Goal: Information Seeking & Learning: Learn about a topic

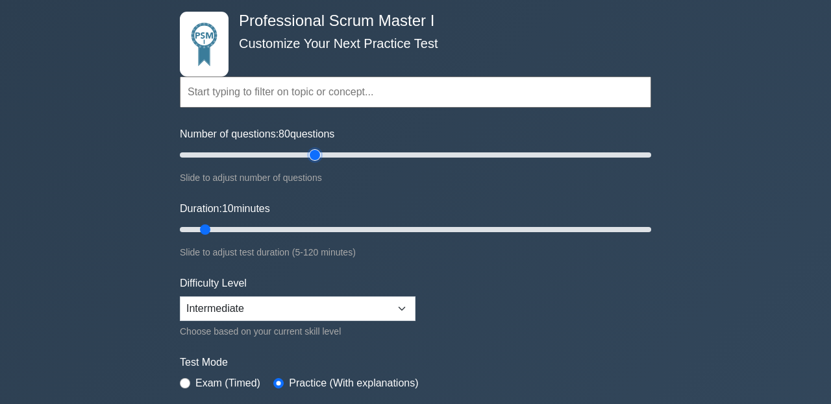
drag, startPoint x: 197, startPoint y: 154, endPoint x: 314, endPoint y: 193, distance: 123.4
click at [314, 163] on input "Number of questions: 80 questions" at bounding box center [415, 155] width 471 height 16
drag, startPoint x: 314, startPoint y: 155, endPoint x: 359, endPoint y: 169, distance: 47.0
type input "80"
click at [359, 163] on input "Number of questions: 80 questions" at bounding box center [415, 155] width 471 height 16
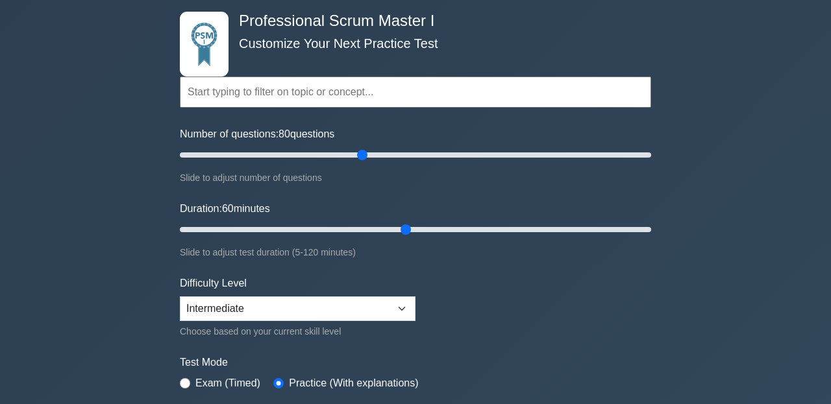
drag, startPoint x: 205, startPoint y: 225, endPoint x: 401, endPoint y: 241, distance: 196.7
type input "60"
click at [401, 238] on input "Duration: 60 minutes" at bounding box center [415, 230] width 471 height 16
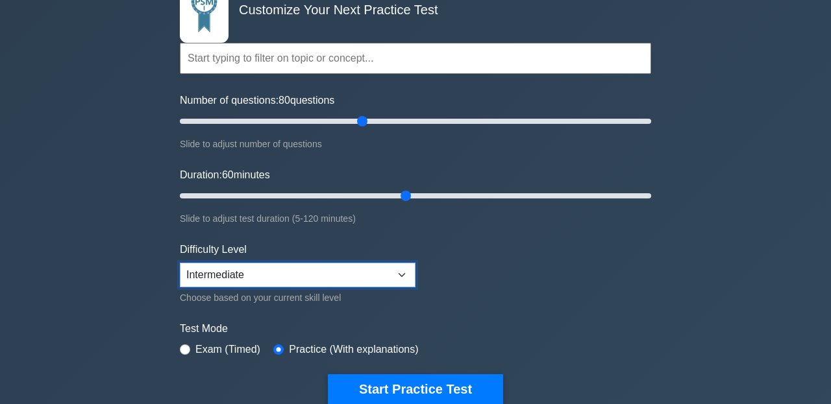
click at [267, 271] on select "Beginner Intermediate Expert" at bounding box center [298, 275] width 236 height 25
select select "expert"
click at [180, 263] on select "Beginner Intermediate Expert" at bounding box center [298, 275] width 236 height 25
click at [183, 280] on select "Beginner Intermediate Expert" at bounding box center [298, 275] width 236 height 25
click at [180, 263] on select "Beginner Intermediate Expert" at bounding box center [298, 275] width 236 height 25
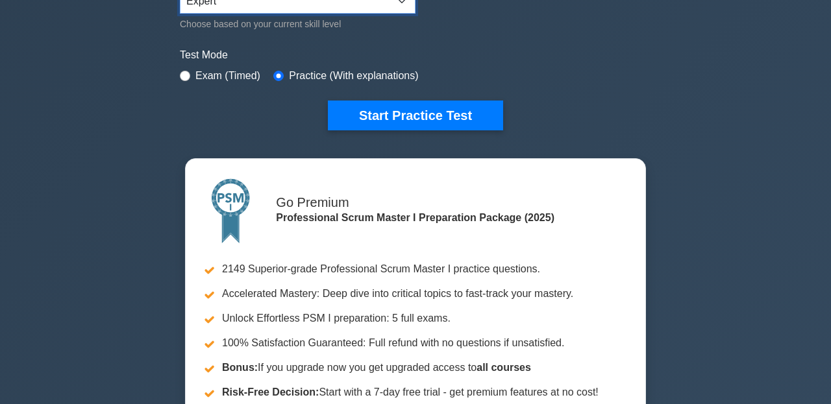
scroll to position [234, 0]
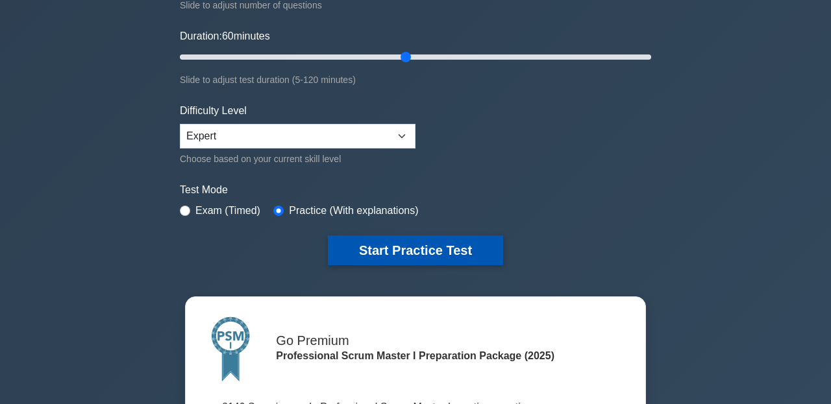
click at [372, 259] on button "Start Practice Test" at bounding box center [415, 251] width 175 height 30
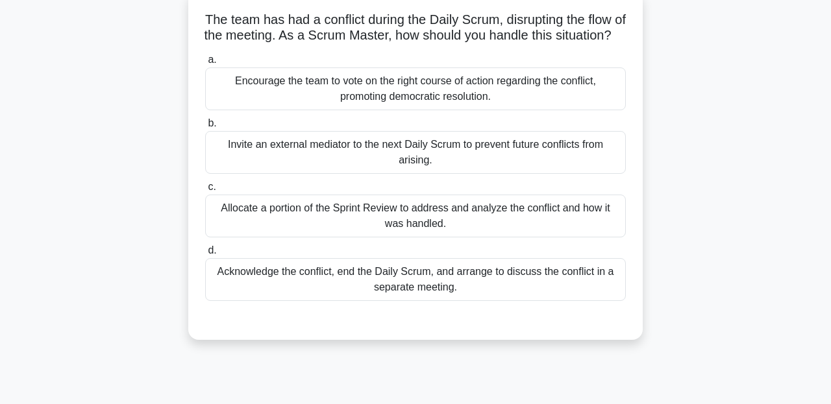
scroll to position [84, 0]
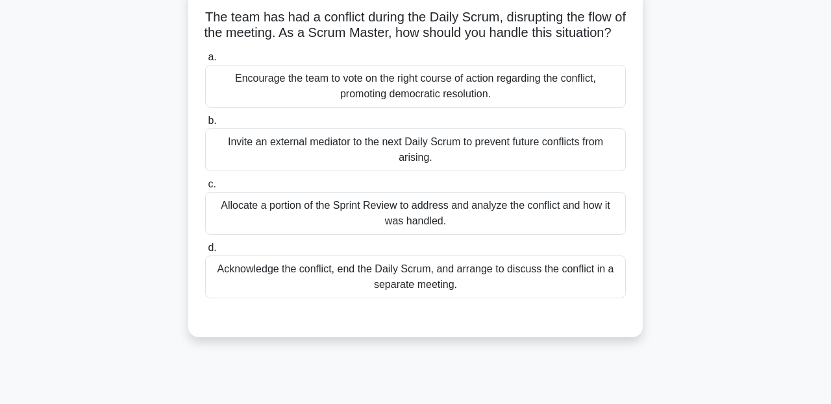
click at [384, 288] on div "Acknowledge the conflict, end the Daily Scrum, and arrange to discuss the confl…" at bounding box center [415, 277] width 421 height 43
click at [205, 253] on input "d. Acknowledge the conflict, end the Daily Scrum, and arrange to discuss the co…" at bounding box center [205, 248] width 0 height 8
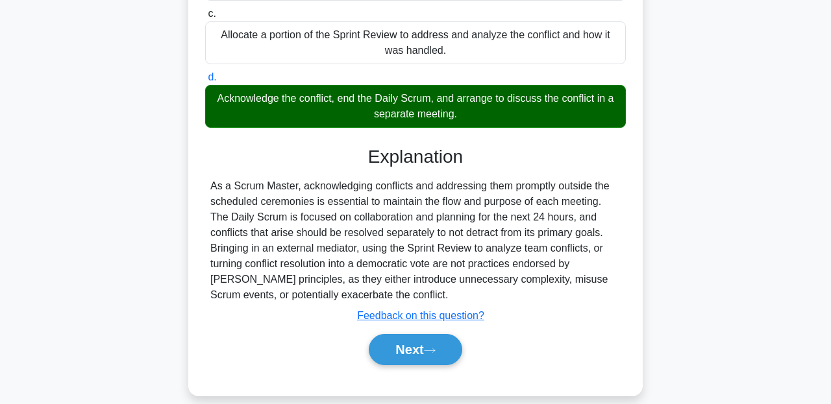
scroll to position [297, 0]
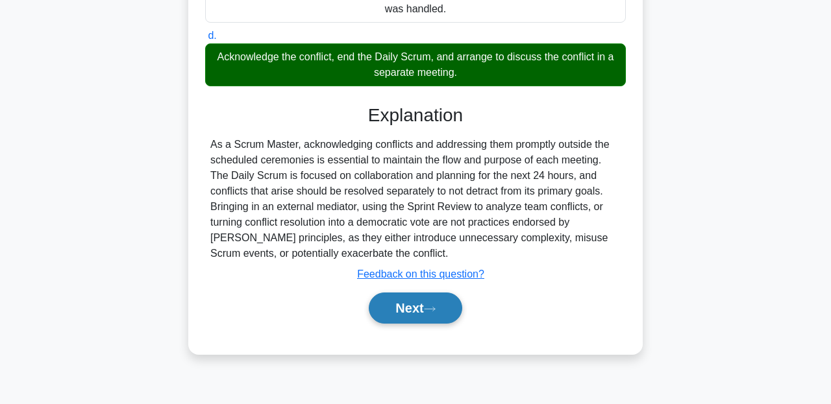
click at [428, 324] on button "Next" at bounding box center [415, 308] width 93 height 31
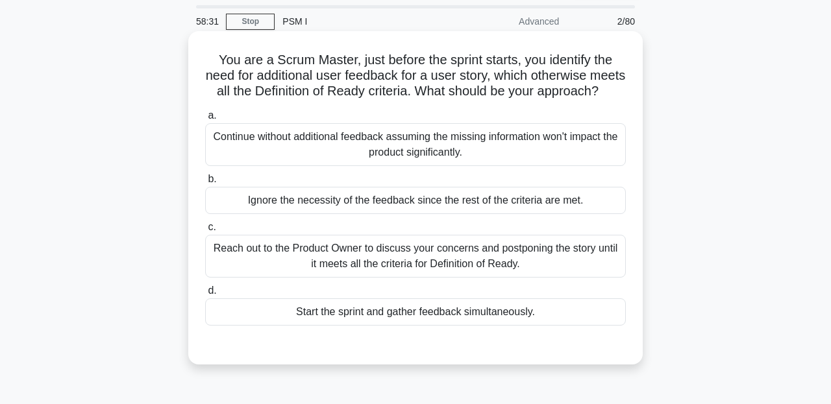
scroll to position [41, 0]
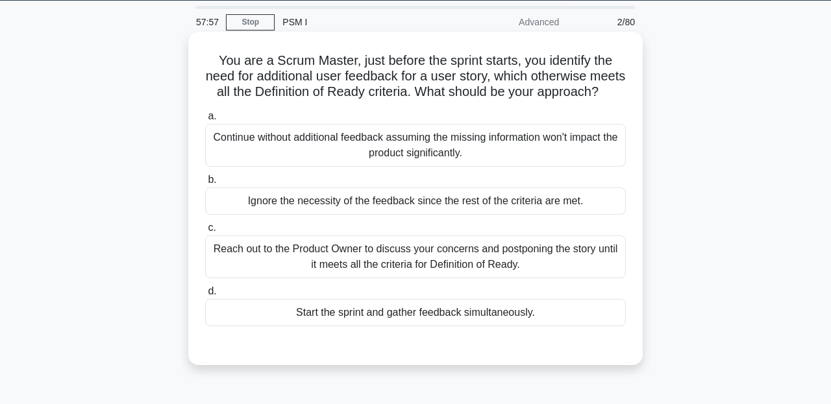
click at [426, 312] on div "Start the sprint and gather feedback simultaneously." at bounding box center [415, 312] width 421 height 27
click at [205, 296] on input "d. Start the sprint and gather feedback simultaneously." at bounding box center [205, 292] width 0 height 8
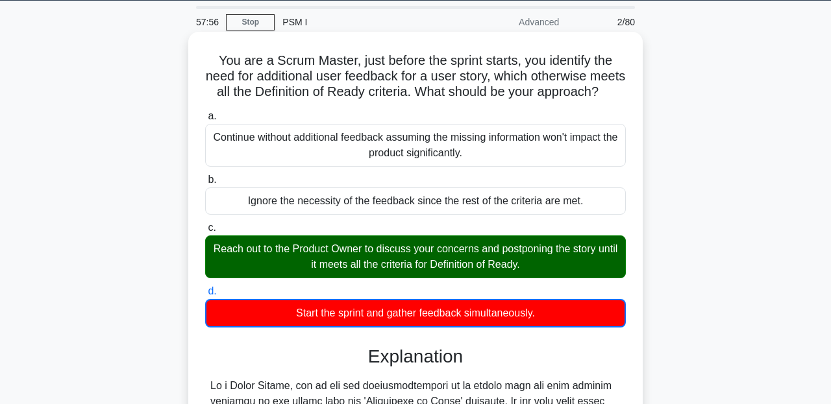
click at [416, 279] on div "a. Continue without additional feedback assuming the missing information won't …" at bounding box center [415, 218] width 436 height 225
click at [415, 256] on div "Reach out to the Product Owner to discuss your concerns and postponing the stor…" at bounding box center [415, 257] width 421 height 43
click at [205, 232] on input "c. Reach out to the Product Owner to discuss your concerns and postponing the s…" at bounding box center [205, 228] width 0 height 8
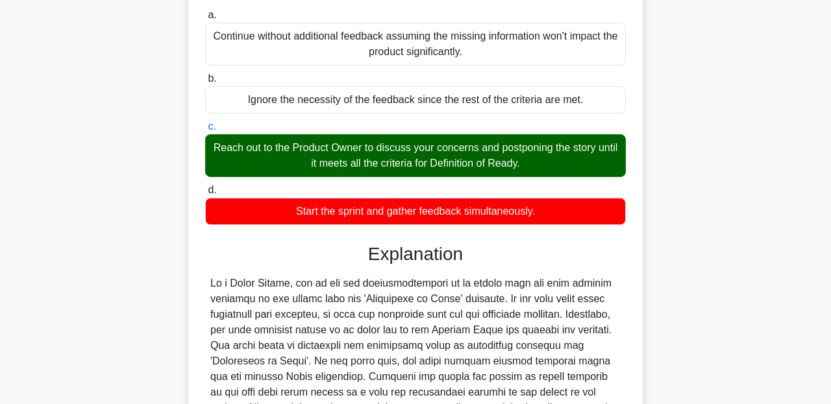
scroll to position [334, 0]
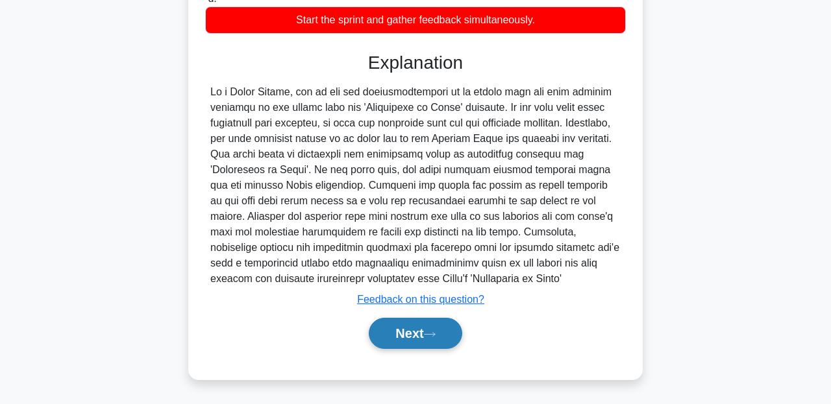
click at [418, 329] on button "Next" at bounding box center [415, 333] width 93 height 31
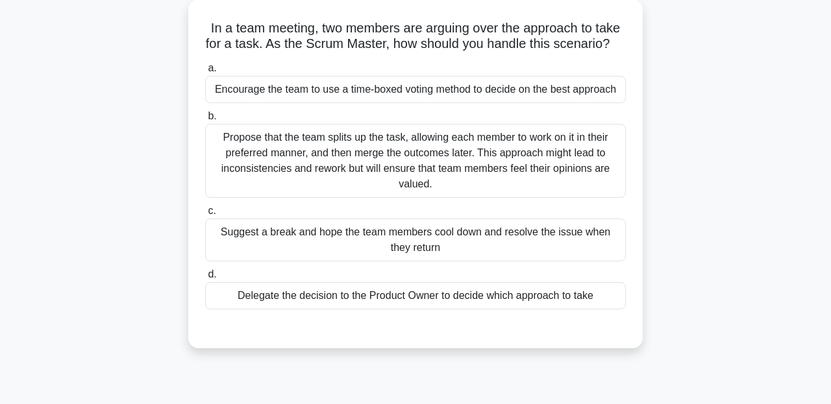
scroll to position [73, 0]
click at [356, 91] on div "Encourage the team to use a time-boxed voting method to decide on the best appr…" at bounding box center [415, 90] width 421 height 27
click at [205, 73] on input "a. Encourage the team to use a time-boxed voting method to decide on the best a…" at bounding box center [205, 69] width 0 height 8
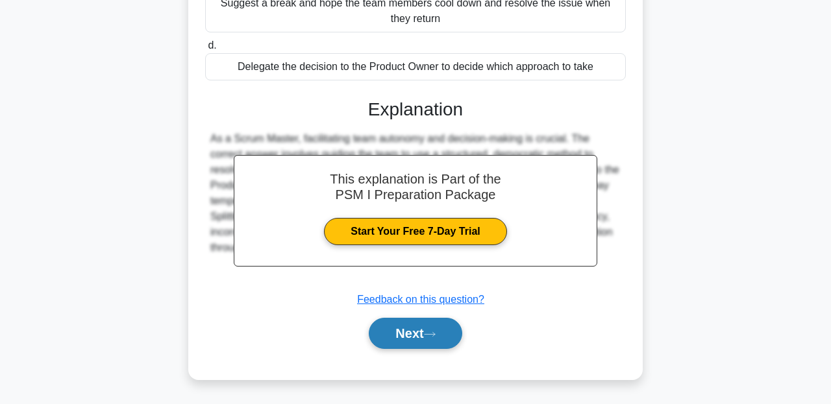
click at [419, 341] on button "Next" at bounding box center [415, 333] width 93 height 31
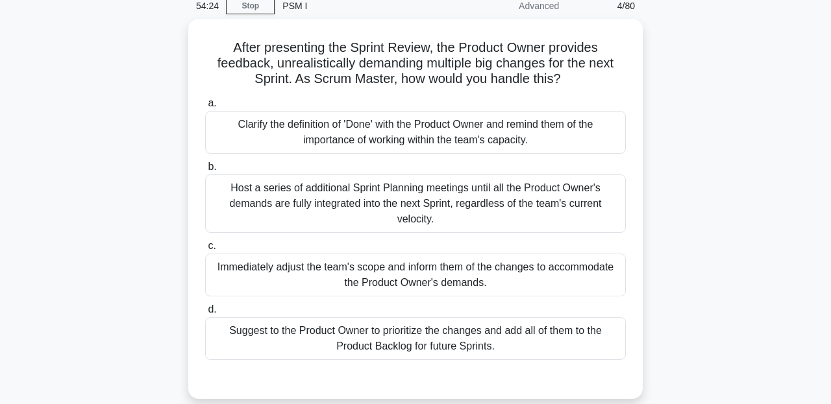
scroll to position [45, 0]
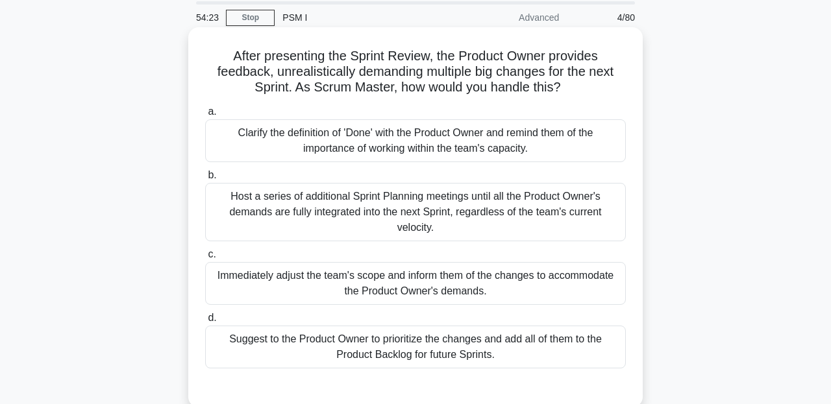
click at [332, 139] on div "Clarify the definition of 'Done' with the Product Owner and remind them of the …" at bounding box center [415, 140] width 421 height 43
click at [205, 116] on input "a. Clarify the definition of 'Done' with the Product Owner and remind them of t…" at bounding box center [205, 112] width 0 height 8
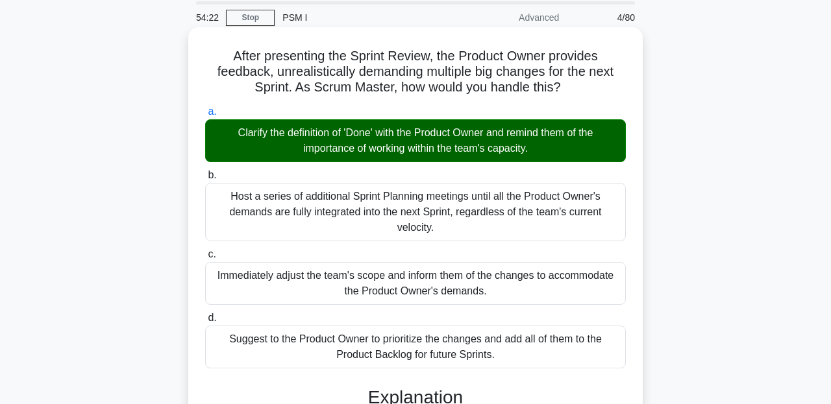
scroll to position [334, 0]
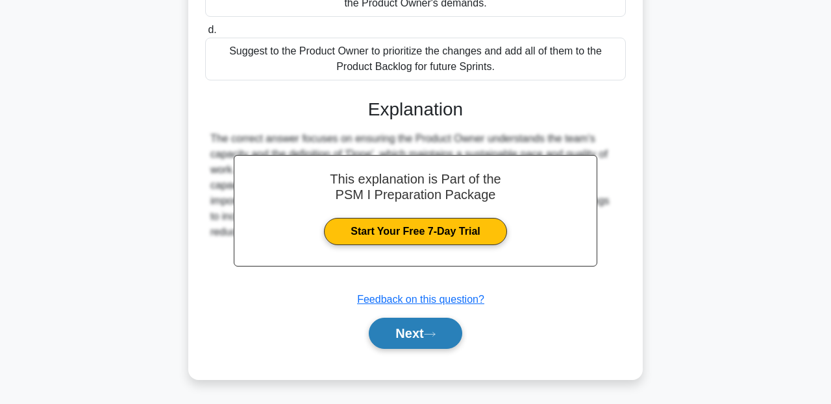
click at [426, 321] on button "Next" at bounding box center [415, 333] width 93 height 31
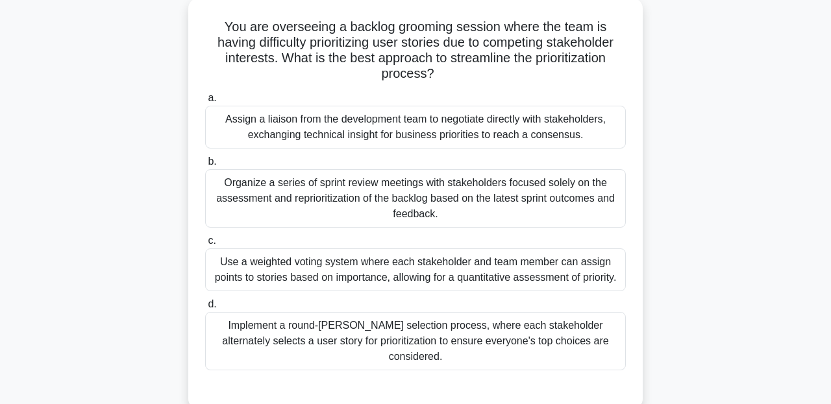
scroll to position [80, 0]
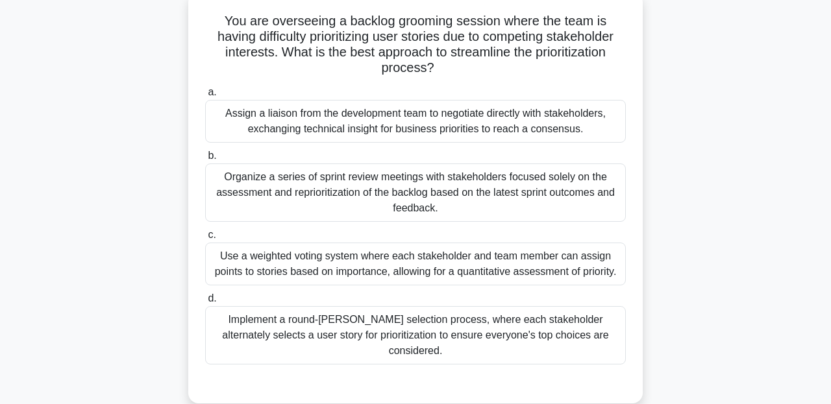
click at [404, 306] on div "Implement a round-robin selection process, where each stakeholder alternately s…" at bounding box center [415, 335] width 421 height 58
click at [205, 299] on input "d. Implement a round-robin selection process, where each stakeholder alternatel…" at bounding box center [205, 299] width 0 height 8
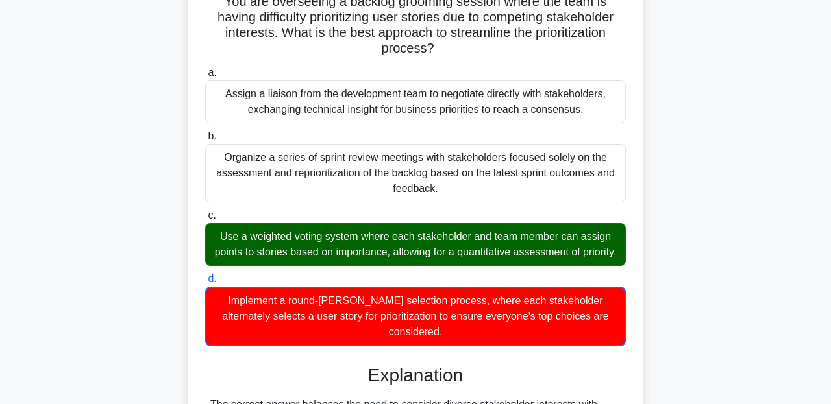
scroll to position [297, 0]
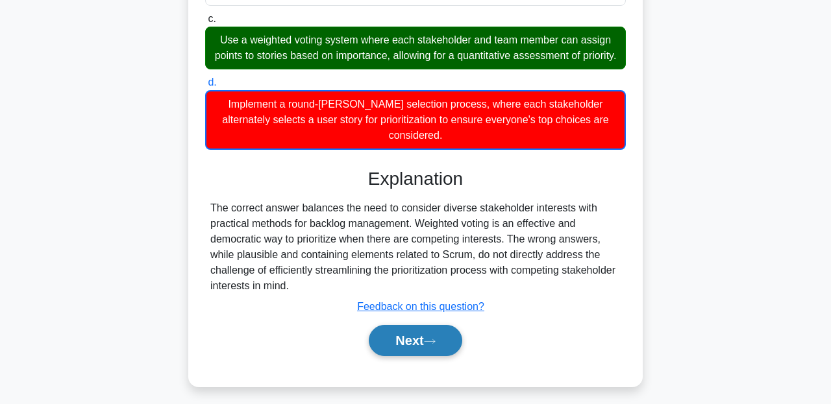
click at [417, 325] on button "Next" at bounding box center [415, 340] width 93 height 31
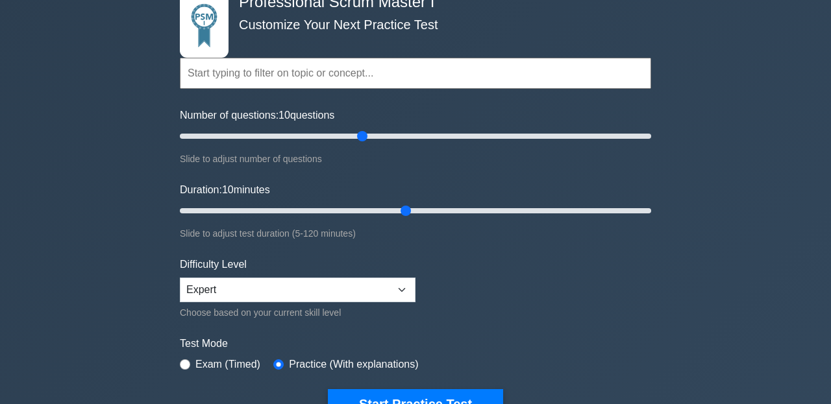
scroll to position [208, 0]
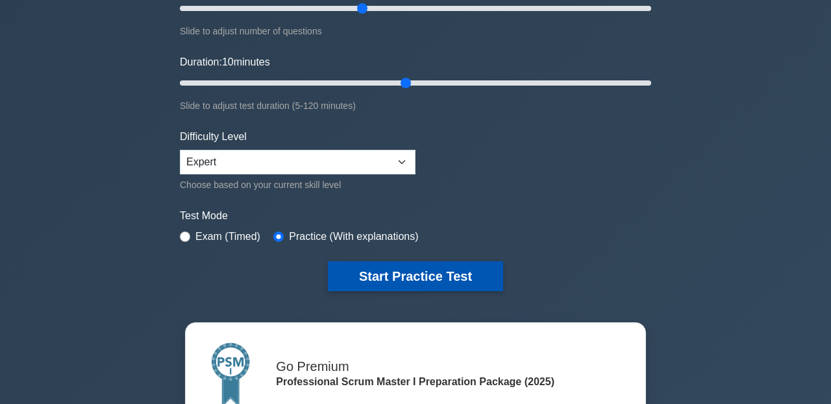
click at [362, 266] on button "Start Practice Test" at bounding box center [415, 277] width 175 height 30
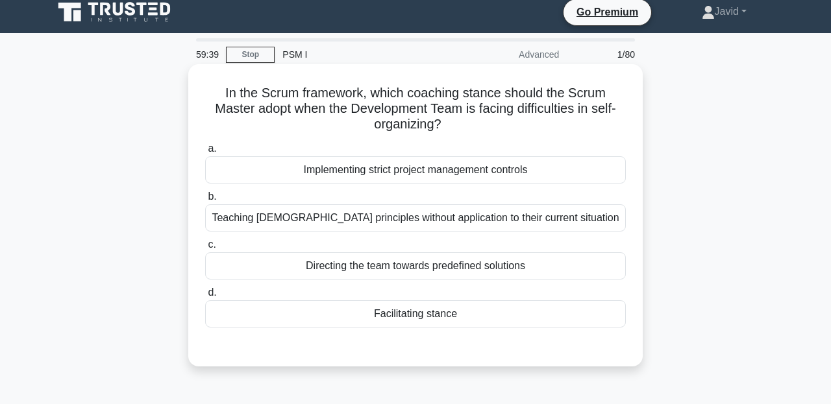
scroll to position [6, 0]
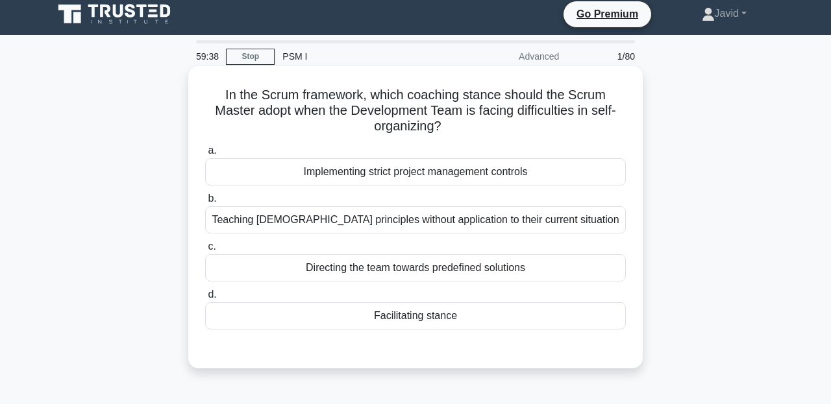
click at [375, 321] on div "Facilitating stance" at bounding box center [415, 315] width 421 height 27
click at [205, 299] on input "d. Facilitating stance" at bounding box center [205, 295] width 0 height 8
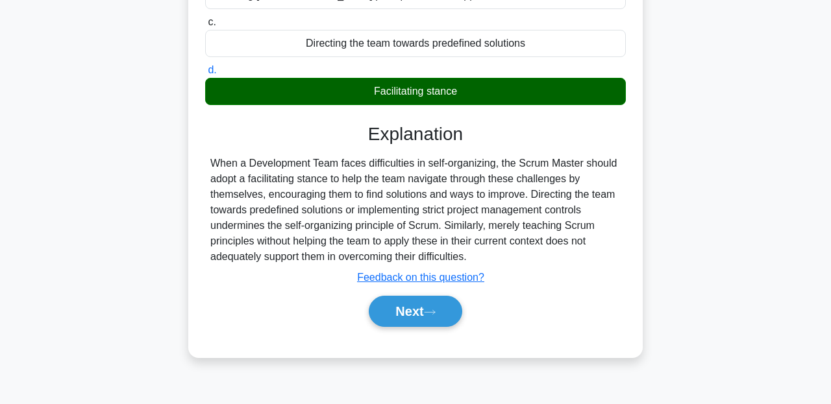
scroll to position [235, 0]
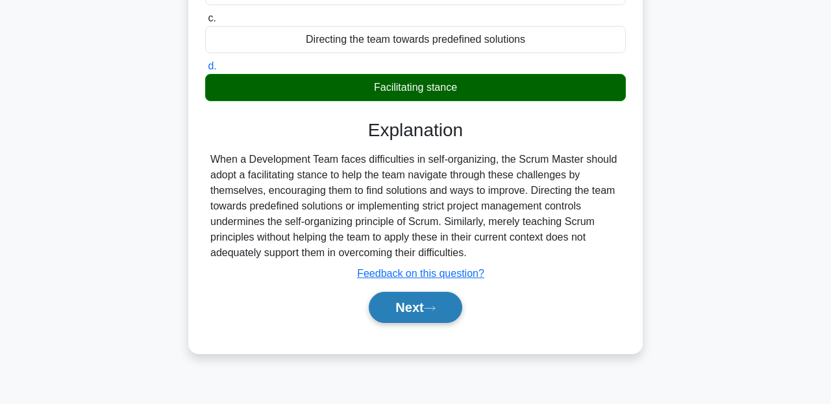
click at [391, 312] on button "Next" at bounding box center [415, 307] width 93 height 31
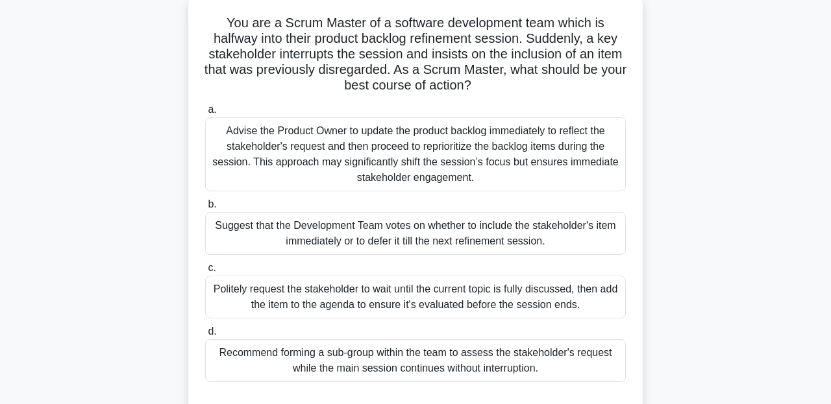
scroll to position [80, 0]
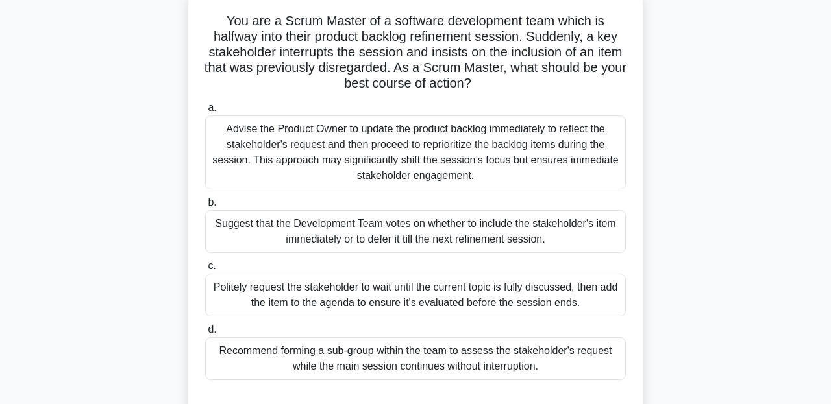
click at [399, 293] on div "Politely request the stakeholder to wait until the current topic is fully discu…" at bounding box center [415, 295] width 421 height 43
click at [205, 271] on input "c. Politely request the stakeholder to wait until the current topic is fully di…" at bounding box center [205, 266] width 0 height 8
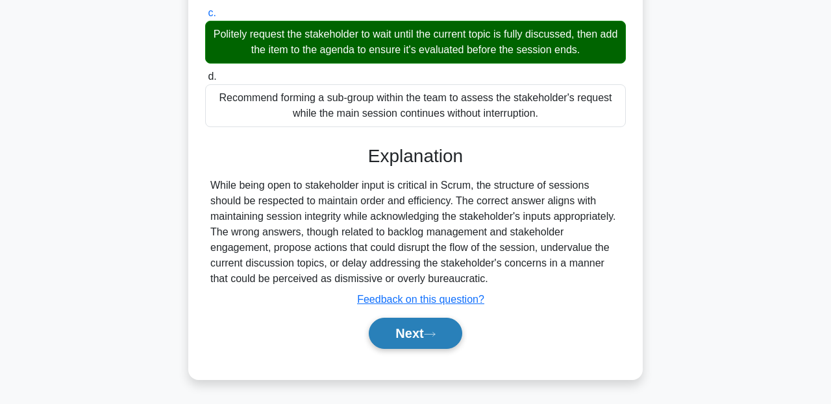
click at [424, 346] on button "Next" at bounding box center [415, 333] width 93 height 31
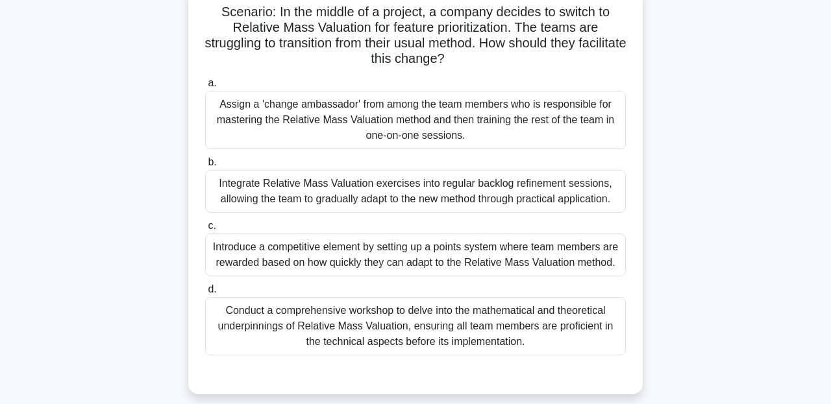
scroll to position [90, 0]
click at [426, 201] on div "Integrate Relative Mass Valuation exercises into regular backlog refinement ses…" at bounding box center [415, 190] width 421 height 43
click at [205, 166] on input "b. Integrate Relative Mass Valuation exercises into regular backlog refinement …" at bounding box center [205, 162] width 0 height 8
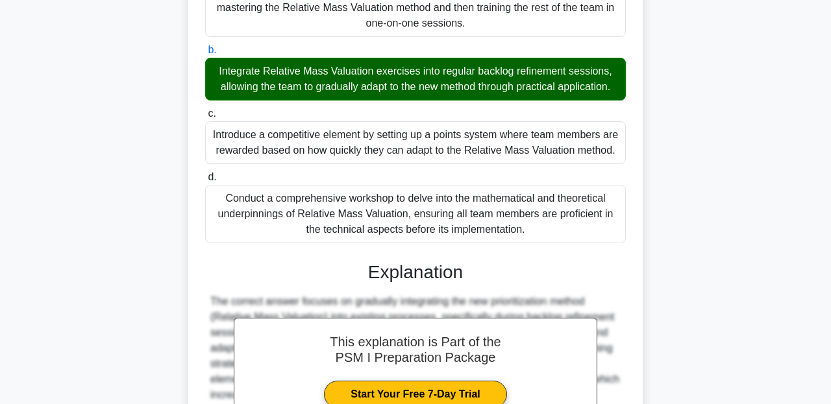
scroll to position [341, 0]
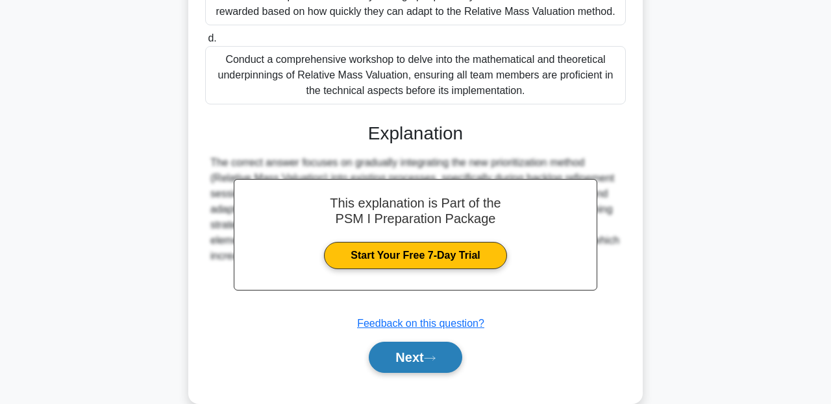
click at [412, 367] on button "Next" at bounding box center [415, 357] width 93 height 31
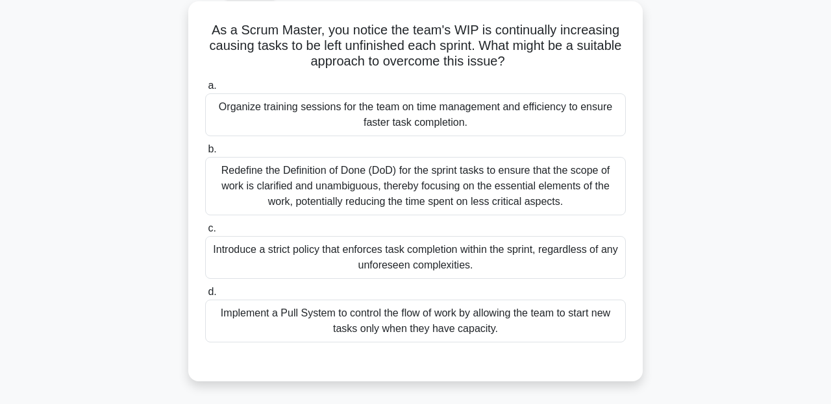
scroll to position [72, 0]
click at [454, 169] on div "Redefine the Definition of Done (DoD) for the sprint tasks to ensure that the s…" at bounding box center [415, 185] width 421 height 58
click at [205, 153] on input "b. Redefine the Definition of Done (DoD) for the sprint tasks to ensure that th…" at bounding box center [205, 149] width 0 height 8
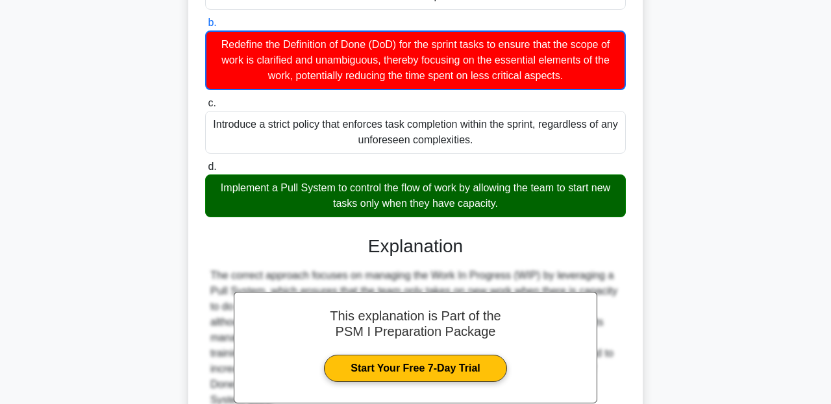
scroll to position [335, 0]
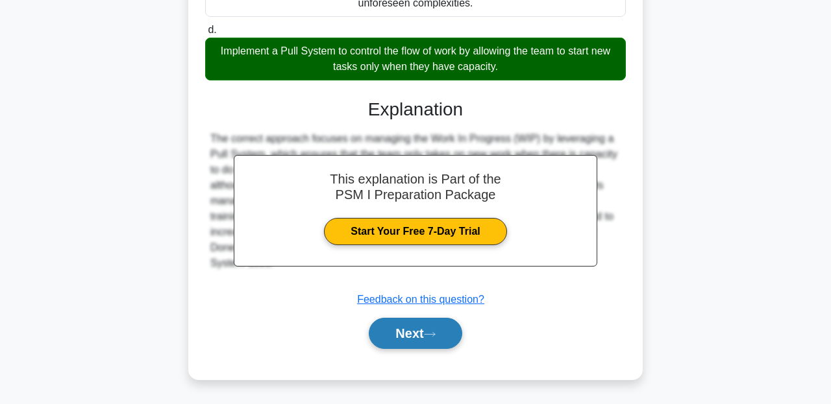
click at [415, 328] on button "Next" at bounding box center [415, 333] width 93 height 31
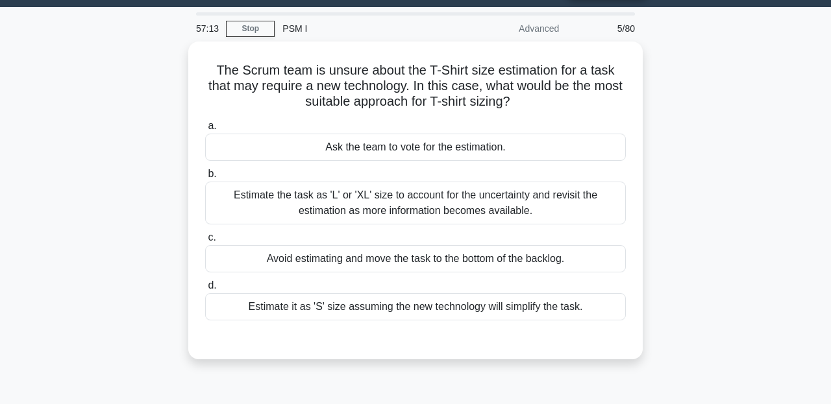
scroll to position [35, 0]
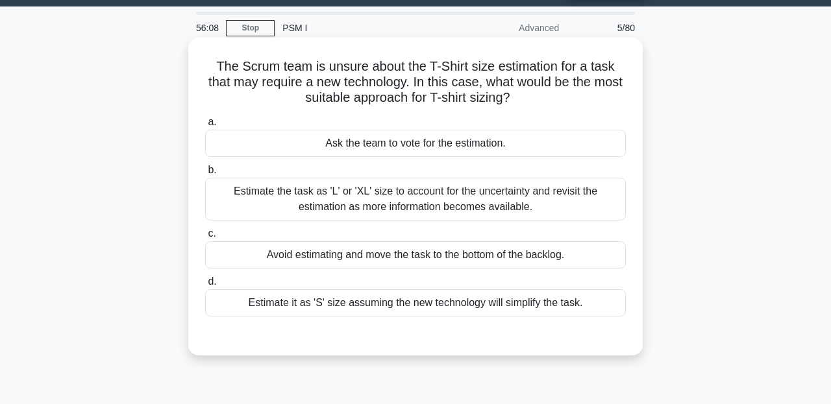
click at [370, 201] on div "Estimate the task as 'L' or 'XL' size to account for the uncertainty and revisi…" at bounding box center [415, 199] width 421 height 43
click at [205, 175] on input "b. Estimate the task as 'L' or 'XL' size to account for the uncertainty and rev…" at bounding box center [205, 170] width 0 height 8
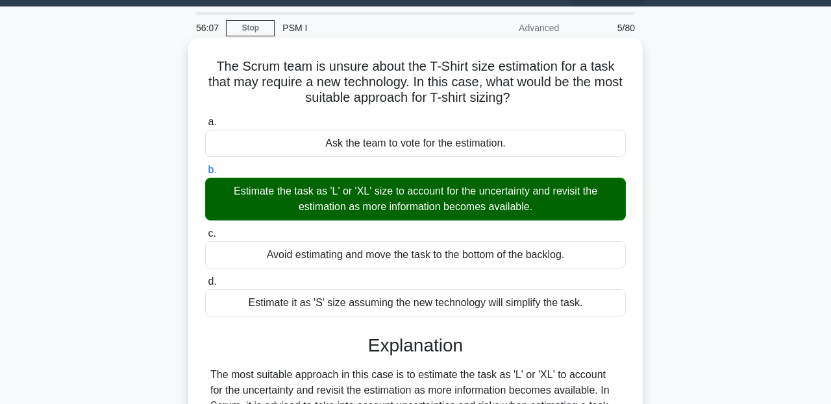
scroll to position [302, 0]
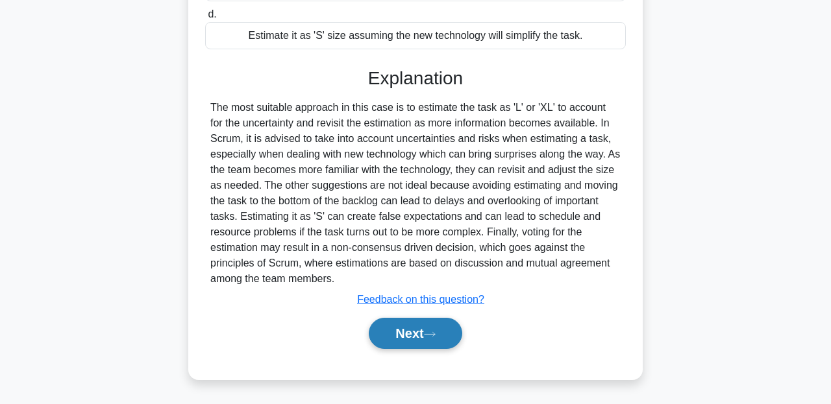
click at [419, 334] on button "Next" at bounding box center [415, 333] width 93 height 31
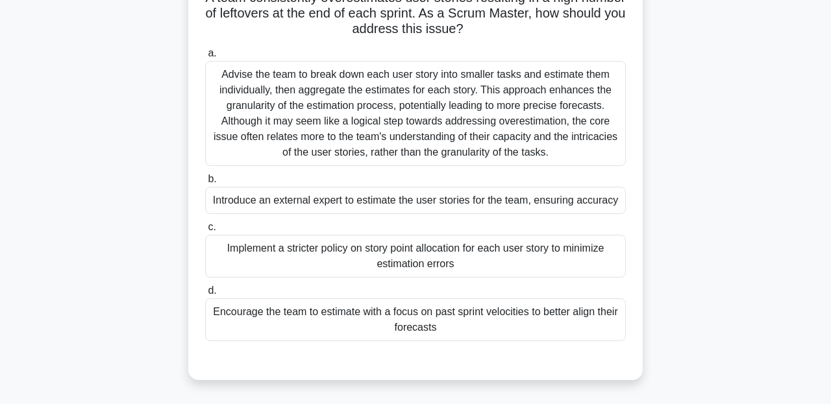
scroll to position [94, 0]
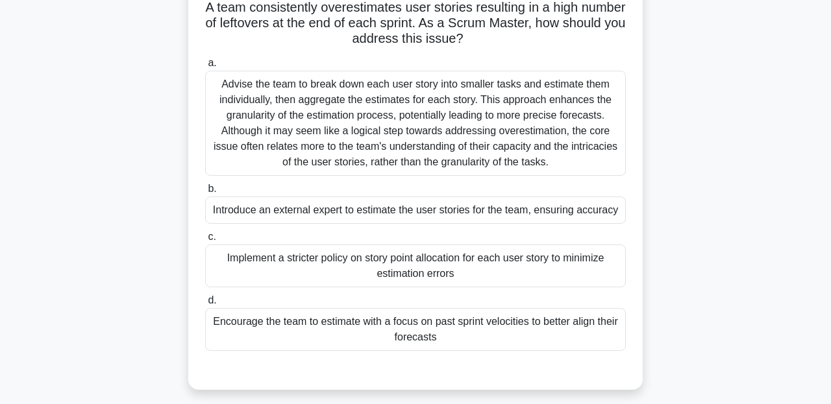
click at [389, 180] on div "a. Advise the team to break down each user story into smaller tasks and estimat…" at bounding box center [415, 203] width 436 height 301
click at [393, 172] on div "Advise the team to break down each user story into smaller tasks and estimate t…" at bounding box center [415, 123] width 421 height 105
click at [205, 68] on input "a. Advise the team to break down each user story into smaller tasks and estimat…" at bounding box center [205, 63] width 0 height 8
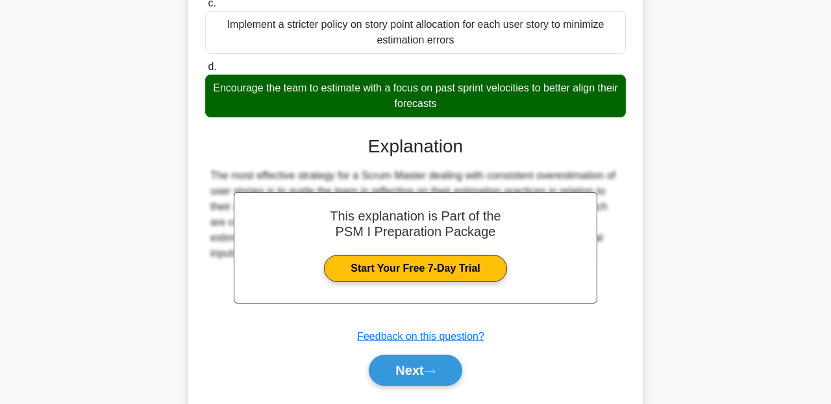
scroll to position [348, 0]
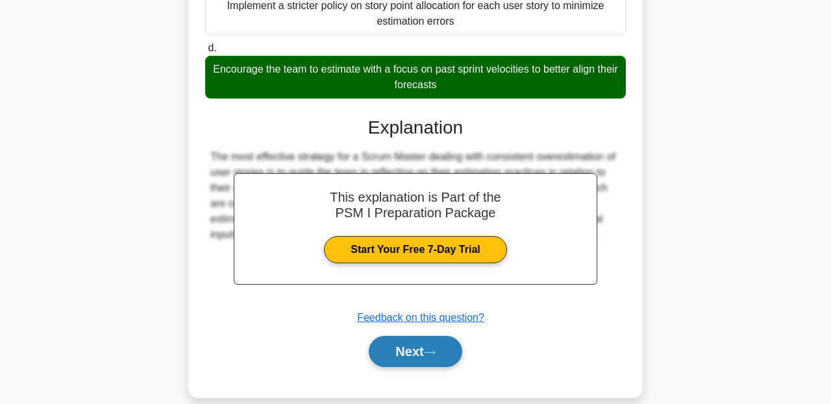
click at [406, 360] on button "Next" at bounding box center [415, 351] width 93 height 31
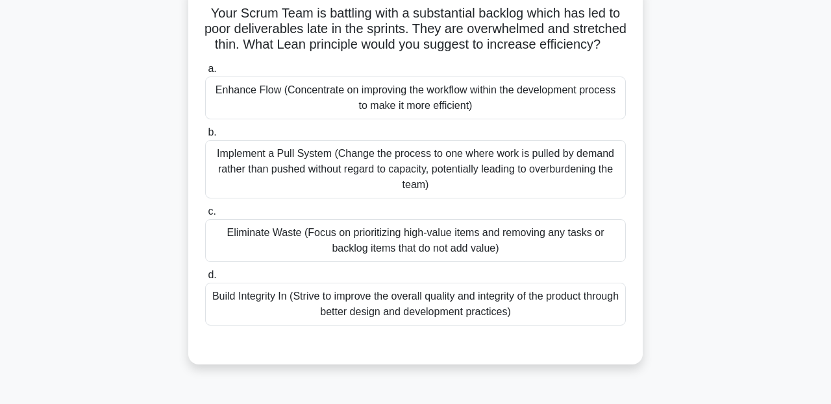
scroll to position [91, 0]
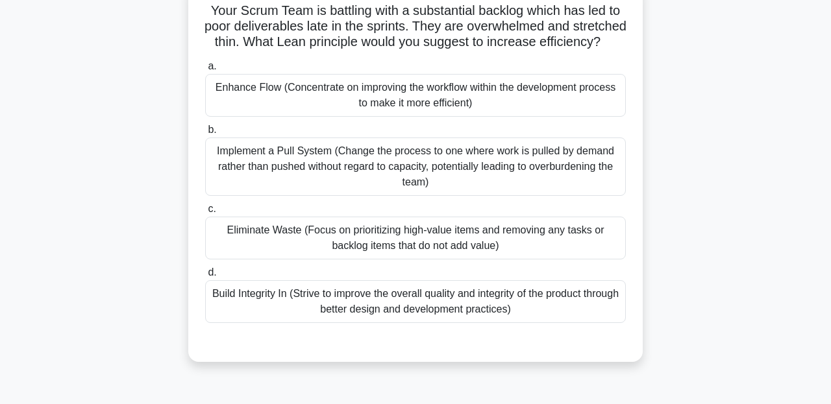
click at [400, 240] on div "Eliminate Waste (Focus on prioritizing high-value items and removing any tasks …" at bounding box center [415, 238] width 421 height 43
click at [205, 214] on input "c. Eliminate Waste (Focus on prioritizing high-value items and removing any tas…" at bounding box center [205, 209] width 0 height 8
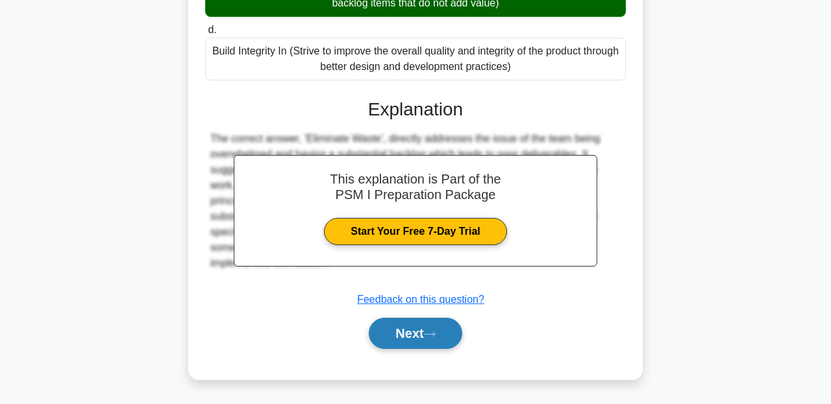
click at [411, 337] on button "Next" at bounding box center [415, 333] width 93 height 31
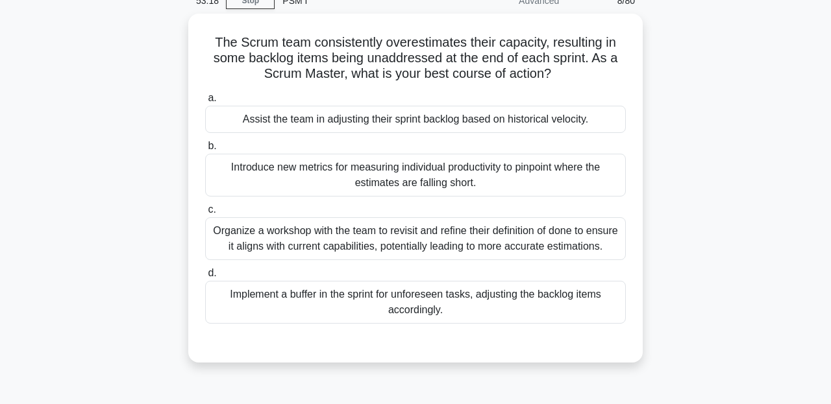
scroll to position [65, 0]
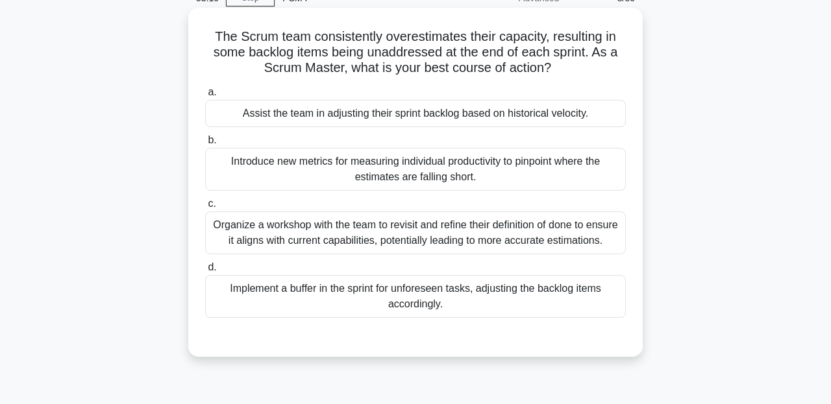
click at [360, 254] on div "Organize a workshop with the team to revisit and refine their definition of don…" at bounding box center [415, 233] width 421 height 43
click at [205, 208] on input "c. Organize a workshop with the team to revisit and refine their definition of …" at bounding box center [205, 204] width 0 height 8
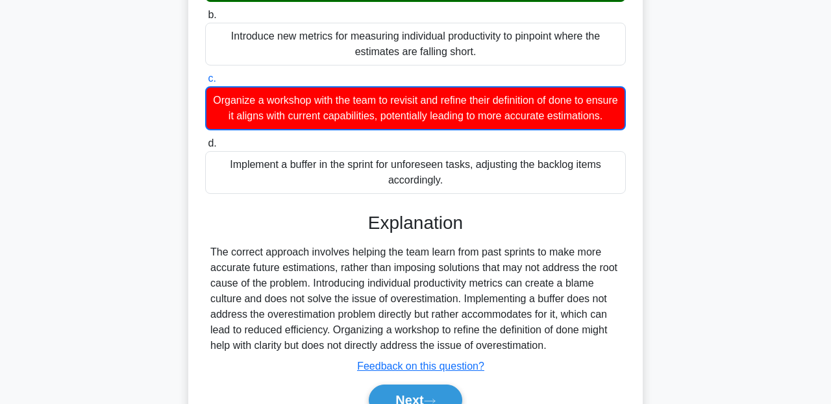
scroll to position [297, 0]
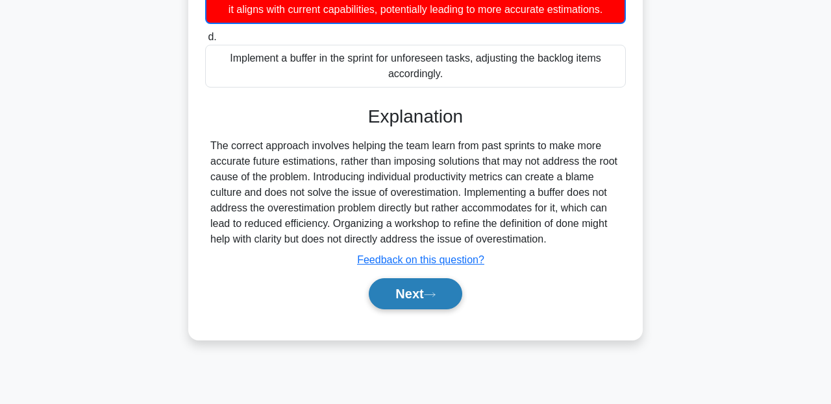
click at [381, 310] on button "Next" at bounding box center [415, 293] width 93 height 31
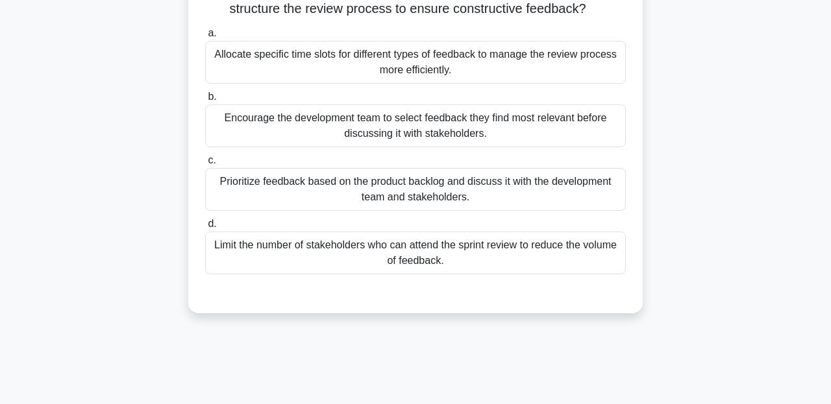
scroll to position [136, 0]
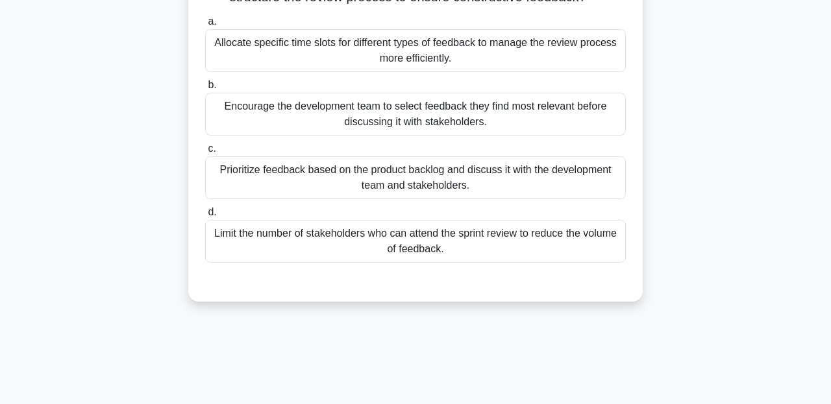
click at [419, 247] on div "Limit the number of stakeholders who can attend the sprint review to reduce the…" at bounding box center [415, 241] width 421 height 43
click at [205, 217] on input "d. Limit the number of stakeholders who can attend the sprint review to reduce …" at bounding box center [205, 212] width 0 height 8
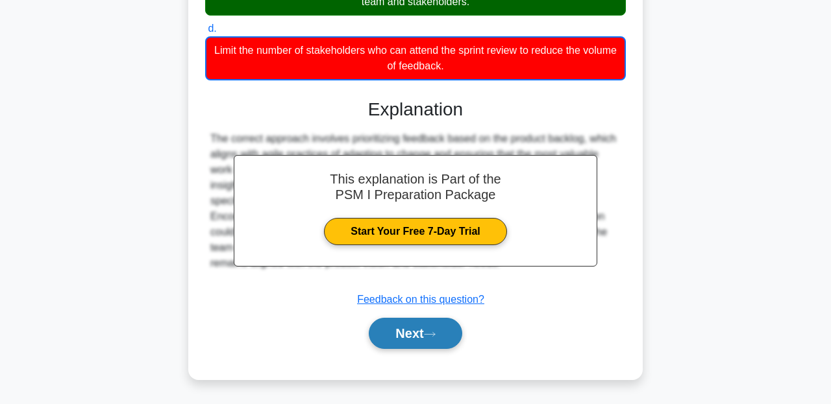
click at [421, 339] on button "Next" at bounding box center [415, 333] width 93 height 31
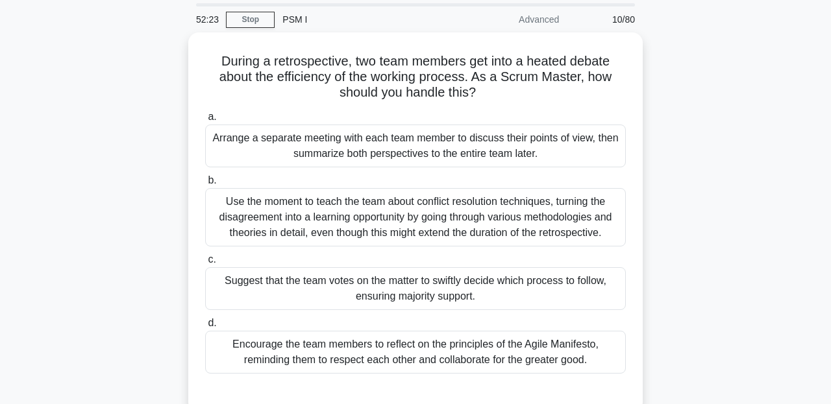
scroll to position [46, 0]
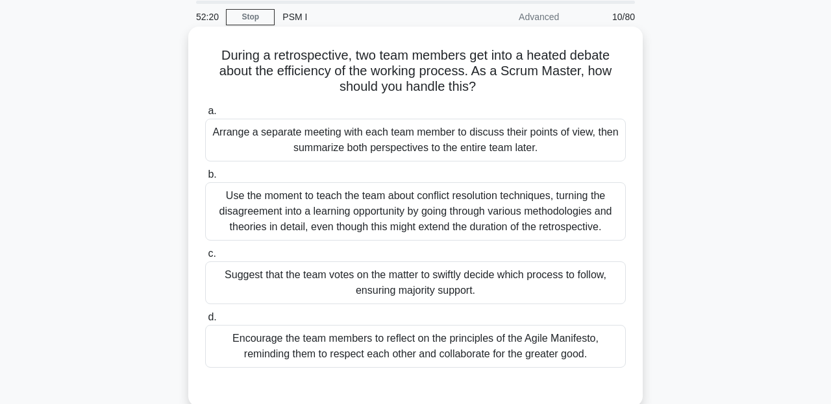
click at [406, 129] on div "Arrange a separate meeting with each team member to discuss their points of vie…" at bounding box center [415, 140] width 421 height 43
click at [205, 116] on input "a. Arrange a separate meeting with each team member to discuss their points of …" at bounding box center [205, 111] width 0 height 8
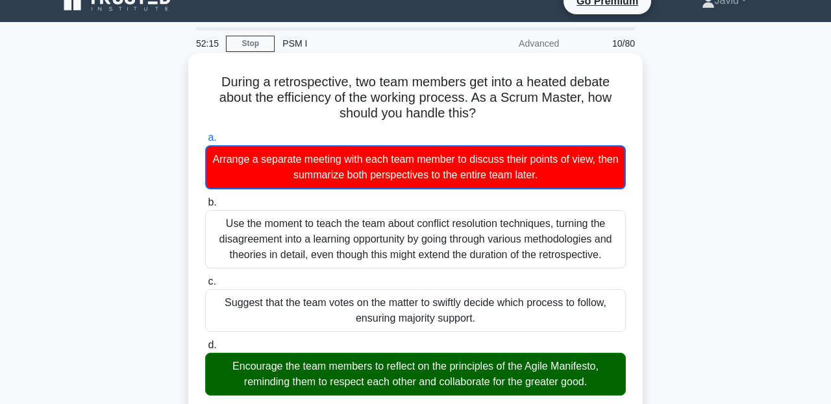
scroll to position [0, 0]
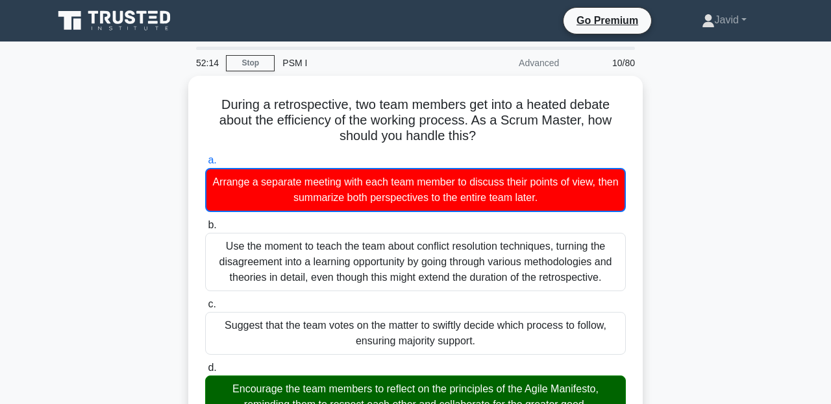
click at [249, 53] on div "52:14 Stop PSM I Advanced 10/80" at bounding box center [415, 63] width 454 height 26
click at [251, 62] on link "Stop" at bounding box center [250, 63] width 49 height 16
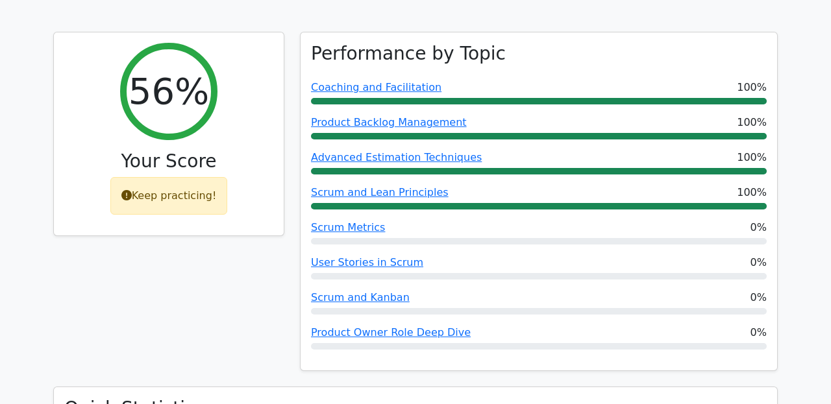
scroll to position [540, 0]
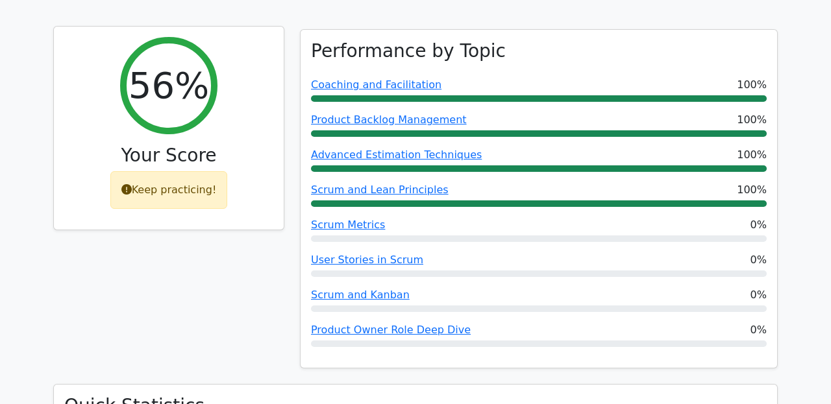
click at [150, 171] on div "Keep practicing!" at bounding box center [168, 190] width 117 height 38
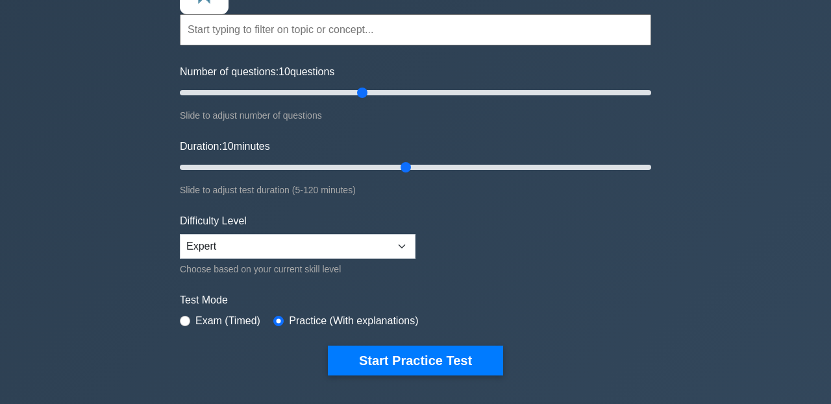
scroll to position [119, 0]
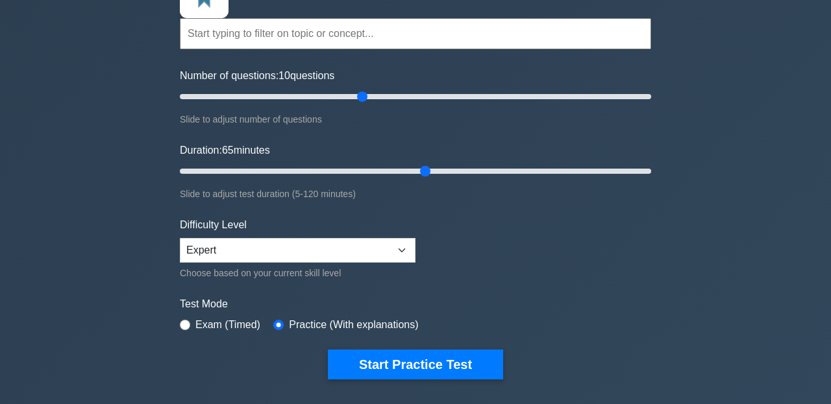
drag, startPoint x: 401, startPoint y: 170, endPoint x: 415, endPoint y: 173, distance: 14.6
type input "65"
click at [415, 174] on input "Duration: 65 minutes" at bounding box center [415, 172] width 471 height 16
drag, startPoint x: 356, startPoint y: 92, endPoint x: 378, endPoint y: 101, distance: 23.3
click at [378, 101] on input "Number of questions: 85 questions" at bounding box center [415, 97] width 471 height 16
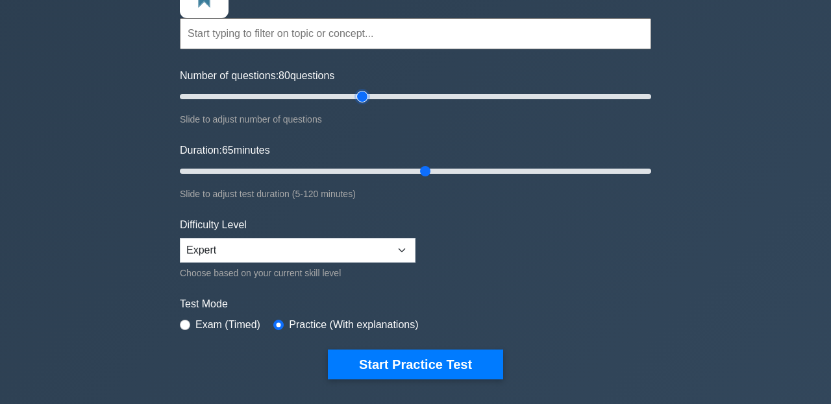
drag, startPoint x: 378, startPoint y: 101, endPoint x: 362, endPoint y: 105, distance: 16.1
type input "80"
click at [362, 105] on input "Number of questions: 80 questions" at bounding box center [415, 97] width 471 height 16
drag, startPoint x: 427, startPoint y: 167, endPoint x: 410, endPoint y: 169, distance: 17.0
type input "60"
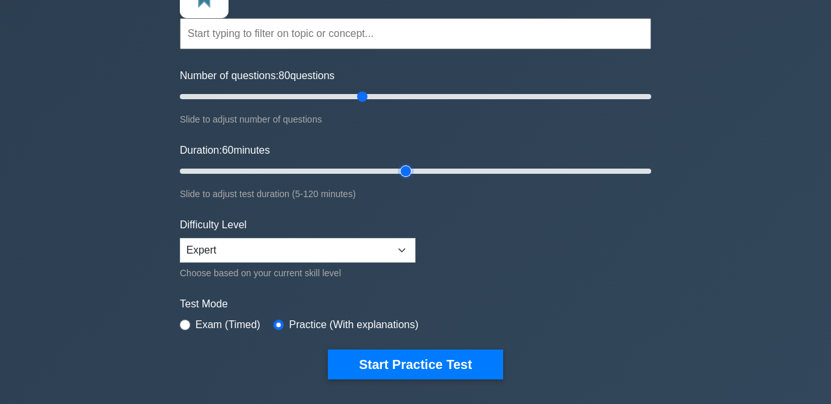
click at [410, 169] on input "Duration: 60 minutes" at bounding box center [415, 172] width 471 height 16
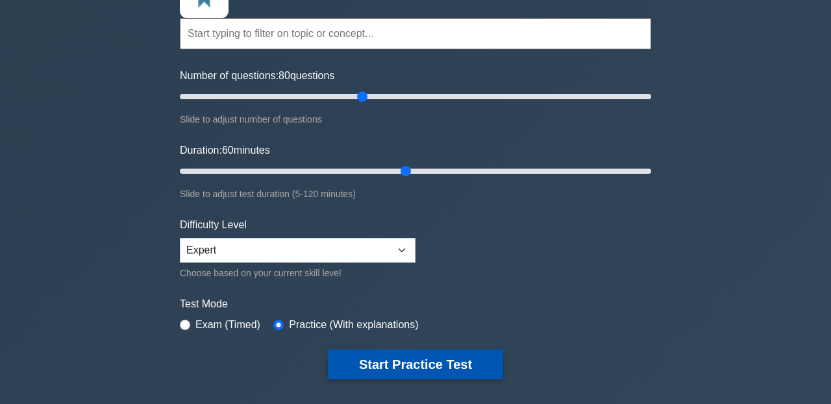
click at [389, 355] on button "Start Practice Test" at bounding box center [415, 365] width 175 height 30
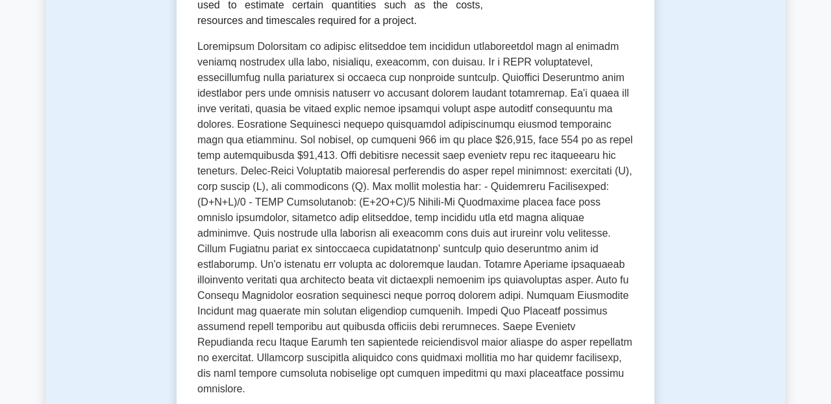
scroll to position [275, 0]
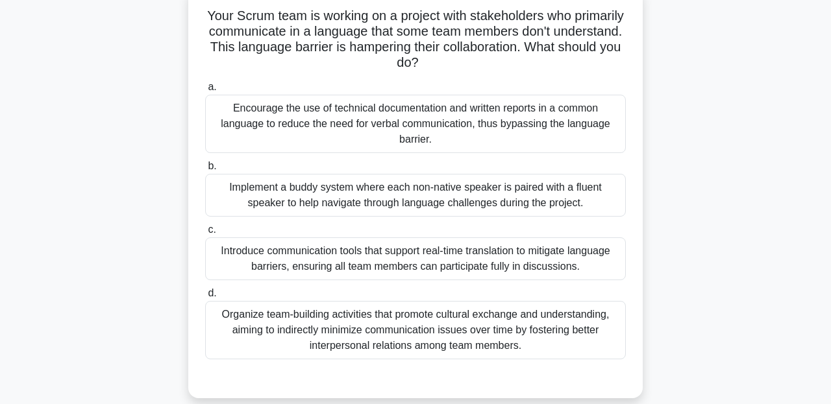
scroll to position [83, 0]
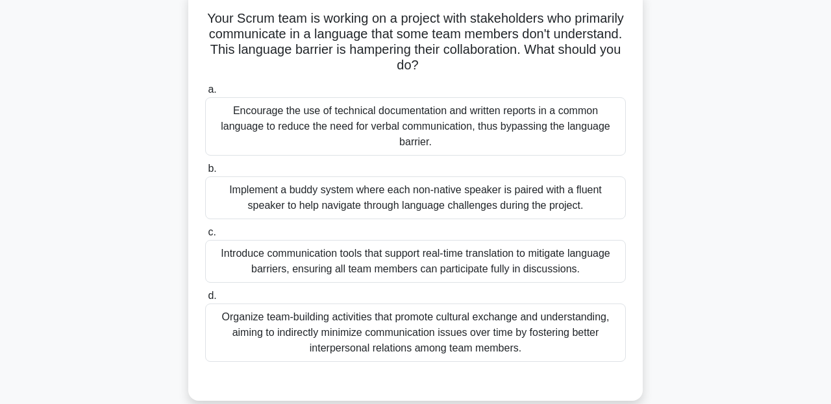
click at [568, 262] on div "Introduce communication tools that support real-time translation to mitigate la…" at bounding box center [415, 261] width 421 height 43
click at [205, 237] on input "c. Introduce communication tools that support real-time translation to mitigate…" at bounding box center [205, 232] width 0 height 8
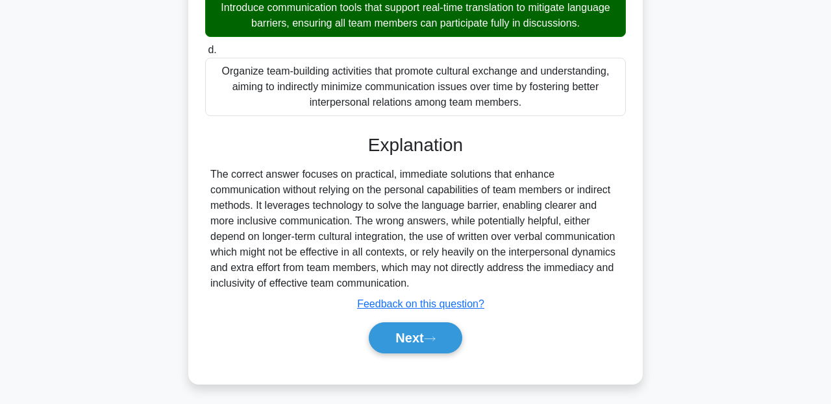
scroll to position [334, 0]
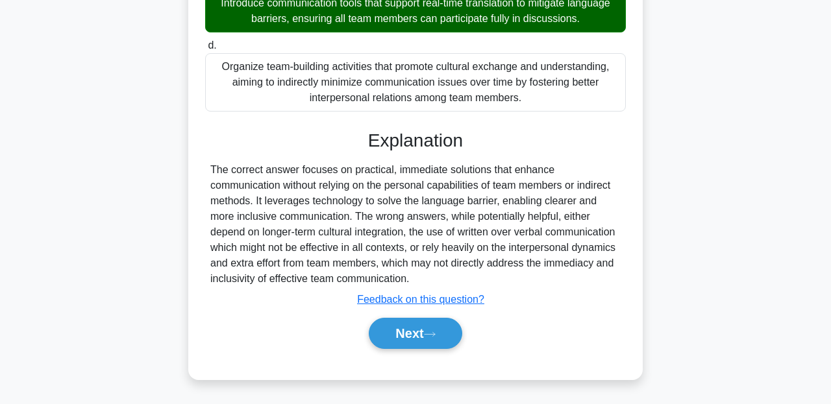
click at [381, 349] on div "Next" at bounding box center [416, 333] width 426 height 31
click at [382, 341] on button "Next" at bounding box center [415, 333] width 93 height 31
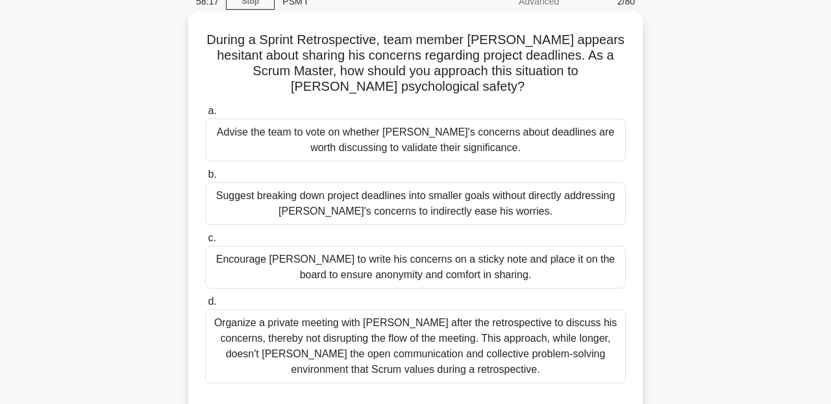
scroll to position [59, 0]
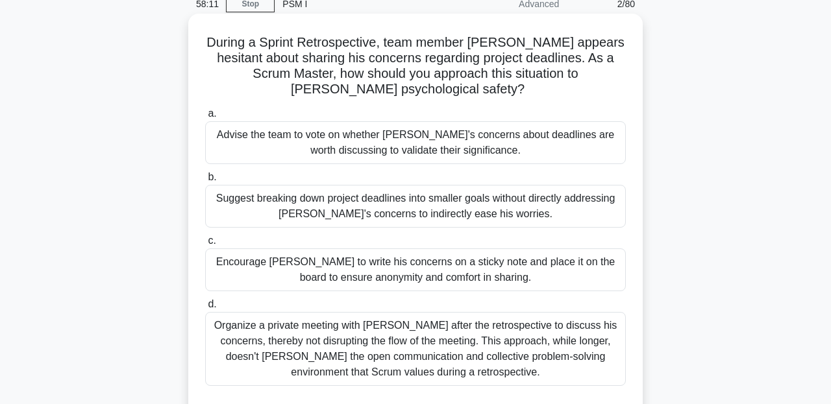
click at [380, 345] on div "Organize a private meeting with Robert after the retrospective to discuss his c…" at bounding box center [415, 349] width 421 height 74
click at [205, 309] on input "d. Organize a private meeting with Robert after the retrospective to discuss hi…" at bounding box center [205, 305] width 0 height 8
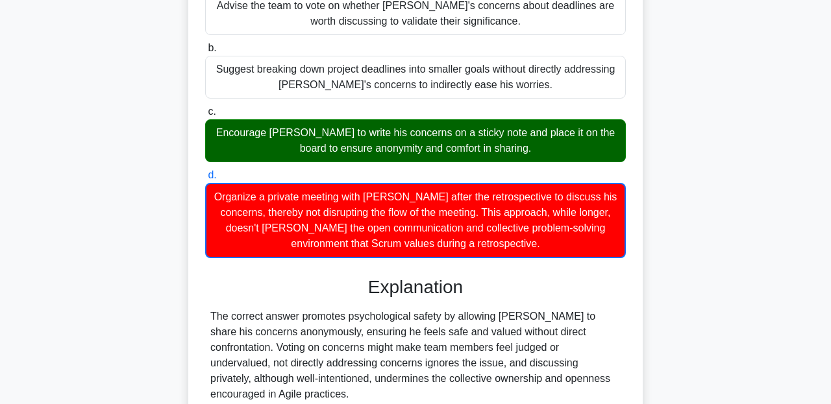
scroll to position [304, 0]
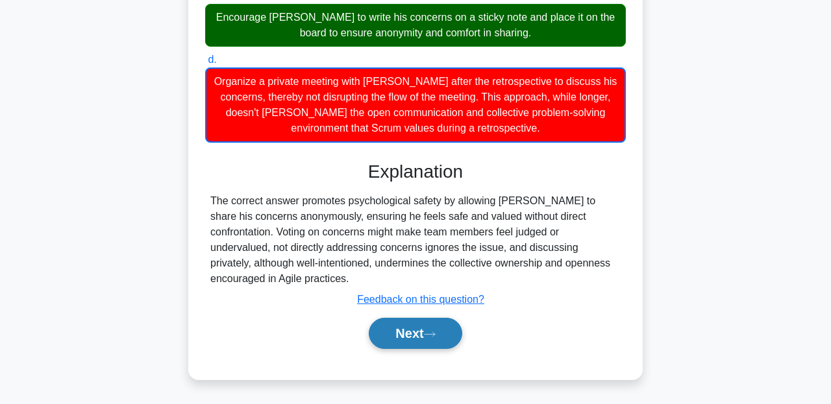
click at [412, 345] on button "Next" at bounding box center [415, 333] width 93 height 31
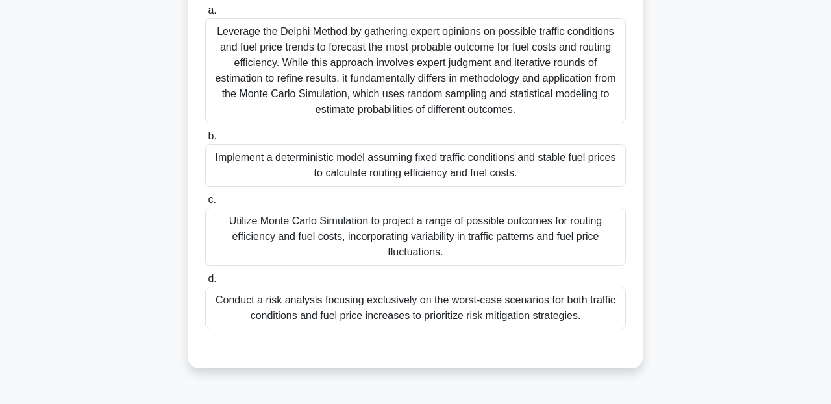
scroll to position [150, 0]
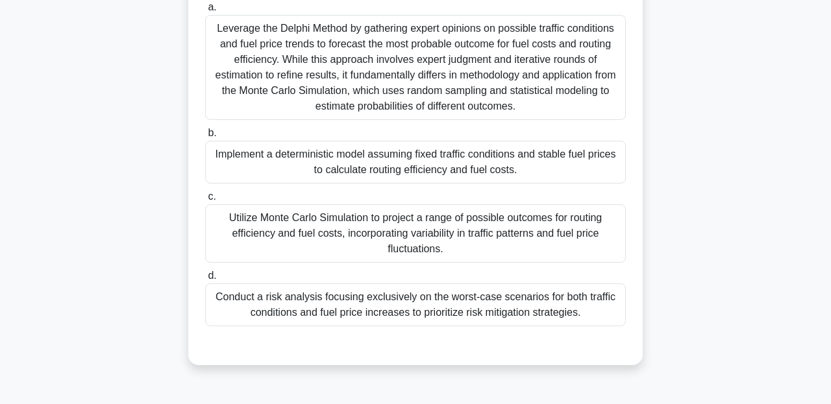
click at [410, 235] on div "Utilize Monte Carlo Simulation to project a range of possible outcomes for rout…" at bounding box center [415, 233] width 421 height 58
click at [205, 201] on input "c. Utilize Monte Carlo Simulation to project a range of possible outcomes for r…" at bounding box center [205, 197] width 0 height 8
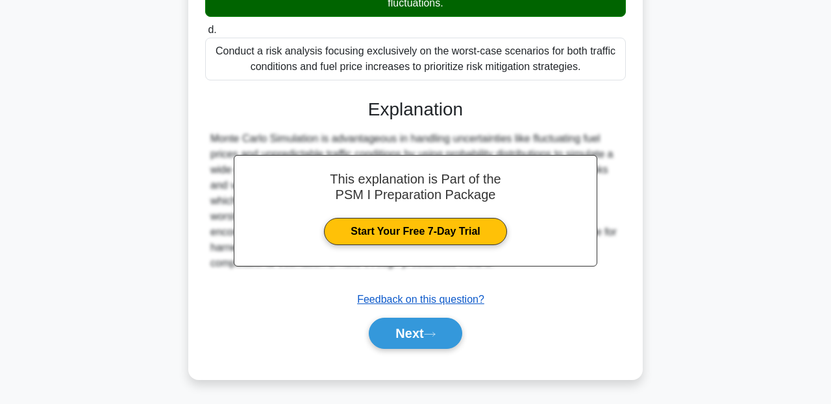
click at [412, 304] on u "Feedback on this question?" at bounding box center [420, 299] width 127 height 11
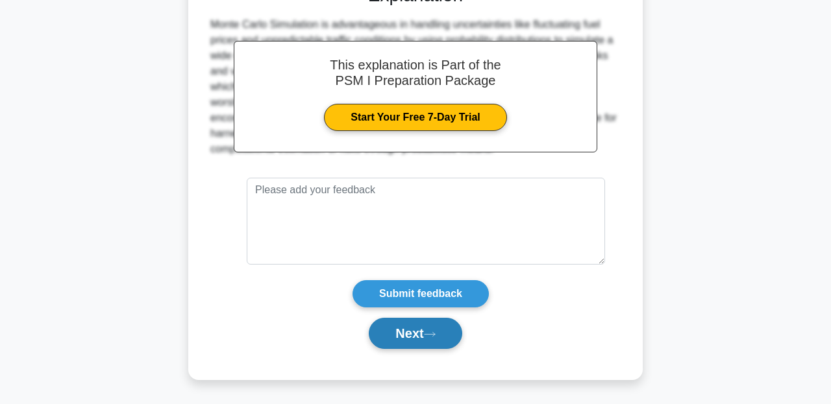
click at [408, 339] on button "Next" at bounding box center [415, 333] width 93 height 31
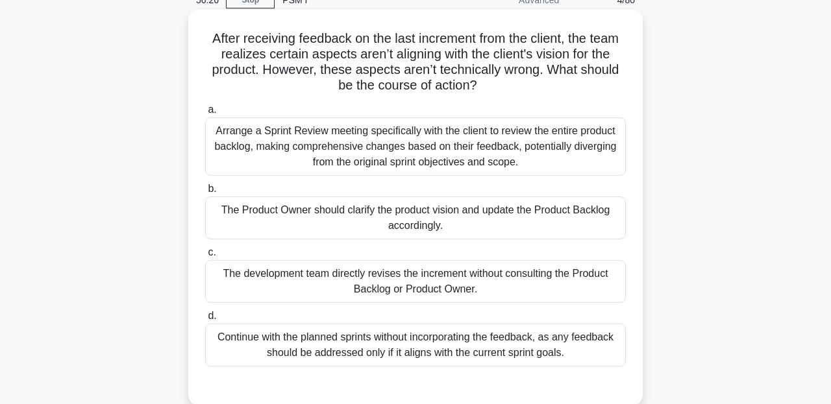
scroll to position [70, 0]
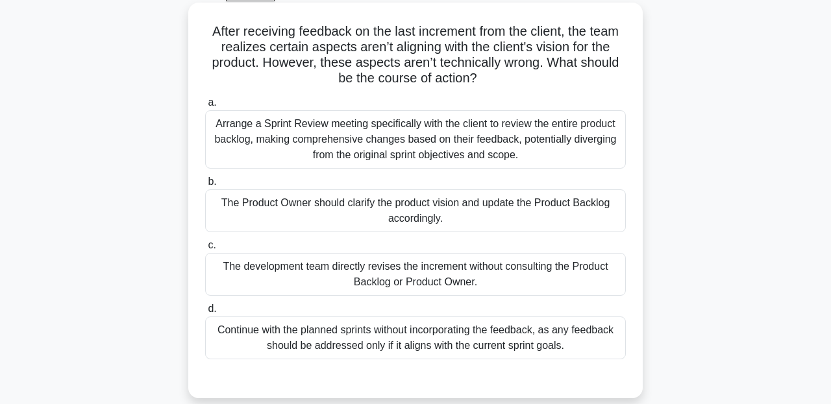
click at [427, 123] on div "Arrange a Sprint Review meeting specifically with the client to review the enti…" at bounding box center [415, 139] width 421 height 58
click at [205, 107] on input "a. Arrange a Sprint Review meeting specifically with the client to review the e…" at bounding box center [205, 103] width 0 height 8
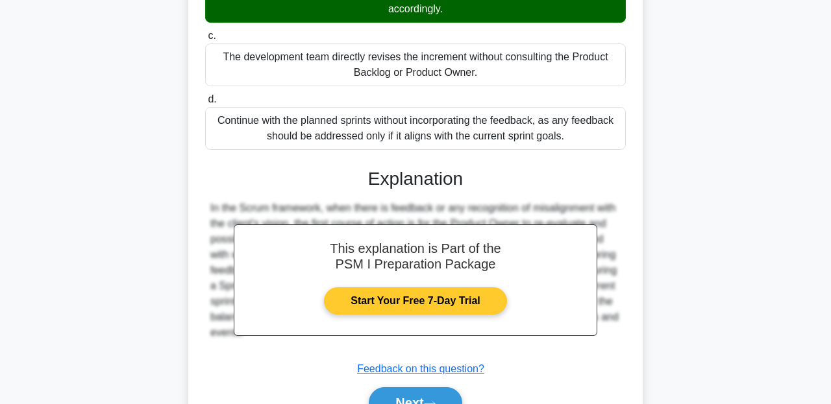
scroll to position [351, 0]
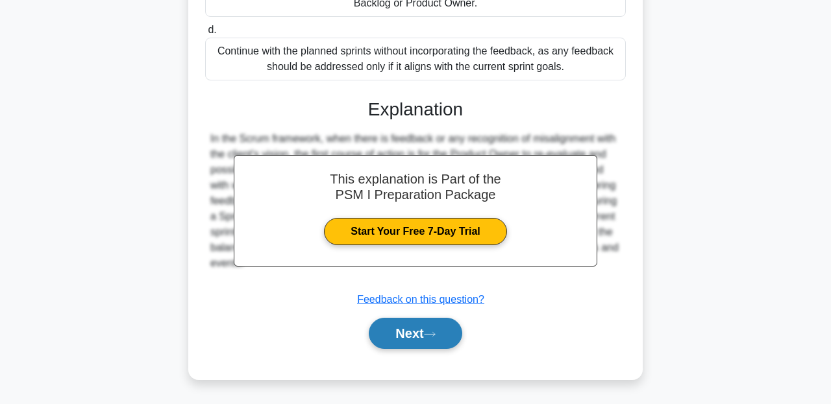
click at [412, 340] on button "Next" at bounding box center [415, 333] width 93 height 31
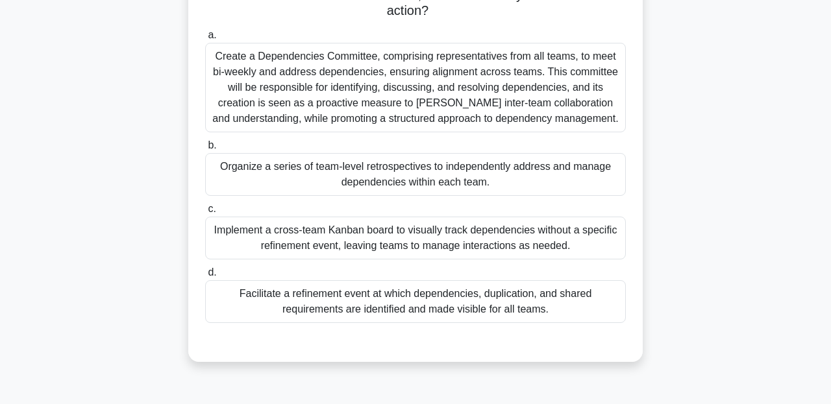
scroll to position [145, 0]
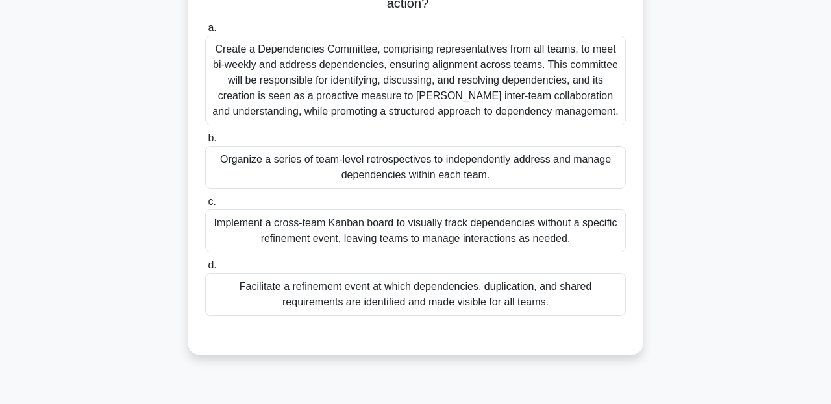
click at [343, 225] on div "Implement a cross-team Kanban board to visually track dependencies without a sp…" at bounding box center [415, 231] width 421 height 43
click at [205, 206] on input "c. Implement a cross-team Kanban board to visually track dependencies without a…" at bounding box center [205, 202] width 0 height 8
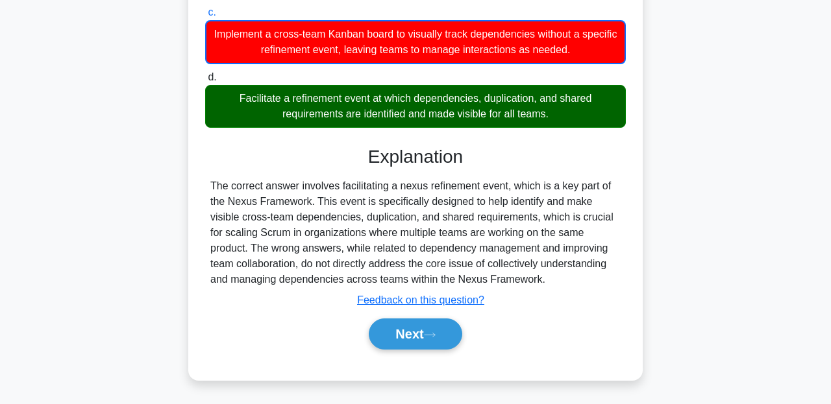
scroll to position [335, 0]
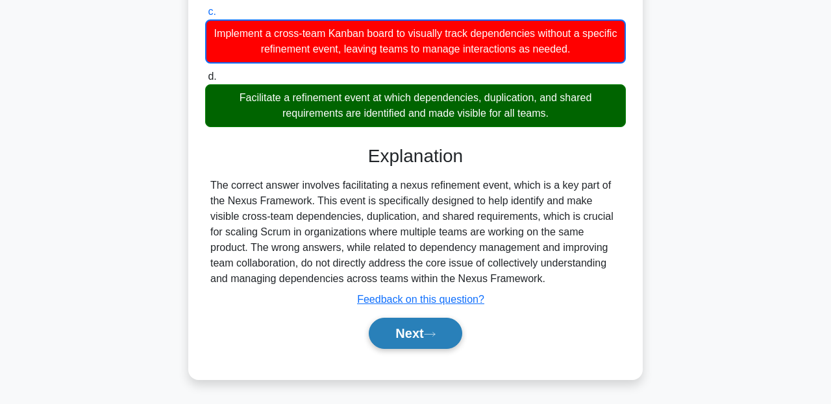
click at [417, 328] on button "Next" at bounding box center [415, 333] width 93 height 31
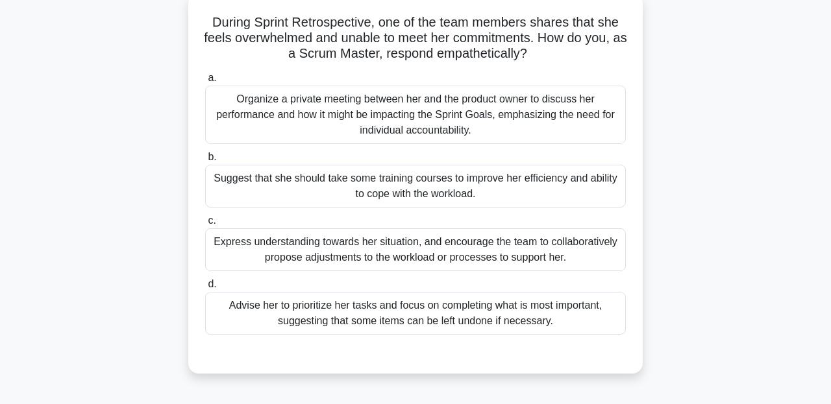
scroll to position [84, 0]
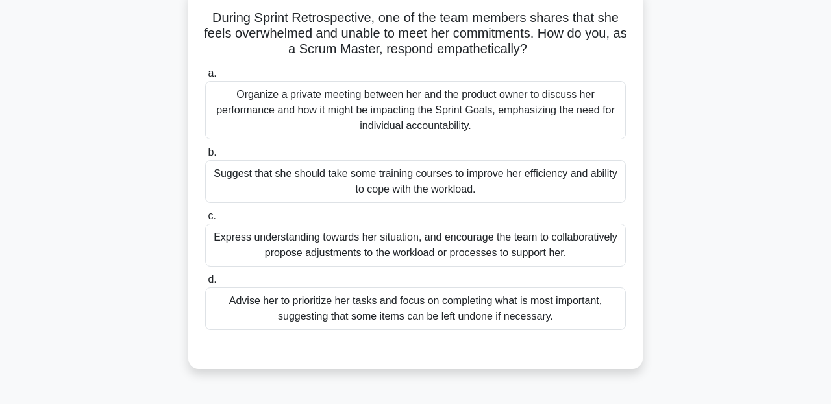
click at [397, 239] on div "Express understanding towards her situation, and encourage the team to collabor…" at bounding box center [415, 245] width 421 height 43
click at [205, 221] on input "c. Express understanding towards her situation, and encourage the team to colla…" at bounding box center [205, 216] width 0 height 8
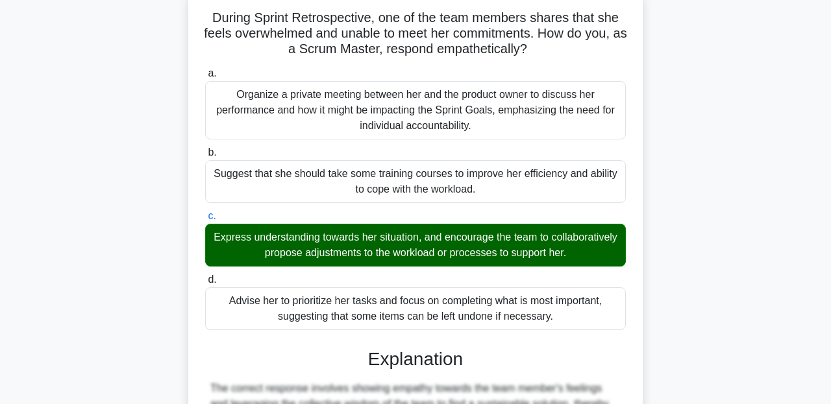
scroll to position [334, 0]
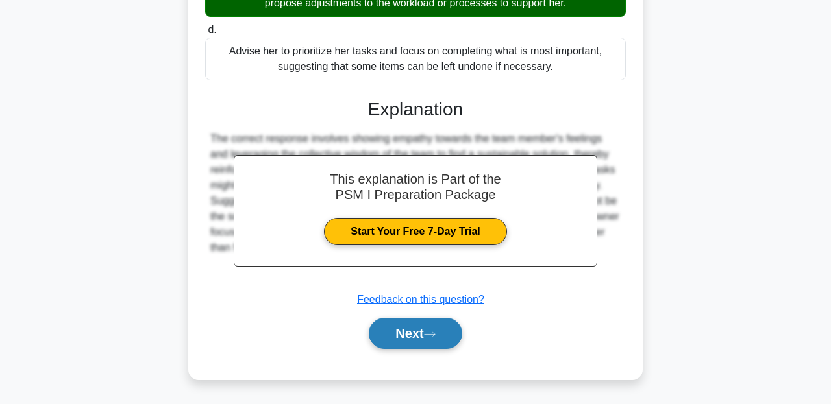
click at [407, 327] on button "Next" at bounding box center [415, 333] width 93 height 31
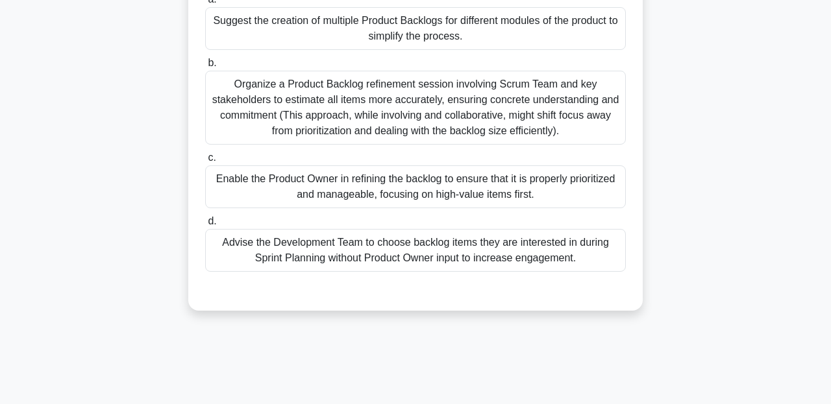
scroll to position [159, 0]
click at [423, 120] on div "Organize a Product Backlog refinement session involving Scrum Team and key stak…" at bounding box center [415, 106] width 421 height 74
click at [205, 66] on input "b. Organize a Product Backlog refinement session involving Scrum Team and key s…" at bounding box center [205, 62] width 0 height 8
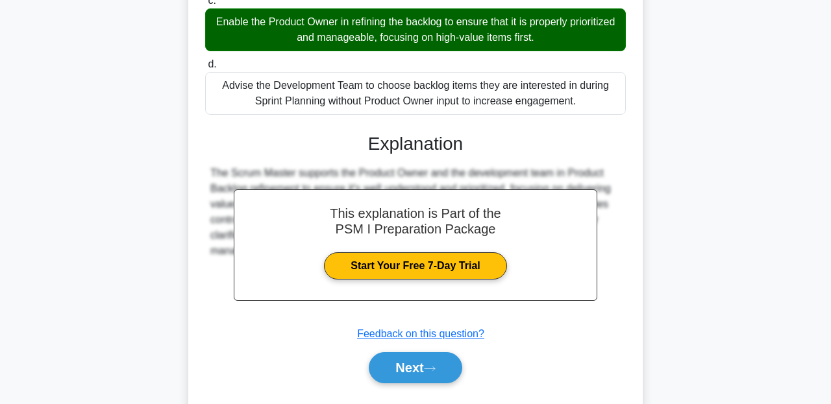
scroll to position [351, 0]
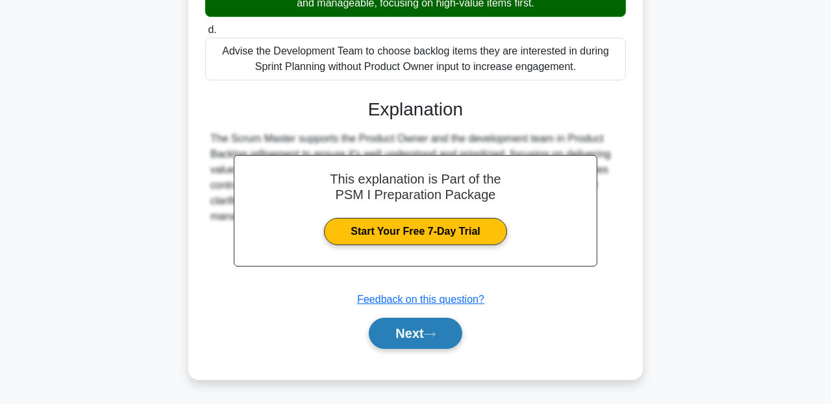
click at [399, 326] on button "Next" at bounding box center [415, 333] width 93 height 31
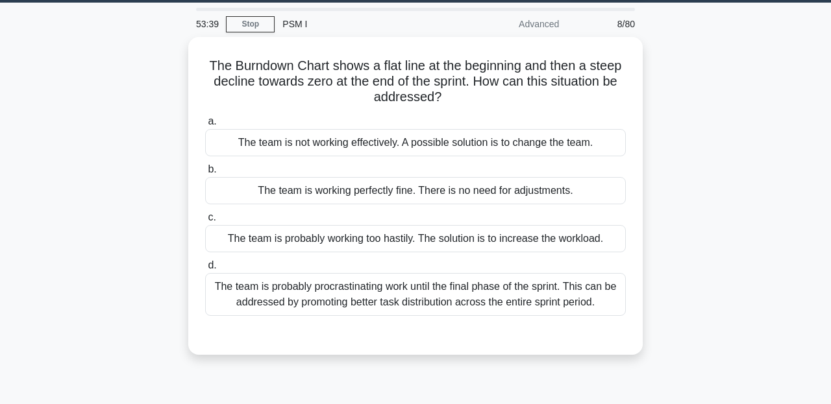
scroll to position [40, 0]
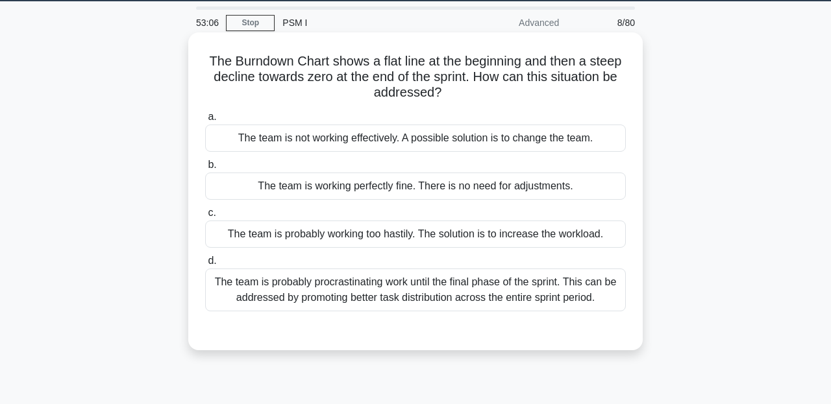
click at [371, 299] on div "The team is probably procrastinating work until the final phase of the sprint. …" at bounding box center [415, 290] width 421 height 43
click at [205, 265] on input "d. The team is probably procrastinating work until the final phase of the sprin…" at bounding box center [205, 261] width 0 height 8
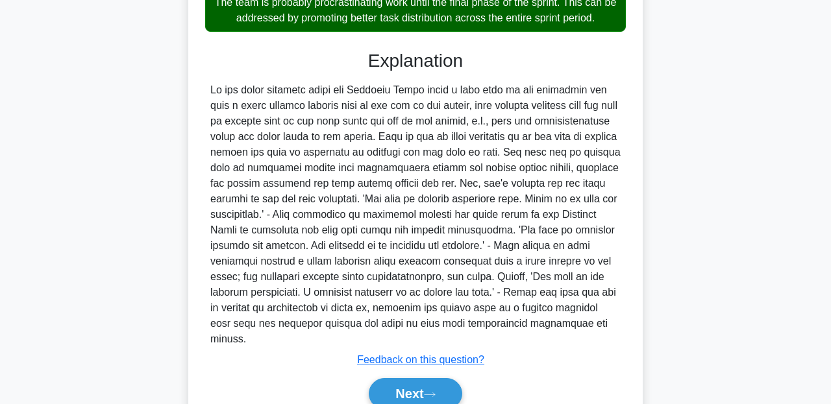
scroll to position [365, 0]
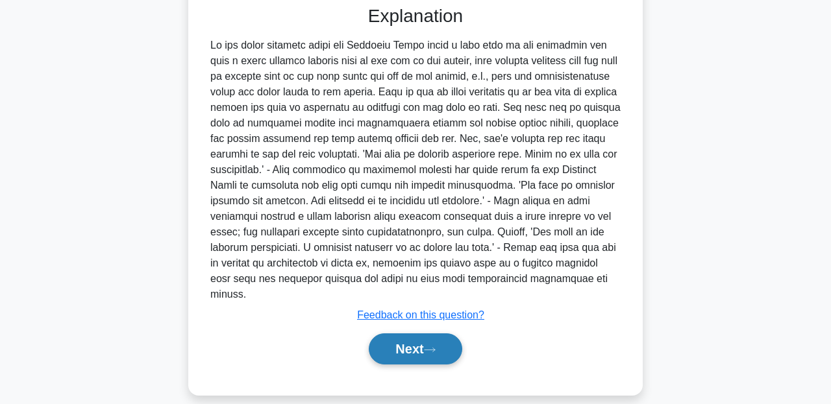
click at [406, 334] on button "Next" at bounding box center [415, 349] width 93 height 31
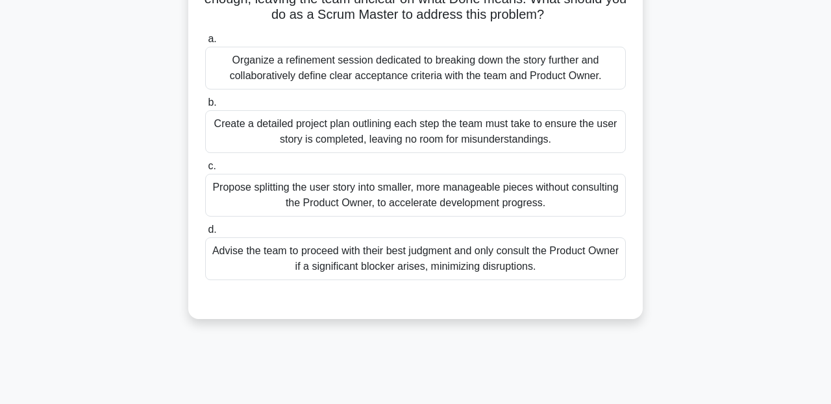
scroll to position [136, 0]
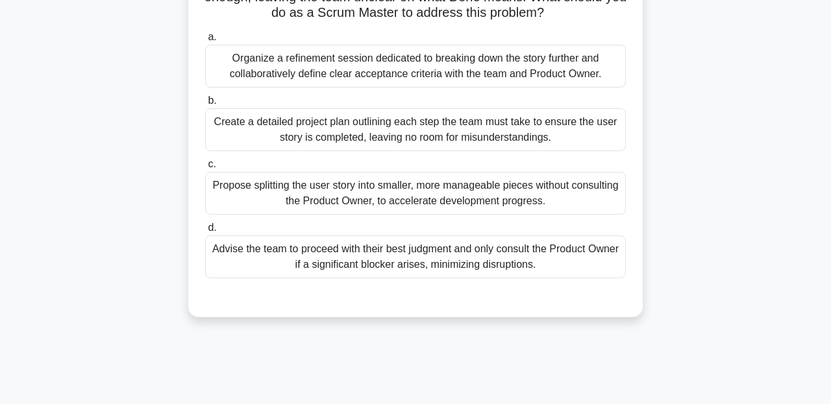
click at [412, 219] on div "a. Organize a refinement session dedicated to breaking down the story further a…" at bounding box center [415, 154] width 436 height 254
click at [405, 201] on div "Propose splitting the user story into smaller, more manageable pieces without c…" at bounding box center [415, 193] width 421 height 43
click at [205, 169] on input "c. Propose splitting the user story into smaller, more manageable pieces withou…" at bounding box center [205, 164] width 0 height 8
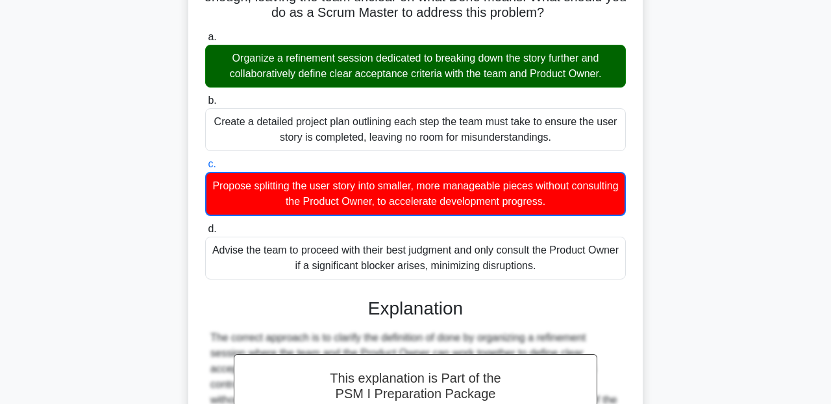
scroll to position [335, 0]
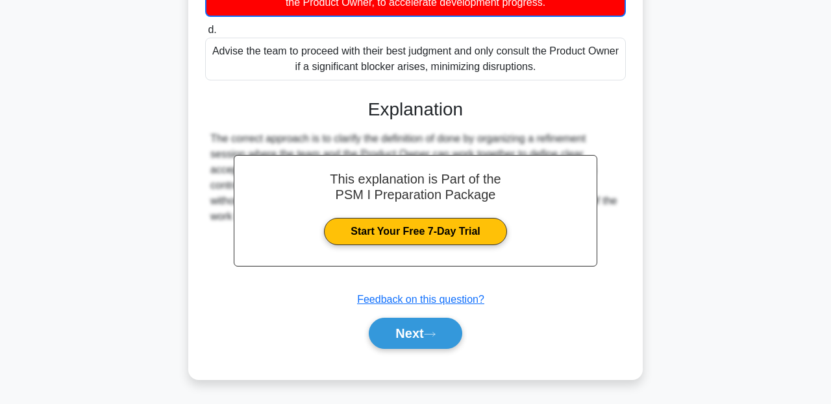
click at [406, 363] on div "a. Organize a refinement session dedicated to breaking down the story further a…" at bounding box center [415, 95] width 423 height 537
click at [412, 342] on button "Next" at bounding box center [415, 333] width 93 height 31
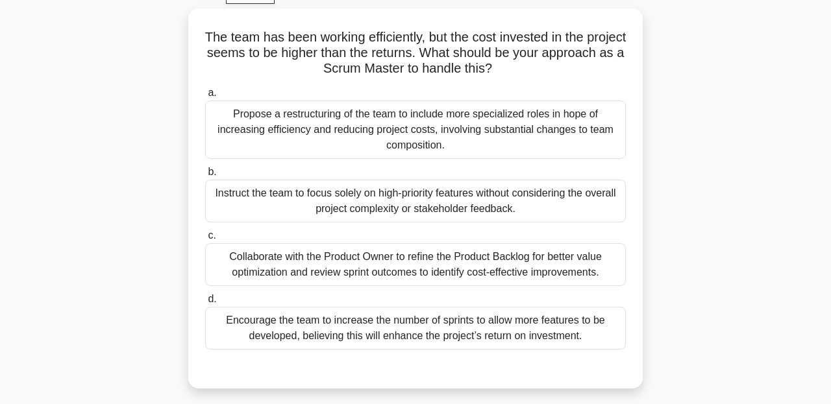
scroll to position [0, 0]
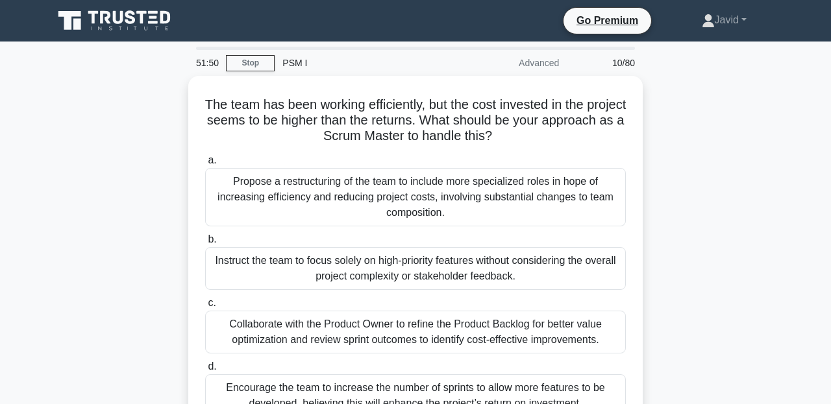
click at [287, 70] on div "PSM I" at bounding box center [364, 63] width 179 height 26
click at [264, 62] on link "Stop" at bounding box center [250, 63] width 49 height 16
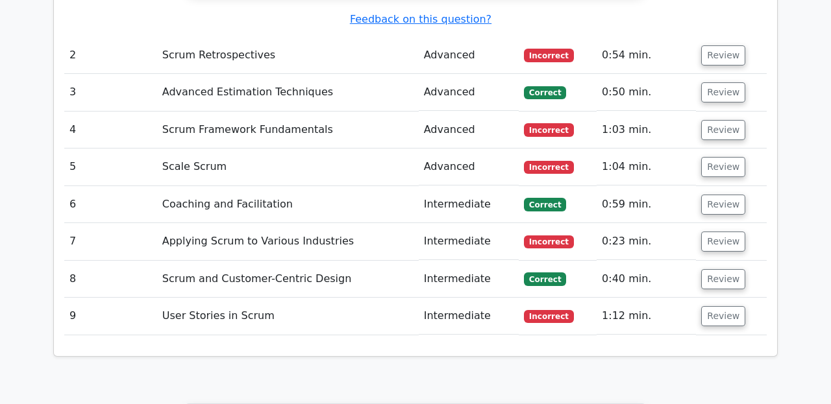
scroll to position [2376, 0]
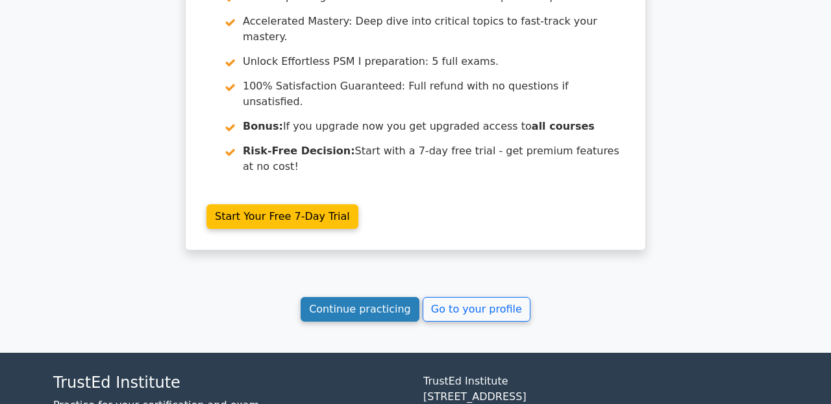
click at [342, 297] on link "Continue practicing" at bounding box center [360, 309] width 119 height 25
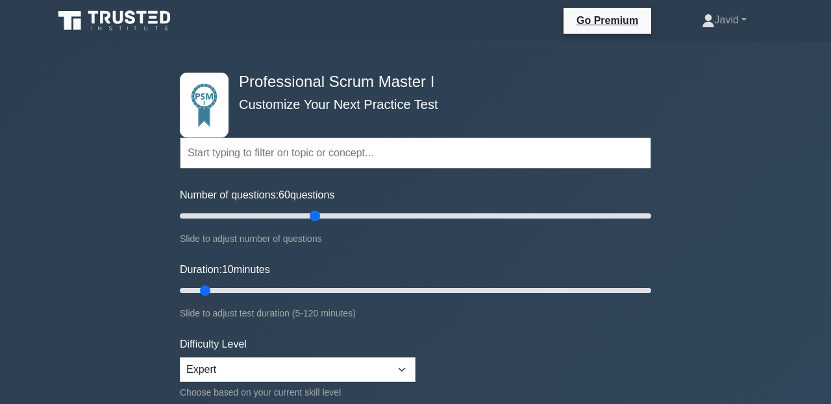
drag, startPoint x: 292, startPoint y: 216, endPoint x: 317, endPoint y: 220, distance: 25.1
type input "60"
click at [317, 220] on input "Number of questions: 60 questions" at bounding box center [415, 216] width 471 height 16
click at [315, 214] on input "Number of questions: 60 questions" at bounding box center [415, 216] width 471 height 16
drag, startPoint x: 268, startPoint y: 286, endPoint x: 387, endPoint y: 325, distance: 125.2
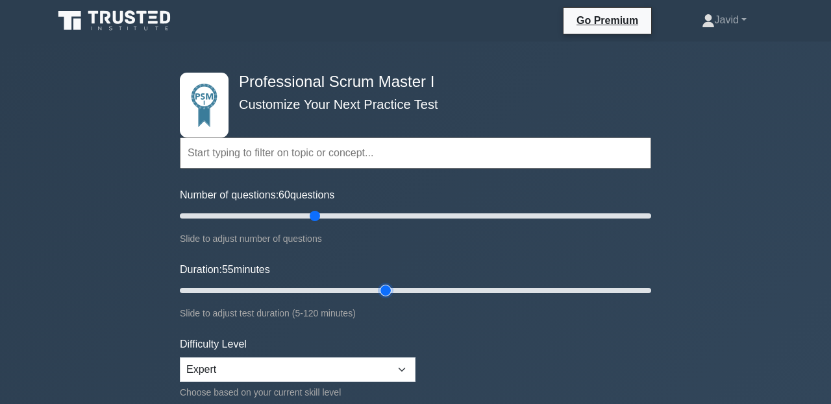
click at [387, 299] on input "Duration: 55 minutes" at bounding box center [415, 291] width 471 height 16
drag, startPoint x: 385, startPoint y: 289, endPoint x: 401, endPoint y: 289, distance: 16.2
type input "60"
click at [401, 289] on input "Duration: 55 minutes" at bounding box center [415, 291] width 471 height 16
drag, startPoint x: 314, startPoint y: 215, endPoint x: 365, endPoint y: 230, distance: 54.2
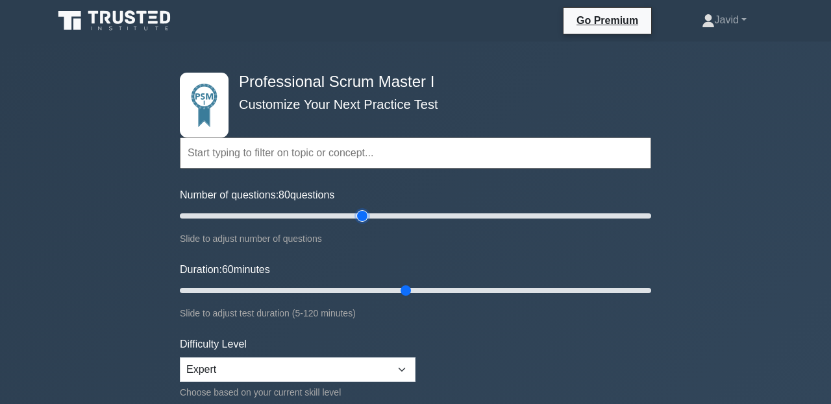
type input "80"
click at [365, 224] on input "Number of questions: 80 questions" at bounding box center [415, 216] width 471 height 16
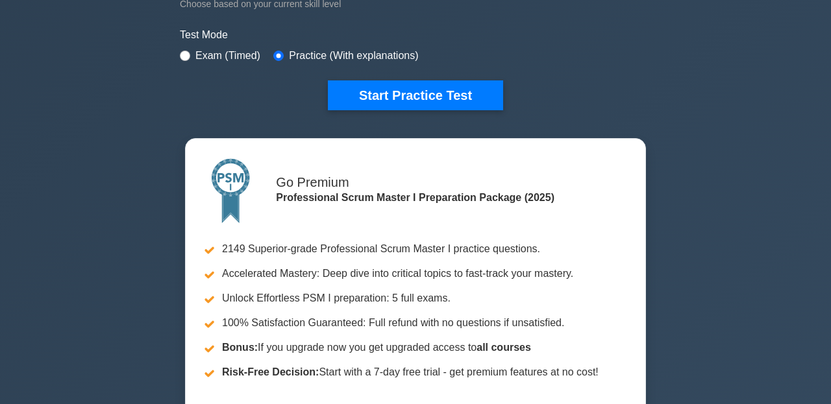
scroll to position [361, 0]
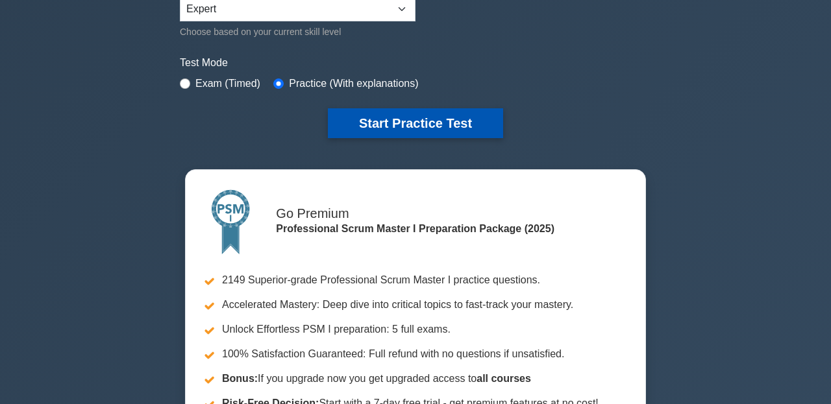
click at [395, 122] on button "Start Practice Test" at bounding box center [415, 123] width 175 height 30
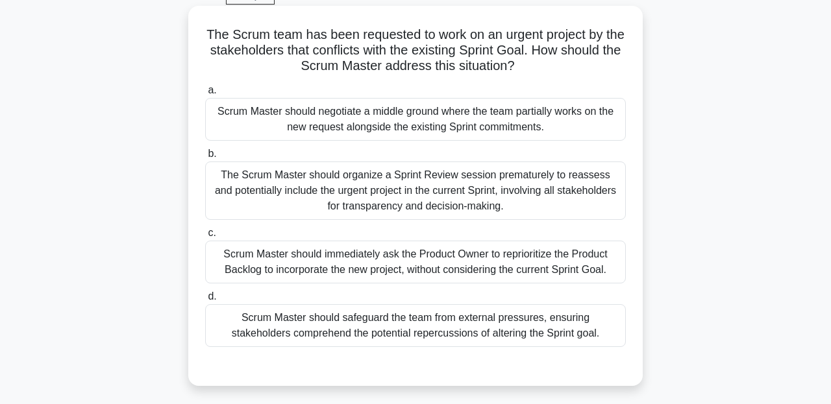
scroll to position [53, 0]
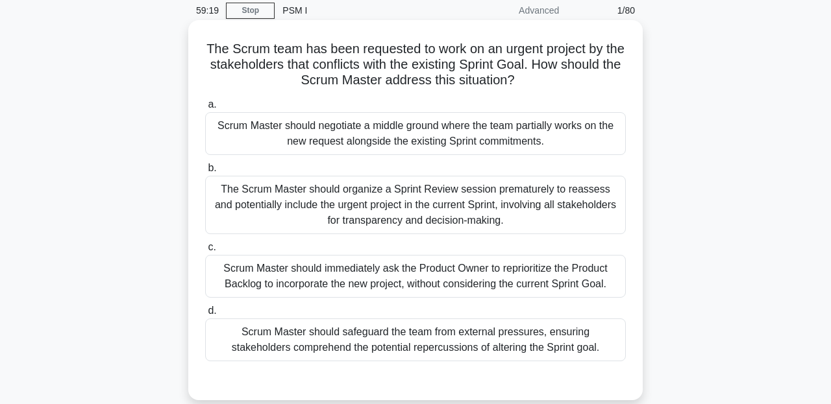
click at [340, 195] on div "The Scrum Master should organize a Sprint Review session prematurely to reasses…" at bounding box center [415, 205] width 421 height 58
click at [205, 173] on input "b. The Scrum Master should organize a Sprint Review session prematurely to reas…" at bounding box center [205, 168] width 0 height 8
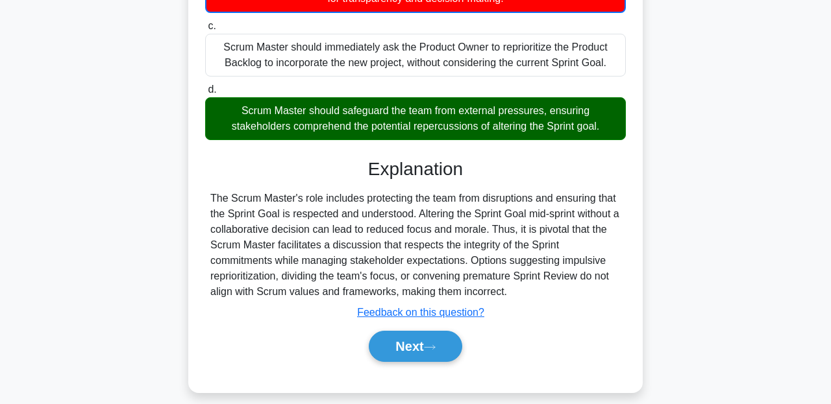
scroll to position [297, 0]
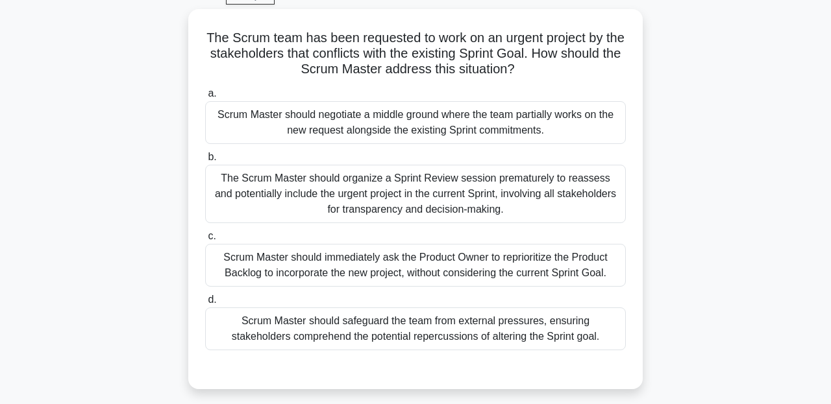
scroll to position [81, 0]
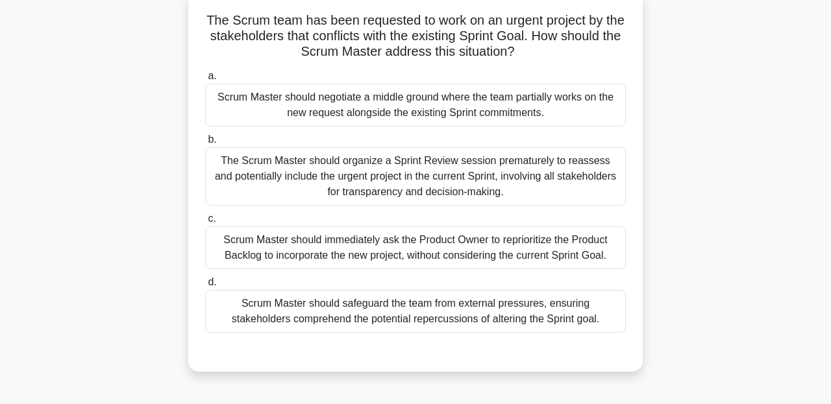
click at [443, 299] on div "Scrum Master should safeguard the team from external pressures, ensuring stakeh…" at bounding box center [415, 311] width 421 height 43
click at [205, 287] on input "d. Scrum Master should safeguard the team from external pressures, ensuring sta…" at bounding box center [205, 282] width 0 height 8
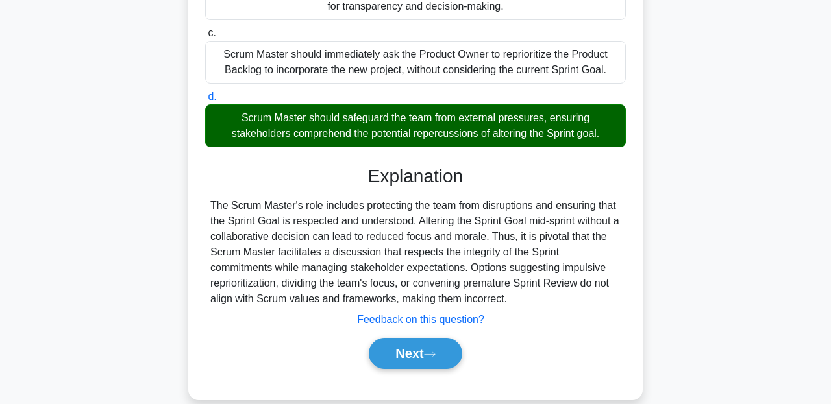
scroll to position [297, 0]
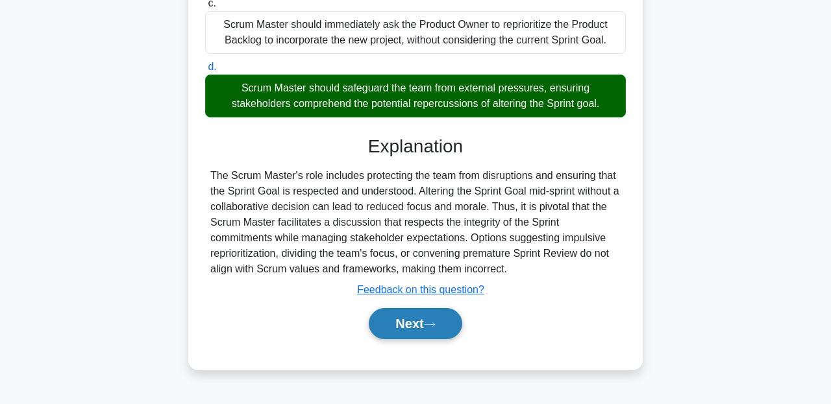
click at [439, 311] on button "Next" at bounding box center [415, 323] width 93 height 31
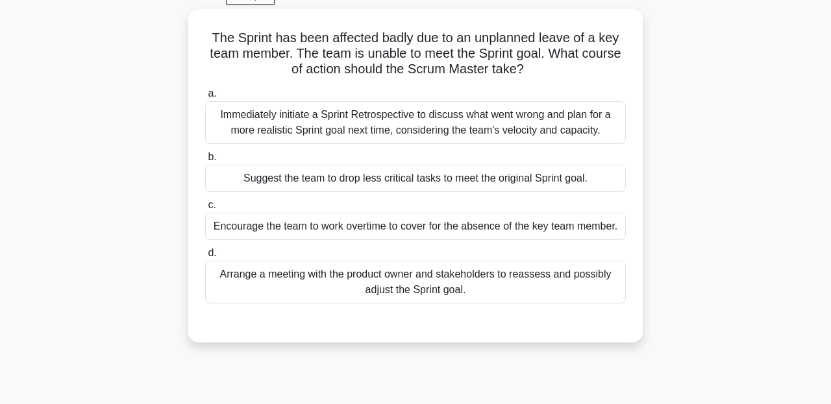
scroll to position [64, 0]
click at [426, 183] on div "Suggest the team to drop less critical tasks to meet the original Sprint goal." at bounding box center [415, 178] width 421 height 27
click at [205, 162] on input "b. Suggest the team to drop less critical tasks to meet the original Sprint goa…" at bounding box center [205, 157] width 0 height 8
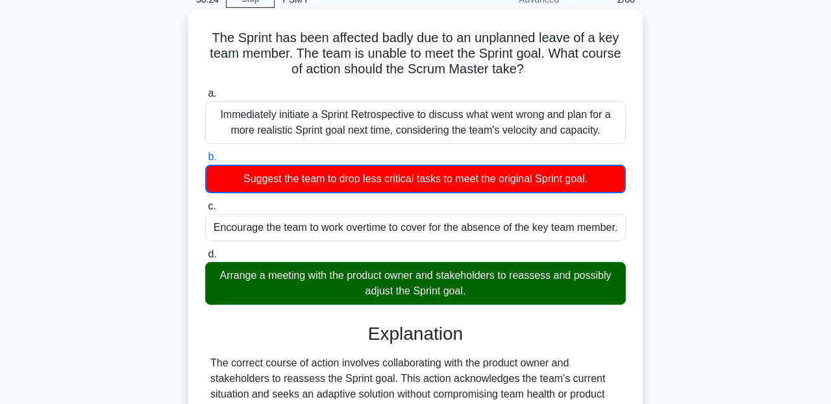
scroll to position [297, 0]
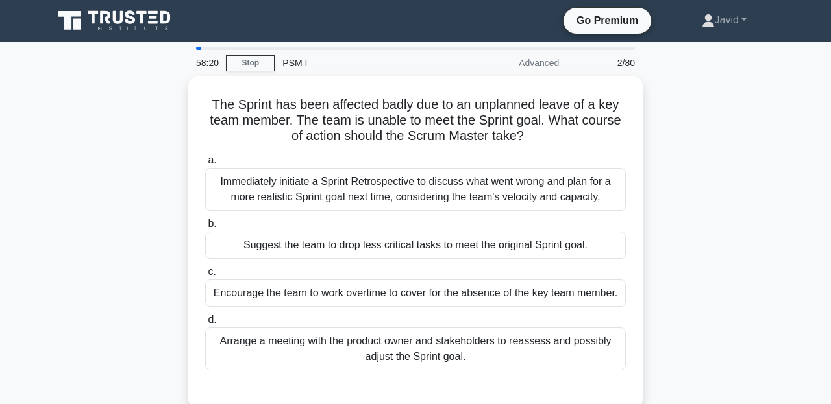
click at [301, 71] on div "PSM I" at bounding box center [364, 63] width 179 height 26
click at [289, 59] on div "PSM I" at bounding box center [364, 63] width 179 height 26
click at [273, 57] on link "Stop" at bounding box center [250, 63] width 49 height 16
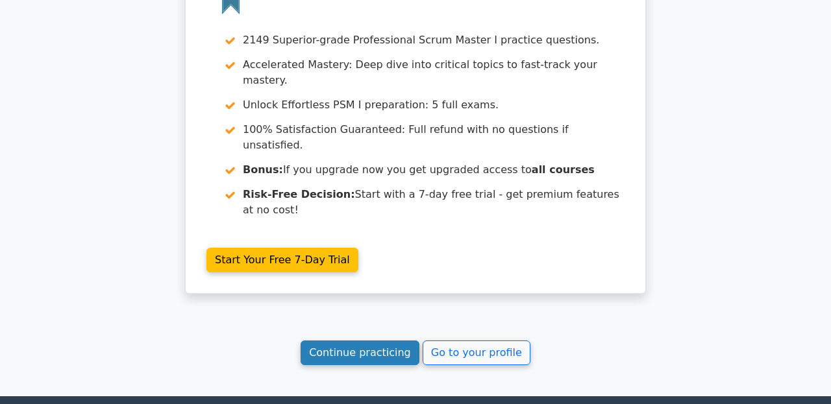
scroll to position [1817, 0]
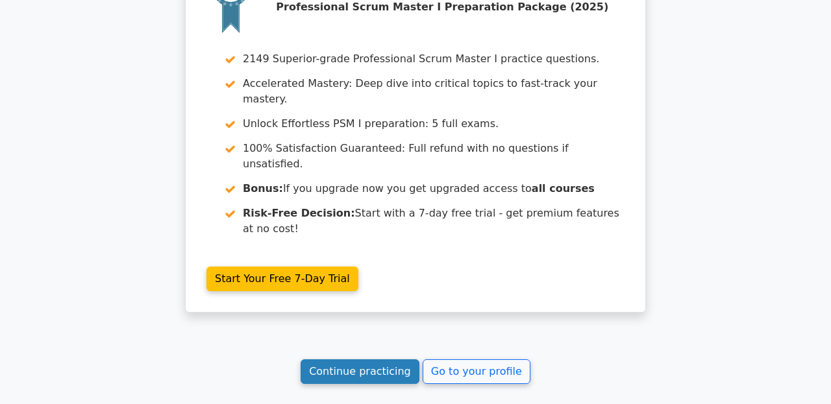
click at [340, 360] on link "Continue practicing" at bounding box center [360, 372] width 119 height 25
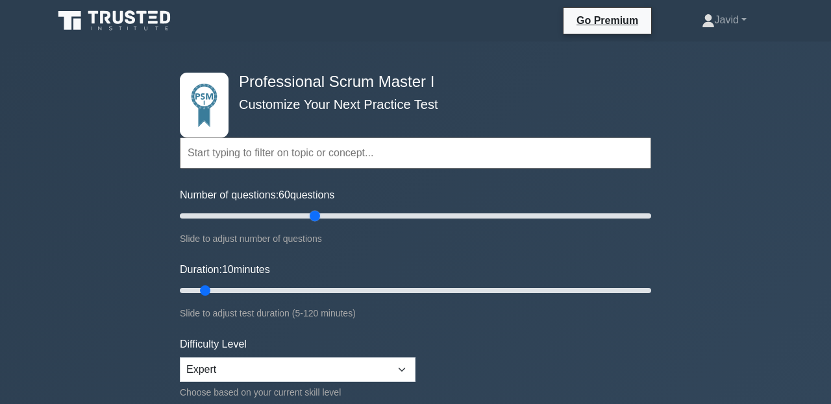
drag, startPoint x: 199, startPoint y: 217, endPoint x: 317, endPoint y: 223, distance: 118.3
type input "60"
click at [317, 223] on input "Number of questions: 60 questions" at bounding box center [415, 216] width 471 height 16
drag, startPoint x: 243, startPoint y: 295, endPoint x: 405, endPoint y: 297, distance: 162.3
type input "60"
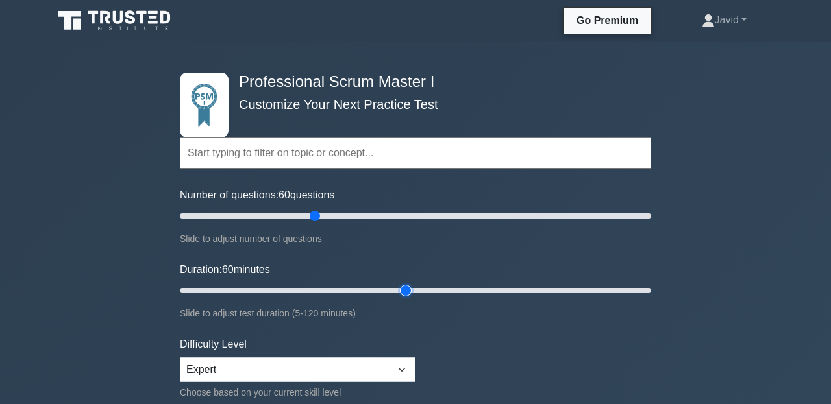
click at [405, 297] on input "Duration: 60 minutes" at bounding box center [415, 291] width 471 height 16
click at [399, 292] on input "Duration: 60 minutes" at bounding box center [415, 291] width 471 height 16
drag, startPoint x: 312, startPoint y: 214, endPoint x: 365, endPoint y: 221, distance: 53.7
type input "80"
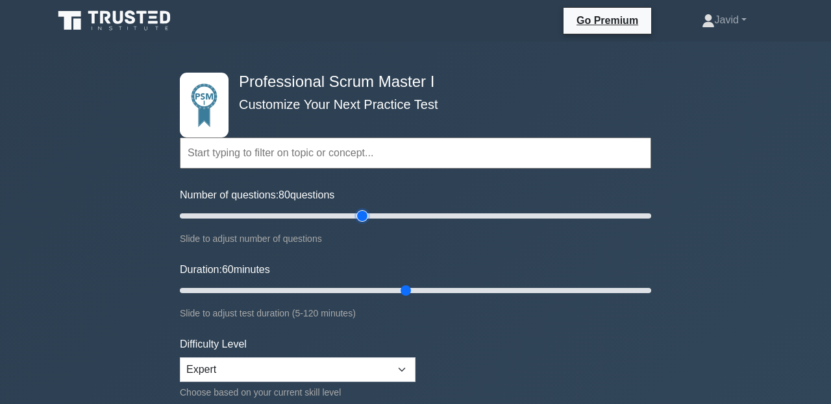
click at [365, 221] on input "Number of questions: 80 questions" at bounding box center [415, 216] width 471 height 16
click at [278, 360] on select "Beginner Intermediate Expert" at bounding box center [298, 370] width 236 height 25
select select "intermediate"
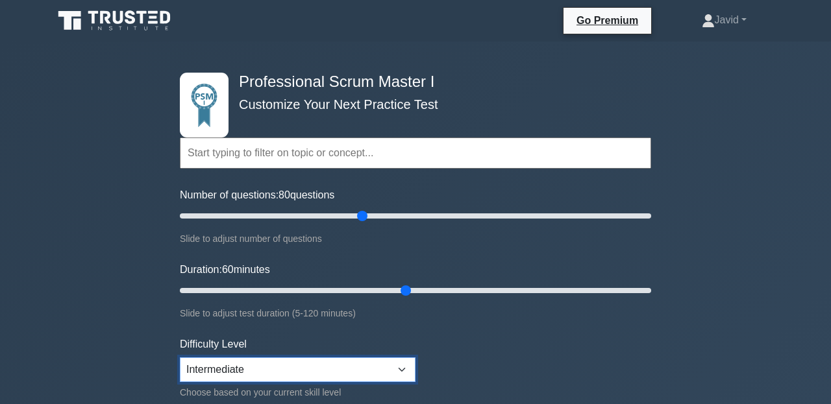
click at [180, 358] on select "Beginner Intermediate Expert" at bounding box center [298, 370] width 236 height 25
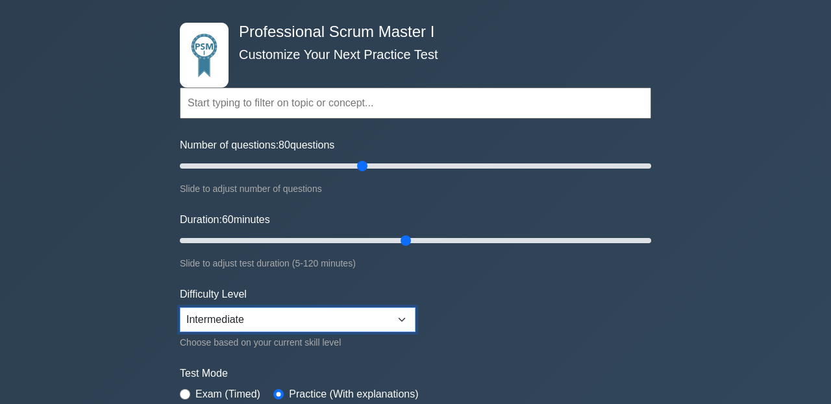
scroll to position [154, 0]
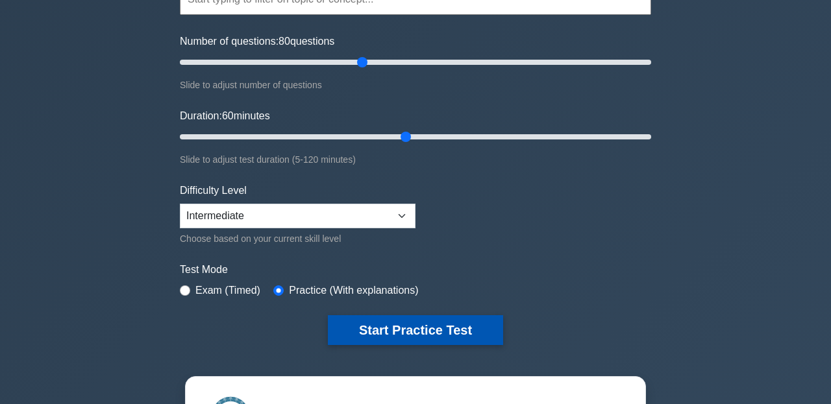
click at [380, 332] on button "Start Practice Test" at bounding box center [415, 330] width 175 height 30
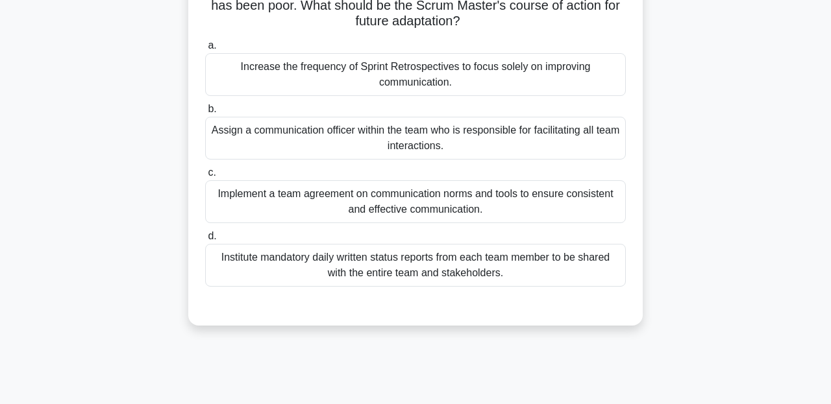
scroll to position [115, 0]
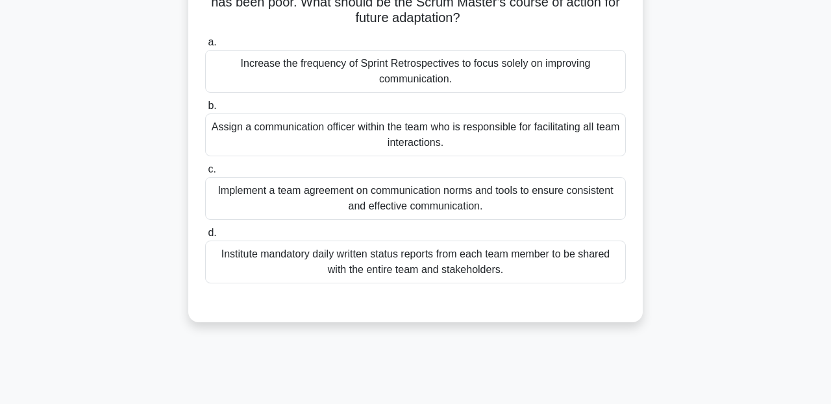
click at [443, 182] on div "Implement a team agreement on communication norms and tools to ensure consisten…" at bounding box center [415, 198] width 421 height 43
click at [205, 174] on input "c. Implement a team agreement on communication norms and tools to ensure consis…" at bounding box center [205, 170] width 0 height 8
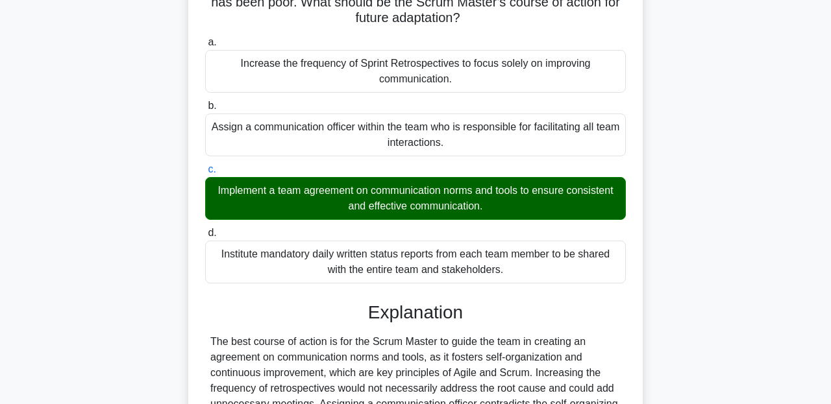
scroll to position [297, 0]
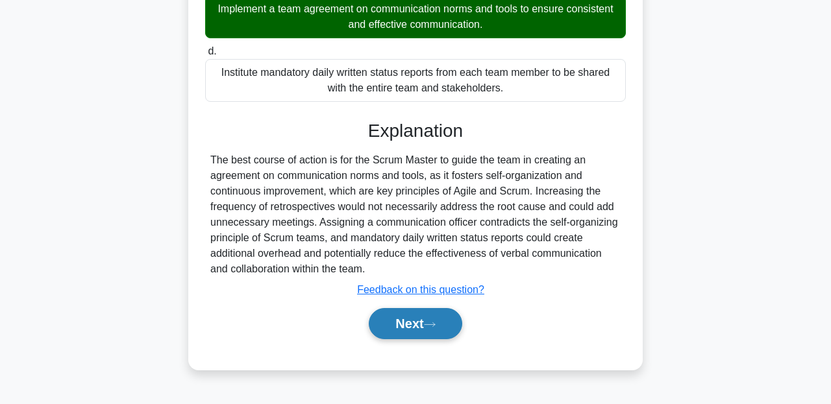
click at [432, 302] on div "Explanation The best course of action is for the Scrum Master to guide the team…" at bounding box center [415, 232] width 421 height 225
click at [432, 315] on button "Next" at bounding box center [415, 323] width 93 height 31
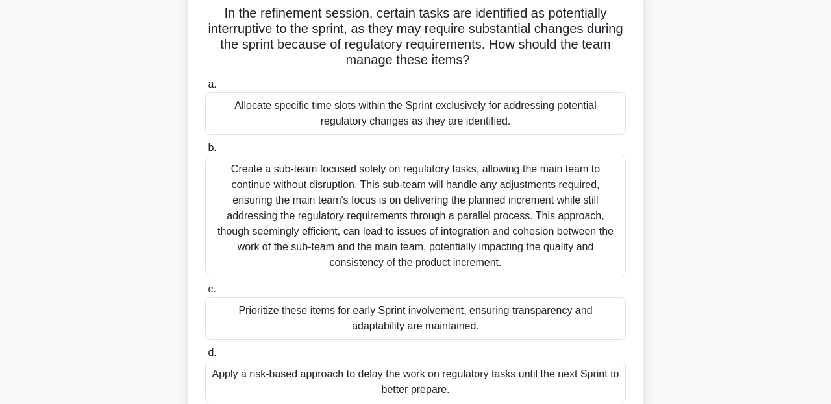
scroll to position [82, 0]
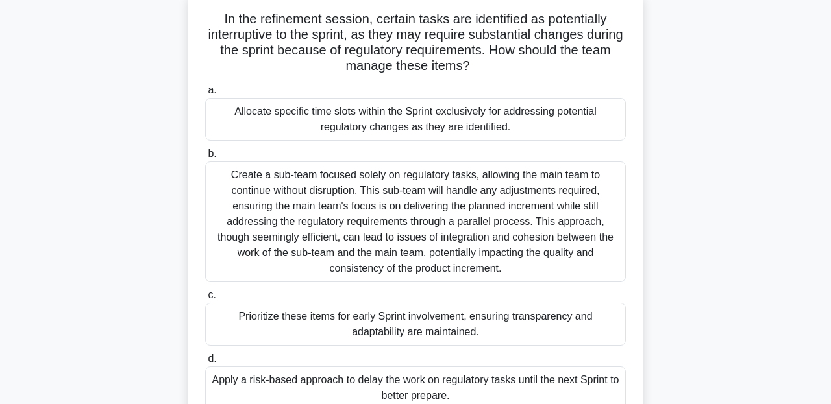
click at [394, 240] on div "Create a sub-team focused solely on regulatory tasks, allowing the main team to…" at bounding box center [415, 222] width 421 height 121
click at [205, 158] on input "b. Create a sub-team focused solely on regulatory tasks, allowing the main team…" at bounding box center [205, 154] width 0 height 8
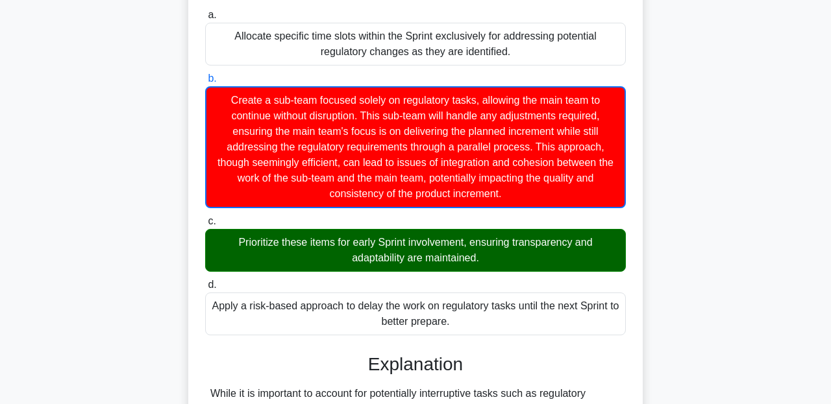
scroll to position [373, 0]
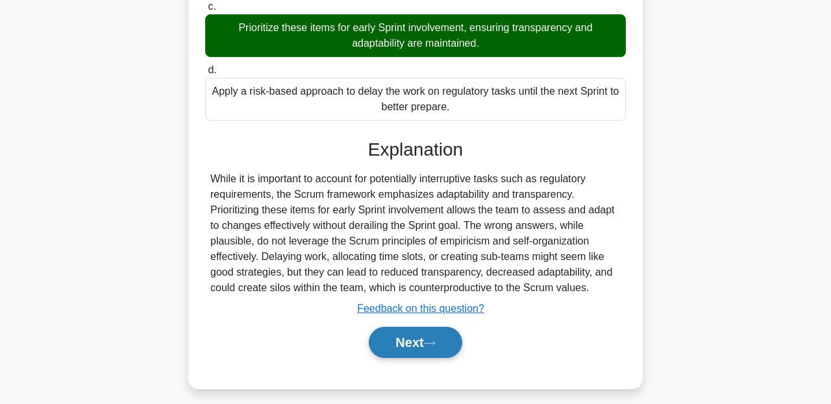
click at [405, 343] on button "Next" at bounding box center [415, 342] width 93 height 31
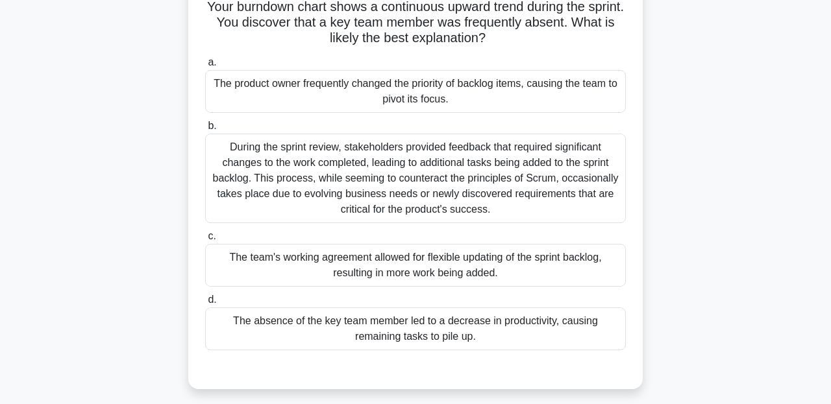
scroll to position [90, 0]
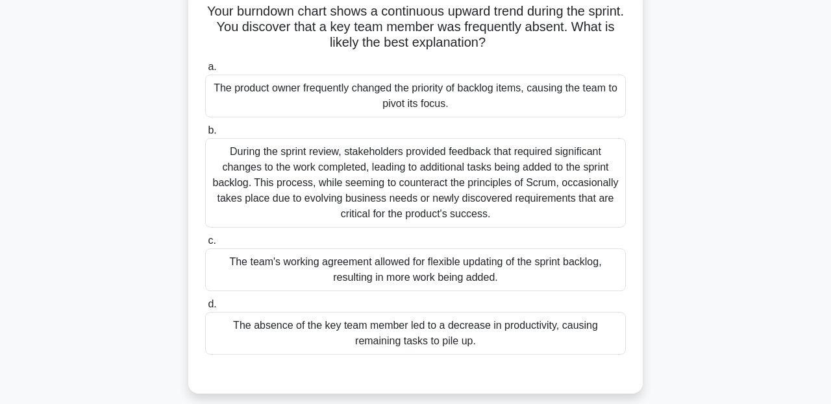
click at [402, 73] on label "a. The product owner frequently changed the priority of backlog items, causing …" at bounding box center [415, 88] width 421 height 58
click at [205, 71] on input "a. The product owner frequently changed the priority of backlog items, causing …" at bounding box center [205, 67] width 0 height 8
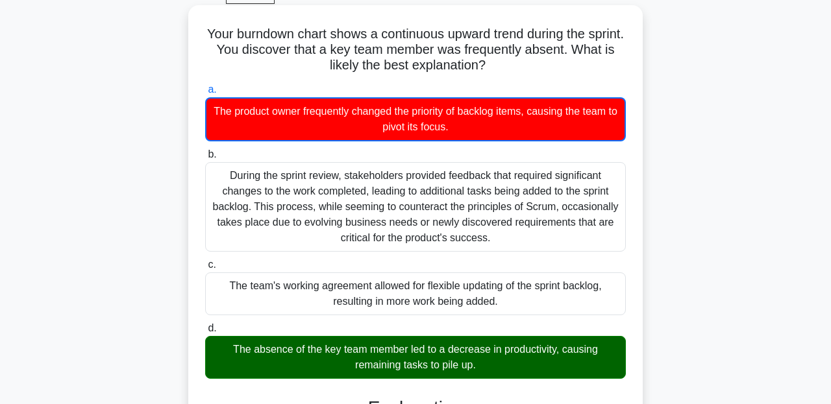
scroll to position [69, 0]
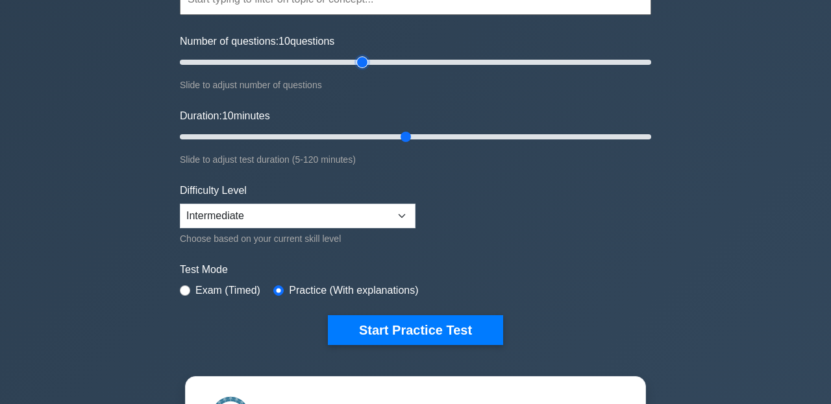
click at [362, 60] on input "Number of questions: 10 questions" at bounding box center [415, 63] width 471 height 16
type input "80"
drag, startPoint x: 362, startPoint y: 60, endPoint x: 367, endPoint y: 65, distance: 6.9
click at [367, 65] on input "Number of questions: 80 questions" at bounding box center [415, 63] width 471 height 16
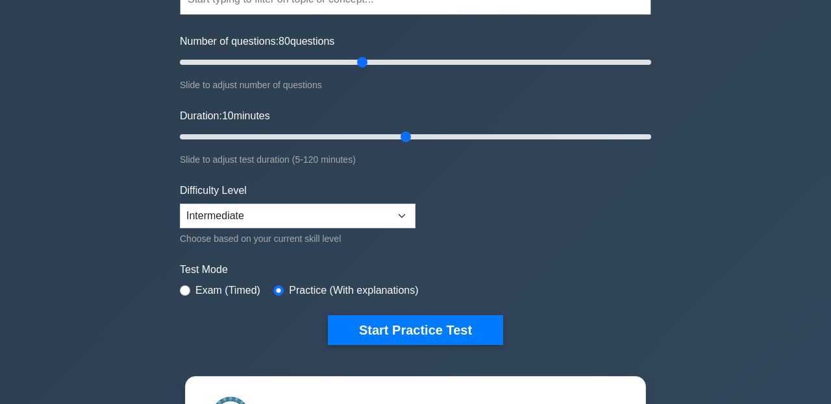
drag, startPoint x: 409, startPoint y: 139, endPoint x: 398, endPoint y: 139, distance: 11.0
click at [398, 139] on input "Duration: 10 minutes" at bounding box center [415, 137] width 471 height 16
type input "60"
click at [402, 135] on input "Duration: 60 minutes" at bounding box center [415, 137] width 471 height 16
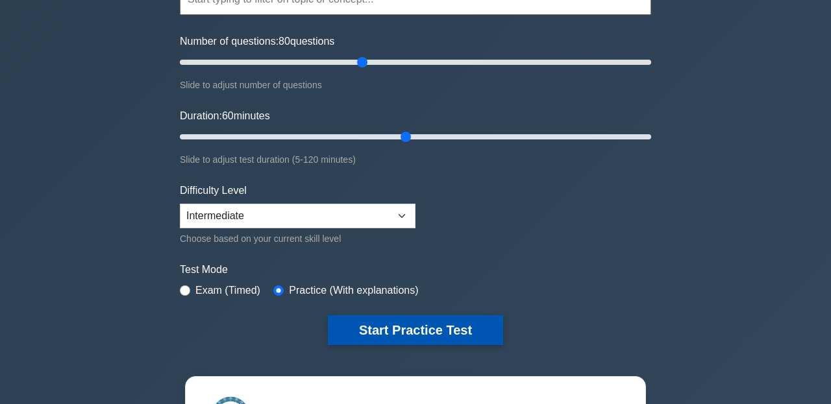
click at [392, 328] on button "Start Practice Test" at bounding box center [415, 330] width 175 height 30
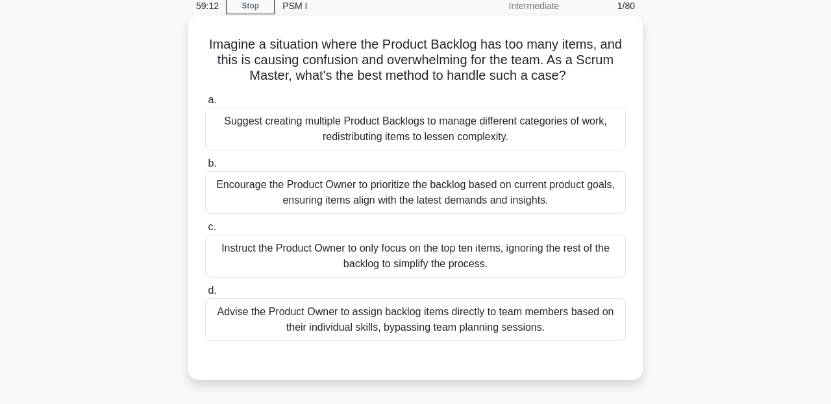
scroll to position [58, 0]
click at [413, 196] on div "Encourage the Product Owner to prioritize the backlog based on current product …" at bounding box center [415, 192] width 421 height 43
click at [205, 167] on input "b. Encourage the Product Owner to prioritize the backlog based on current produ…" at bounding box center [205, 163] width 0 height 8
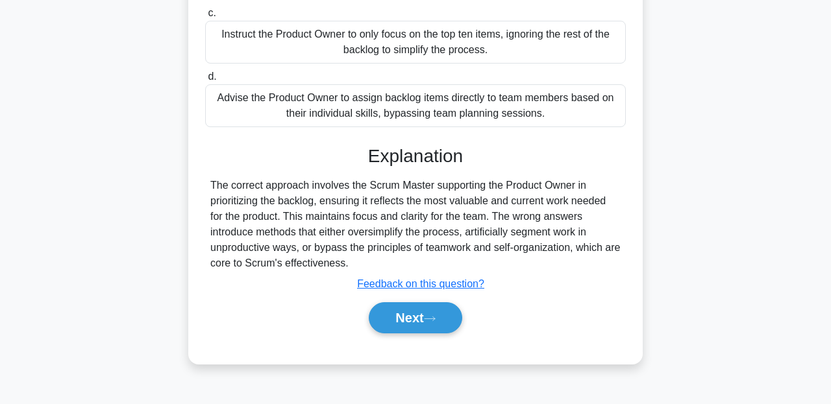
scroll to position [297, 0]
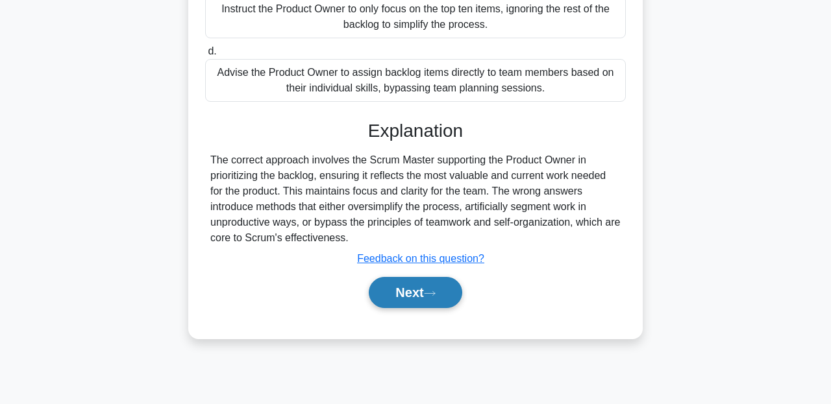
click at [428, 290] on button "Next" at bounding box center [415, 292] width 93 height 31
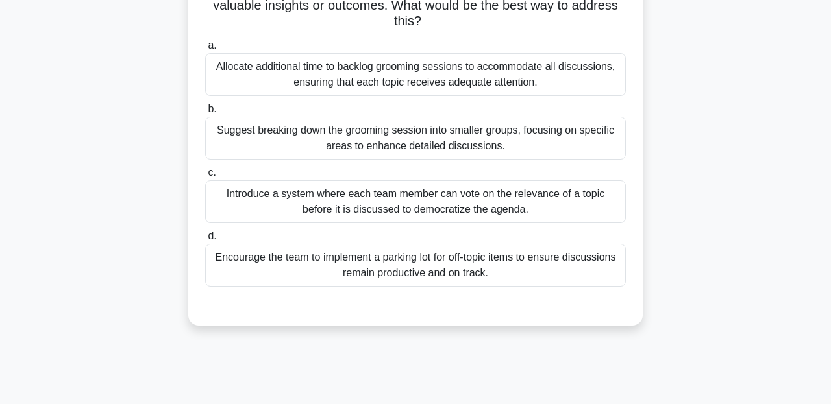
scroll to position [116, 0]
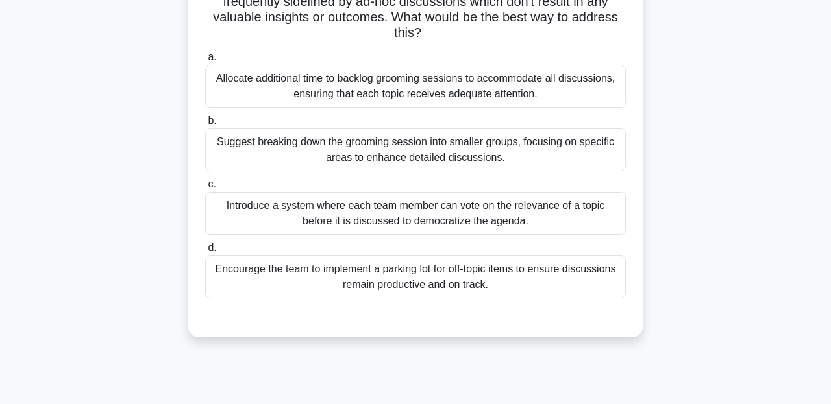
click at [422, 271] on div "Encourage the team to implement a parking lot for off-topic items to ensure dis…" at bounding box center [415, 277] width 421 height 43
click at [205, 253] on input "d. Encourage the team to implement a parking lot for off-topic items to ensure …" at bounding box center [205, 248] width 0 height 8
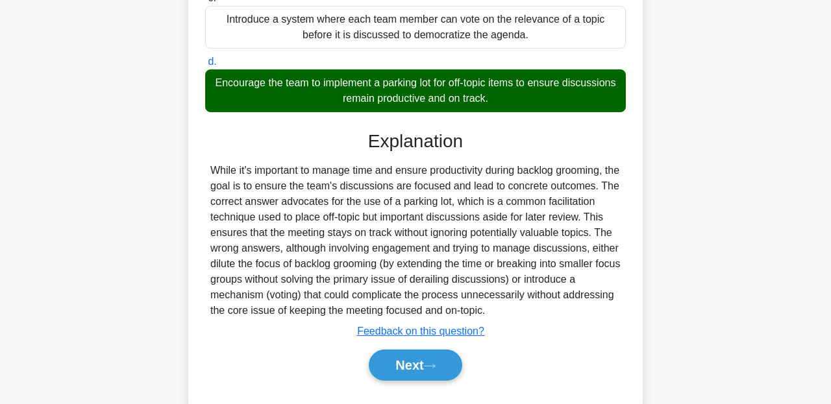
scroll to position [306, 0]
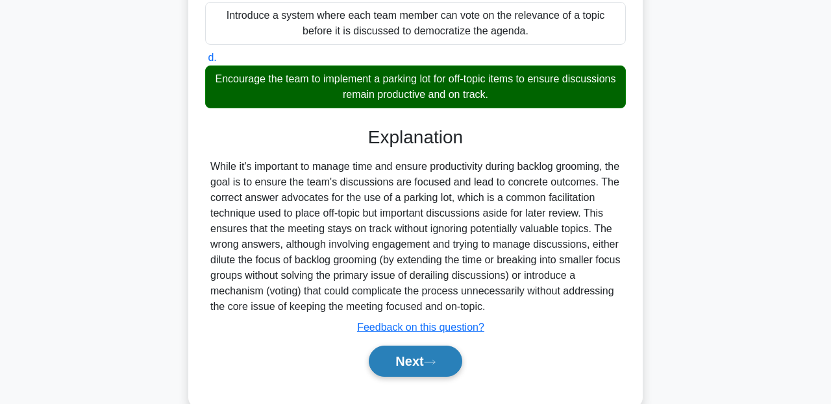
click at [410, 356] on button "Next" at bounding box center [415, 361] width 93 height 31
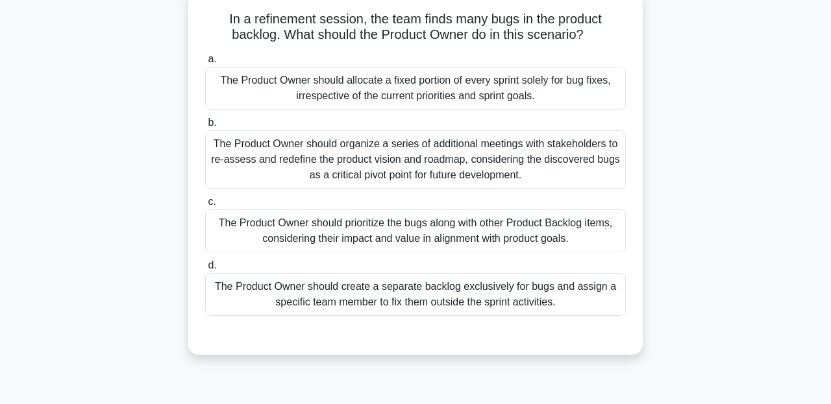
scroll to position [86, 0]
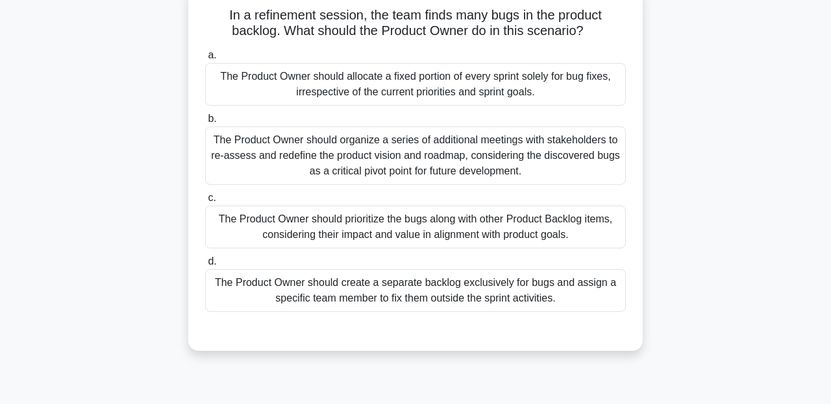
click at [456, 219] on div "The Product Owner should prioritize the bugs along with other Product Backlog i…" at bounding box center [415, 227] width 421 height 43
click at [205, 203] on input "c. The Product Owner should prioritize the bugs along with other Product Backlo…" at bounding box center [205, 198] width 0 height 8
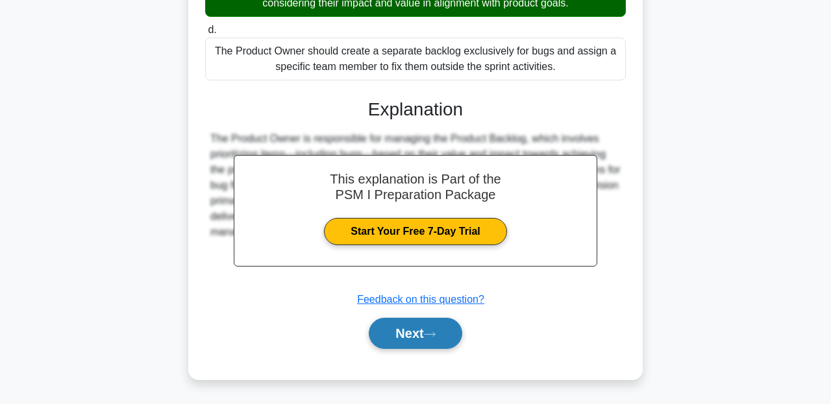
click at [440, 320] on button "Next" at bounding box center [415, 333] width 93 height 31
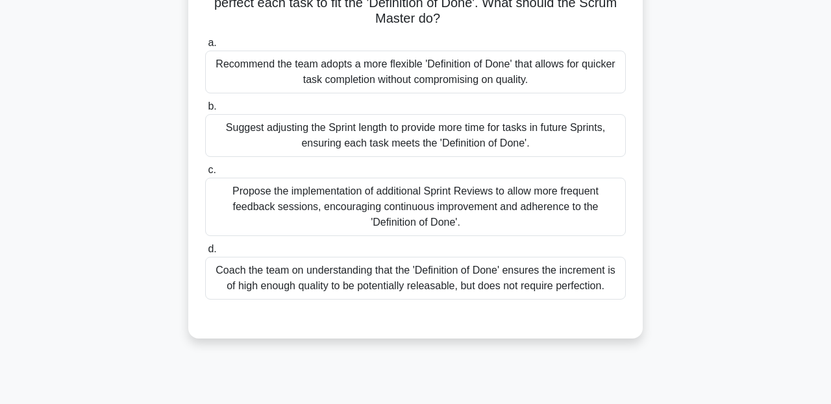
scroll to position [118, 0]
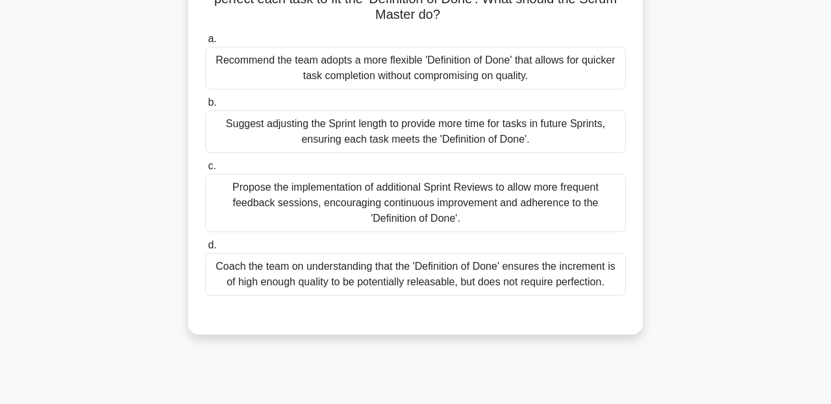
click at [570, 187] on div "Propose the implementation of additional Sprint Reviews to allow more frequent …" at bounding box center [415, 203] width 421 height 58
click at [205, 171] on input "c. Propose the implementation of additional Sprint Reviews to allow more freque…" at bounding box center [205, 166] width 0 height 8
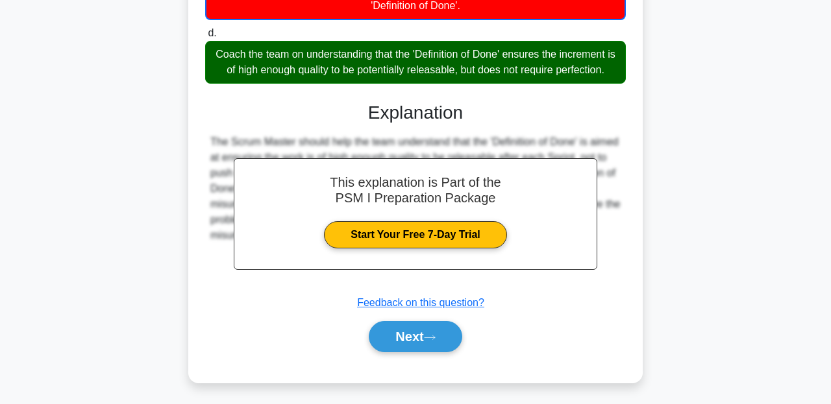
scroll to position [335, 0]
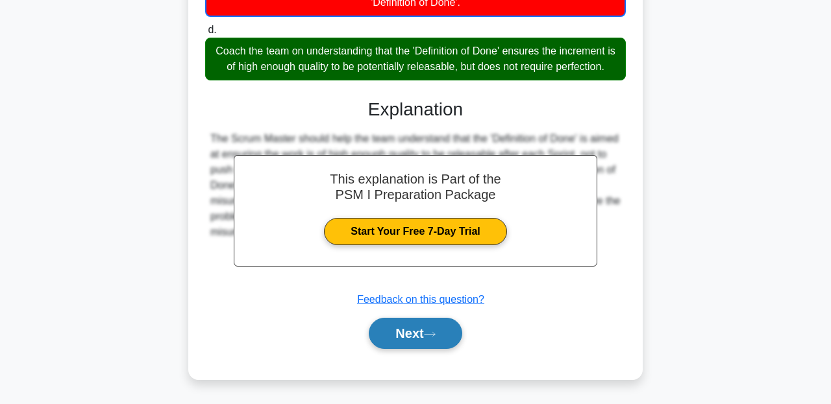
click at [432, 323] on button "Next" at bounding box center [415, 333] width 93 height 31
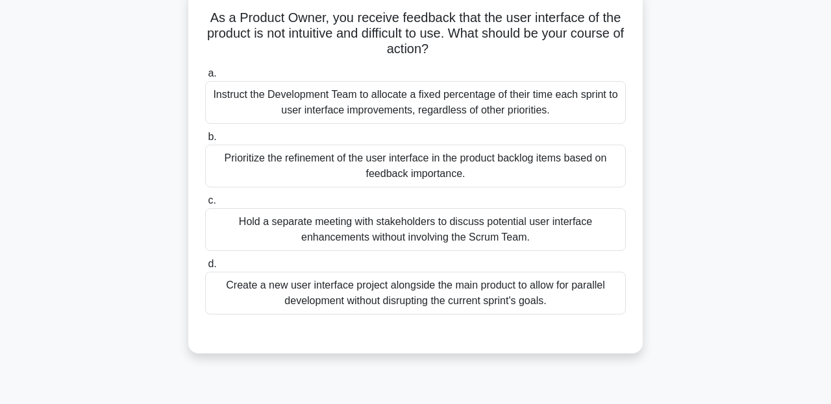
scroll to position [84, 0]
click at [453, 105] on div "Instruct the Development Team to allocate a fixed percentage of their time each…" at bounding box center [415, 101] width 421 height 43
click at [205, 77] on input "a. Instruct the Development Team to allocate a fixed percentage of their time e…" at bounding box center [205, 73] width 0 height 8
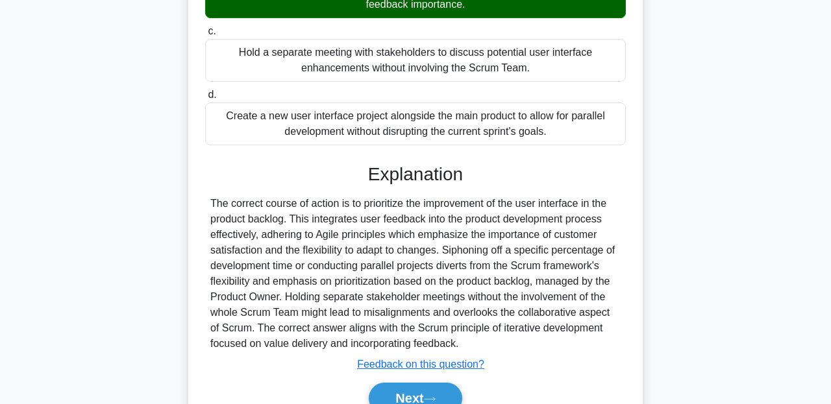
scroll to position [319, 0]
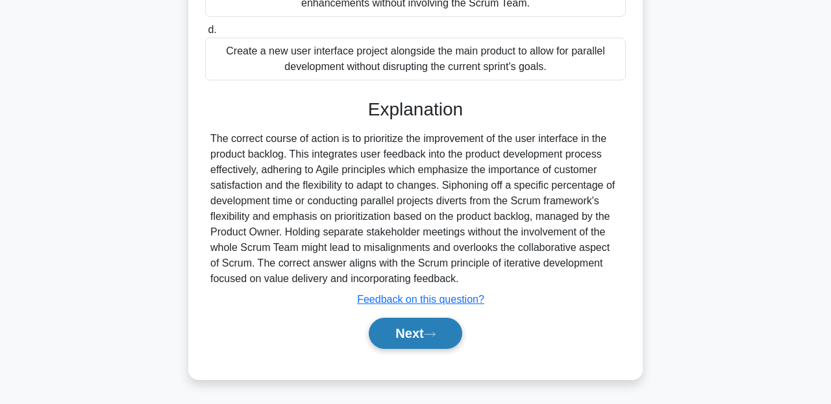
click at [436, 332] on icon at bounding box center [430, 334] width 12 height 7
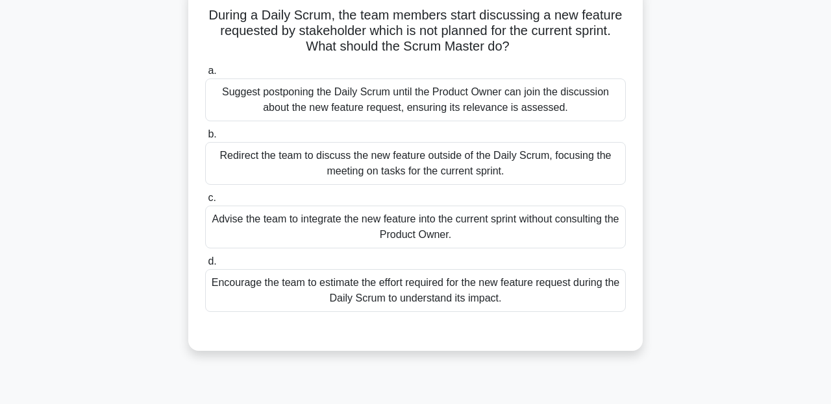
scroll to position [86, 0]
click at [489, 329] on div at bounding box center [415, 326] width 421 height 10
click at [484, 308] on div "Encourage the team to estimate the effort required for the new feature request …" at bounding box center [415, 291] width 421 height 43
click at [205, 267] on input "d. Encourage the team to estimate the effort required for the new feature reque…" at bounding box center [205, 262] width 0 height 8
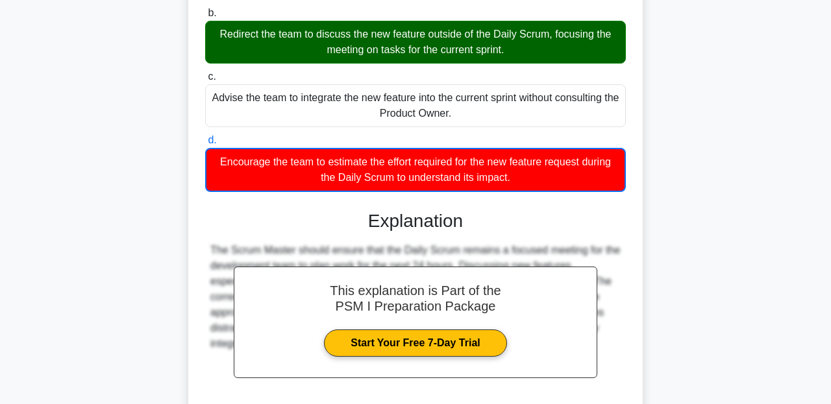
scroll to position [319, 0]
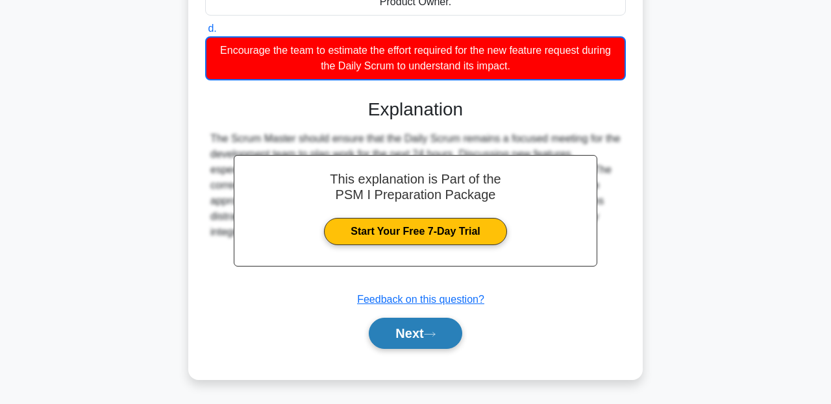
click at [437, 343] on button "Next" at bounding box center [415, 333] width 93 height 31
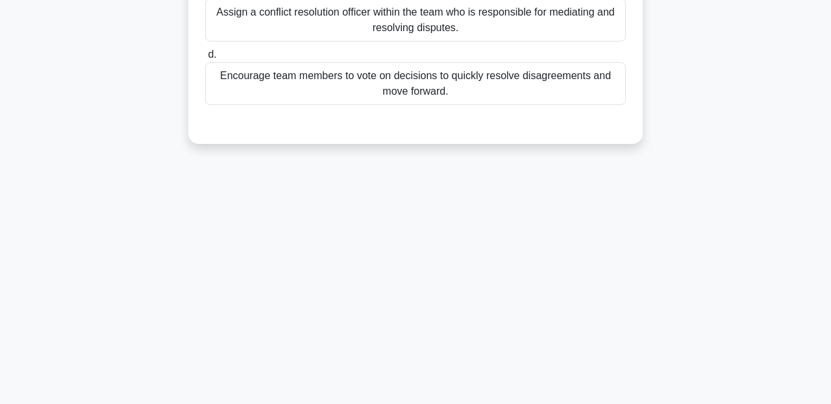
scroll to position [297, 0]
drag, startPoint x: 437, startPoint y: 344, endPoint x: 432, endPoint y: 393, distance: 49.6
click at [432, 393] on div "55:04 Stop PSM I Intermediate 7/80 As a Scrum Master, you realize that conflict…" at bounding box center [415, 74] width 740 height 649
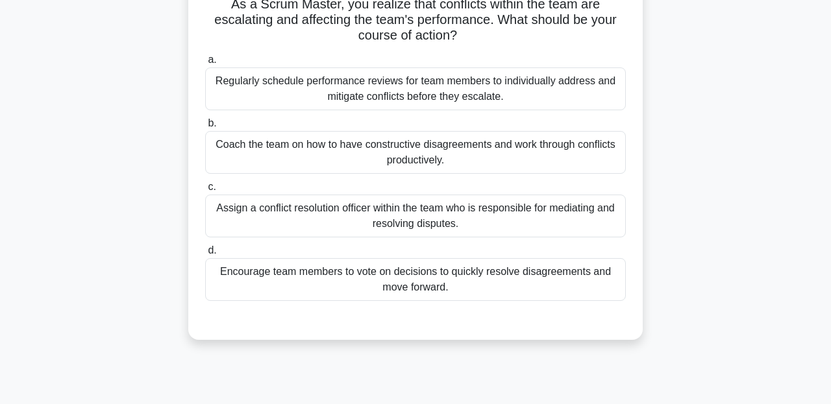
scroll to position [104, 0]
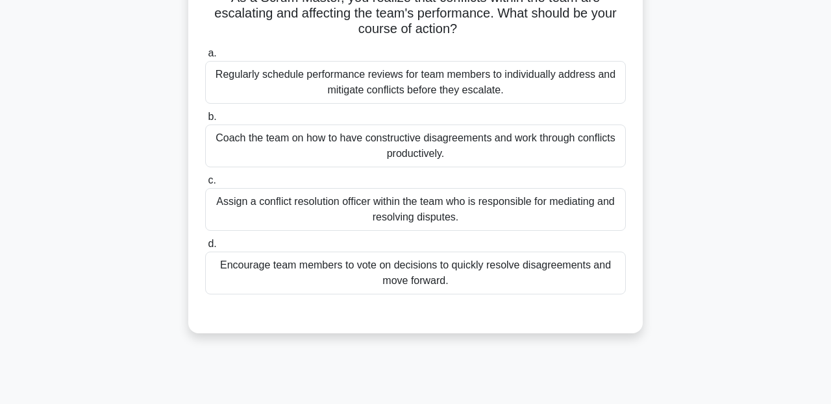
click at [297, 70] on div "Regularly schedule performance reviews for team members to individually address…" at bounding box center [415, 82] width 421 height 43
click at [205, 58] on input "a. Regularly schedule performance reviews for team members to individually addr…" at bounding box center [205, 53] width 0 height 8
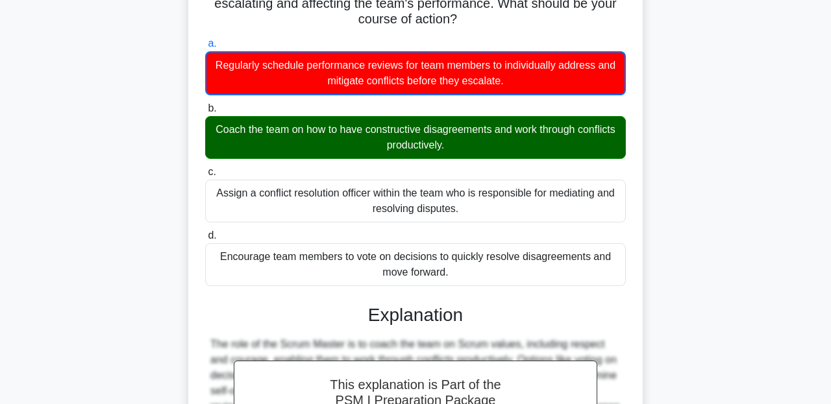
scroll to position [319, 0]
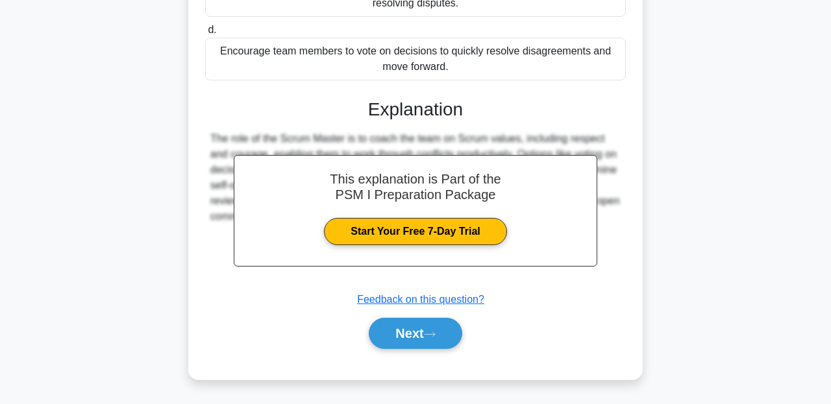
click at [409, 354] on div "a. Regularly schedule performance reviews for team members to individually addr…" at bounding box center [415, 95] width 423 height 537
click at [407, 345] on button "Next" at bounding box center [415, 333] width 93 height 31
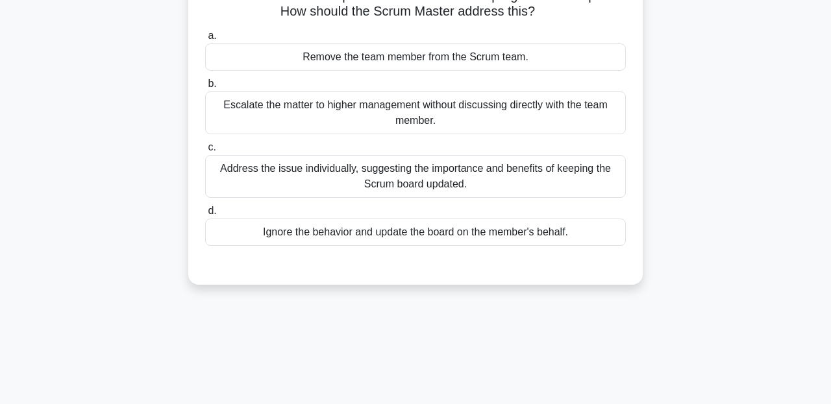
scroll to position [125, 0]
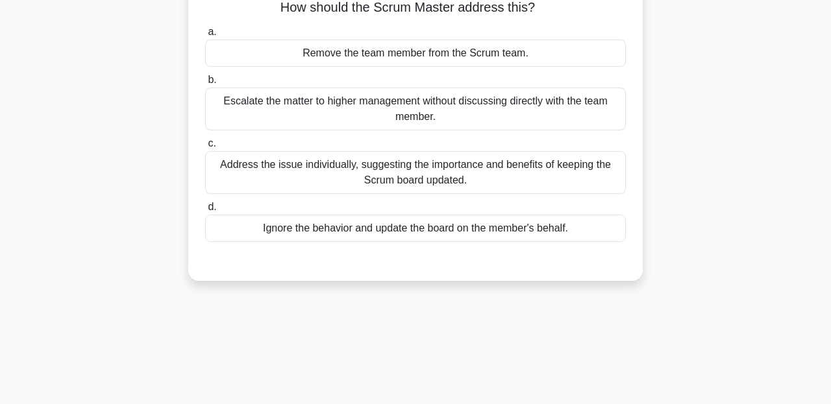
click at [462, 172] on div "Address the issue individually, suggesting the importance and benefits of keepi…" at bounding box center [415, 172] width 421 height 43
click at [205, 148] on input "c. Address the issue individually, suggesting the importance and benefits of ke…" at bounding box center [205, 144] width 0 height 8
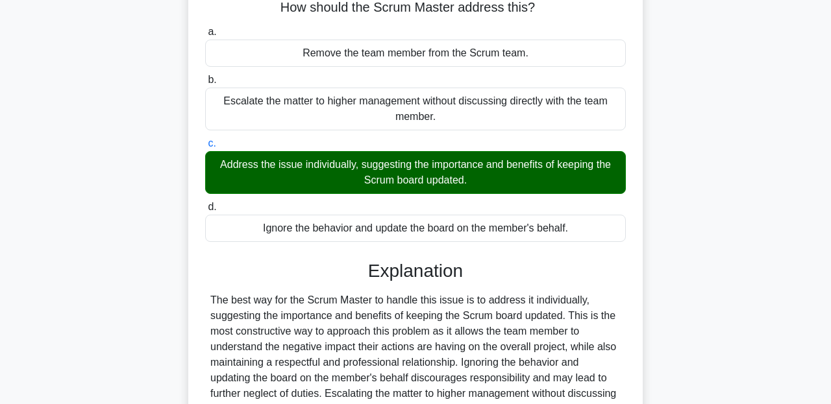
scroll to position [297, 0]
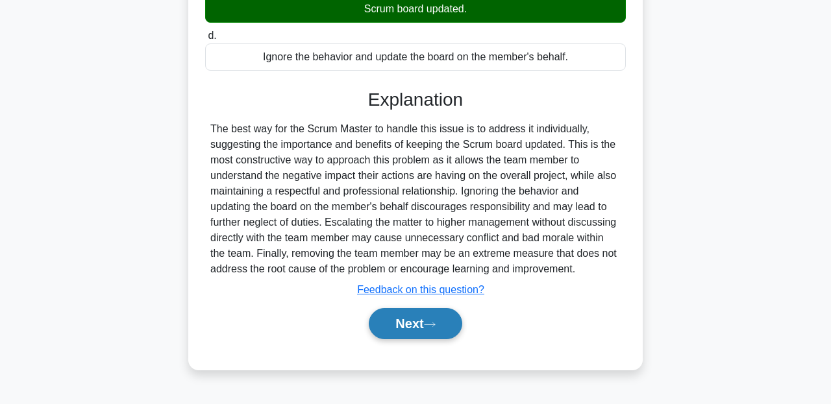
click at [421, 332] on button "Next" at bounding box center [415, 323] width 93 height 31
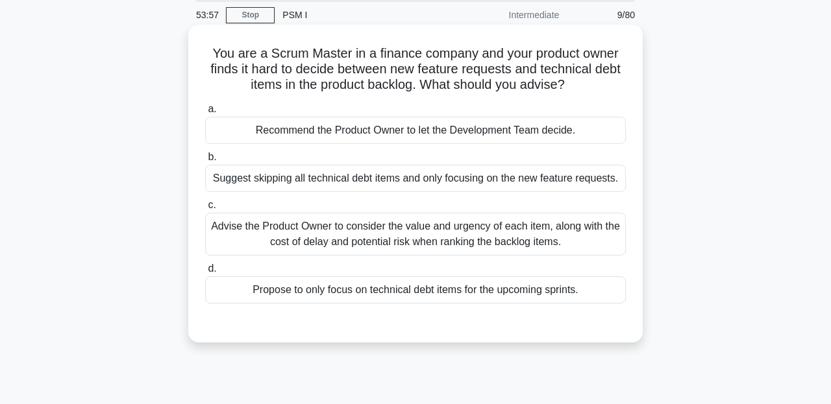
scroll to position [51, 0]
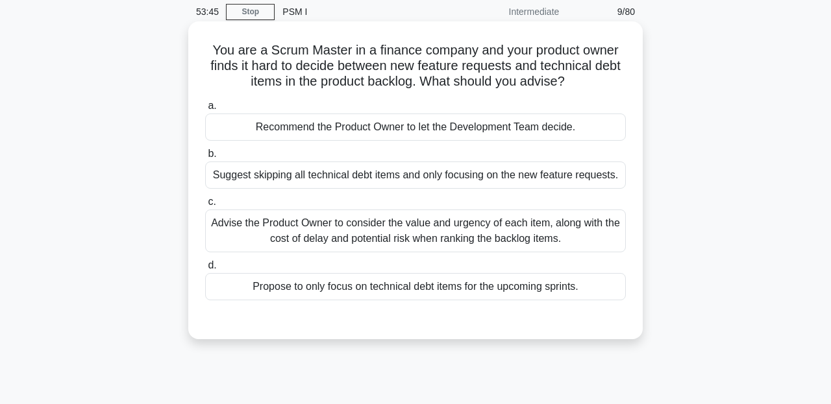
click at [509, 224] on div "Advise the Product Owner to consider the value and urgency of each item, along …" at bounding box center [415, 231] width 421 height 43
click at [205, 206] on input "c. Advise the Product Owner to consider the value and urgency of each item, alo…" at bounding box center [205, 202] width 0 height 8
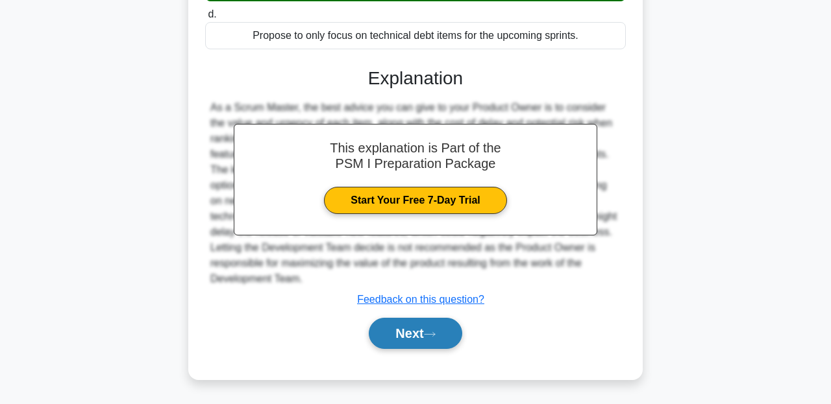
click at [434, 346] on button "Next" at bounding box center [415, 333] width 93 height 31
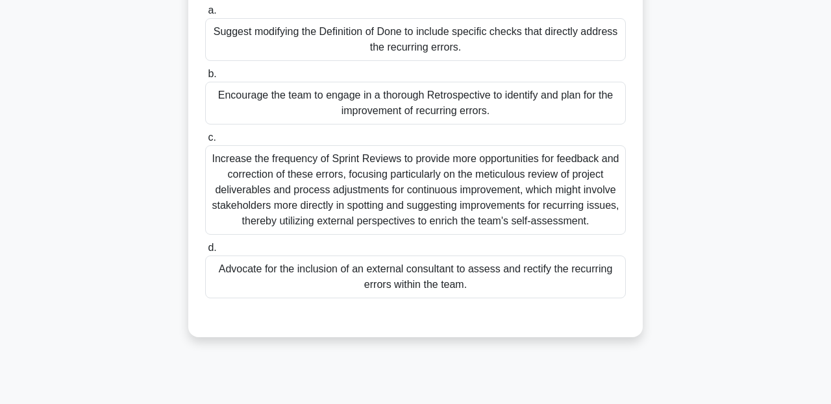
scroll to position [165, 0]
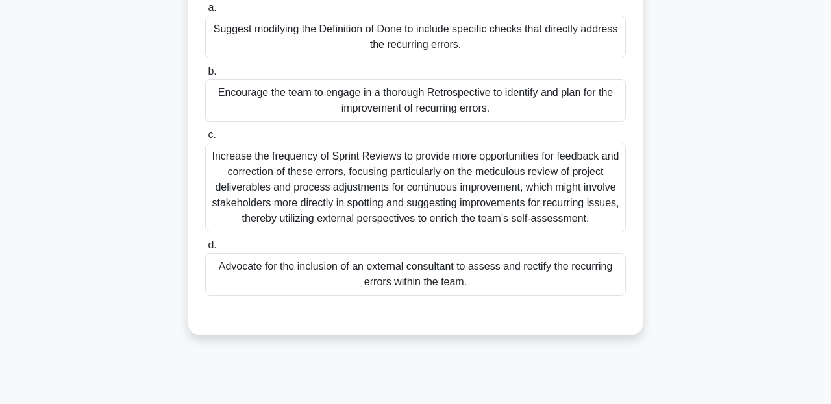
click at [510, 190] on div "Increase the frequency of Sprint Reviews to provide more opportunities for feed…" at bounding box center [415, 188] width 421 height 90
click at [205, 140] on input "c. Increase the frequency of Sprint Reviews to provide more opportunities for f…" at bounding box center [205, 135] width 0 height 8
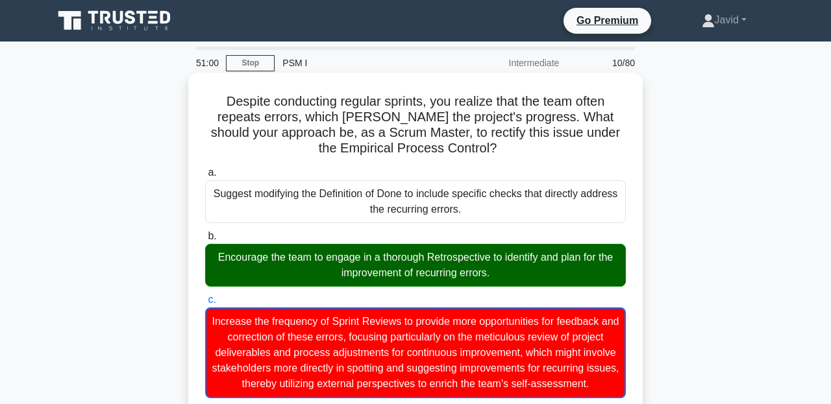
scroll to position [382, 0]
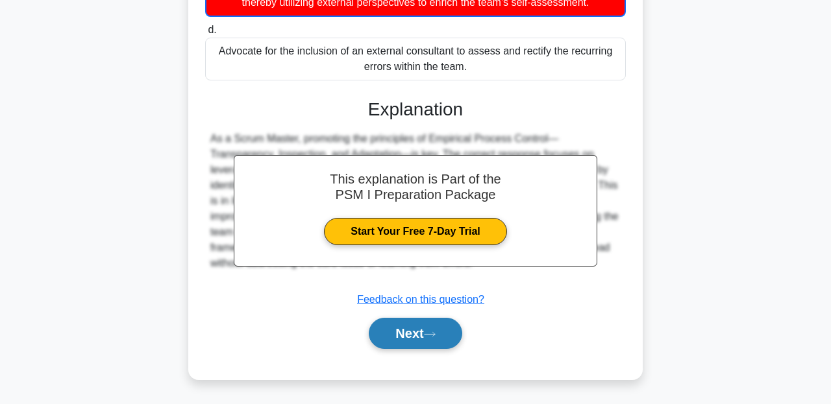
click at [433, 344] on button "Next" at bounding box center [415, 333] width 93 height 31
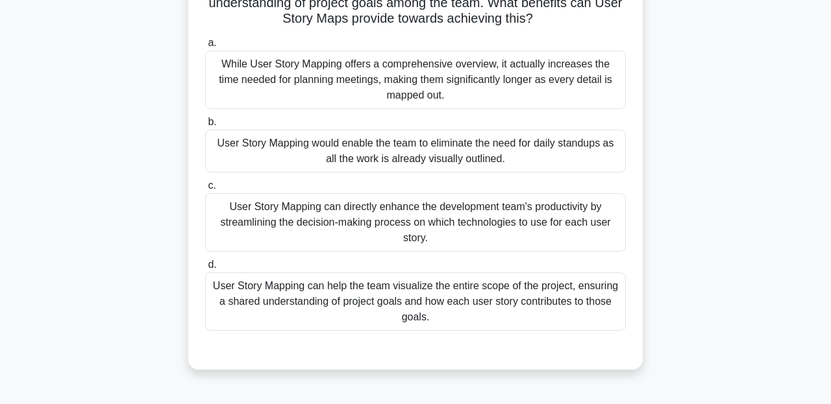
scroll to position [117, 0]
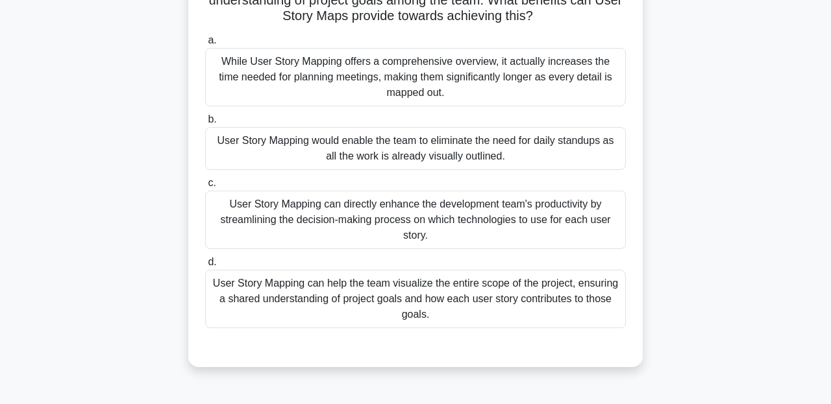
click at [519, 301] on div "User Story Mapping can help the team visualize the entire scope of the project,…" at bounding box center [415, 299] width 421 height 58
click at [205, 267] on input "d. User Story Mapping can help the team visualize the entire scope of the proje…" at bounding box center [205, 262] width 0 height 8
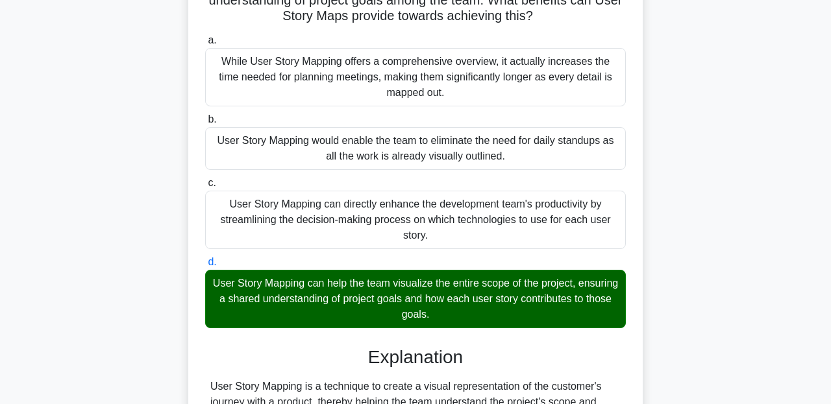
scroll to position [318, 0]
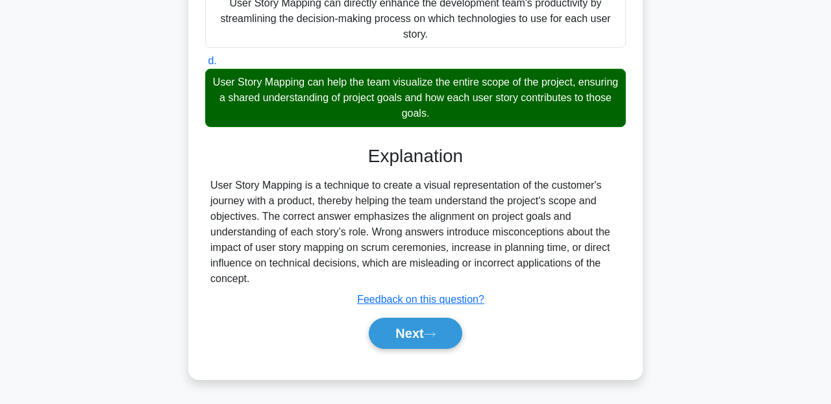
click at [448, 352] on div "Next" at bounding box center [415, 334] width 421 height 42
click at [439, 339] on button "Next" at bounding box center [415, 333] width 93 height 31
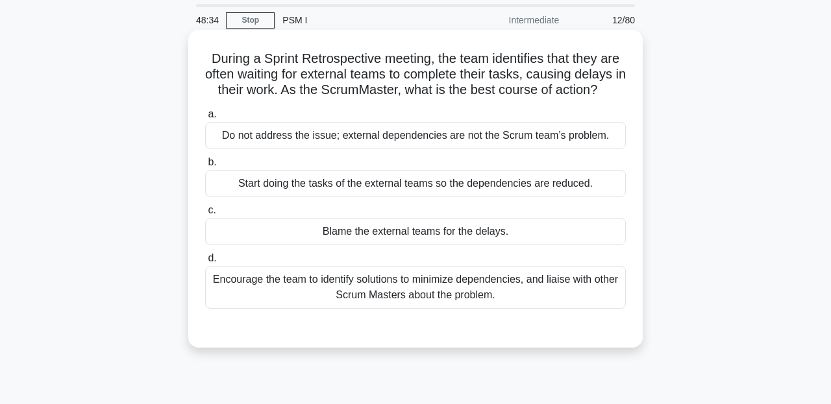
scroll to position [44, 0]
click at [513, 291] on div "Encourage the team to identify solutions to minimize dependencies, and liaise w…" at bounding box center [415, 286] width 421 height 43
click at [205, 262] on input "d. Encourage the team to identify solutions to minimize dependencies, and liais…" at bounding box center [205, 257] width 0 height 8
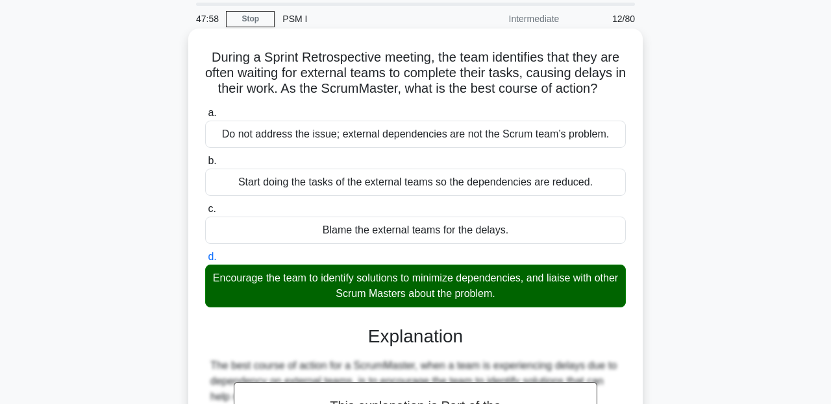
scroll to position [297, 0]
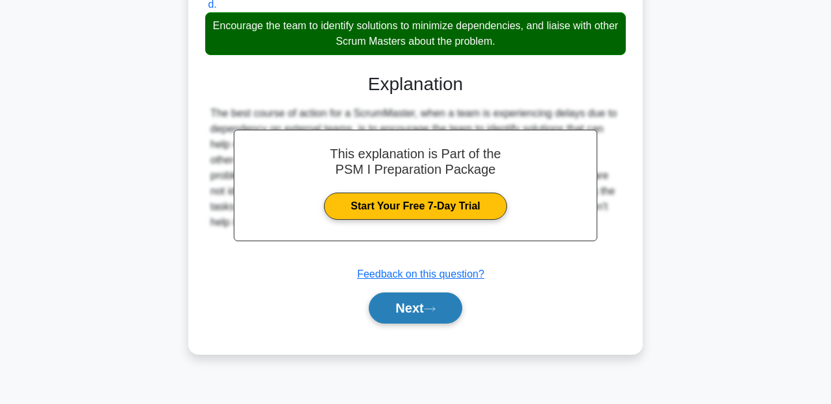
click at [438, 299] on button "Next" at bounding box center [415, 308] width 93 height 31
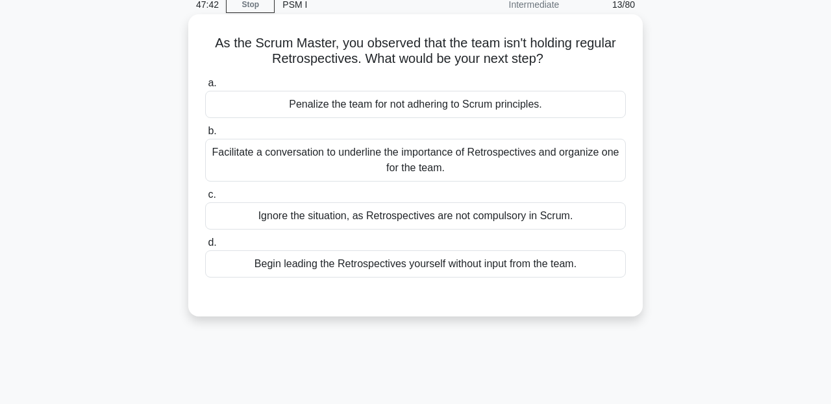
scroll to position [58, 0]
click at [425, 174] on div "Facilitate a conversation to underline the importance of Retrospectives and org…" at bounding box center [415, 161] width 421 height 43
click at [205, 136] on input "b. Facilitate a conversation to underline the importance of Retrospectives and …" at bounding box center [205, 132] width 0 height 8
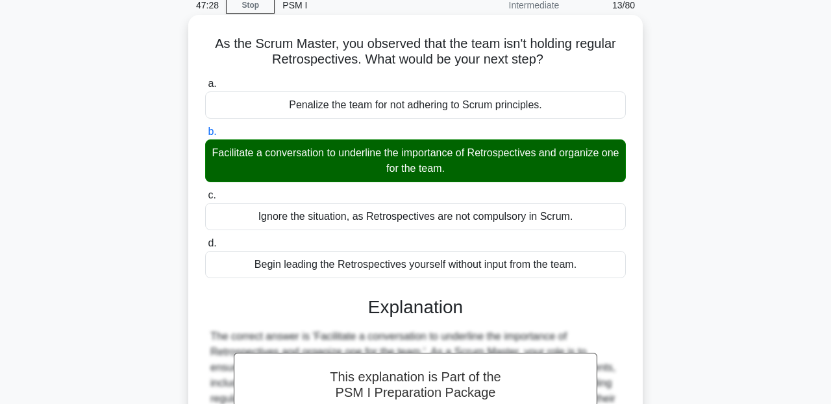
scroll to position [297, 0]
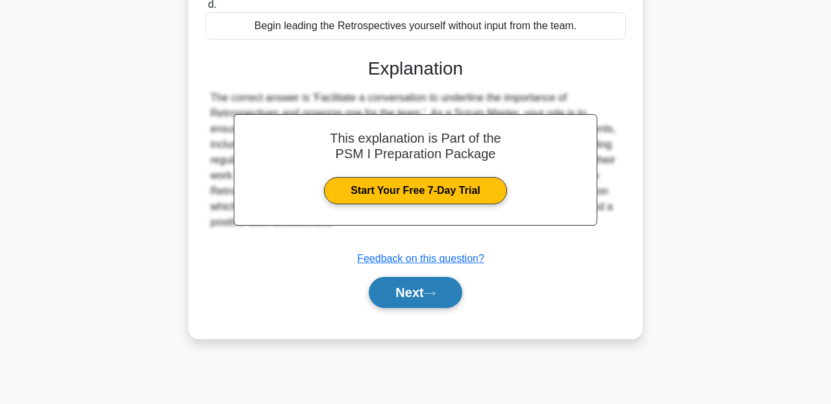
click at [410, 286] on button "Next" at bounding box center [415, 292] width 93 height 31
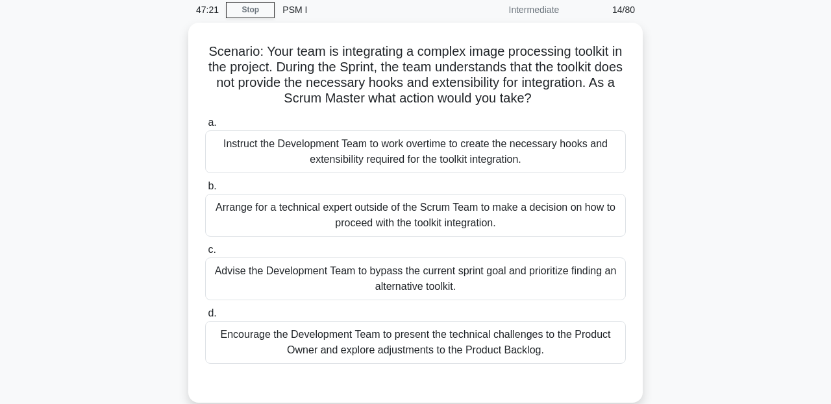
scroll to position [58, 0]
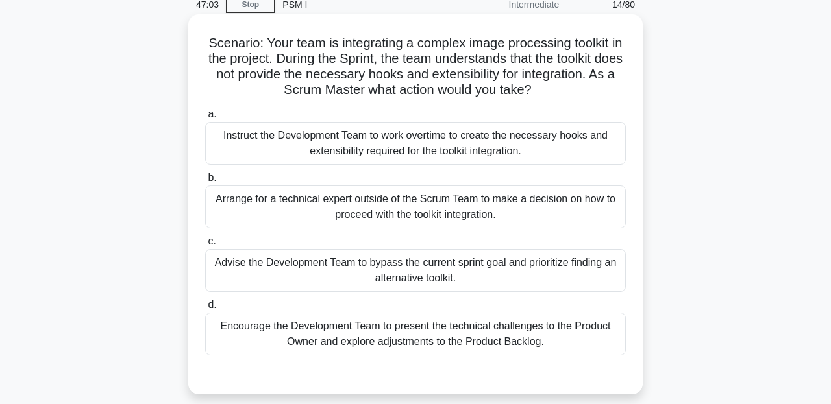
click at [456, 330] on div "Encourage the Development Team to present the technical challenges to the Produ…" at bounding box center [415, 334] width 421 height 43
click at [205, 310] on input "d. Encourage the Development Team to present the technical challenges to the Pr…" at bounding box center [205, 305] width 0 height 8
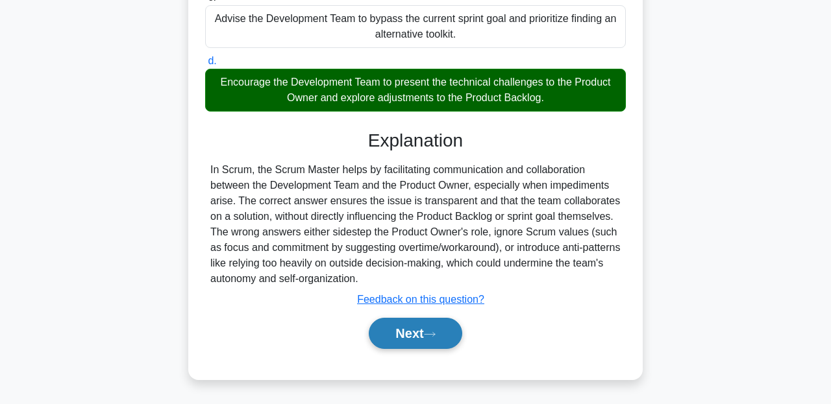
click at [447, 334] on button "Next" at bounding box center [415, 333] width 93 height 31
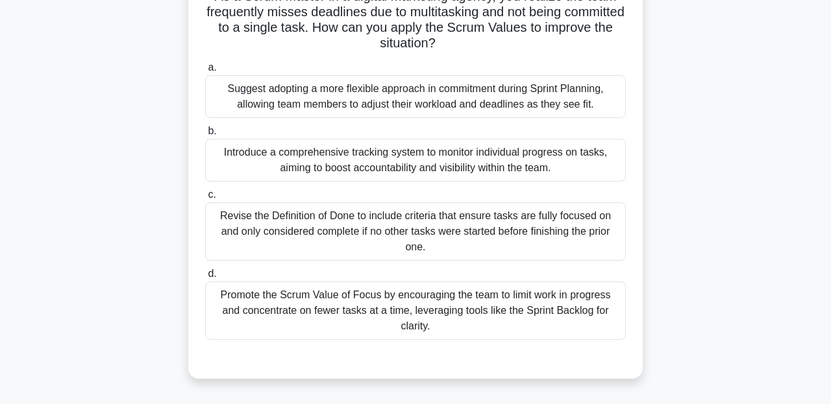
scroll to position [107, 0]
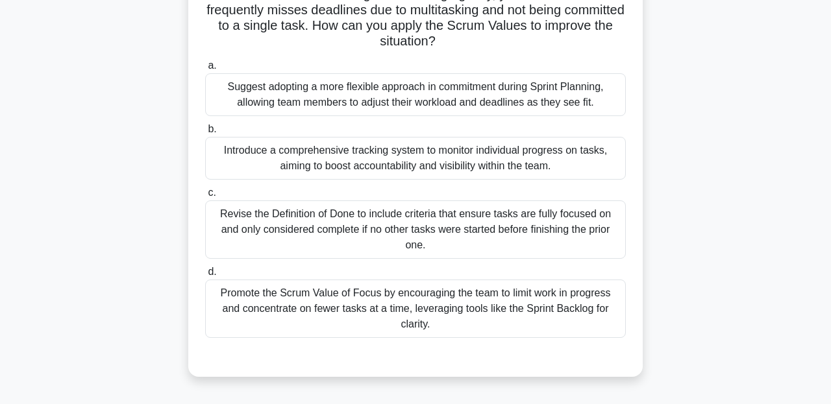
click at [441, 296] on div "Promote the Scrum Value of Focus by encouraging the team to limit work in progr…" at bounding box center [415, 309] width 421 height 58
click at [205, 277] on input "d. Promote the Scrum Value of Focus by encouraging the team to limit work in pr…" at bounding box center [205, 272] width 0 height 8
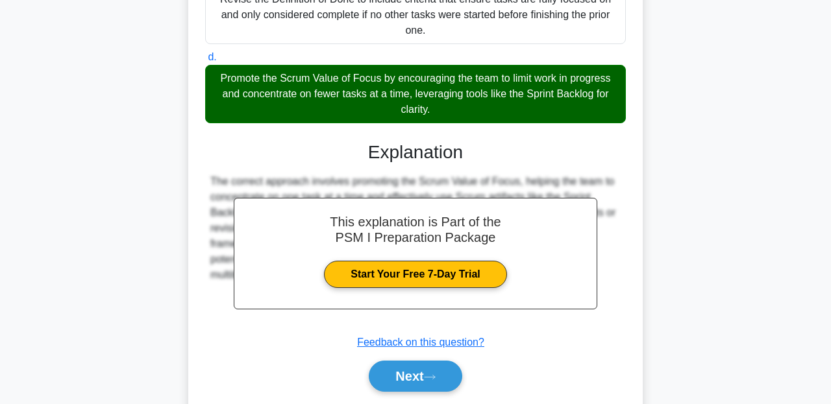
scroll to position [365, 0]
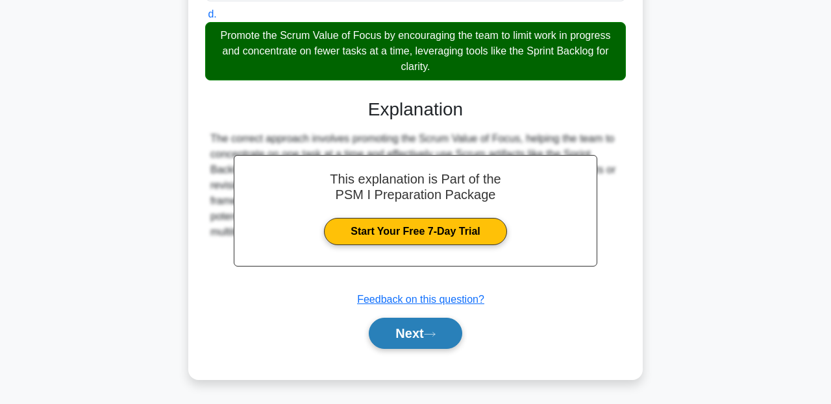
click at [430, 316] on div "Next" at bounding box center [415, 334] width 421 height 42
click at [424, 334] on button "Next" at bounding box center [415, 333] width 93 height 31
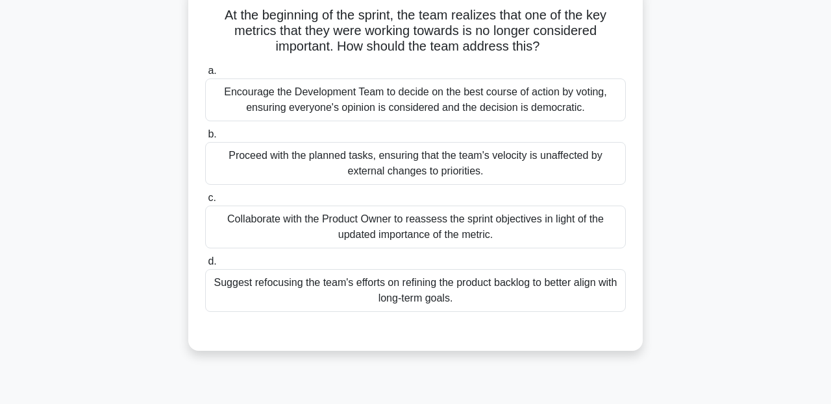
scroll to position [87, 0]
click at [451, 299] on div "Suggest refocusing the team's efforts on refining the product backlog to better…" at bounding box center [415, 290] width 421 height 43
click at [205, 265] on input "d. Suggest refocusing the team's efforts on refining the product backlog to bet…" at bounding box center [205, 261] width 0 height 8
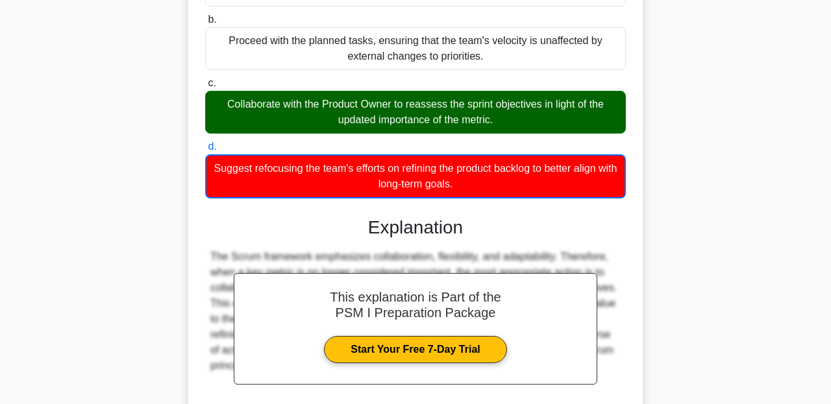
scroll to position [319, 0]
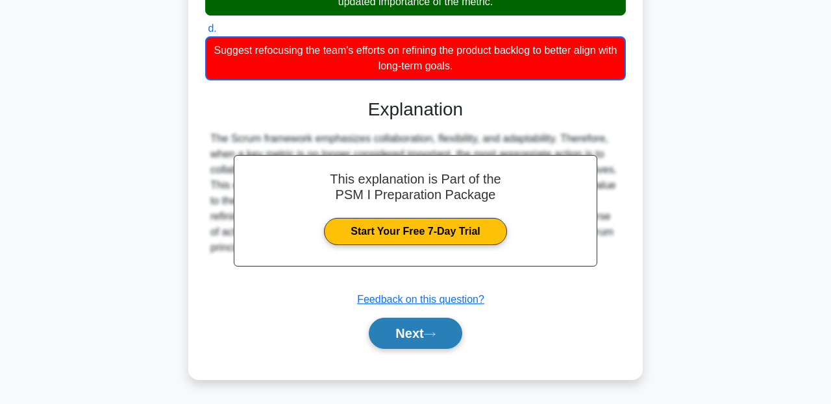
click at [427, 327] on button "Next" at bounding box center [415, 333] width 93 height 31
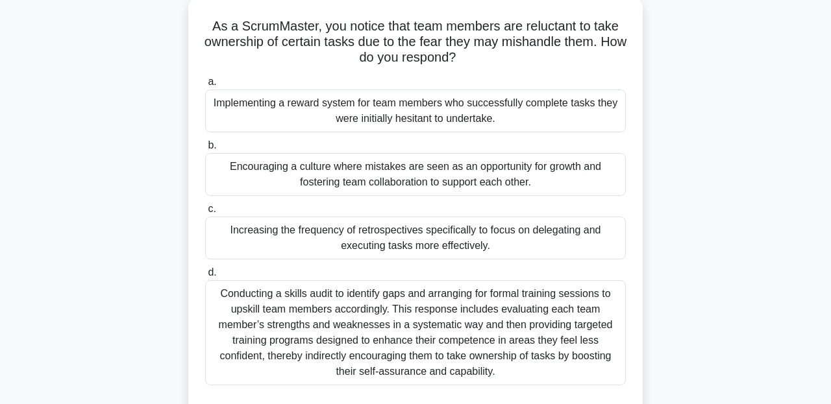
scroll to position [84, 0]
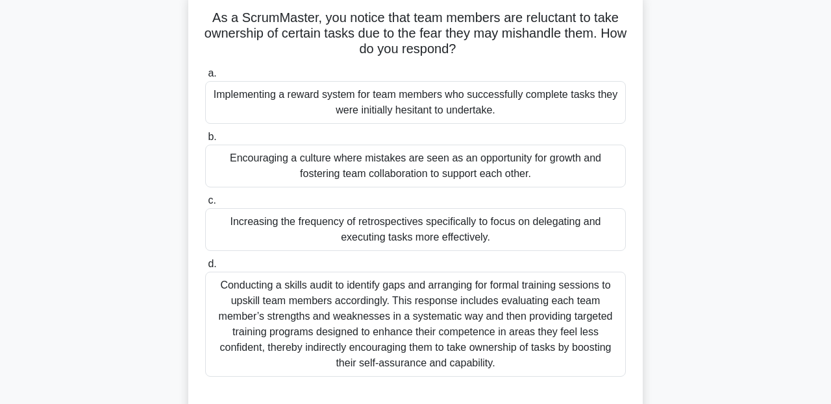
click at [351, 172] on div "Encouraging a culture where mistakes are seen as an opportunity for growth and …" at bounding box center [415, 166] width 421 height 43
click at [205, 142] on input "b. Encouraging a culture where mistakes are seen as an opportunity for growth a…" at bounding box center [205, 137] width 0 height 8
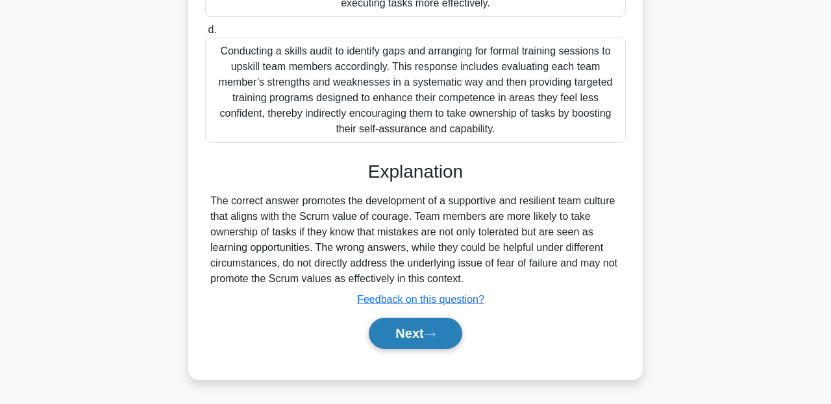
click at [411, 330] on button "Next" at bounding box center [415, 333] width 93 height 31
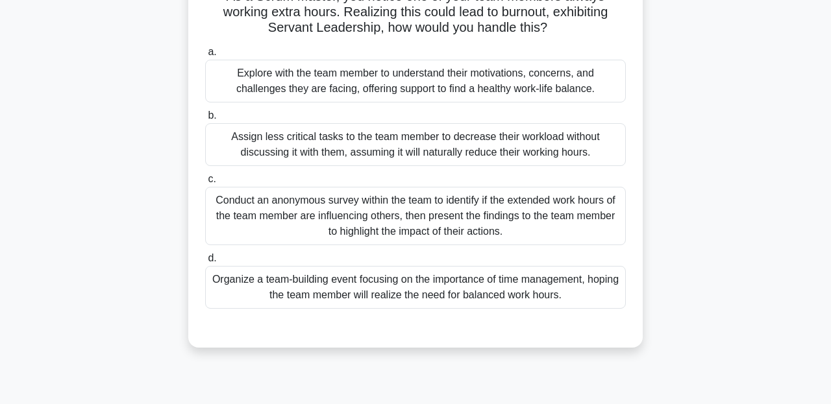
scroll to position [111, 0]
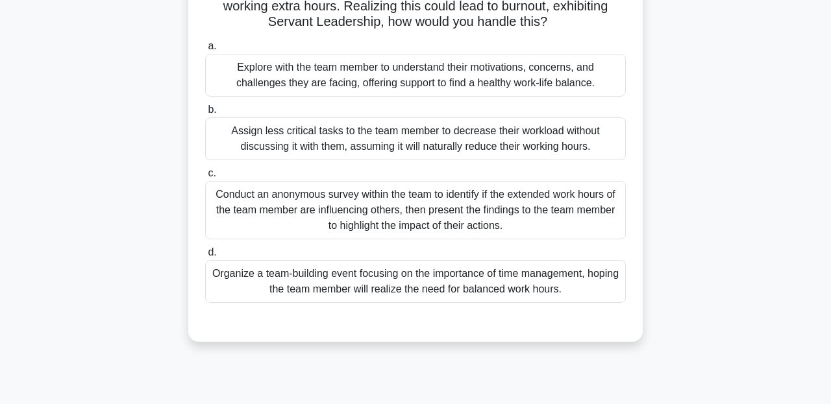
click at [284, 88] on div "Explore with the team member to understand their motivations, concerns, and cha…" at bounding box center [415, 75] width 421 height 43
click at [205, 51] on input "a. Explore with the team member to understand their motivations, concerns, and …" at bounding box center [205, 46] width 0 height 8
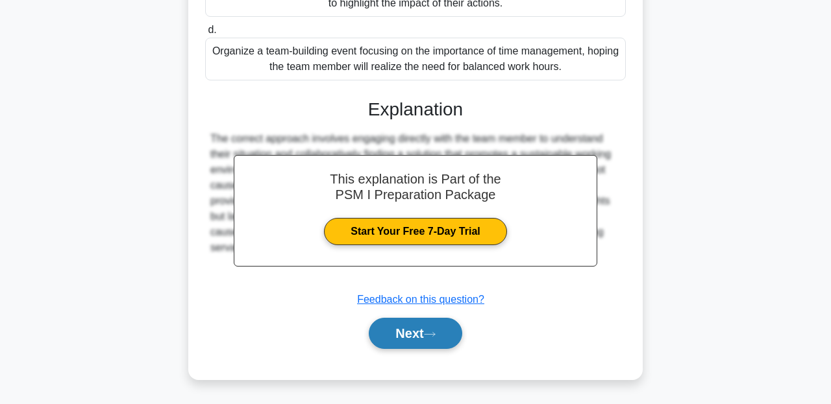
click at [393, 327] on button "Next" at bounding box center [415, 333] width 93 height 31
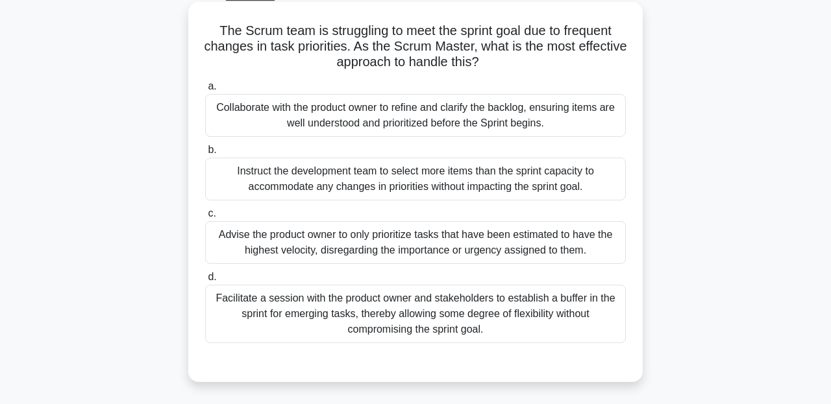
scroll to position [71, 0]
click at [369, 317] on div "Facilitate a session with the product owner and stakeholders to establish a buf…" at bounding box center [415, 313] width 421 height 58
click at [205, 281] on input "d. Facilitate a session with the product owner and stakeholders to establish a …" at bounding box center [205, 277] width 0 height 8
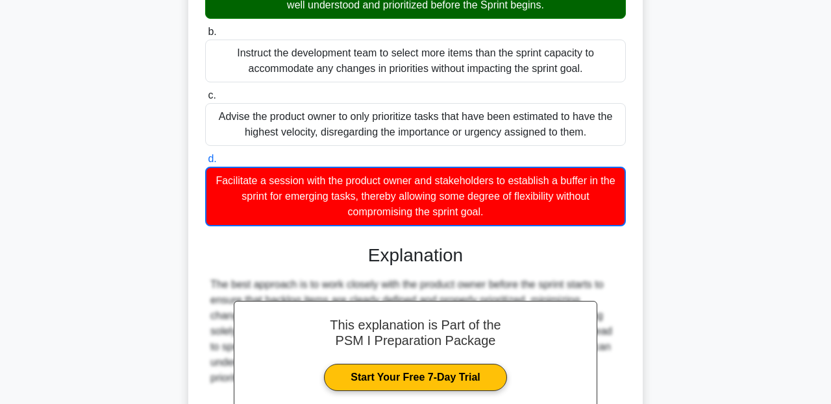
scroll to position [335, 0]
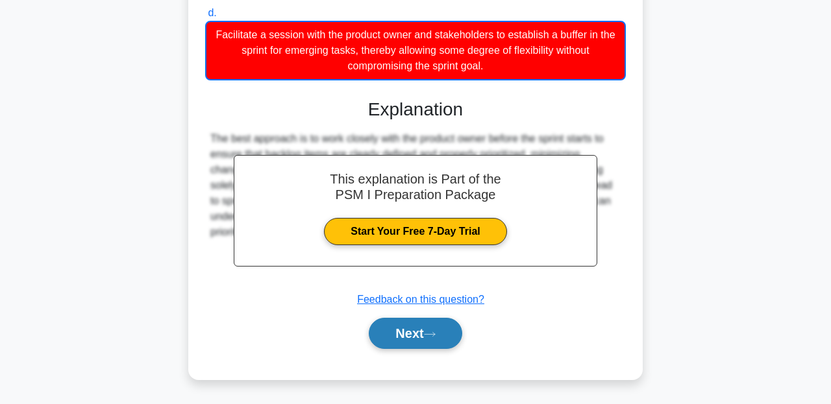
click at [404, 336] on button "Next" at bounding box center [415, 333] width 93 height 31
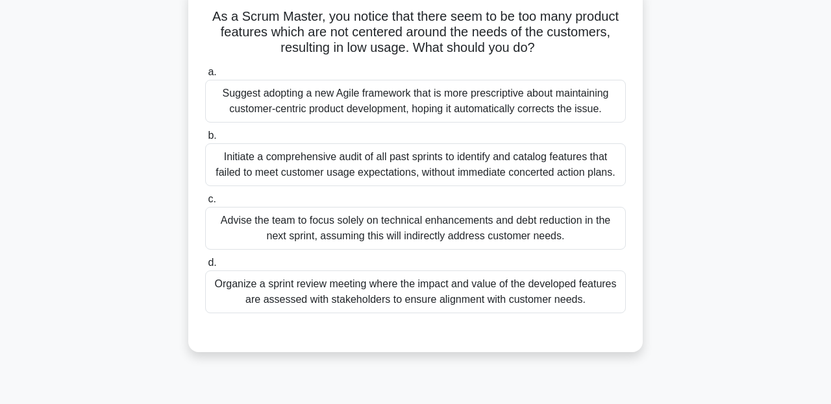
scroll to position [86, 0]
click at [333, 161] on div "Initiate a comprehensive audit of all past sprints to identify and catalog feat…" at bounding box center [415, 164] width 421 height 43
click at [205, 140] on input "b. Initiate a comprehensive audit of all past sprints to identify and catalog f…" at bounding box center [205, 135] width 0 height 8
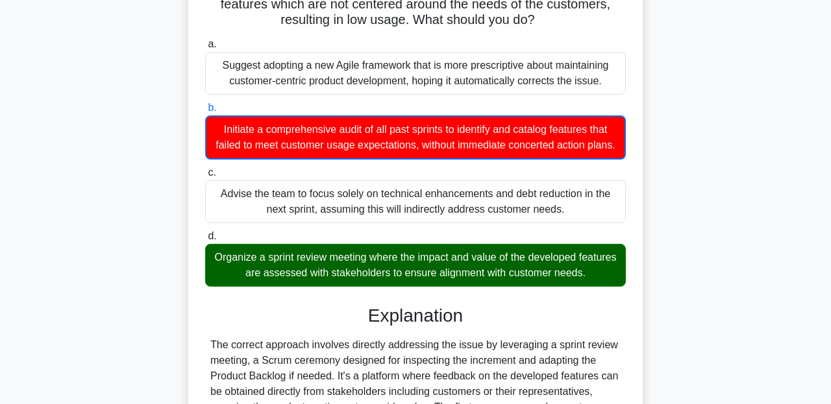
scroll to position [0, 0]
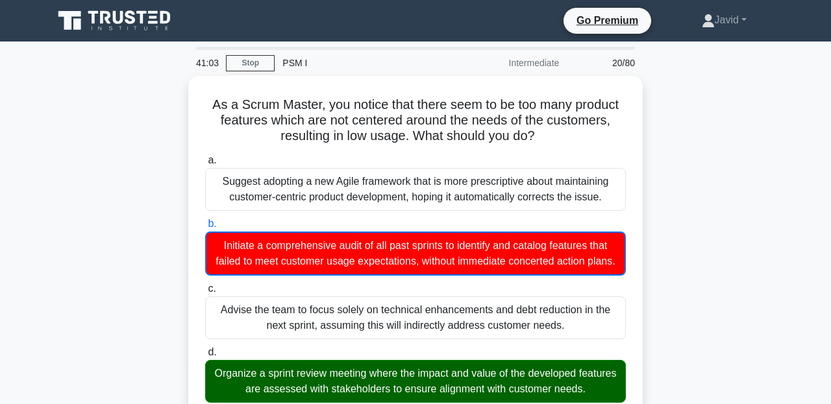
click at [263, 49] on div at bounding box center [415, 48] width 439 height 3
click at [262, 63] on link "Stop" at bounding box center [250, 63] width 49 height 16
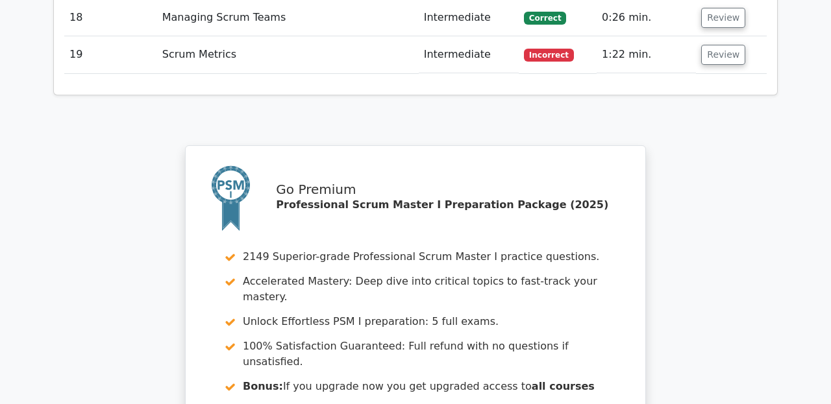
scroll to position [2820, 0]
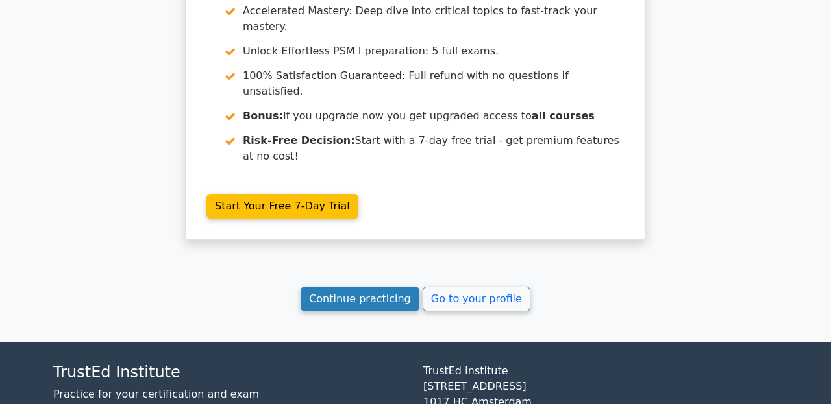
click at [380, 287] on link "Continue practicing" at bounding box center [360, 299] width 119 height 25
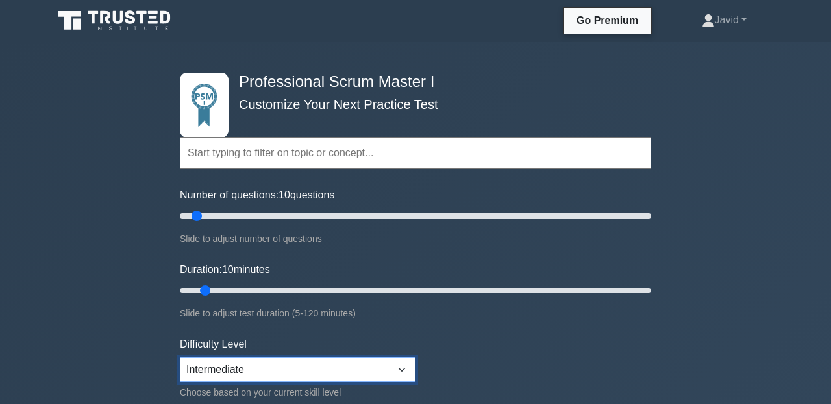
click at [274, 375] on select "Beginner Intermediate Expert" at bounding box center [298, 370] width 236 height 25
select select "expert"
click at [180, 358] on select "Beginner Intermediate Expert" at bounding box center [298, 370] width 236 height 25
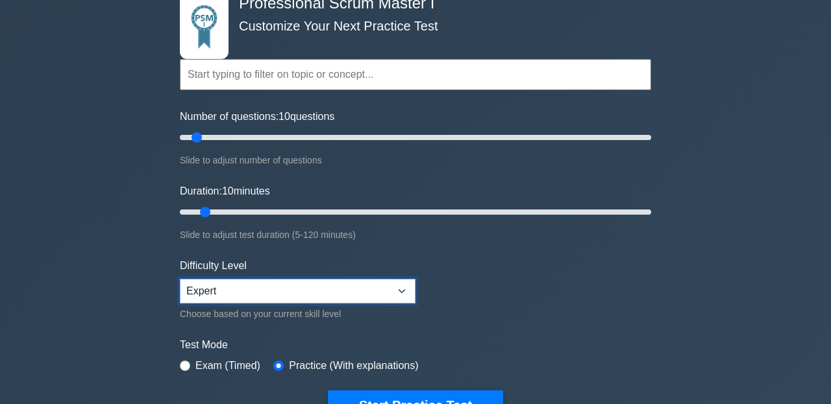
scroll to position [105, 0]
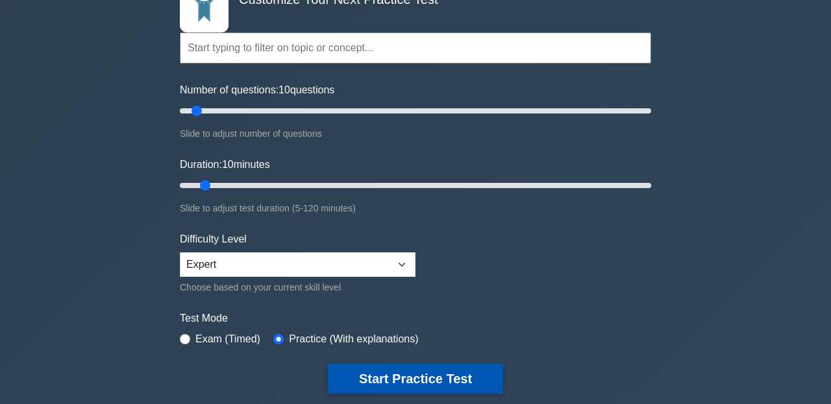
click at [375, 364] on button "Start Practice Test" at bounding box center [415, 379] width 175 height 30
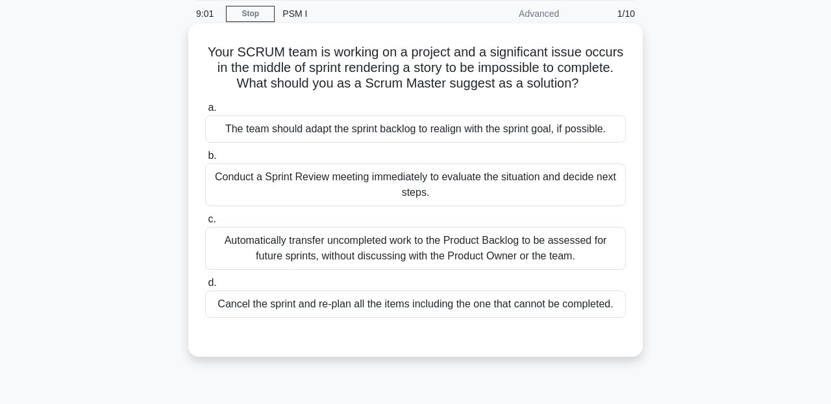
scroll to position [42, 0]
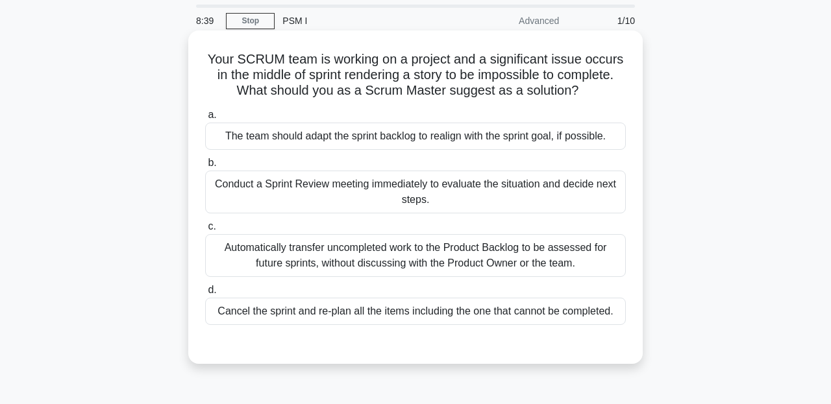
click at [491, 199] on div "Conduct a Sprint Review meeting immediately to evaluate the situation and decid…" at bounding box center [415, 192] width 421 height 43
click at [205, 167] on input "b. Conduct a Sprint Review meeting immediately to evaluate the situation and de…" at bounding box center [205, 163] width 0 height 8
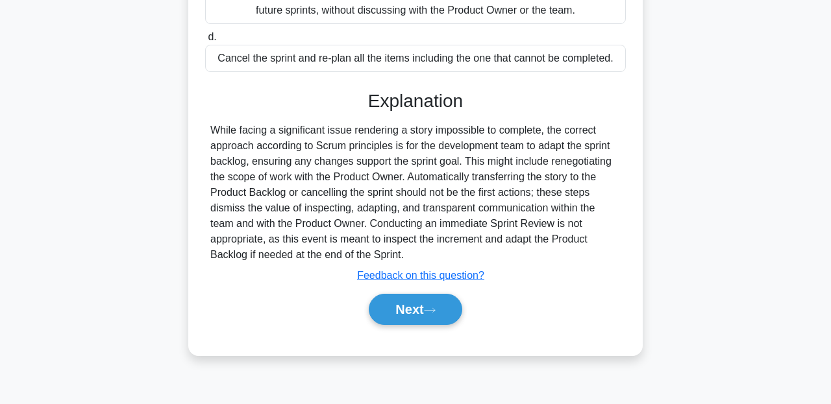
scroll to position [0, 0]
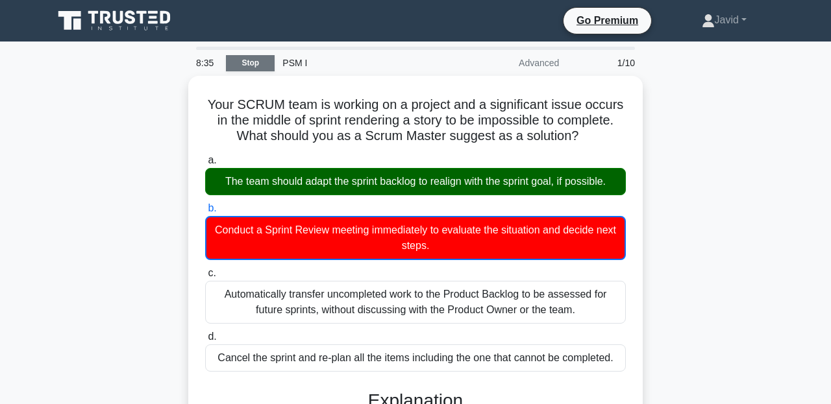
click at [262, 64] on link "Stop" at bounding box center [250, 63] width 49 height 16
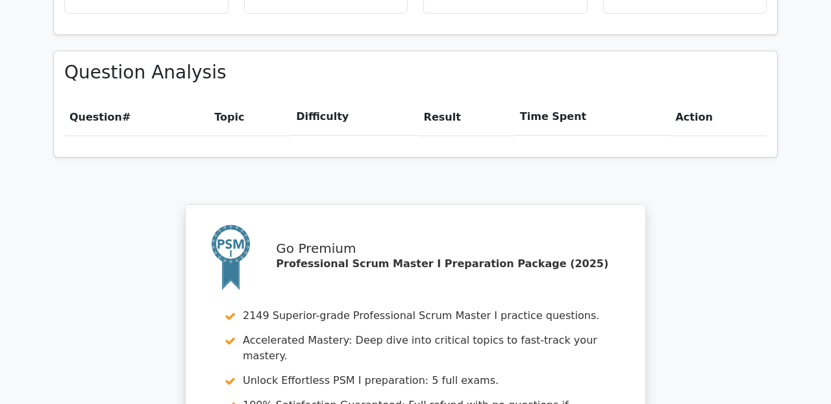
scroll to position [1252, 0]
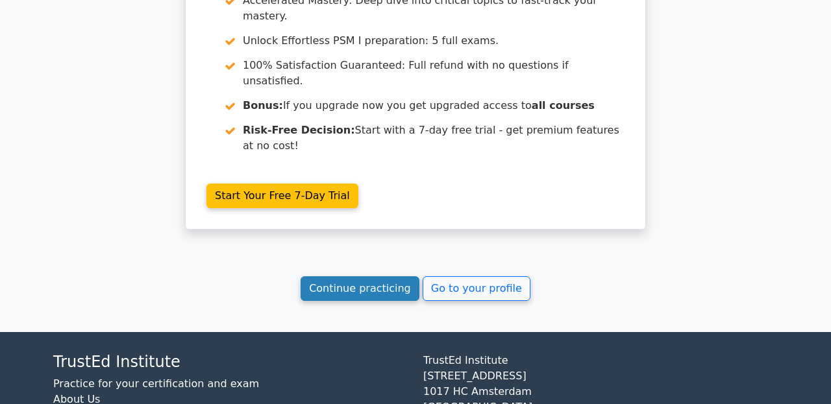
click at [325, 277] on link "Continue practicing" at bounding box center [360, 289] width 119 height 25
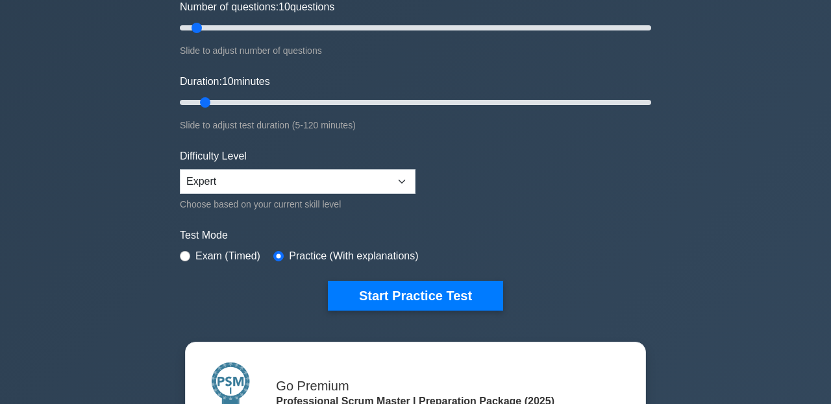
scroll to position [210, 0]
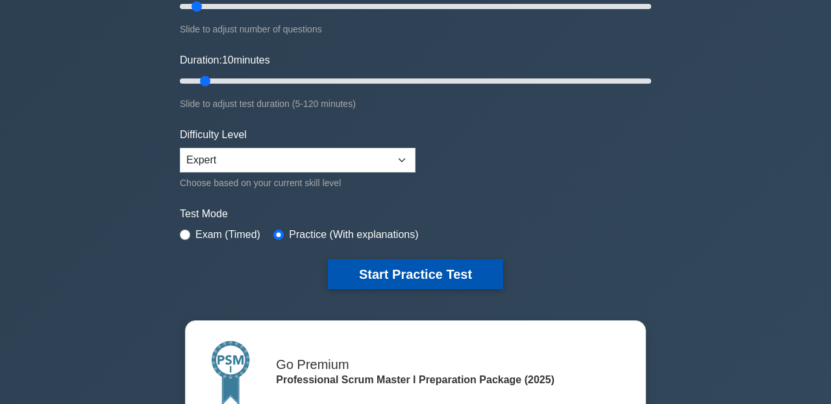
click at [365, 269] on button "Start Practice Test" at bounding box center [415, 275] width 175 height 30
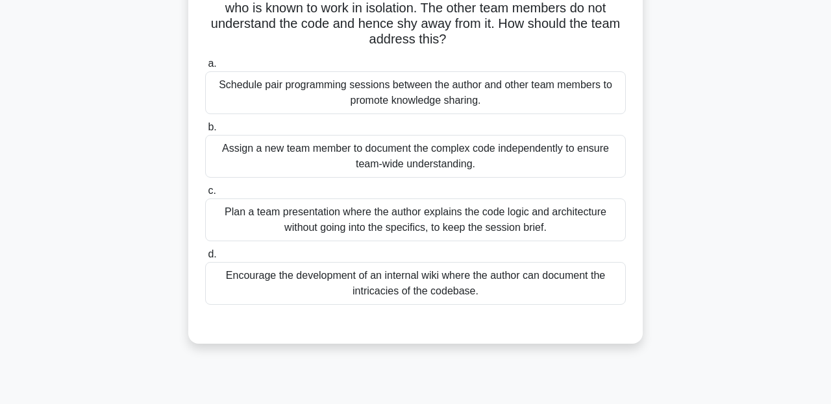
scroll to position [114, 0]
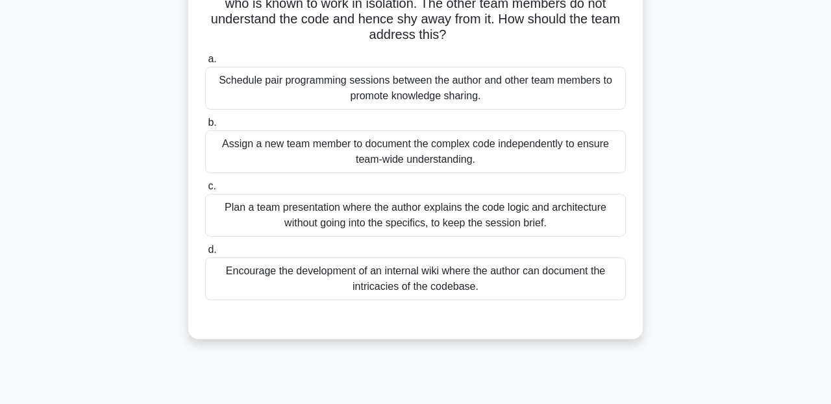
click at [338, 274] on div "Encourage the development of an internal wiki where the author can document the…" at bounding box center [415, 279] width 421 height 43
click at [205, 254] on input "d. Encourage the development of an internal wiki where the author can document …" at bounding box center [205, 250] width 0 height 8
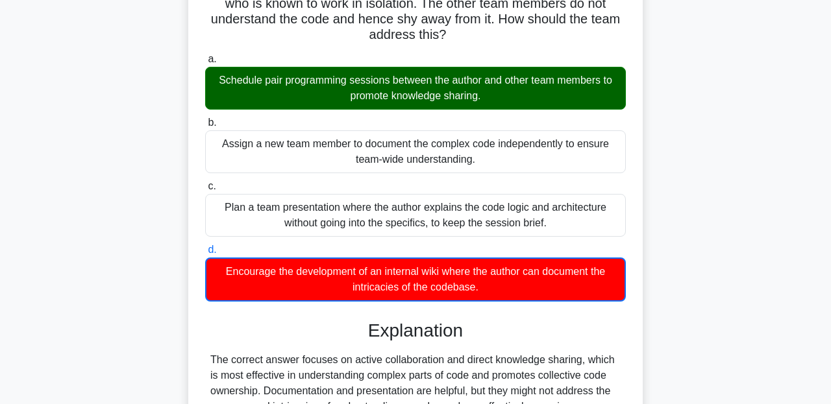
scroll to position [0, 0]
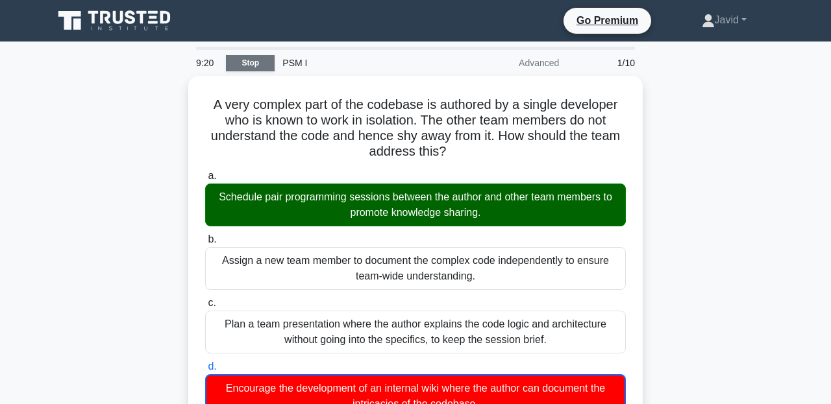
click at [263, 69] on link "Stop" at bounding box center [250, 63] width 49 height 16
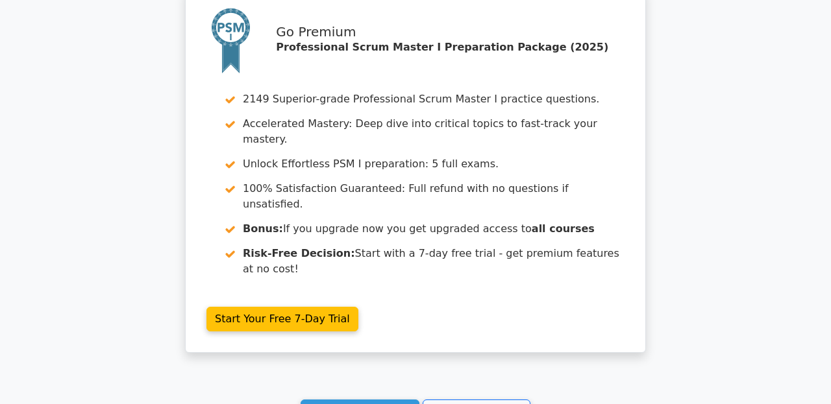
scroll to position [1271, 0]
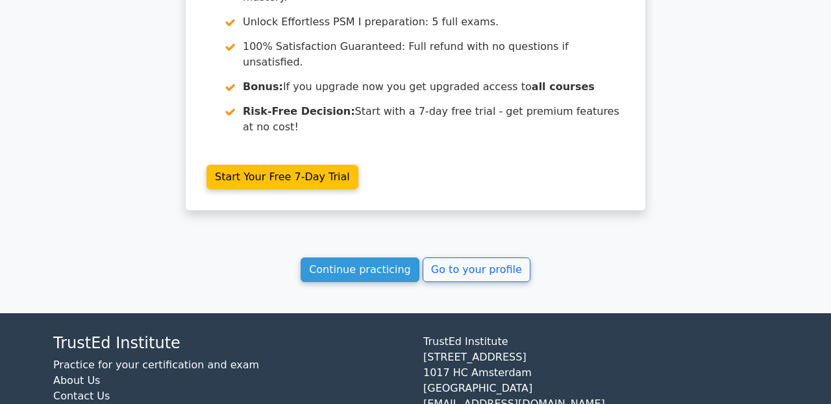
click at [363, 258] on link "Continue practicing" at bounding box center [360, 270] width 119 height 25
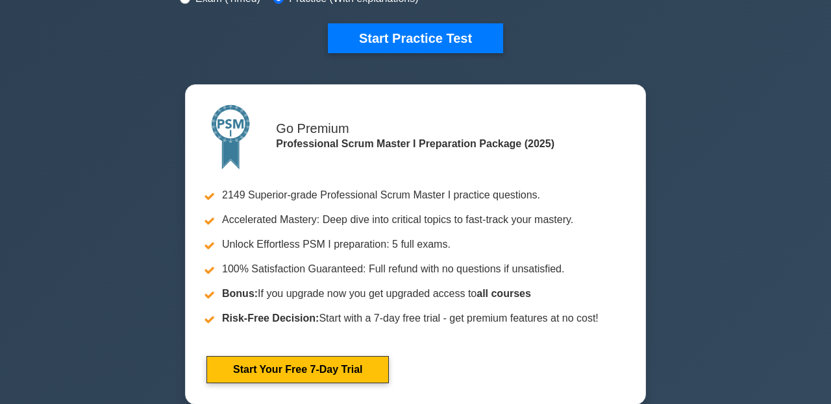
scroll to position [446, 0]
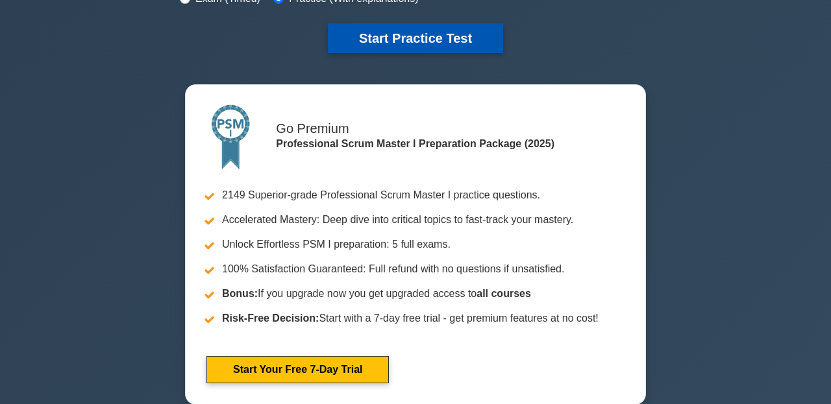
click at [375, 42] on button "Start Practice Test" at bounding box center [415, 38] width 175 height 30
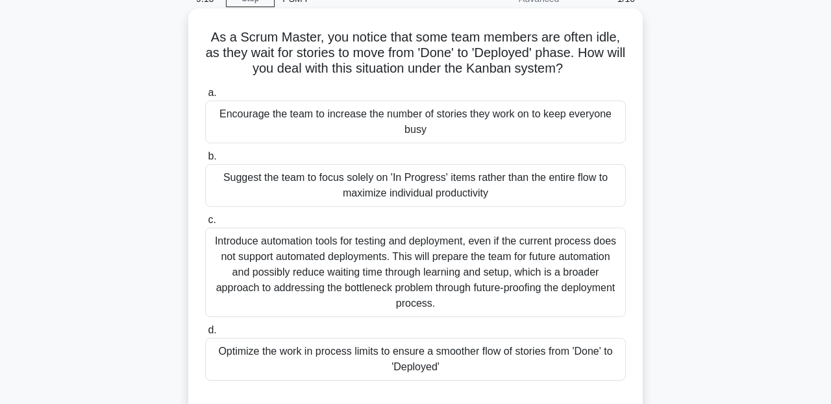
scroll to position [69, 0]
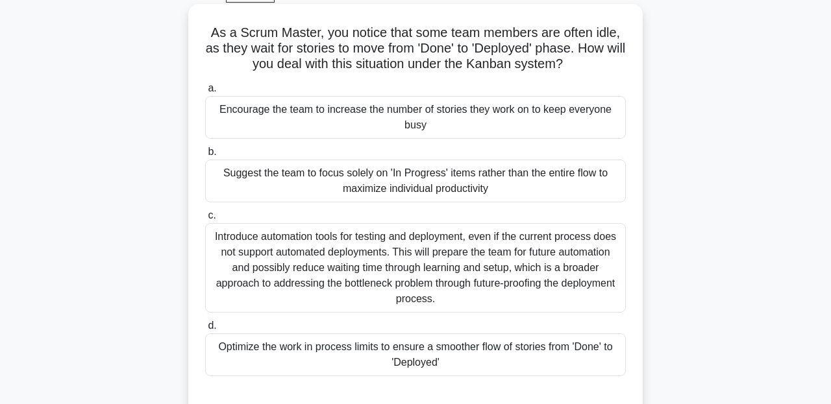
click at [395, 187] on div "Suggest the team to focus solely on 'In Progress' items rather than the entire …" at bounding box center [415, 181] width 421 height 43
click at [205, 156] on input "b. Suggest the team to focus solely on 'In Progress' items rather than the enti…" at bounding box center [205, 152] width 0 height 8
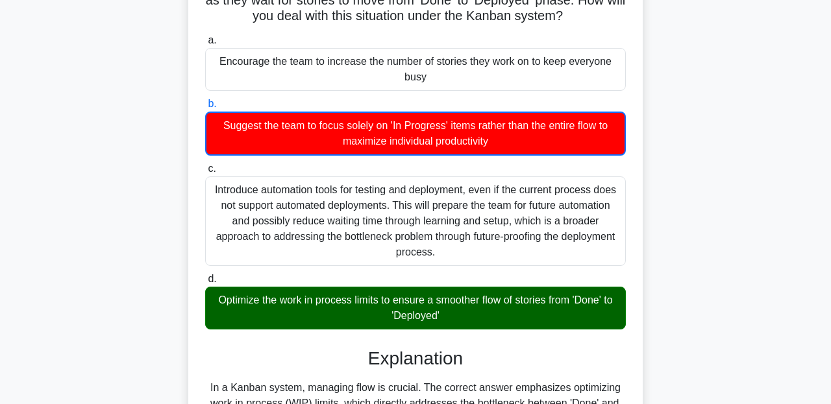
scroll to position [139, 0]
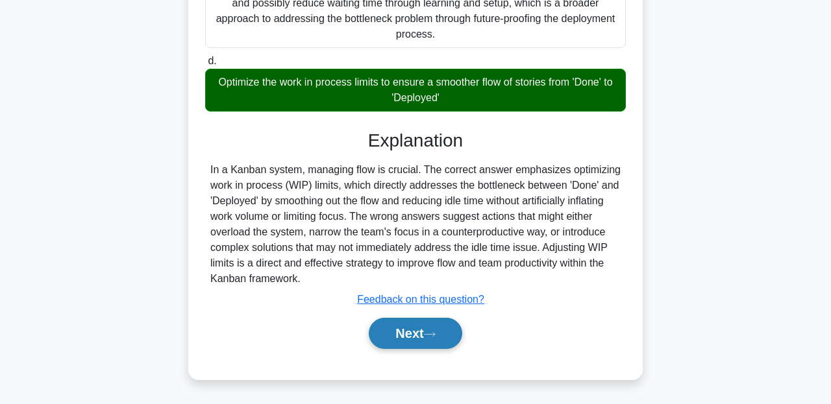
click at [386, 325] on button "Next" at bounding box center [415, 333] width 93 height 31
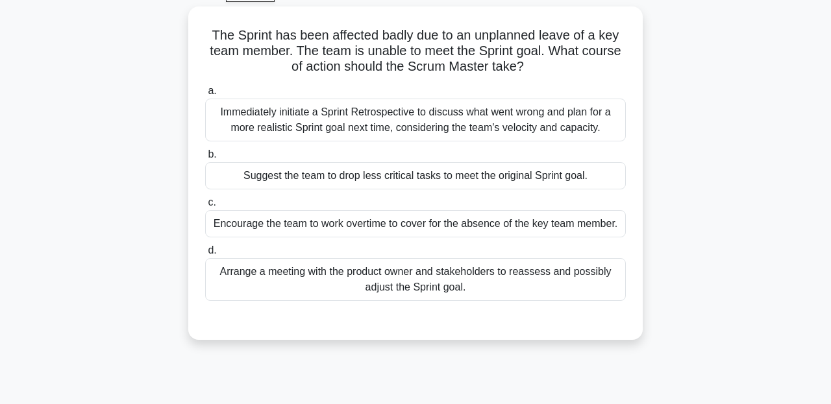
scroll to position [31, 0]
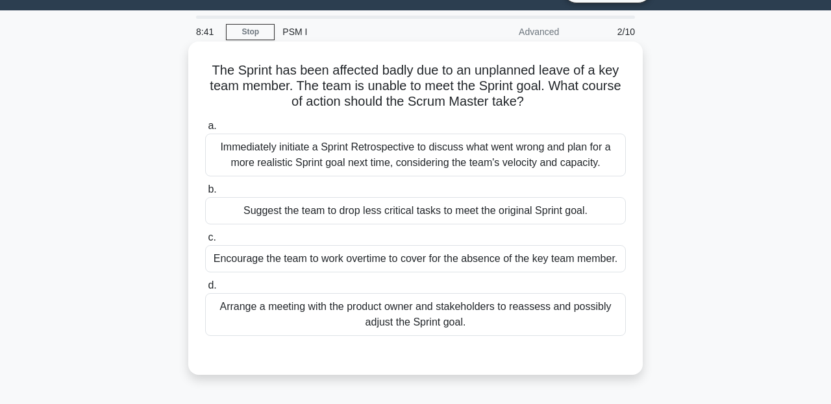
click at [318, 313] on div "Arrange a meeting with the product owner and stakeholders to reassess and possi…" at bounding box center [415, 314] width 421 height 43
click at [205, 290] on input "d. Arrange a meeting with the product owner and stakeholders to reassess and po…" at bounding box center [205, 286] width 0 height 8
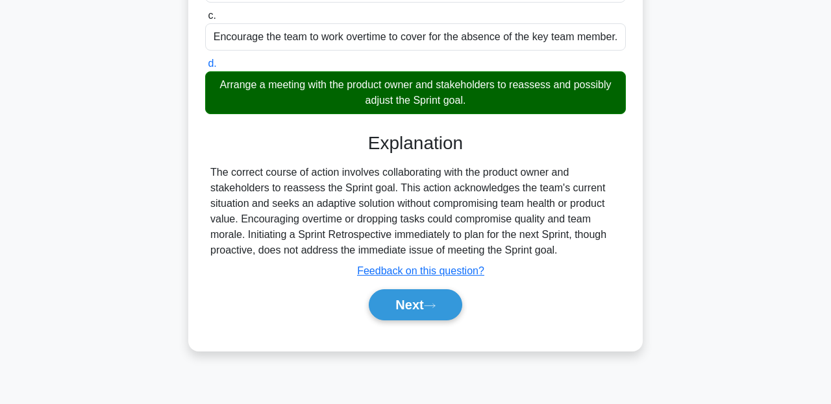
scroll to position [297, 0]
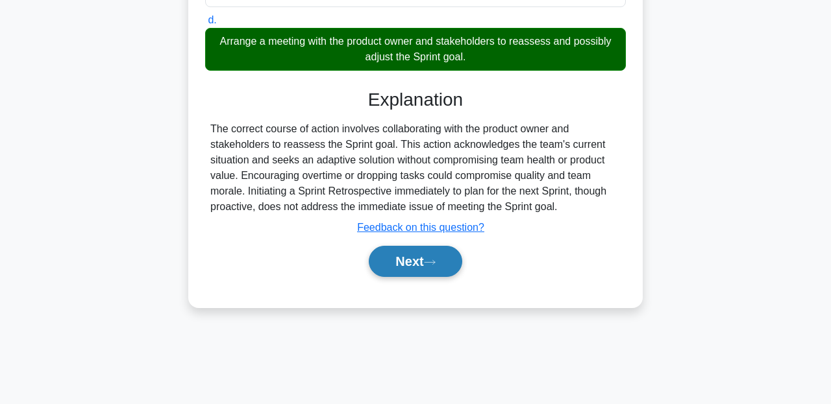
click at [402, 256] on button "Next" at bounding box center [415, 261] width 93 height 31
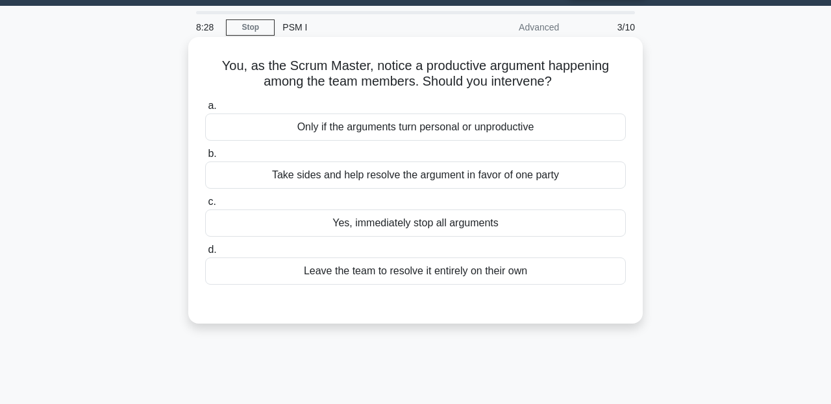
scroll to position [29, 0]
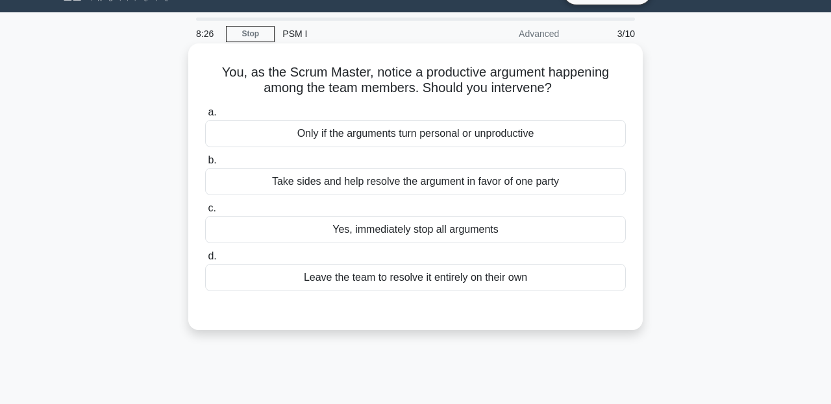
click at [373, 139] on div "Only if the arguments turn personal or unproductive" at bounding box center [415, 133] width 421 height 27
click at [205, 117] on input "a. Only if the arguments turn personal or unproductive" at bounding box center [205, 112] width 0 height 8
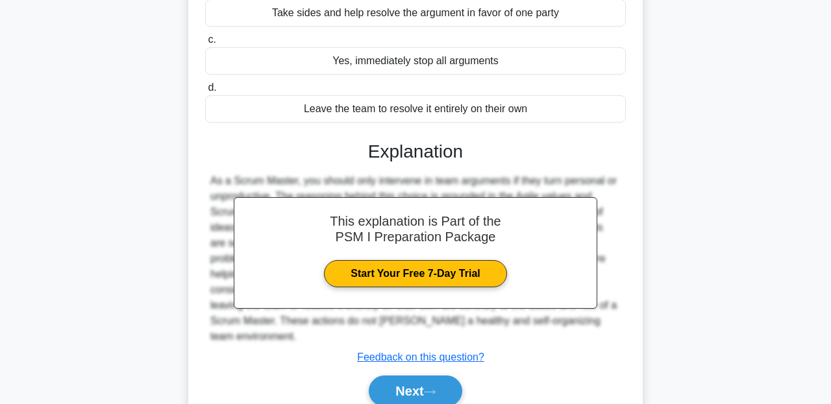
scroll to position [297, 0]
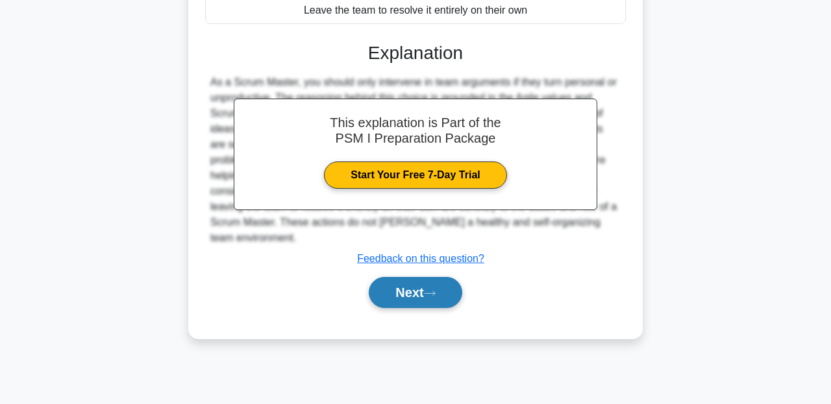
click at [416, 295] on button "Next" at bounding box center [415, 292] width 93 height 31
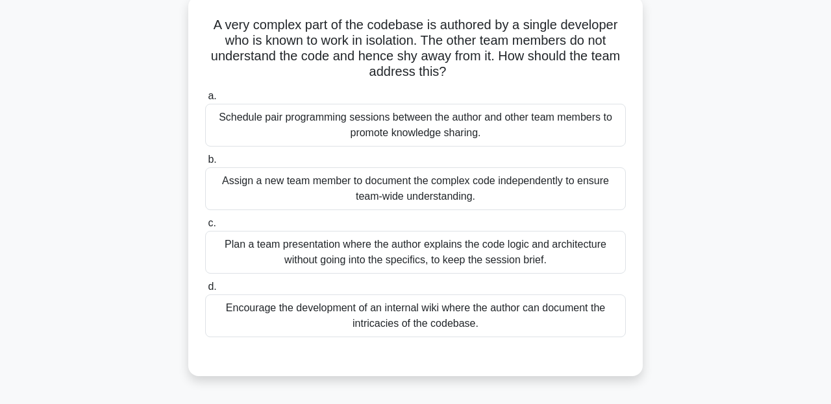
scroll to position [81, 0]
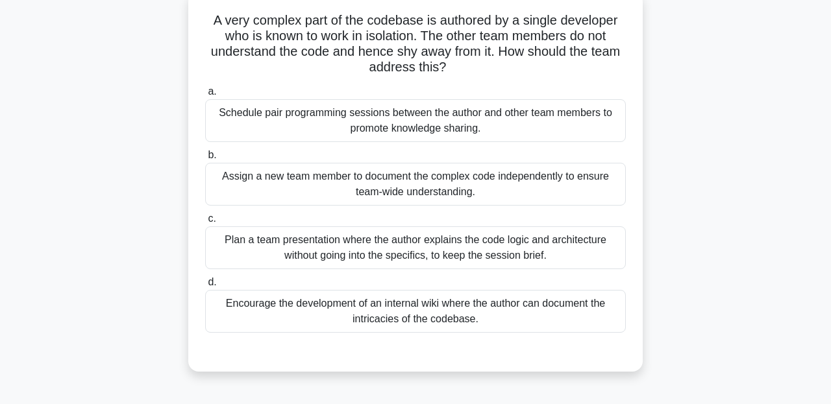
click at [403, 106] on div "Schedule pair programming sessions between the author and other team members to…" at bounding box center [415, 120] width 421 height 43
click at [205, 96] on input "a. Schedule pair programming sessions between the author and other team members…" at bounding box center [205, 92] width 0 height 8
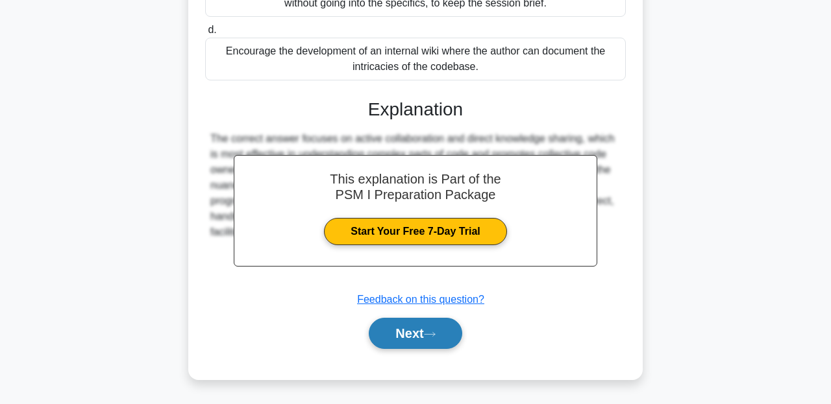
click at [417, 333] on button "Next" at bounding box center [415, 333] width 93 height 31
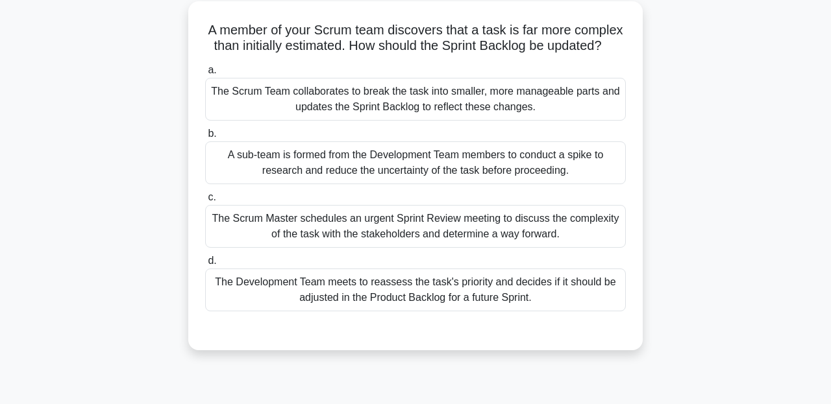
scroll to position [79, 0]
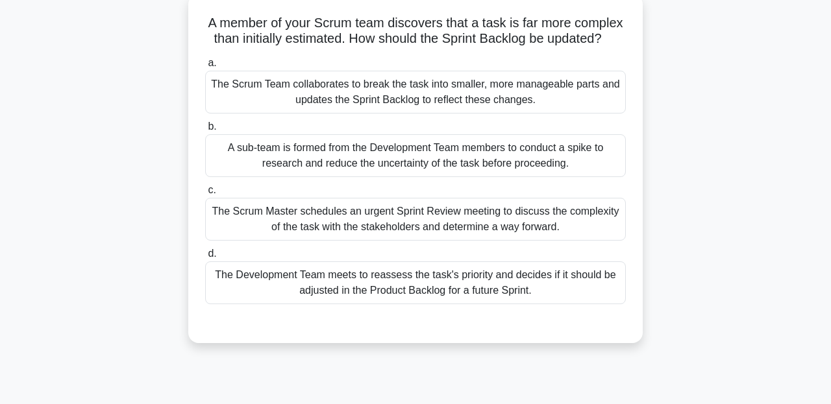
click at [325, 90] on div "The Scrum Team collaborates to break the task into smaller, more manageable par…" at bounding box center [415, 92] width 421 height 43
click at [205, 68] on input "a. The Scrum Team collaborates to break the task into smaller, more manageable …" at bounding box center [205, 63] width 0 height 8
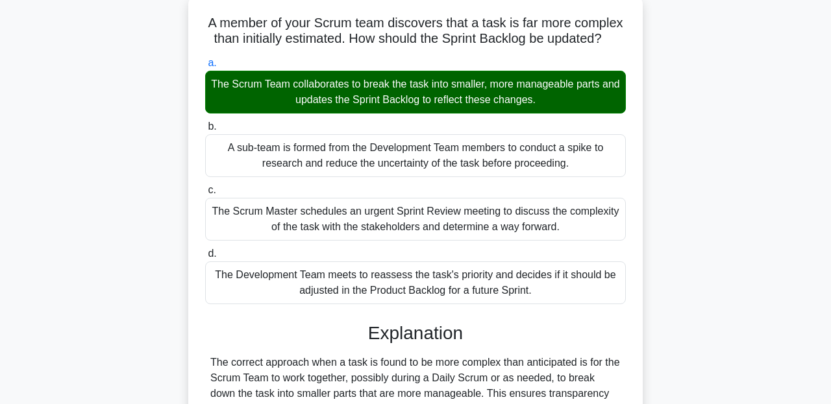
scroll to position [297, 0]
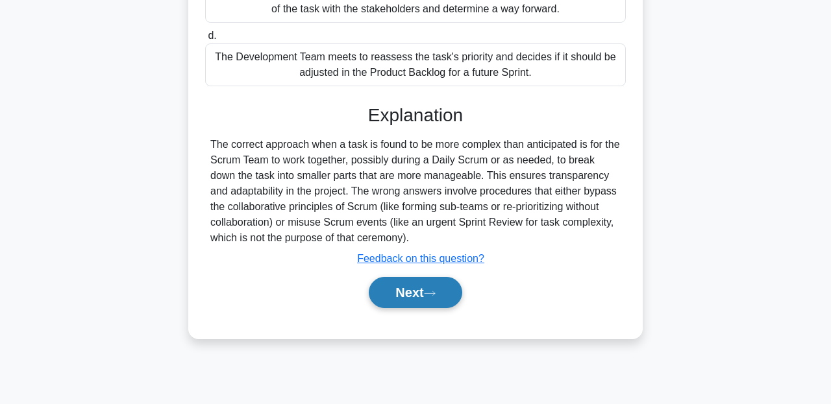
click at [415, 301] on button "Next" at bounding box center [415, 292] width 93 height 31
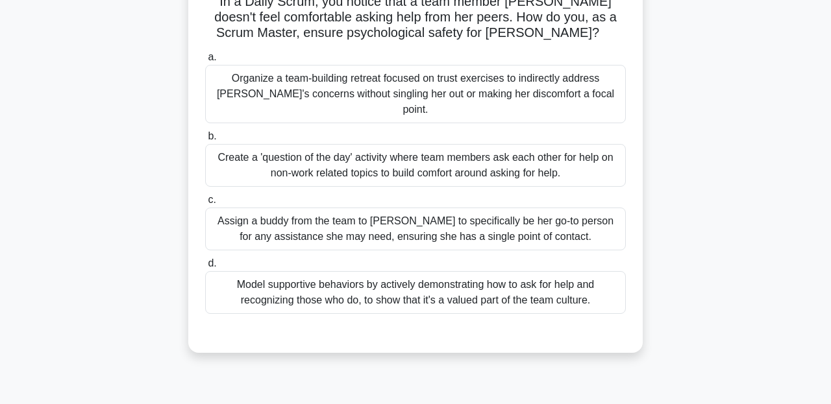
scroll to position [105, 0]
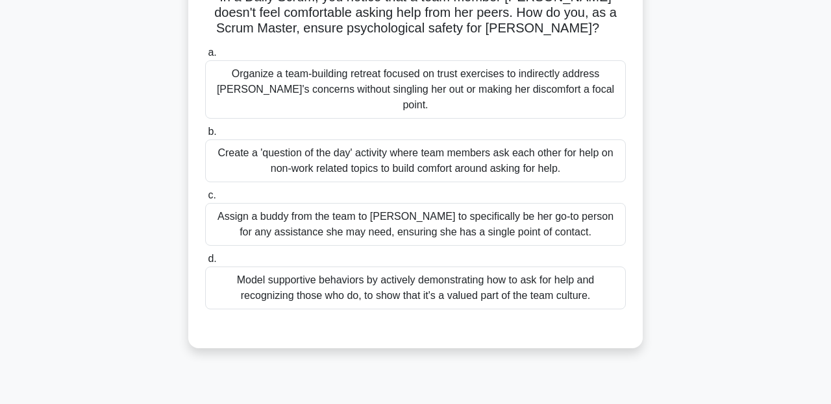
click at [481, 154] on div "Create a 'question of the day' activity where team members ask each other for h…" at bounding box center [415, 161] width 421 height 43
click at [205, 136] on input "b. Create a 'question of the day' activity where team members ask each other fo…" at bounding box center [205, 132] width 0 height 8
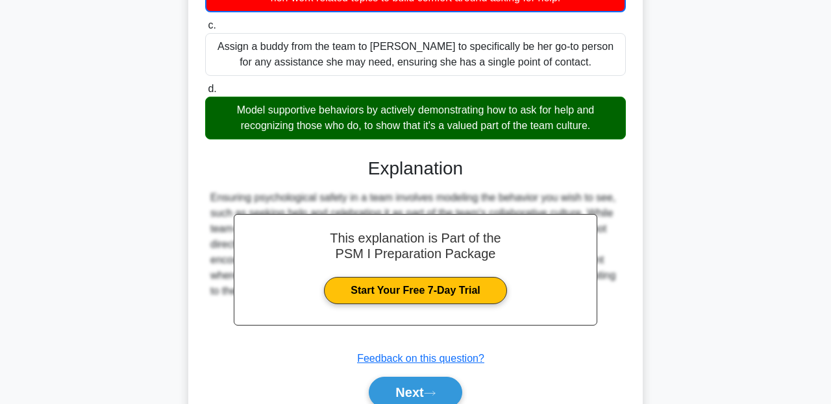
scroll to position [319, 0]
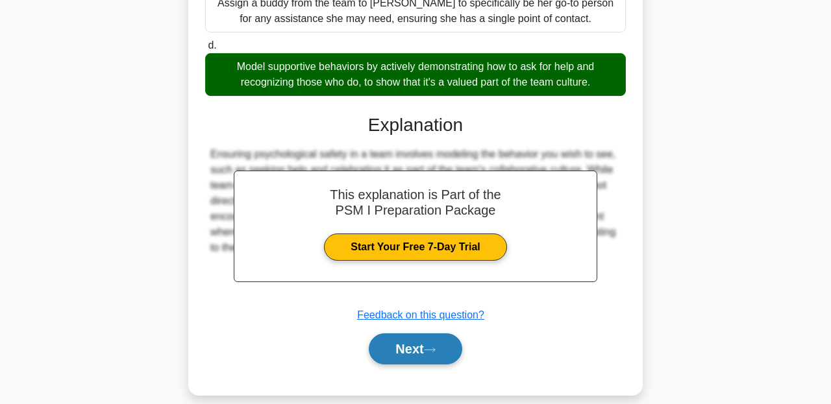
click at [444, 334] on button "Next" at bounding box center [415, 349] width 93 height 31
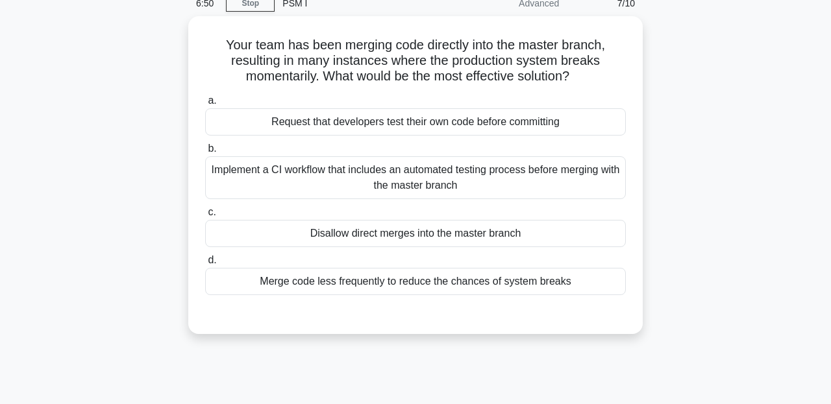
scroll to position [60, 0]
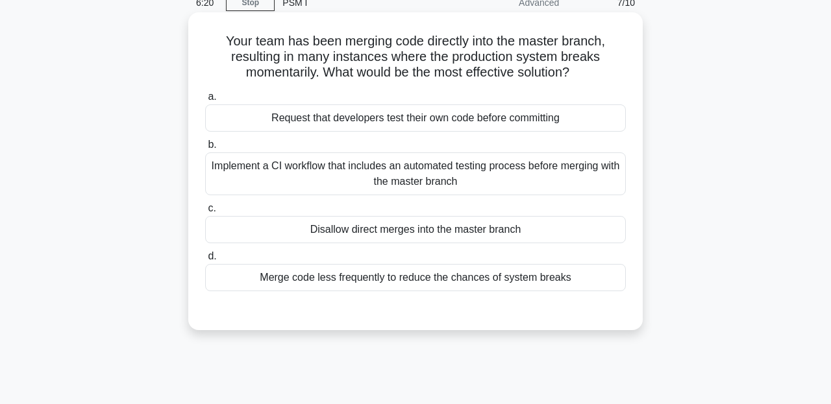
click at [399, 129] on div "Request that developers test their own code before committing" at bounding box center [415, 118] width 421 height 27
click at [205, 101] on input "a. Request that developers test their own code before committing" at bounding box center [205, 97] width 0 height 8
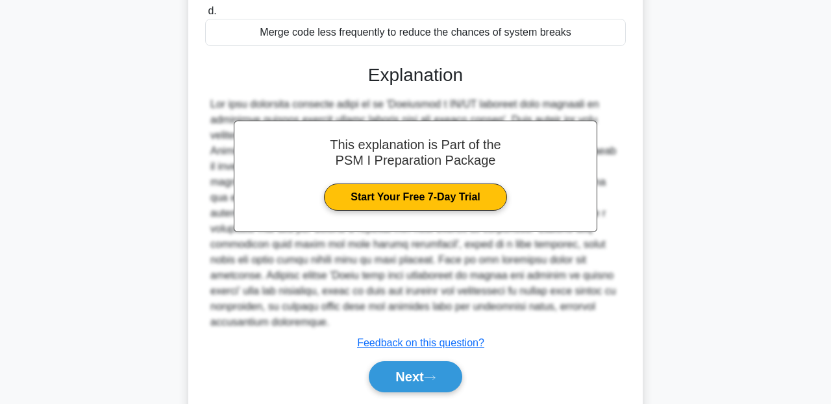
scroll to position [335, 0]
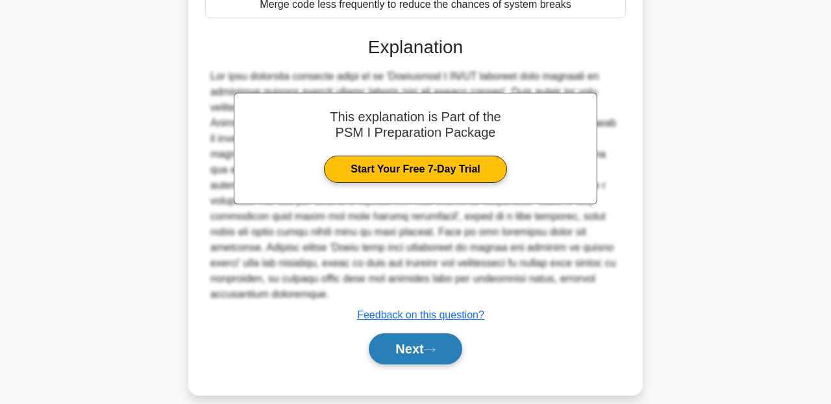
click at [423, 346] on button "Next" at bounding box center [415, 349] width 93 height 31
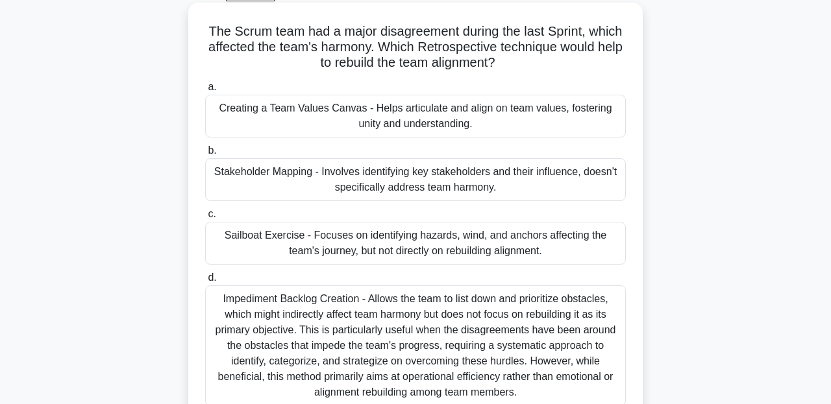
scroll to position [66, 0]
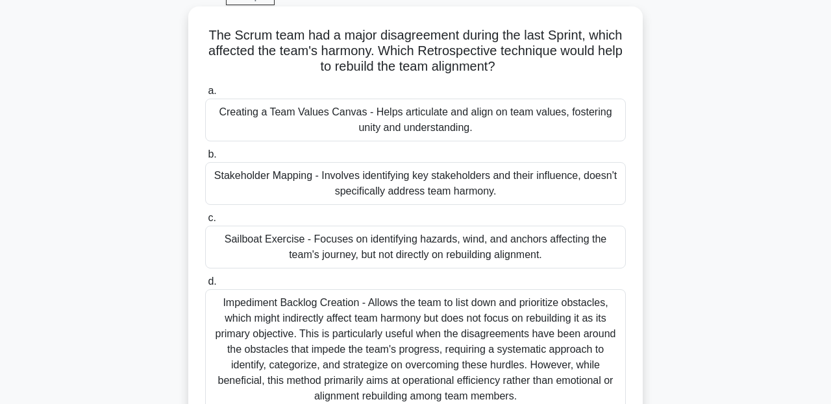
click at [443, 106] on div "Creating a Team Values Canvas - Helps articulate and align on team values, fost…" at bounding box center [415, 120] width 421 height 43
click at [205, 95] on input "a. Creating a Team Values Canvas - Helps articulate and align on team values, f…" at bounding box center [205, 91] width 0 height 8
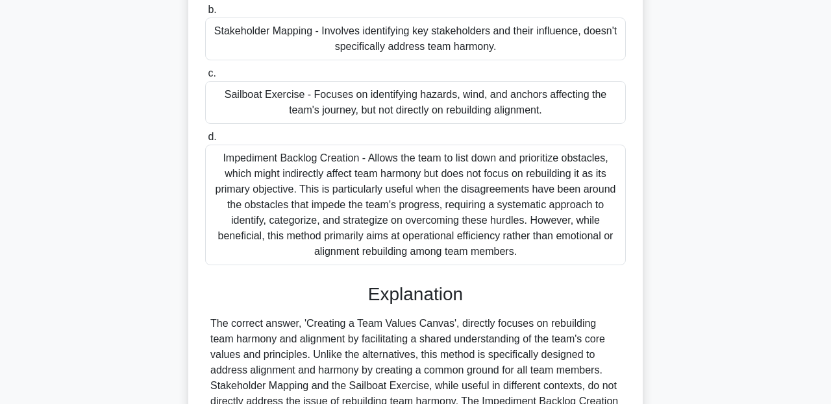
scroll to position [365, 0]
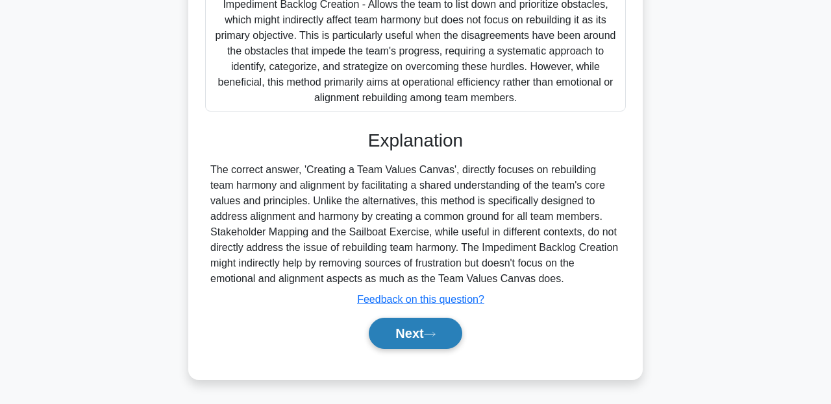
click at [437, 321] on button "Next" at bounding box center [415, 333] width 93 height 31
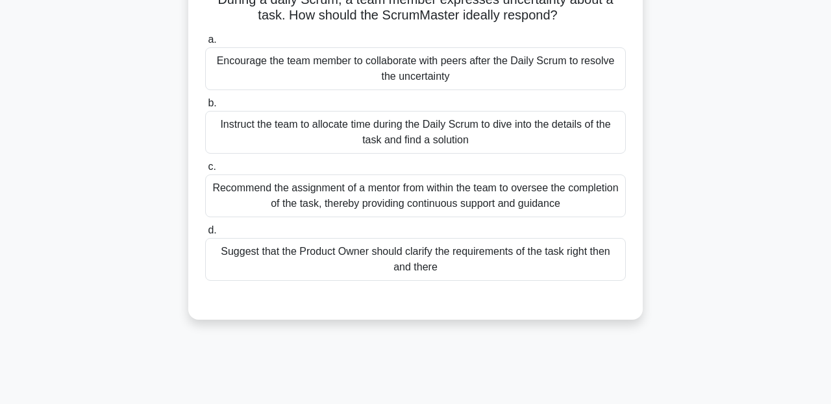
scroll to position [101, 0]
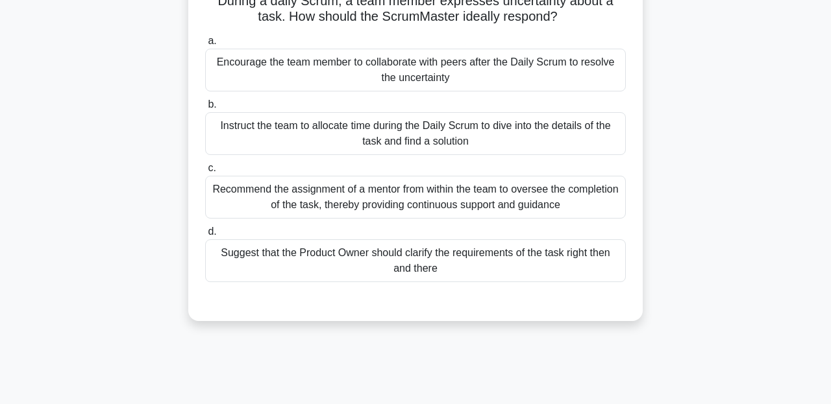
click at [375, 144] on div "Instruct the team to allocate time during the Daily Scrum to dive into the deta…" at bounding box center [415, 133] width 421 height 43
click at [205, 109] on input "b. Instruct the team to allocate time during the Daily Scrum to dive into the d…" at bounding box center [205, 105] width 0 height 8
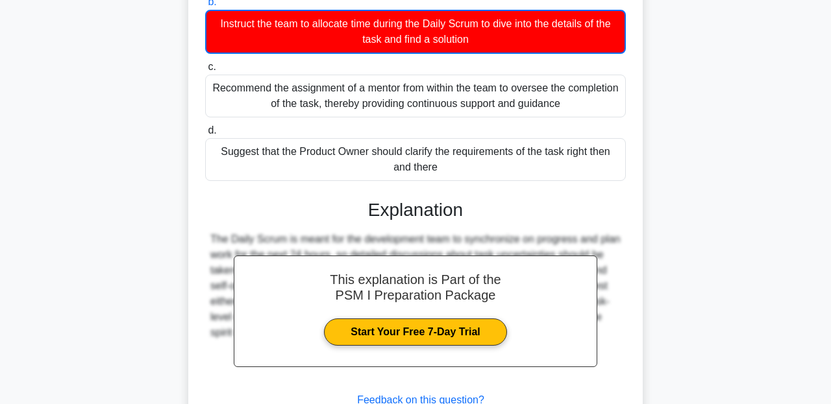
scroll to position [304, 0]
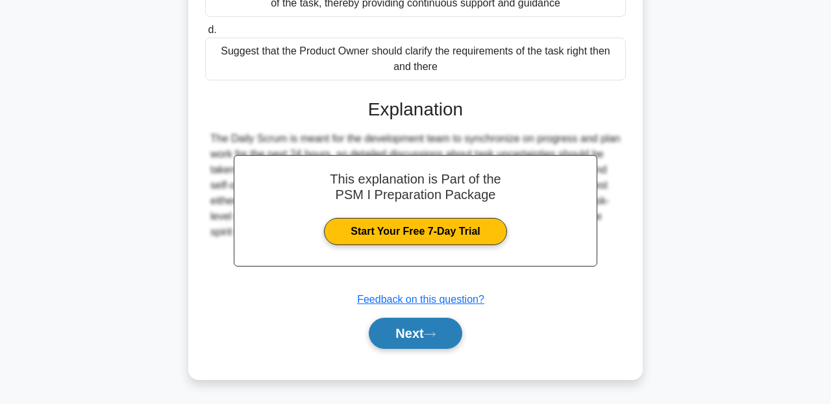
click at [412, 343] on button "Next" at bounding box center [415, 333] width 93 height 31
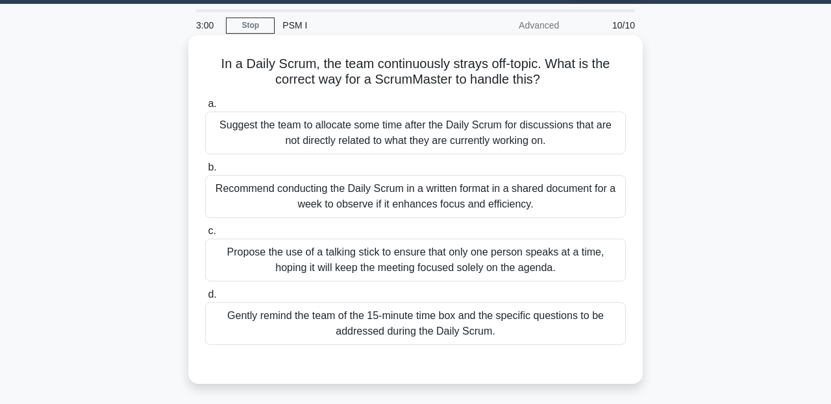
scroll to position [39, 0]
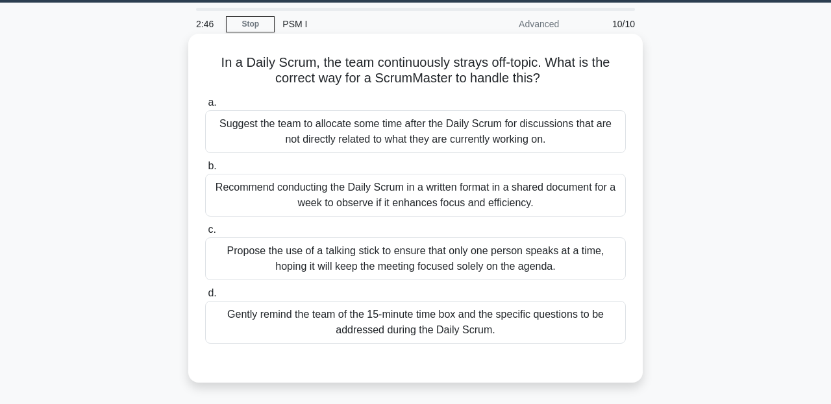
click at [384, 325] on div "Gently remind the team of the 15-minute time box and the specific questions to …" at bounding box center [415, 322] width 421 height 43
click at [205, 298] on input "d. Gently remind the team of the 15-minute time box and the specific questions …" at bounding box center [205, 294] width 0 height 8
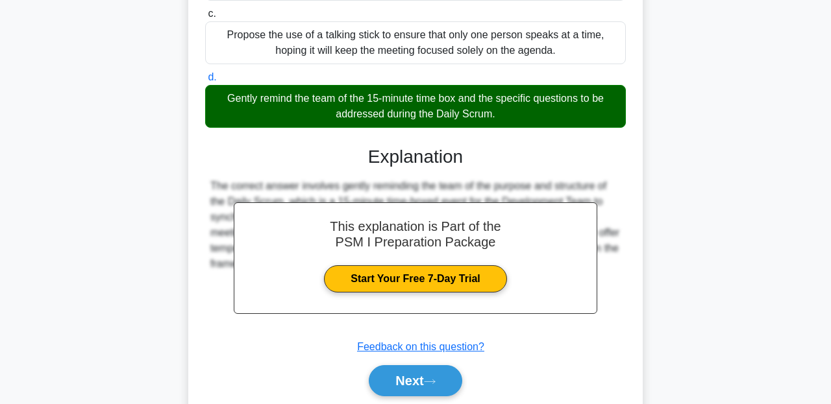
scroll to position [302, 0]
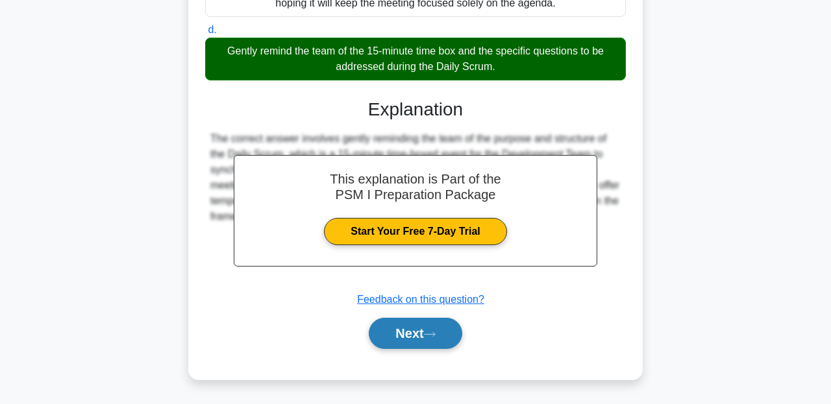
click at [399, 339] on button "Next" at bounding box center [415, 333] width 93 height 31
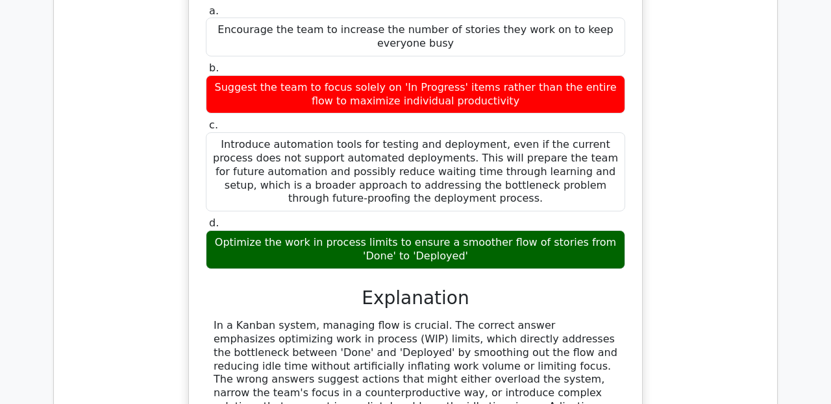
scroll to position [1536, 0]
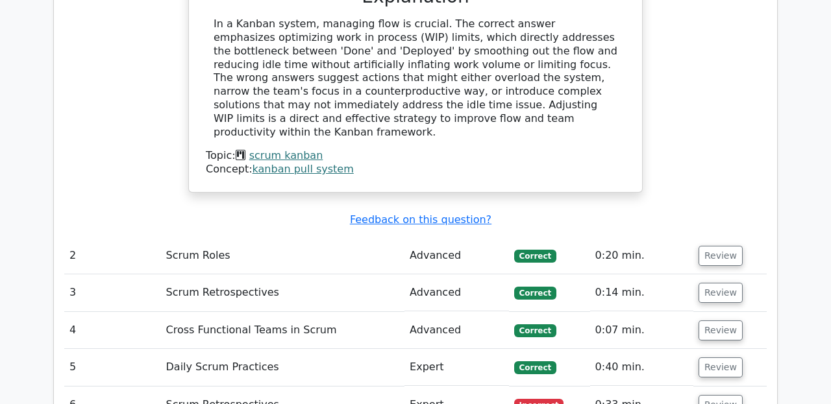
click at [243, 238] on td "Scrum Roles" at bounding box center [283, 256] width 244 height 37
click at [698, 246] on button "Review" at bounding box center [720, 256] width 44 height 20
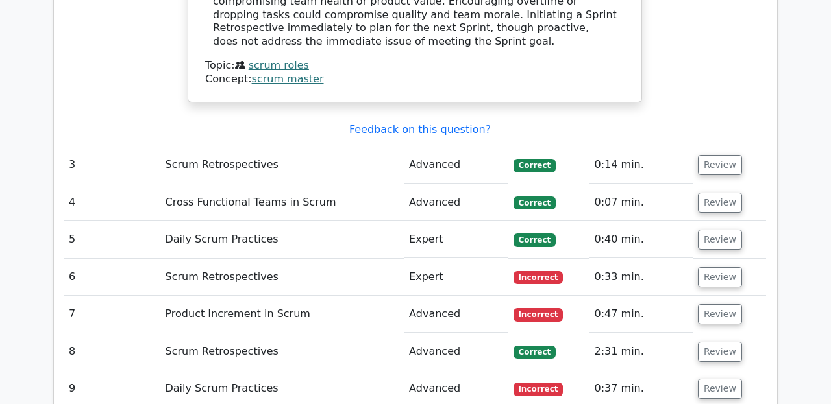
scroll to position [2206, 0]
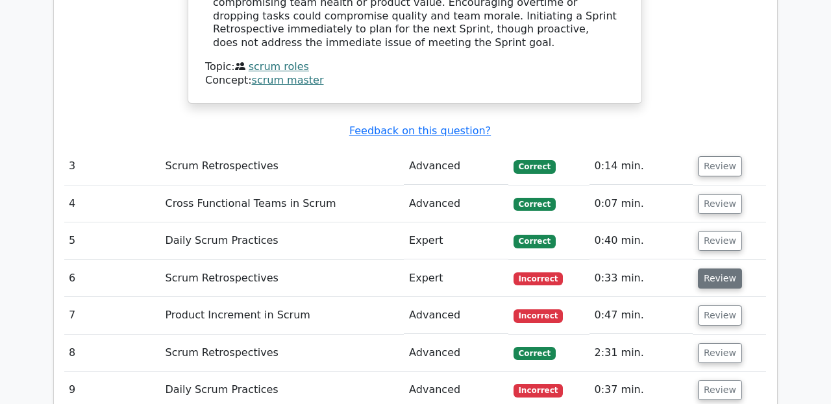
click at [703, 269] on button "Review" at bounding box center [720, 279] width 44 height 20
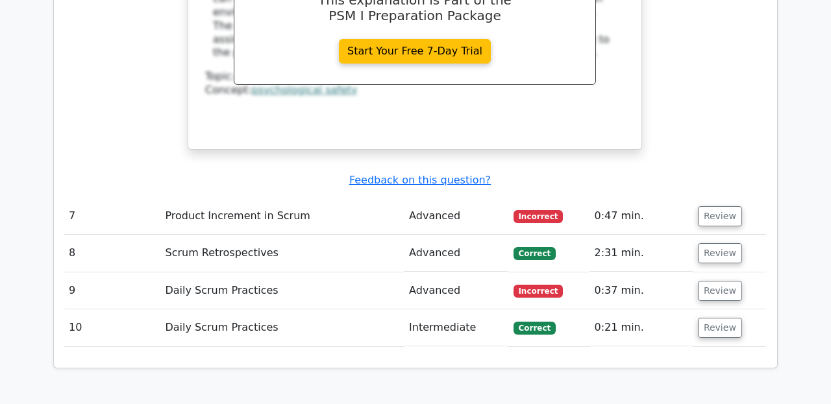
scroll to position [2959, 0]
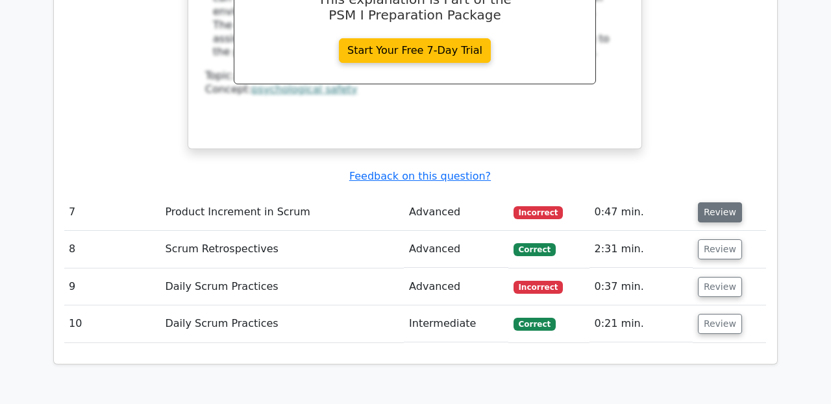
click at [711, 203] on button "Review" at bounding box center [720, 213] width 44 height 20
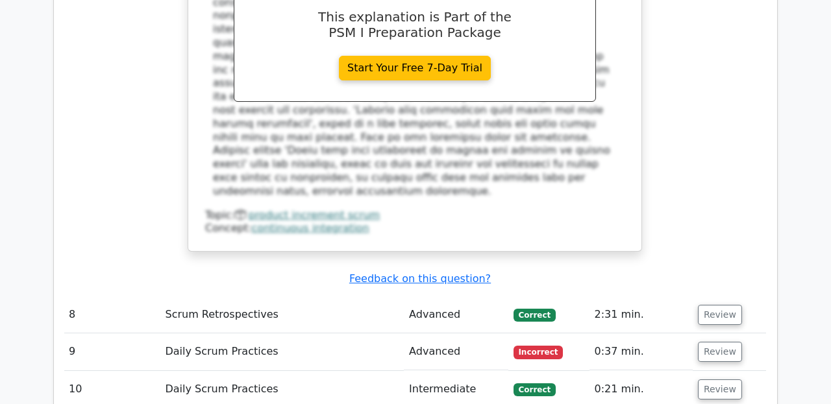
scroll to position [3515, 0]
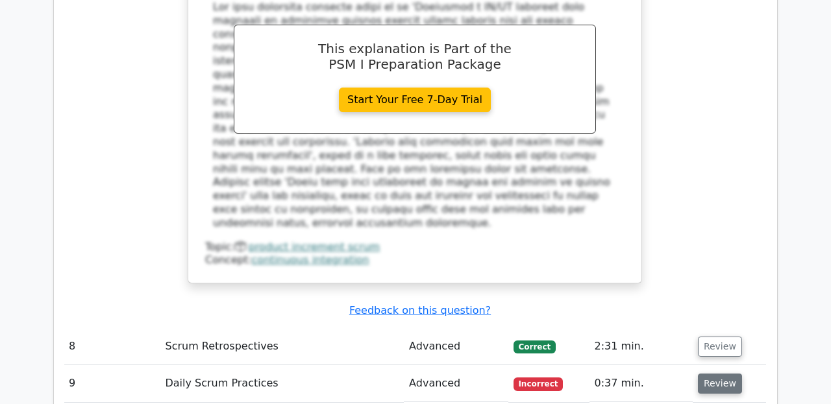
click at [712, 374] on button "Review" at bounding box center [720, 384] width 44 height 20
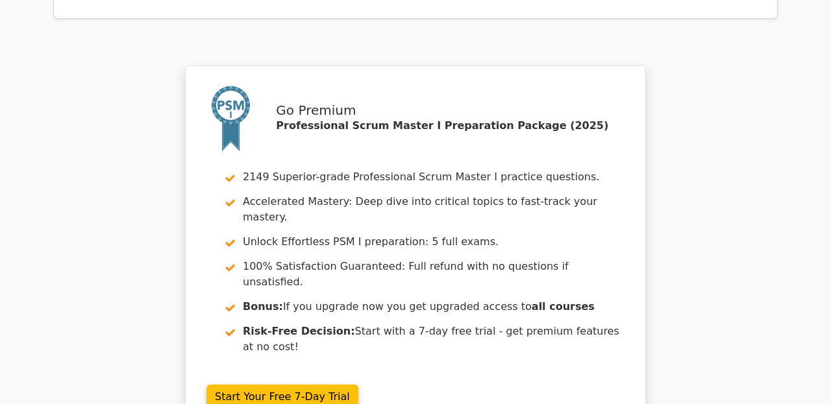
scroll to position [4595, 0]
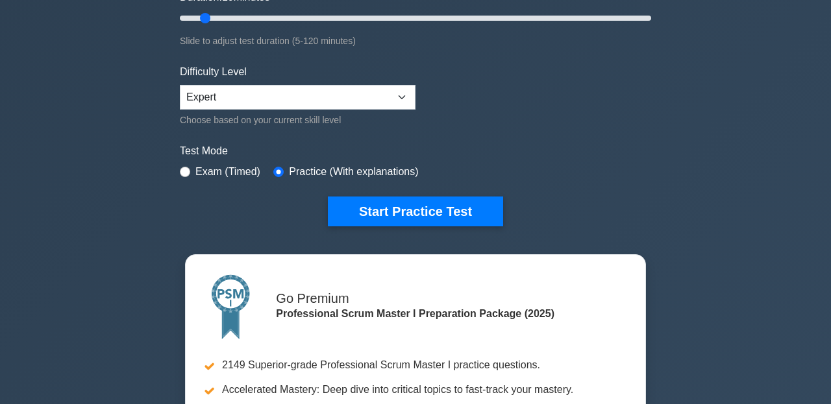
scroll to position [306, 0]
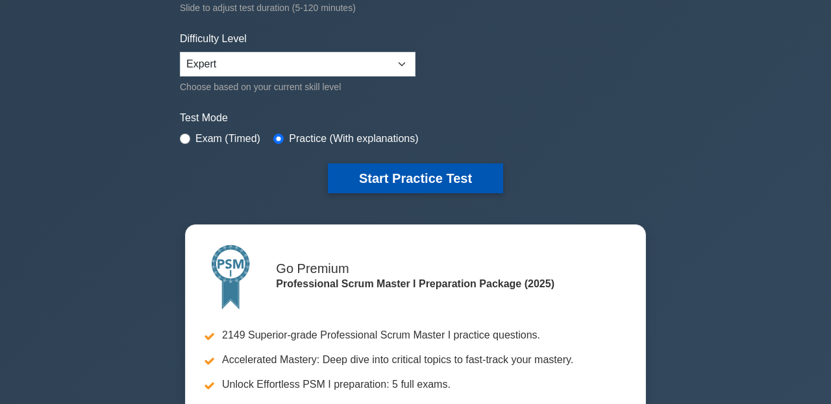
click at [402, 179] on button "Start Practice Test" at bounding box center [415, 179] width 175 height 30
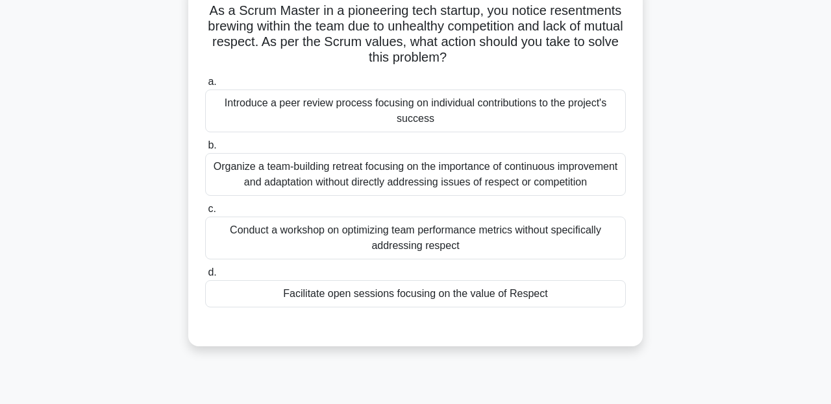
scroll to position [95, 0]
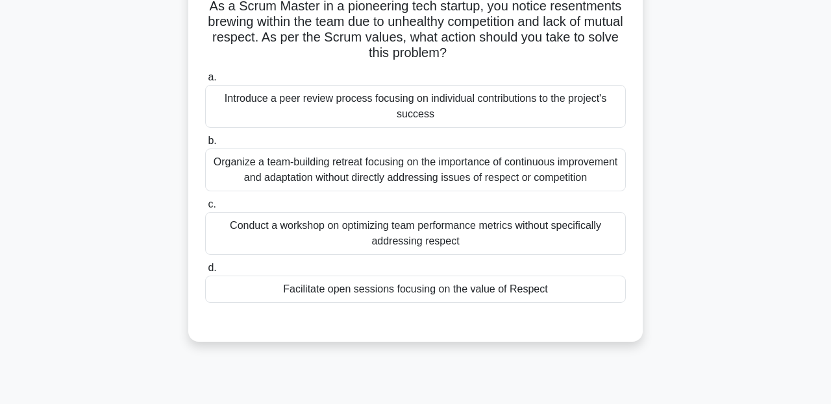
click at [361, 299] on div "Facilitate open sessions focusing on the value of Respect" at bounding box center [415, 289] width 421 height 27
click at [205, 273] on input "d. Facilitate open sessions focusing on the value of Respect" at bounding box center [205, 268] width 0 height 8
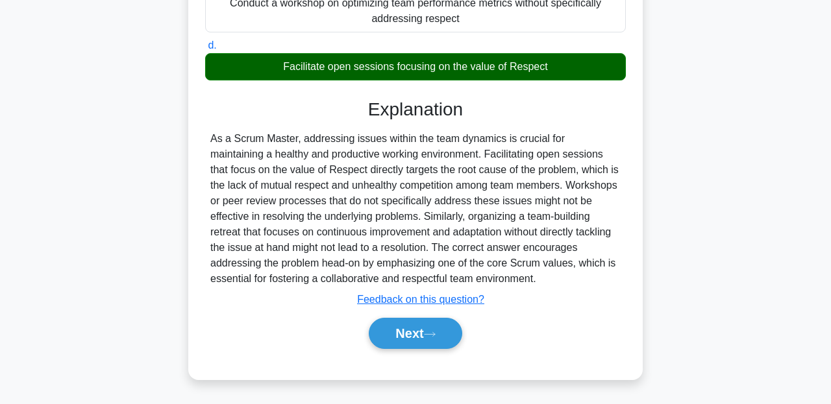
click at [387, 301] on u "Feedback on this question?" at bounding box center [420, 299] width 127 height 11
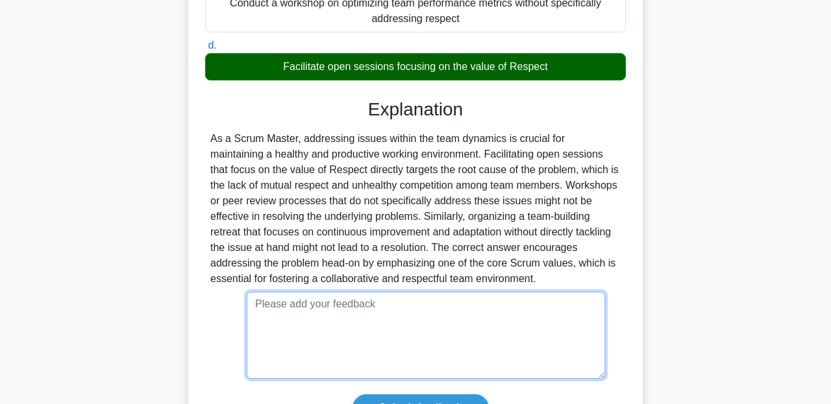
click at [387, 300] on textarea at bounding box center [426, 335] width 358 height 87
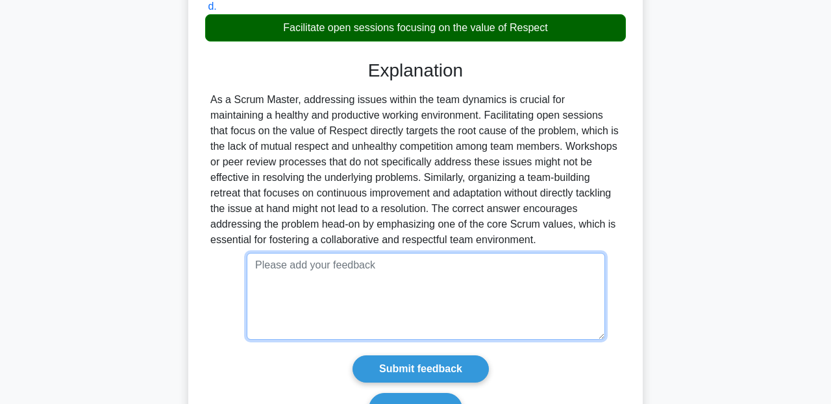
scroll to position [402, 0]
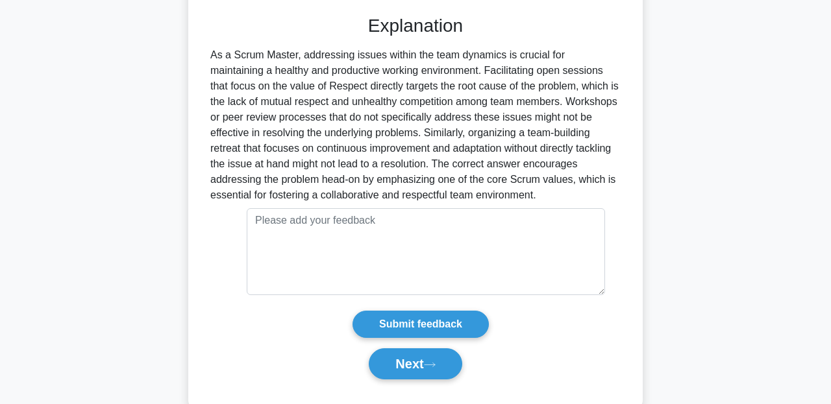
click at [406, 385] on div "a. Introduce a peer review process focusing on individual contributions to the …" at bounding box center [415, 77] width 423 height 635
click at [410, 373] on button "Next" at bounding box center [415, 364] width 93 height 31
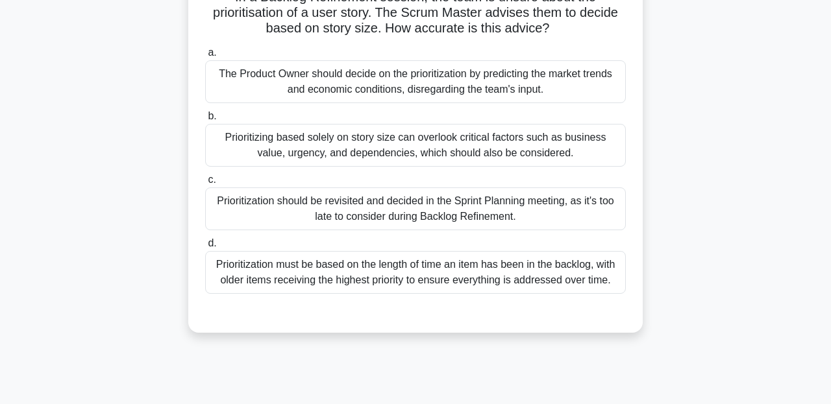
scroll to position [106, 0]
click at [406, 82] on div "The Product Owner should decide on the prioritization by predicting the market …" at bounding box center [415, 80] width 421 height 43
click at [205, 56] on input "a. The Product Owner should decide on the prioritization by predicting the mark…" at bounding box center [205, 51] width 0 height 8
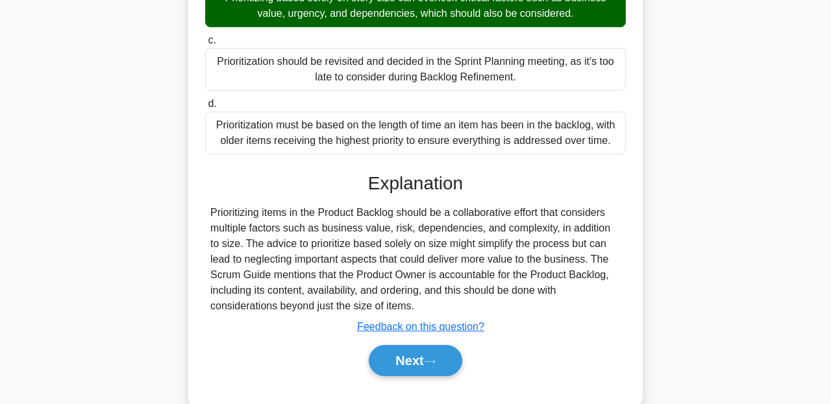
scroll to position [297, 0]
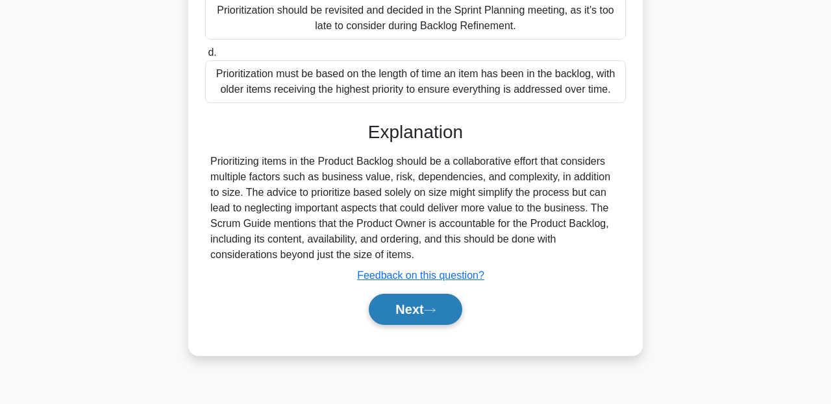
click at [430, 293] on div "Next" at bounding box center [415, 310] width 421 height 42
click at [434, 311] on icon at bounding box center [430, 310] width 12 height 7
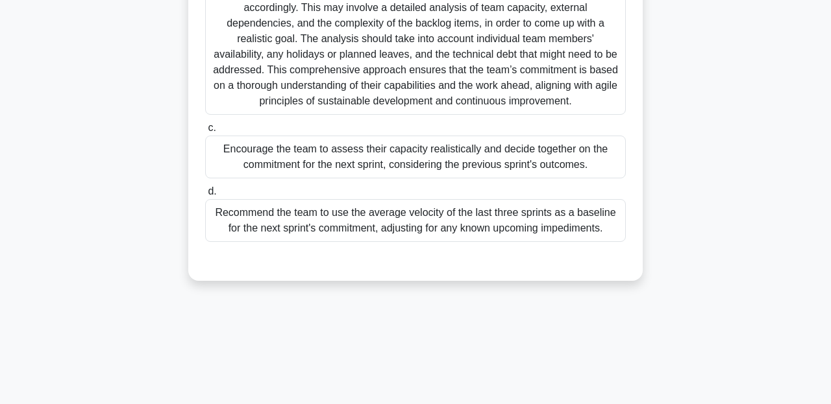
click at [364, 167] on div "Encourage the team to assess their capacity realistically and decide together o…" at bounding box center [415, 157] width 421 height 43
click at [205, 132] on input "c. Encourage the team to assess their capacity realistically and decide togethe…" at bounding box center [205, 128] width 0 height 8
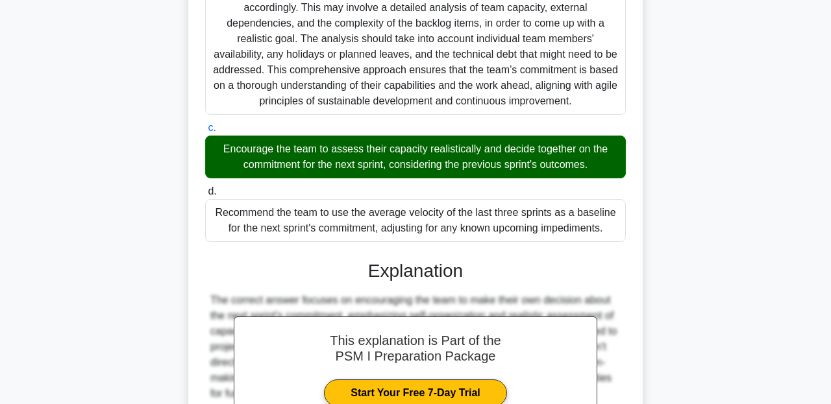
scroll to position [458, 0]
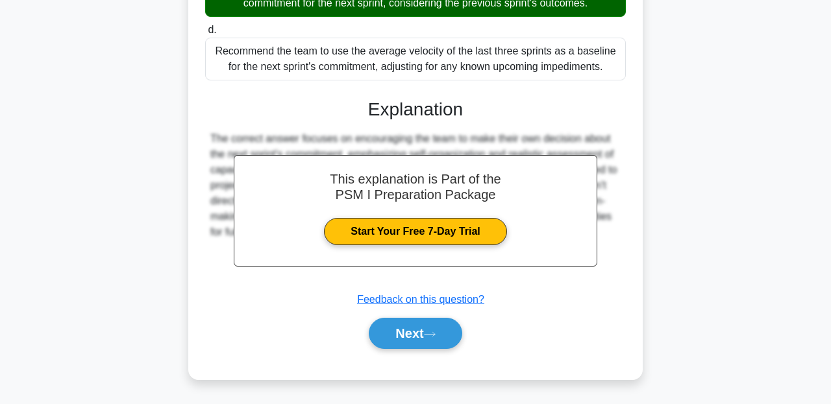
click at [401, 349] on div "Next" at bounding box center [415, 334] width 421 height 42
click at [411, 339] on button "Next" at bounding box center [415, 333] width 93 height 31
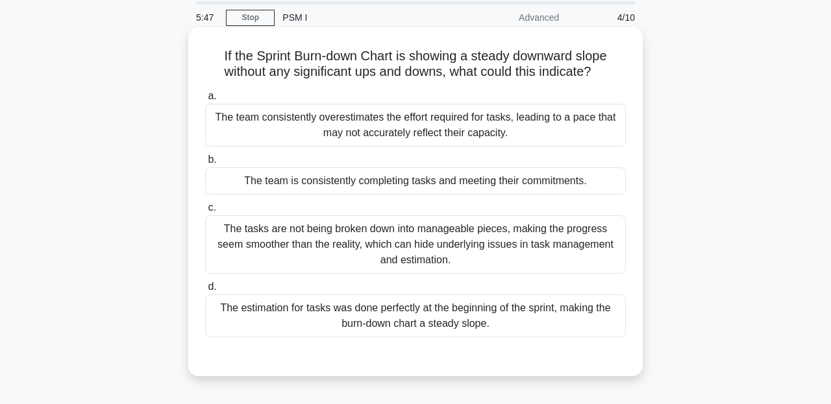
scroll to position [46, 0]
click at [343, 294] on div "The estimation for tasks was done perfectly at the beginning of the sprint, mak…" at bounding box center [415, 315] width 421 height 43
click at [205, 291] on input "d. The estimation for tasks was done perfectly at the beginning of the sprint, …" at bounding box center [205, 286] width 0 height 8
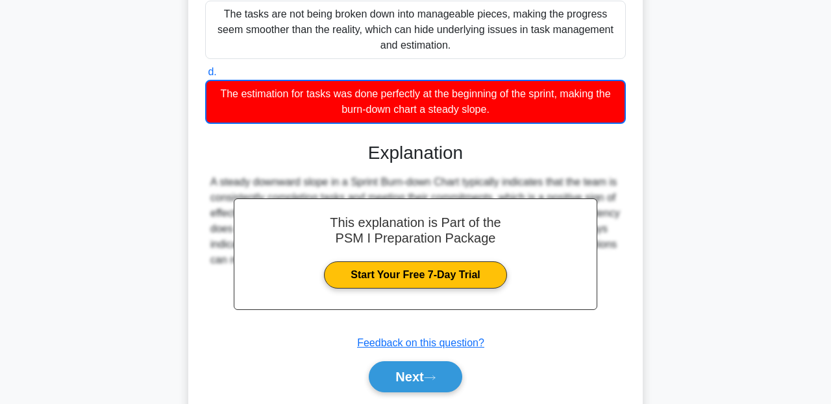
scroll to position [274, 0]
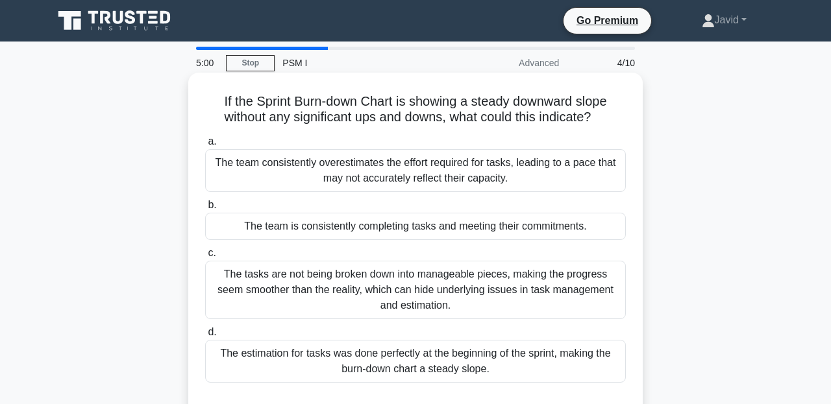
click at [334, 230] on div "The team is consistently completing tasks and meeting their commitments." at bounding box center [415, 226] width 421 height 27
click at [205, 210] on input "b. The team is consistently completing tasks and meeting their commitments." at bounding box center [205, 205] width 0 height 8
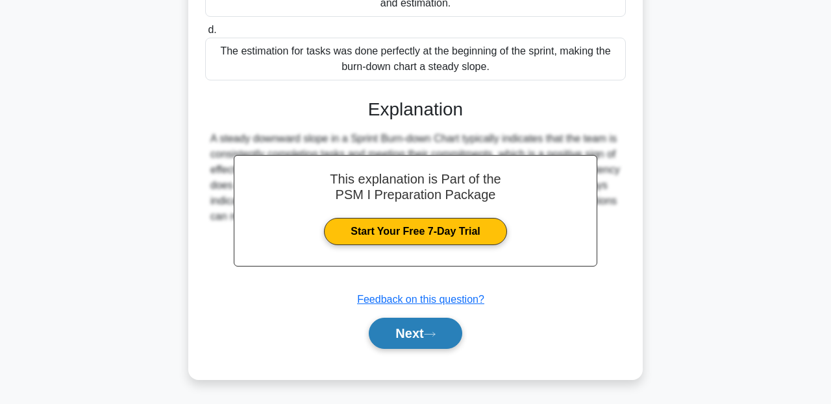
click at [419, 340] on button "Next" at bounding box center [415, 333] width 93 height 31
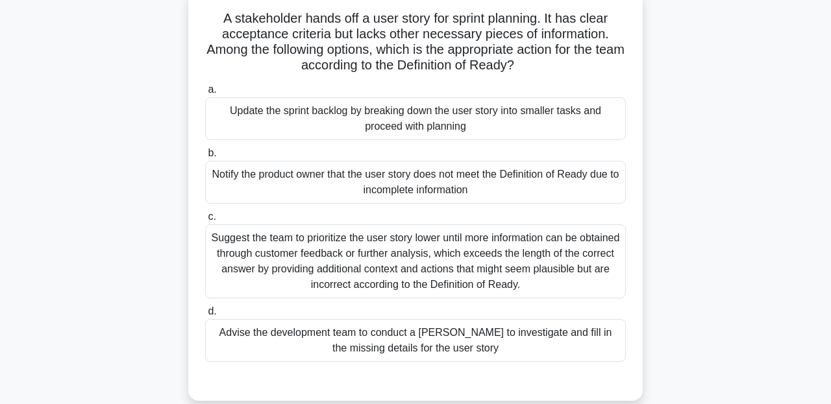
scroll to position [85, 0]
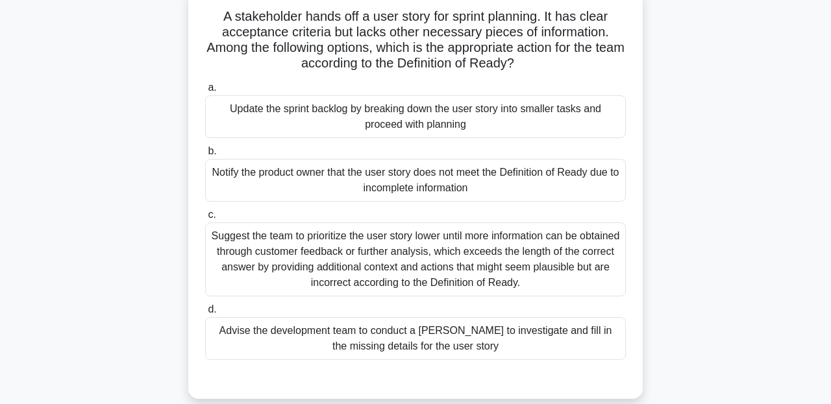
click at [419, 177] on div "Notify the product owner that the user story does not meet the Definition of Re…" at bounding box center [415, 180] width 421 height 43
click at [205, 156] on input "b. Notify the product owner that the user story does not meet the Definition of…" at bounding box center [205, 151] width 0 height 8
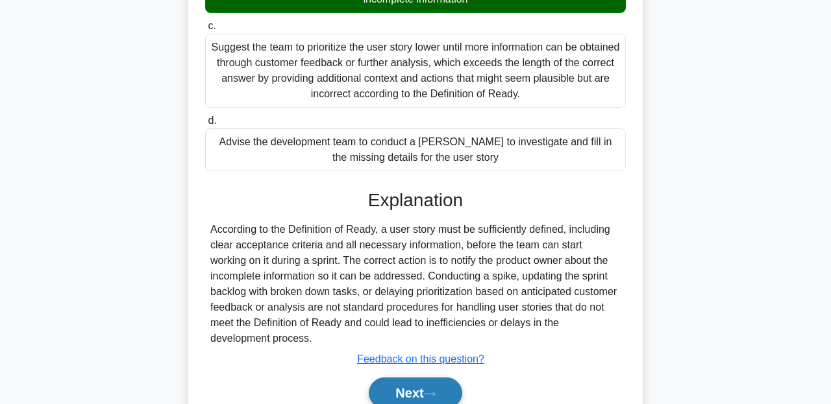
scroll to position [334, 0]
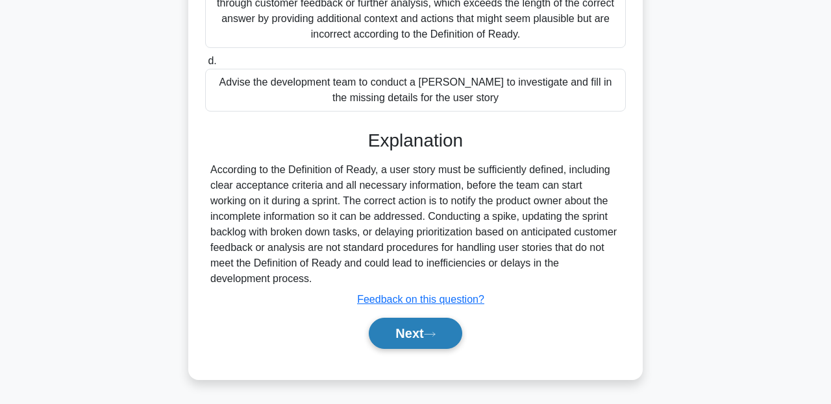
click at [432, 326] on button "Next" at bounding box center [415, 333] width 93 height 31
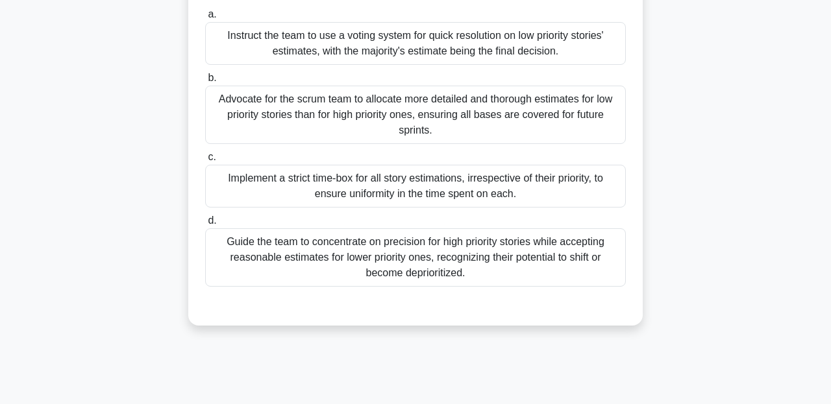
scroll to position [153, 0]
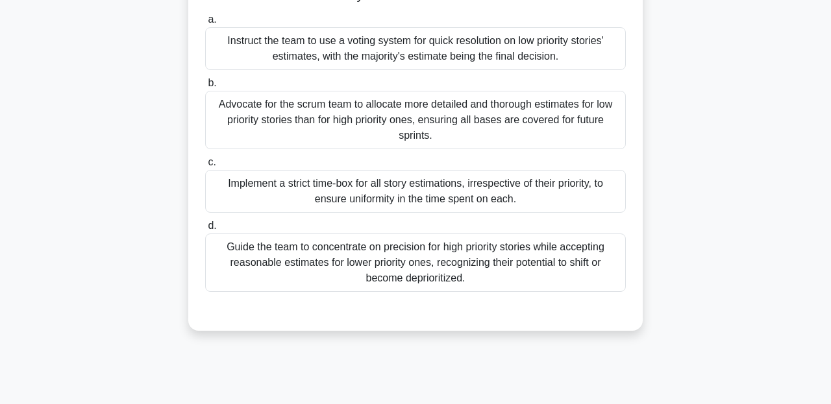
click at [390, 258] on div "Guide the team to concentrate on precision for high priority stories while acce…" at bounding box center [415, 263] width 421 height 58
click at [205, 230] on input "d. Guide the team to concentrate on precision for high priority stories while a…" at bounding box center [205, 226] width 0 height 8
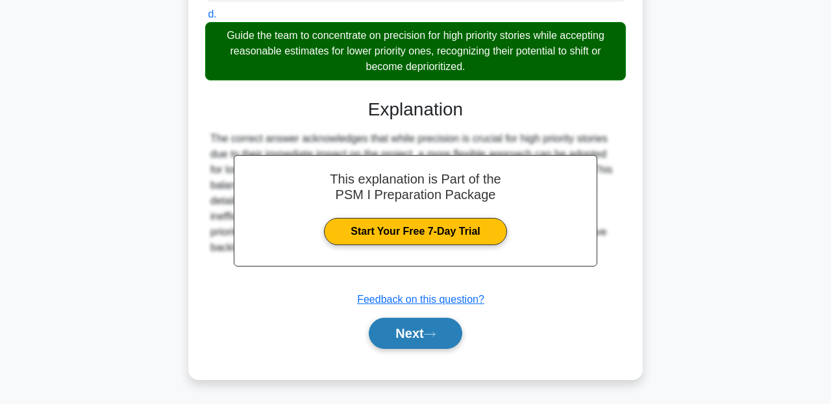
click at [410, 338] on button "Next" at bounding box center [415, 333] width 93 height 31
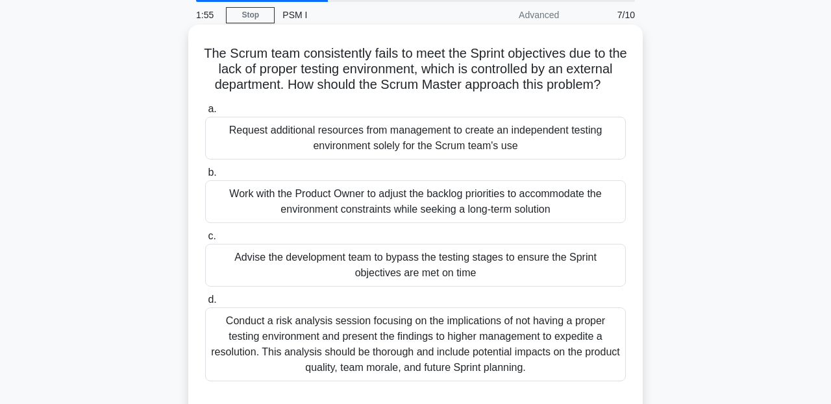
scroll to position [44, 0]
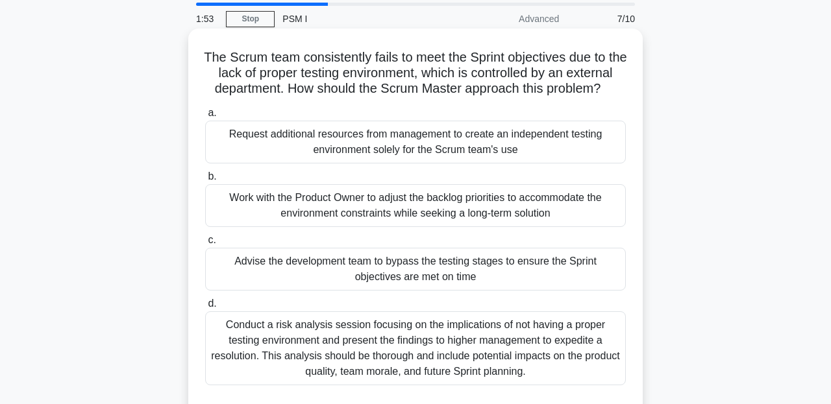
click at [441, 154] on div "Request additional resources from management to create an independent testing e…" at bounding box center [415, 142] width 421 height 43
click at [205, 117] on input "a. Request additional resources from management to create an independent testin…" at bounding box center [205, 113] width 0 height 8
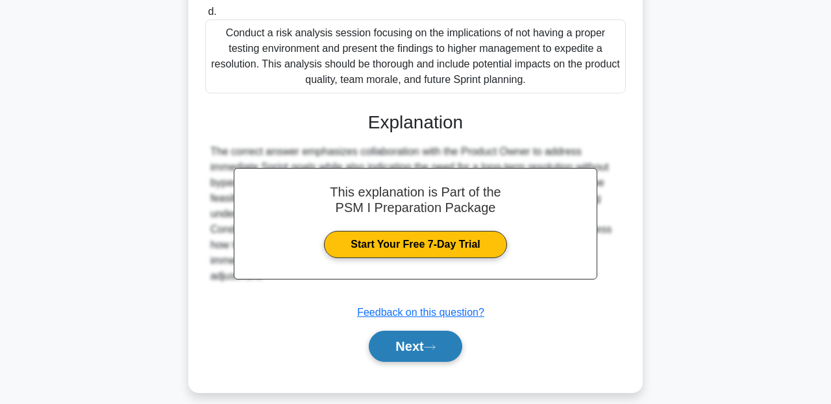
click at [430, 338] on button "Next" at bounding box center [415, 346] width 93 height 31
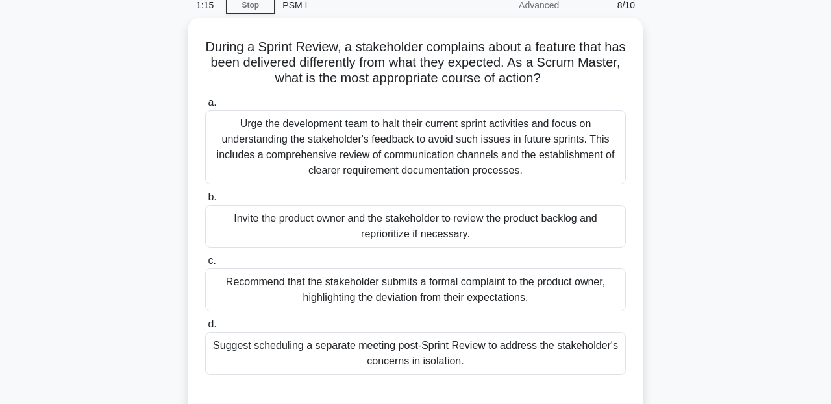
scroll to position [64, 0]
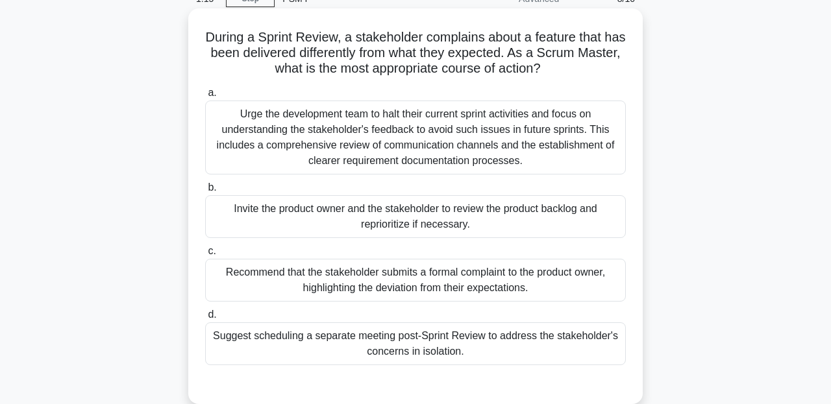
click at [388, 241] on div "a. Urge the development team to halt their current sprint activities and focus …" at bounding box center [415, 225] width 436 height 286
click at [389, 234] on div "Invite the product owner and the stakeholder to review the product backlog and …" at bounding box center [415, 216] width 421 height 43
click at [205, 192] on input "b. Invite the product owner and the stakeholder to review the product backlog a…" at bounding box center [205, 188] width 0 height 8
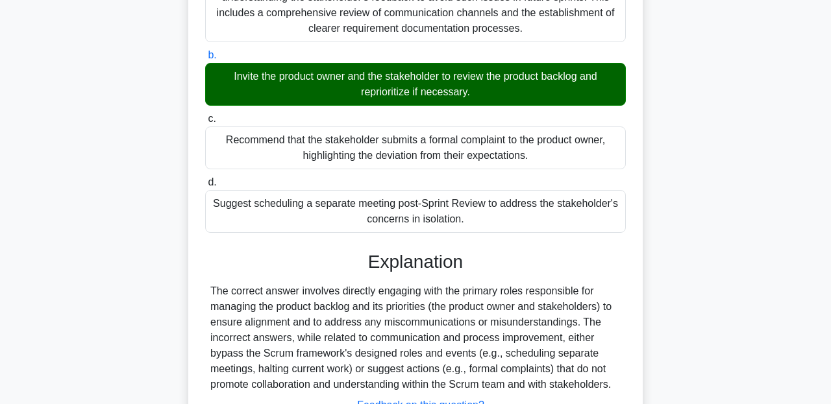
scroll to position [302, 0]
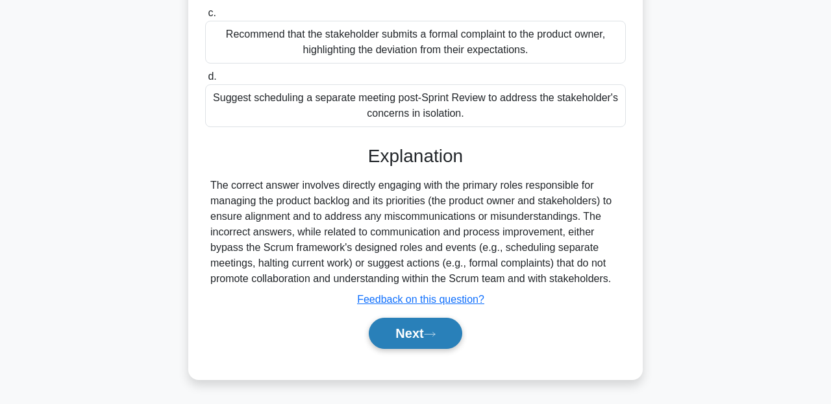
click at [415, 317] on div "Next" at bounding box center [415, 334] width 421 height 42
click at [416, 343] on button "Next" at bounding box center [415, 333] width 93 height 31
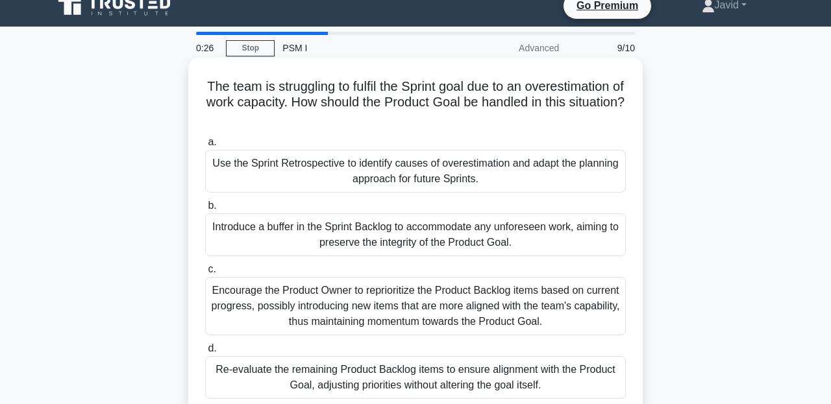
scroll to position [42, 0]
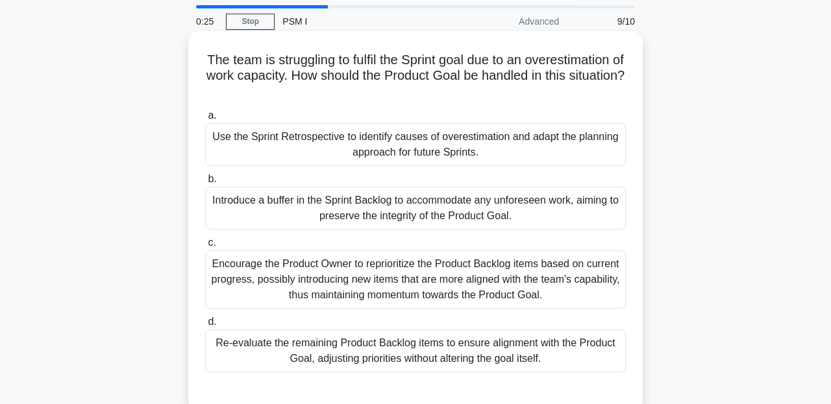
click at [339, 234] on div "a. Use the Sprint Retrospective to identify causes of overestimation and adapt …" at bounding box center [415, 240] width 436 height 270
click at [341, 227] on div "Introduce a buffer in the Sprint Backlog to accommodate any unforeseen work, ai…" at bounding box center [415, 208] width 421 height 43
click at [205, 184] on input "b. Introduce a buffer in the Sprint Backlog to accommodate any unforeseen work,…" at bounding box center [205, 179] width 0 height 8
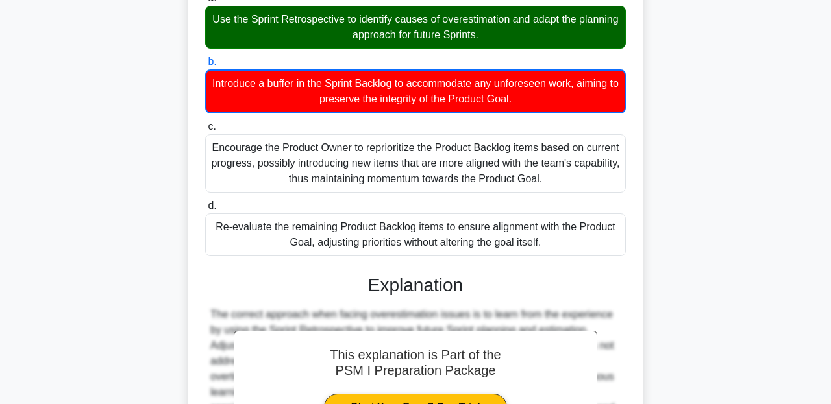
scroll to position [286, 0]
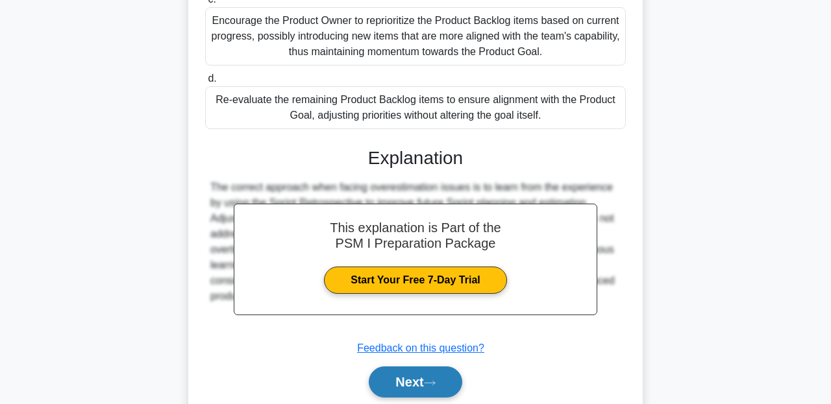
click at [410, 384] on button "Next" at bounding box center [415, 382] width 93 height 31
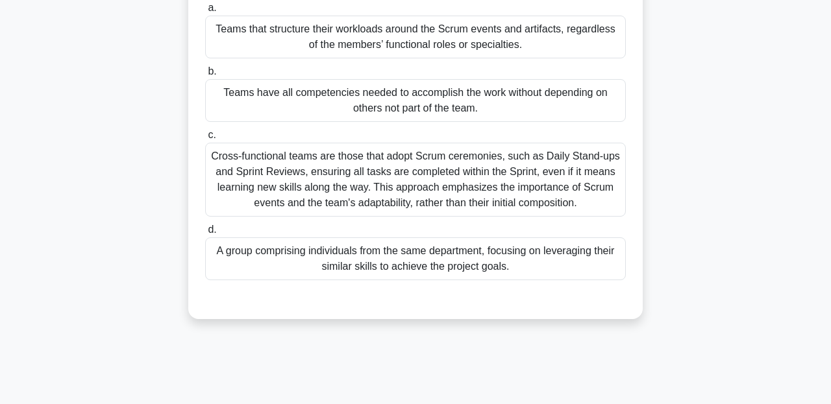
scroll to position [119, 0]
click at [328, 181] on div "Cross-functional teams are those that adopt Scrum ceremonies, such as Daily Sta…" at bounding box center [415, 179] width 421 height 74
click at [205, 139] on input "c. Cross-functional teams are those that adopt Scrum ceremonies, such as Daily …" at bounding box center [205, 134] width 0 height 8
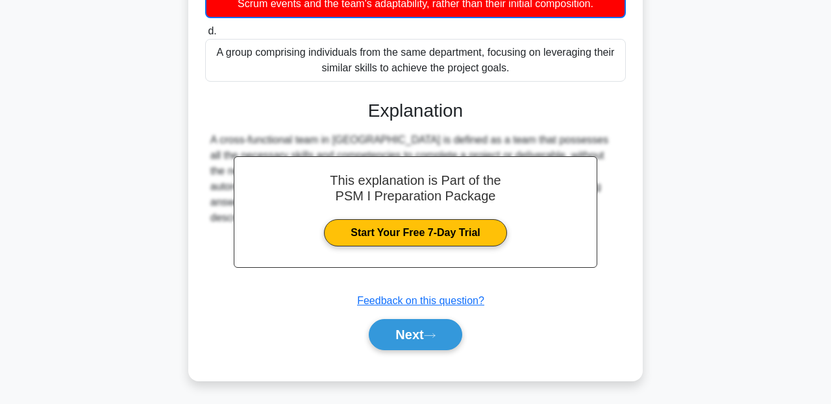
scroll to position [319, 0]
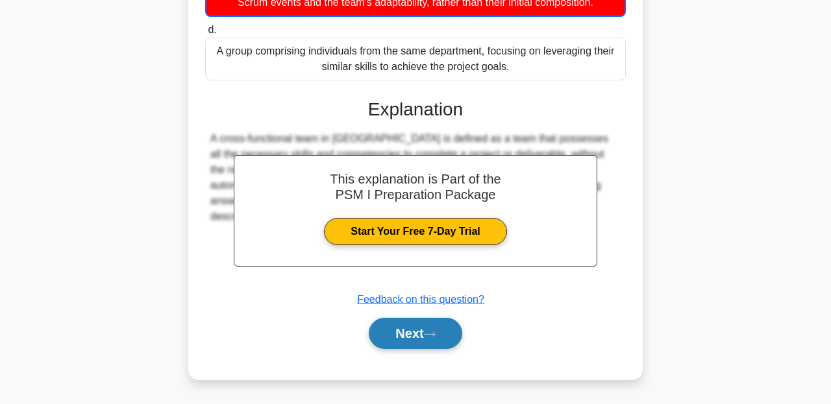
click at [386, 336] on button "Next" at bounding box center [415, 333] width 93 height 31
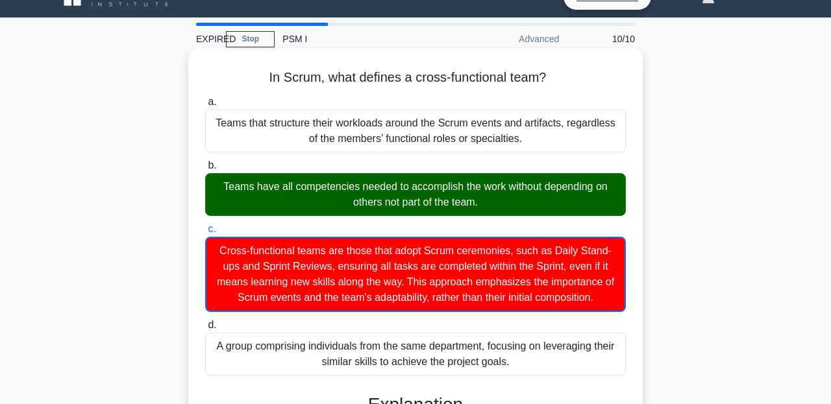
scroll to position [0, 0]
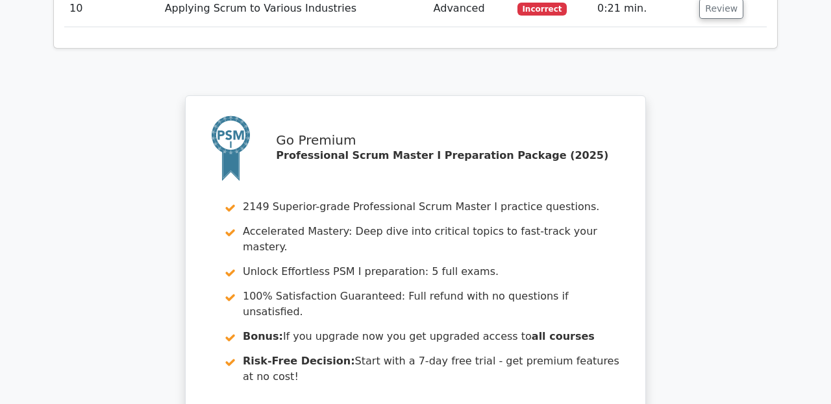
scroll to position [2392, 0]
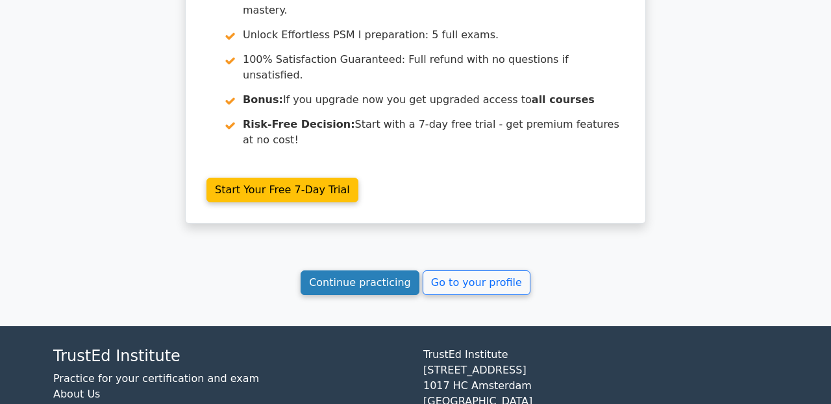
click at [401, 271] on link "Continue practicing" at bounding box center [360, 283] width 119 height 25
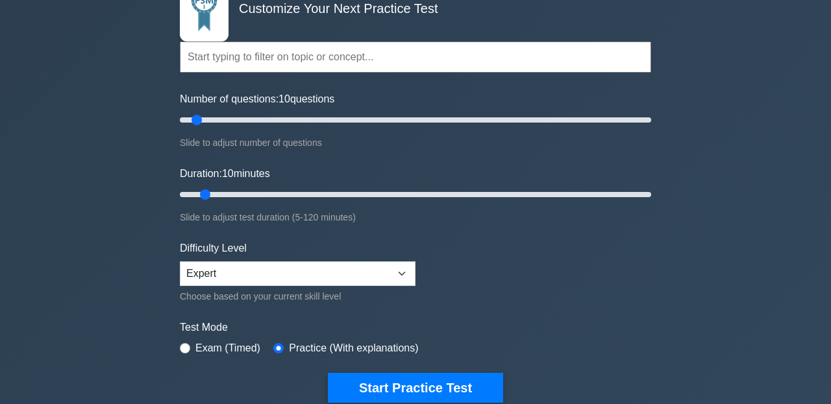
scroll to position [173, 0]
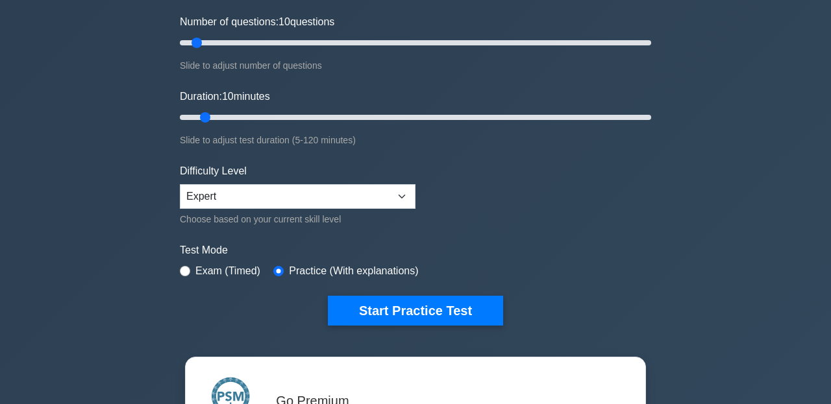
click at [360, 293] on form "Topics Scrum Framework Fundamentals Scrum Artifacts Scrum Events Scrum Roles Sc…" at bounding box center [415, 120] width 471 height 410
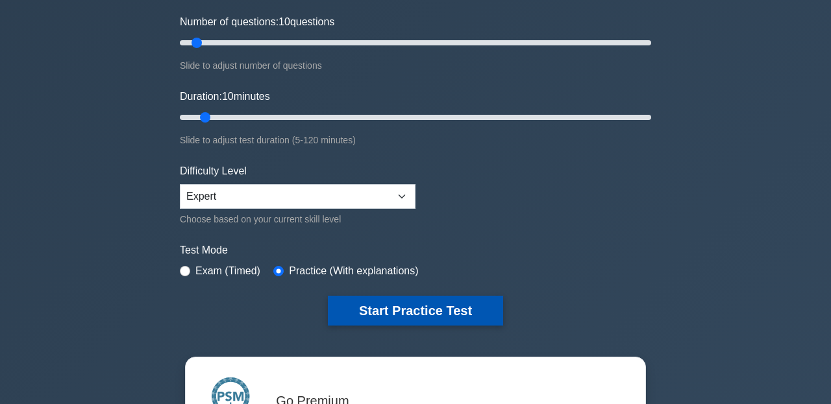
click at [363, 302] on button "Start Practice Test" at bounding box center [415, 311] width 175 height 30
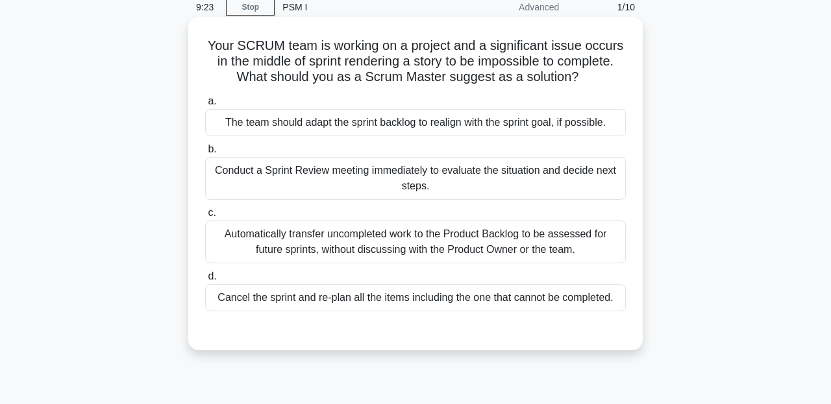
scroll to position [55, 0]
click at [432, 117] on div "The team should adapt the sprint backlog to realign with the sprint goal, if po…" at bounding box center [415, 123] width 421 height 27
click at [205, 106] on input "a. The team should adapt the sprint backlog to realign with the sprint goal, if…" at bounding box center [205, 102] width 0 height 8
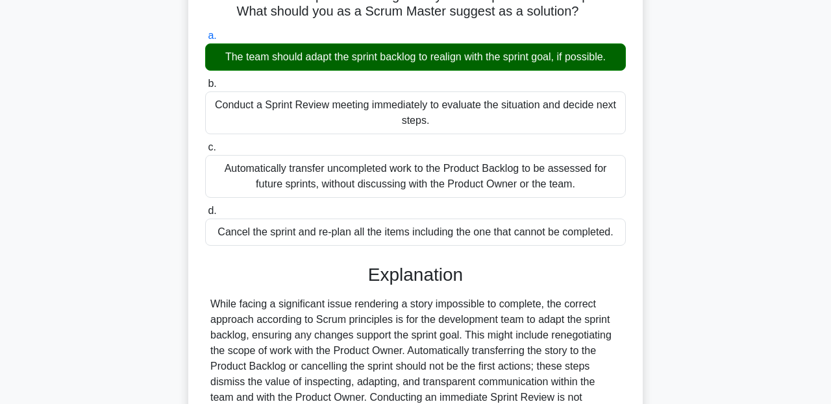
scroll to position [297, 0]
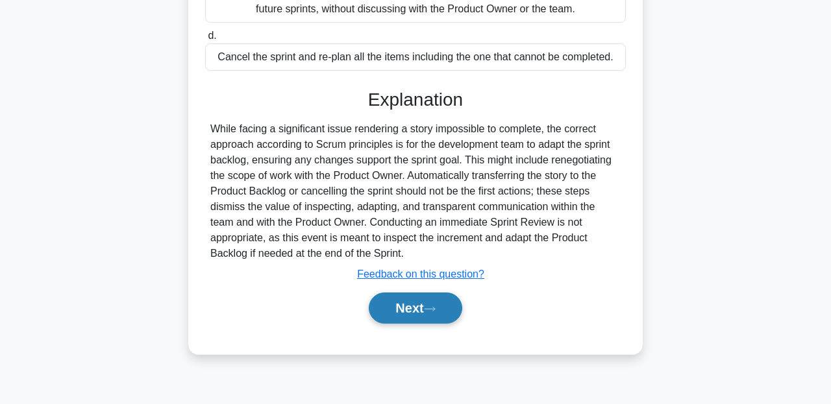
click at [399, 303] on button "Next" at bounding box center [415, 308] width 93 height 31
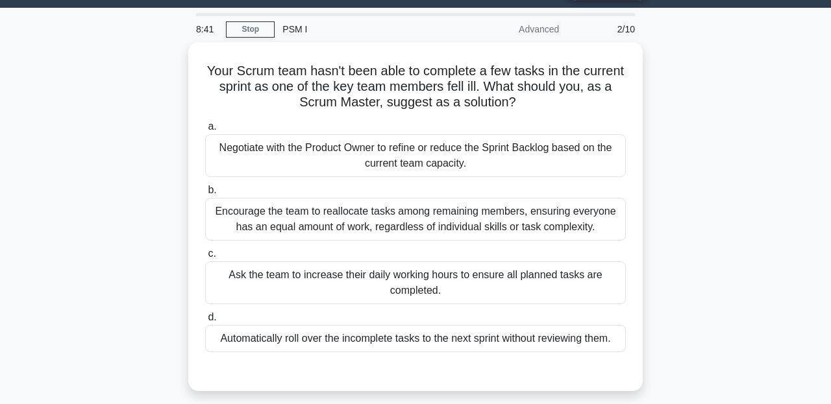
scroll to position [31, 0]
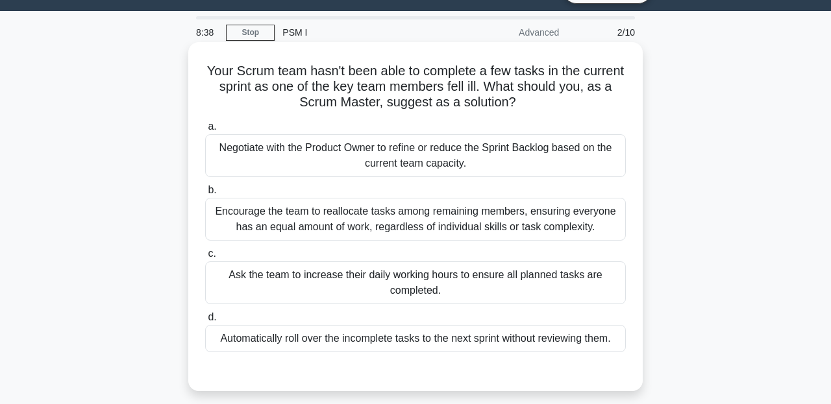
click at [371, 224] on div "Encourage the team to reallocate tasks among remaining members, ensuring everyo…" at bounding box center [415, 219] width 421 height 43
click at [205, 195] on input "b. Encourage the team to reallocate tasks among remaining members, ensuring eve…" at bounding box center [205, 190] width 0 height 8
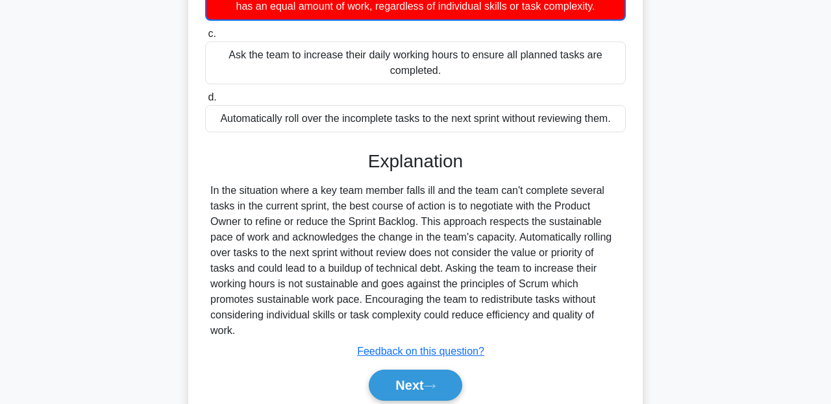
scroll to position [304, 0]
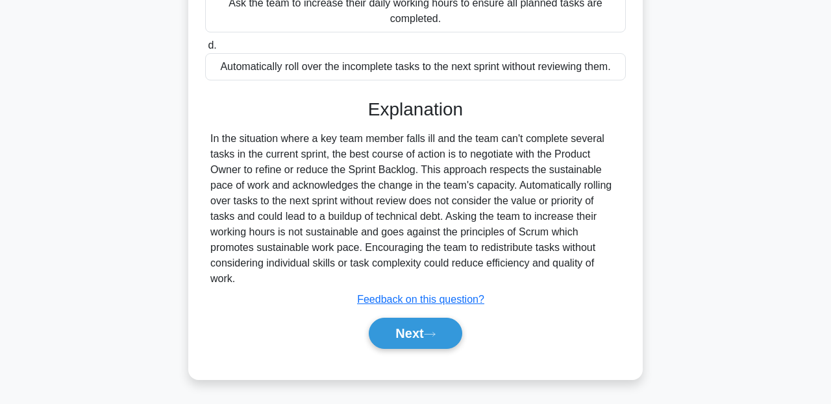
click at [398, 353] on div "Next" at bounding box center [415, 334] width 421 height 42
click at [403, 345] on button "Next" at bounding box center [415, 333] width 93 height 31
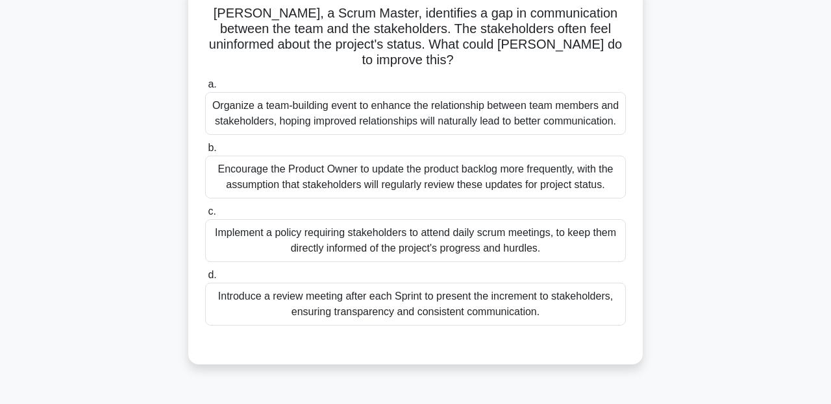
scroll to position [92, 0]
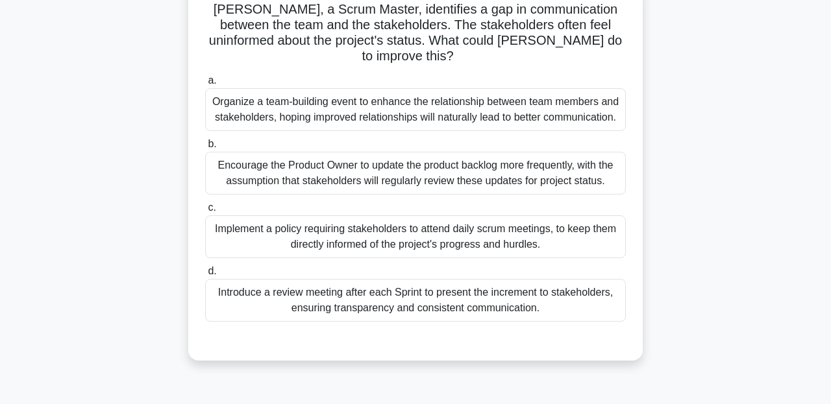
click at [425, 279] on div "Introduce a review meeting after each Sprint to present the increment to stakeh…" at bounding box center [415, 300] width 421 height 43
click at [205, 276] on input "d. Introduce a review meeting after each Sprint to present the increment to sta…" at bounding box center [205, 271] width 0 height 8
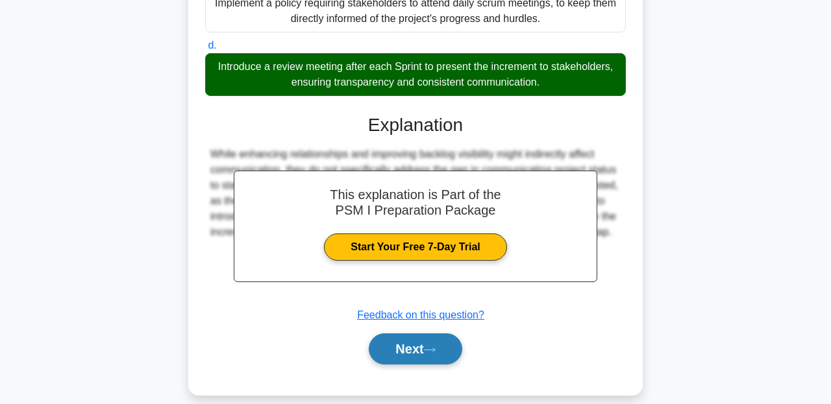
click at [413, 334] on button "Next" at bounding box center [415, 349] width 93 height 31
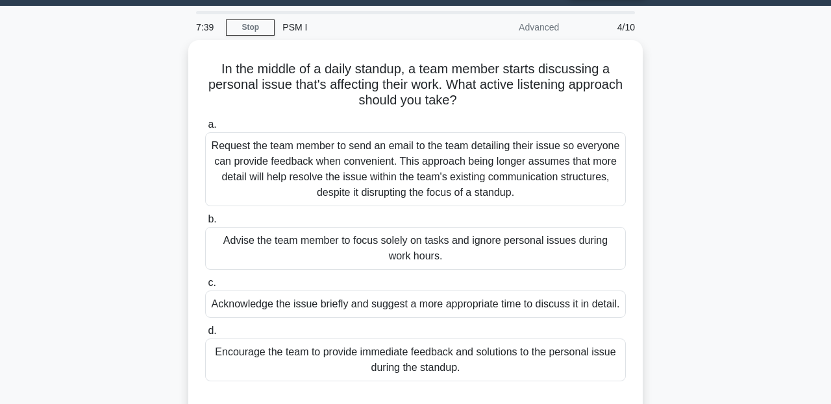
scroll to position [39, 0]
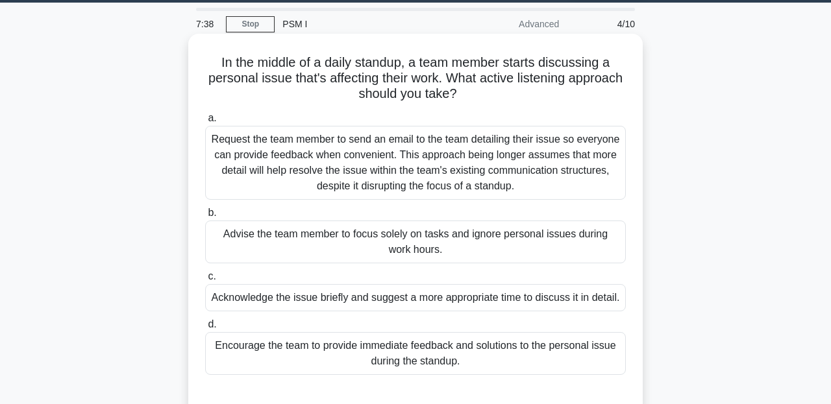
click at [391, 312] on div "Acknowledge the issue briefly and suggest a more appropriate time to discuss it…" at bounding box center [415, 297] width 421 height 27
click at [205, 281] on input "c. Acknowledge the issue briefly and suggest a more appropriate time to discuss…" at bounding box center [205, 277] width 0 height 8
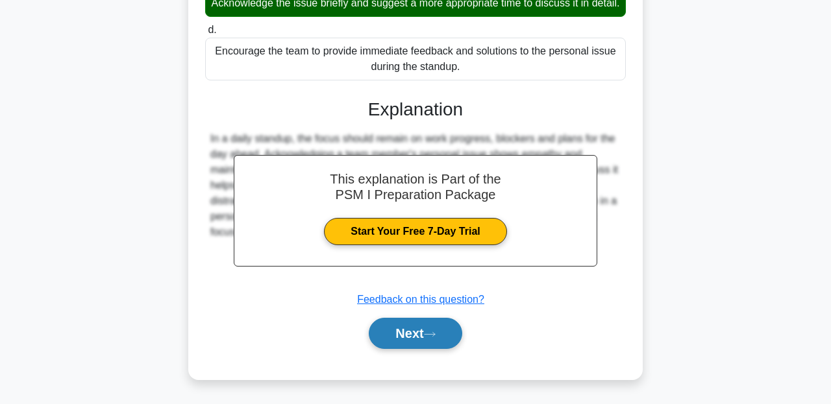
click at [408, 338] on button "Next" at bounding box center [415, 333] width 93 height 31
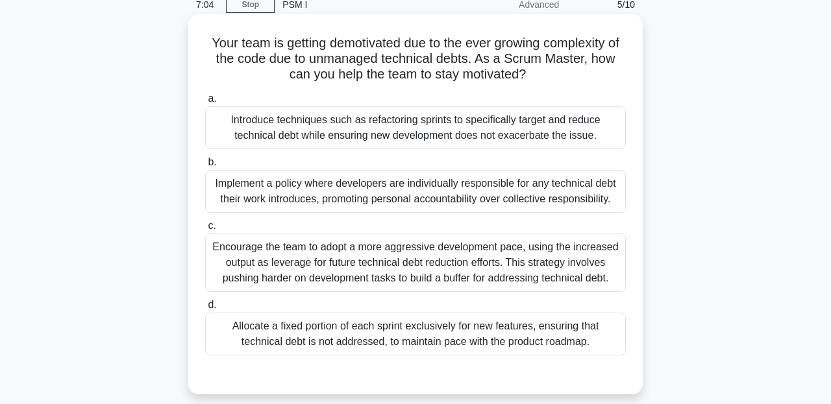
scroll to position [56, 0]
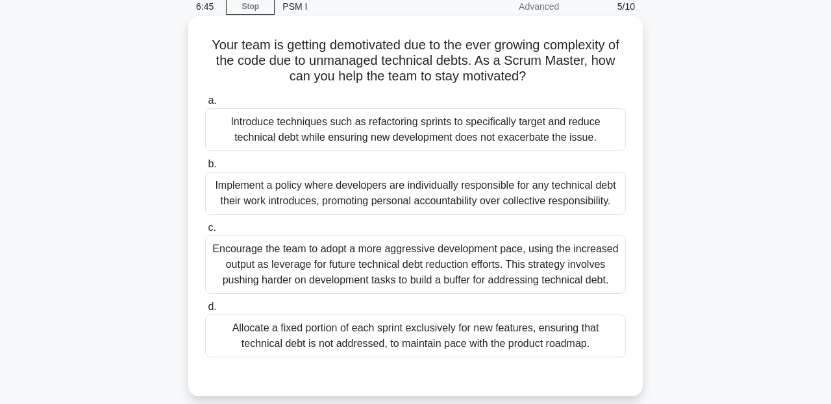
click at [369, 228] on label "c. Encourage the team to adopt a more aggressive development pace, using the in…" at bounding box center [415, 257] width 421 height 74
click at [205, 228] on input "c. Encourage the team to adopt a more aggressive development pace, using the in…" at bounding box center [205, 228] width 0 height 8
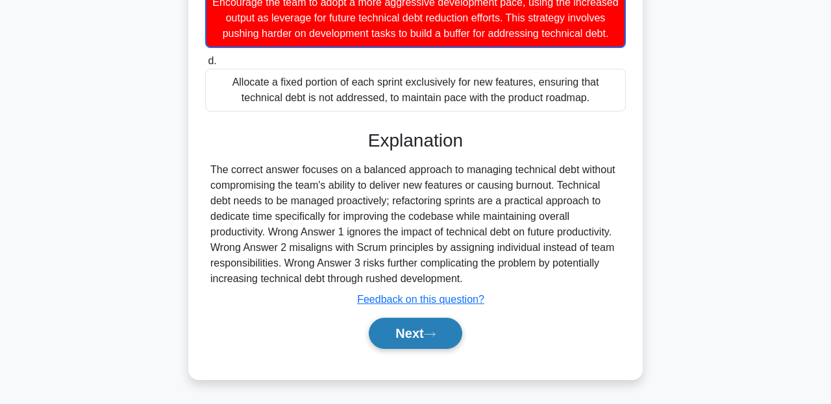
click at [399, 326] on button "Next" at bounding box center [415, 333] width 93 height 31
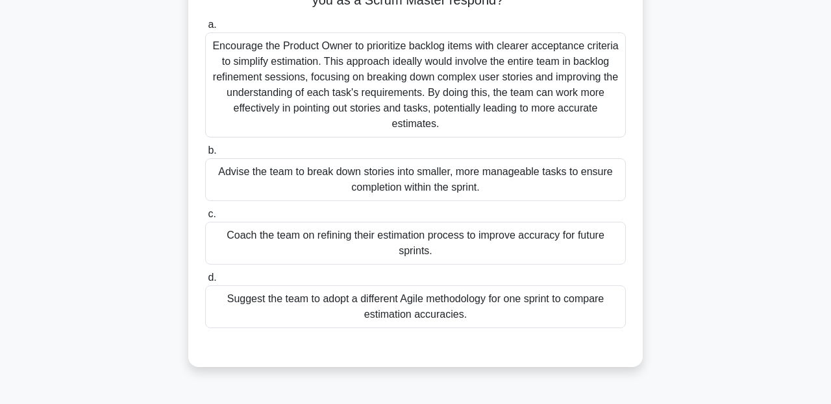
scroll to position [144, 0]
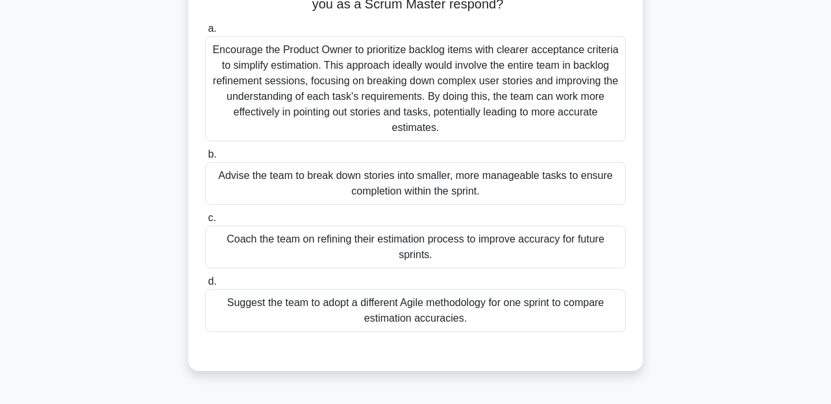
click at [519, 180] on div "Advise the team to break down stories into smaller, more manageable tasks to en…" at bounding box center [415, 183] width 421 height 43
click at [205, 159] on input "b. Advise the team to break down stories into smaller, more manageable tasks to…" at bounding box center [205, 155] width 0 height 8
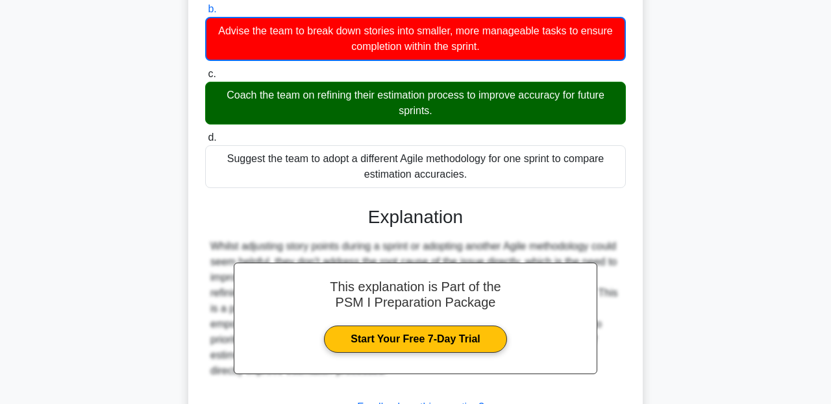
scroll to position [397, 0]
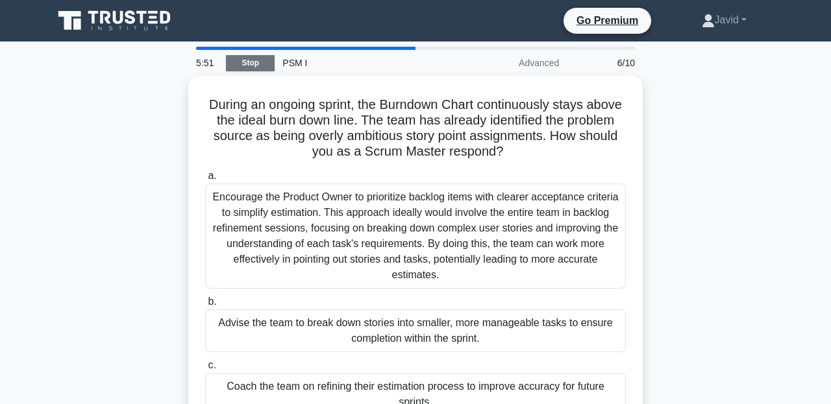
click at [252, 69] on link "Stop" at bounding box center [250, 63] width 49 height 16
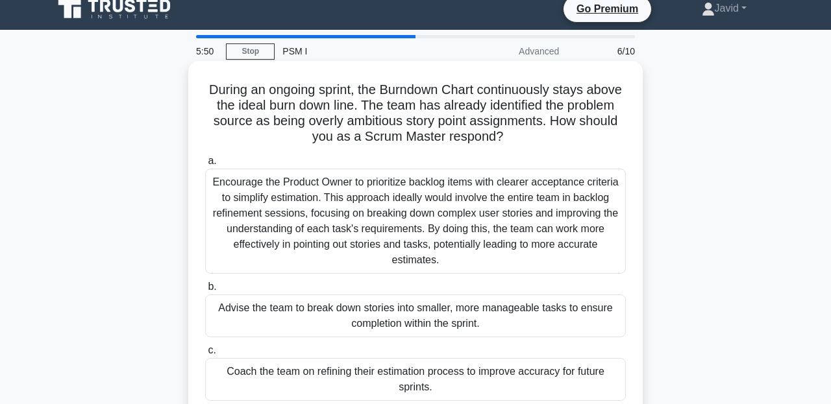
scroll to position [13, 0]
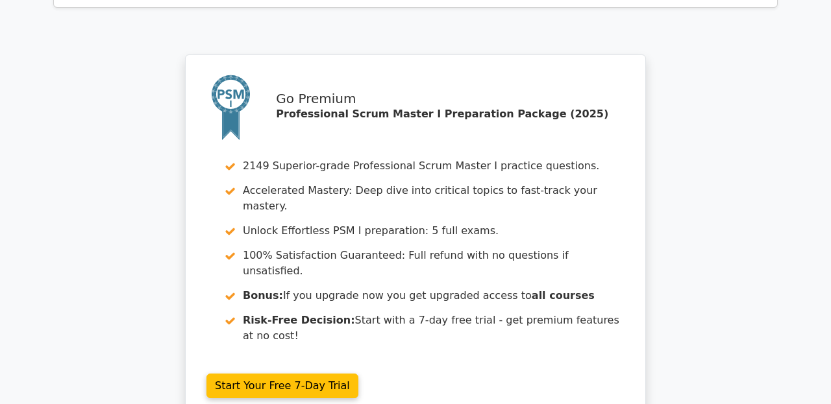
scroll to position [1859, 0]
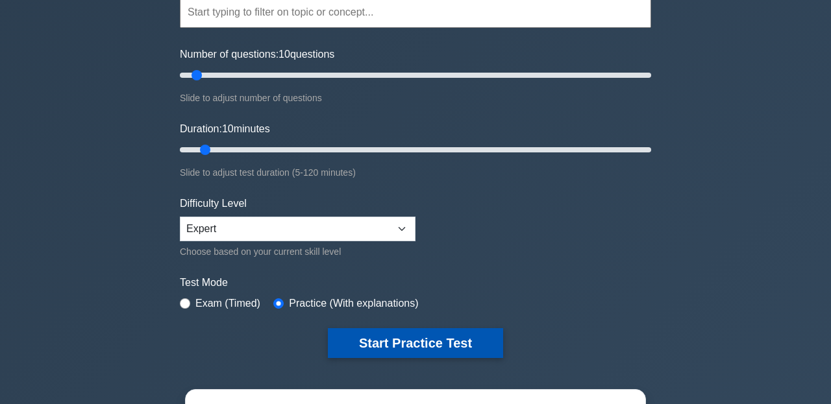
scroll to position [143, 0]
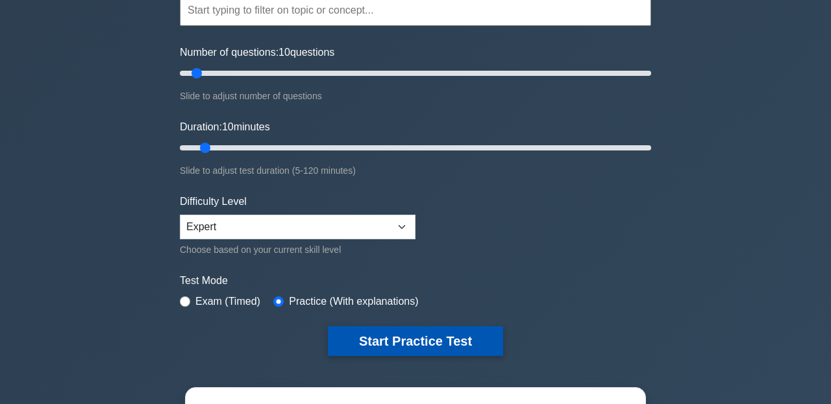
click at [371, 334] on button "Start Practice Test" at bounding box center [415, 341] width 175 height 30
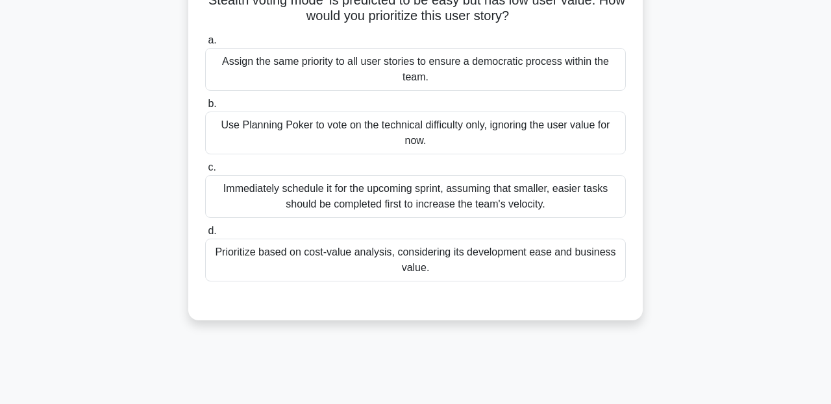
scroll to position [119, 0]
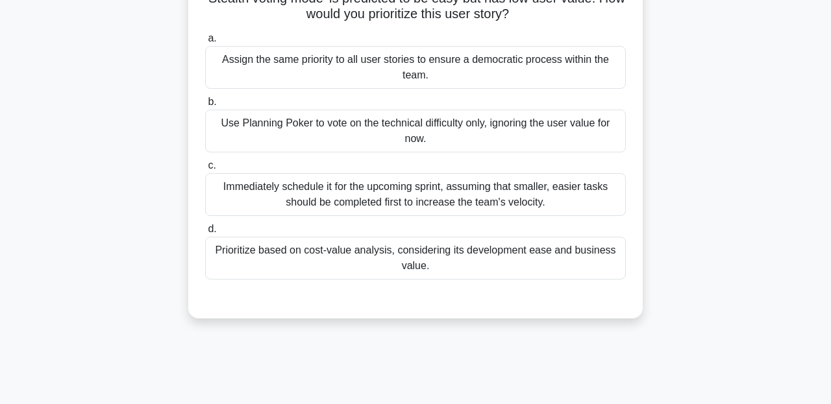
click at [356, 249] on div "Prioritize based on cost-value analysis, considering its development ease and b…" at bounding box center [415, 258] width 421 height 43
click at [205, 234] on input "d. Prioritize based on cost-value analysis, considering its development ease an…" at bounding box center [205, 229] width 0 height 8
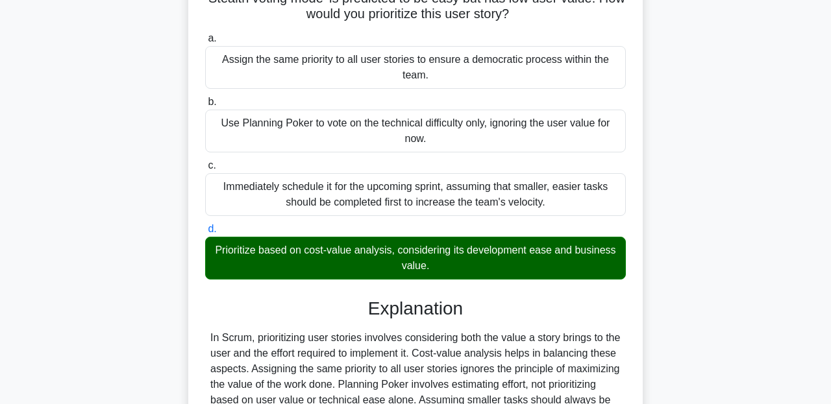
scroll to position [297, 0]
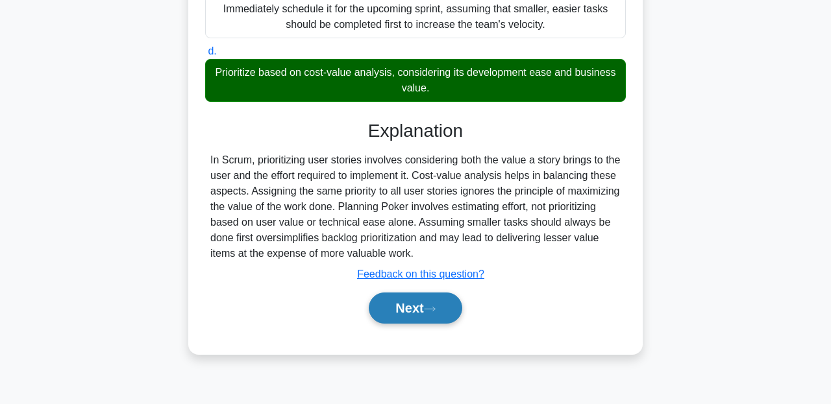
click at [395, 308] on button "Next" at bounding box center [415, 308] width 93 height 31
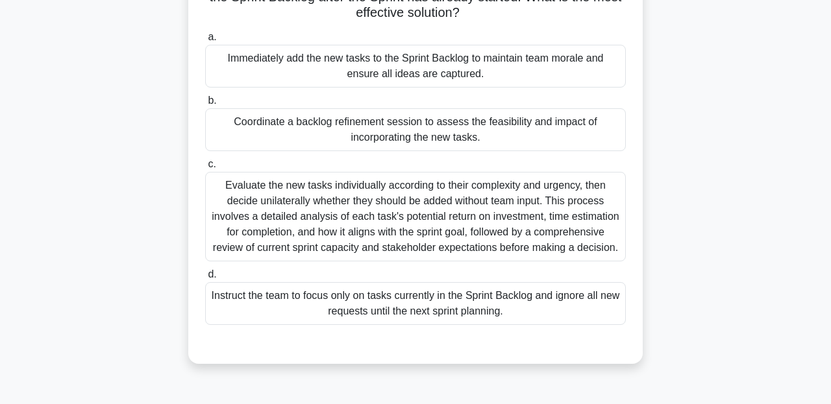
scroll to position [125, 0]
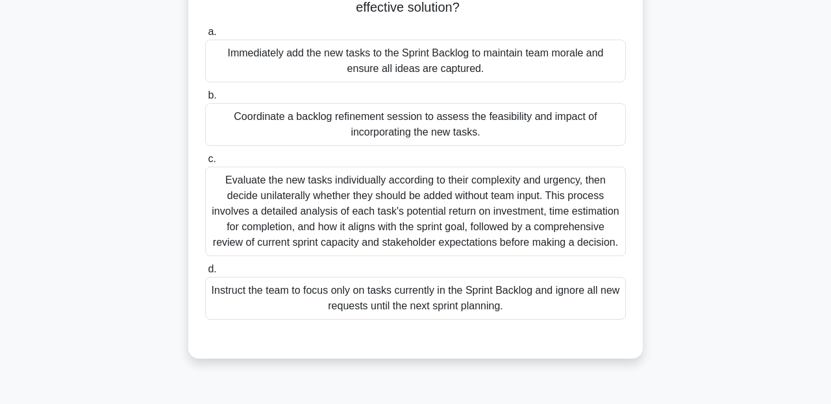
click at [350, 130] on div "Coordinate a backlog refinement session to assess the feasibility and impact of…" at bounding box center [415, 124] width 421 height 43
click at [205, 100] on input "b. Coordinate a backlog refinement session to assess the feasibility and impact…" at bounding box center [205, 96] width 0 height 8
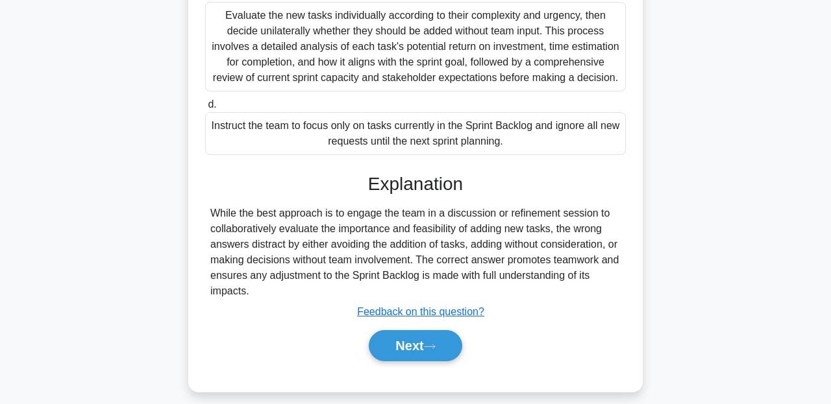
scroll to position [302, 0]
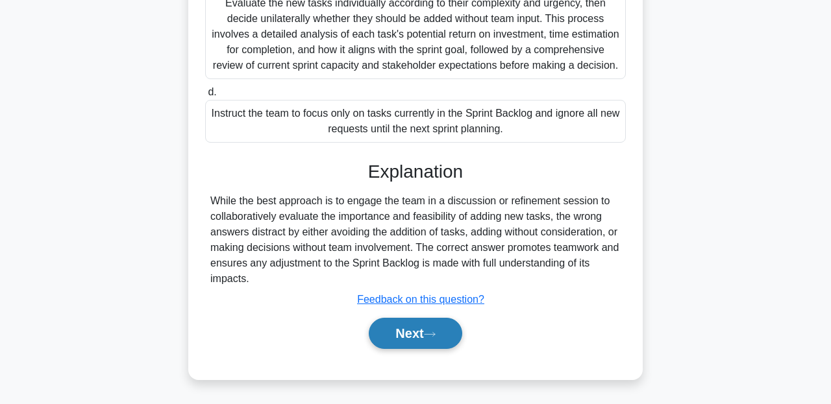
click at [405, 330] on button "Next" at bounding box center [415, 333] width 93 height 31
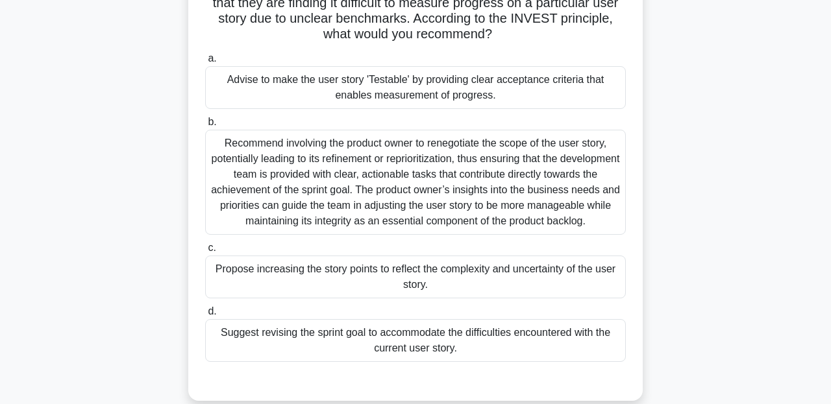
scroll to position [112, 0]
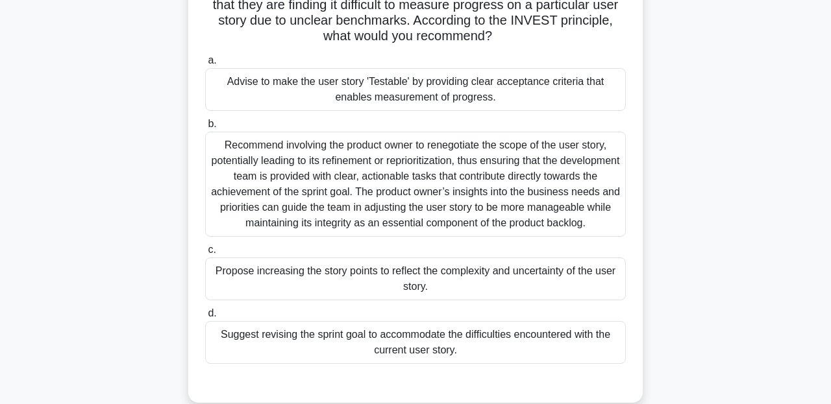
click at [400, 94] on div "Advise to make the user story 'Testable' by providing clear acceptance criteria…" at bounding box center [415, 89] width 421 height 43
click at [205, 65] on input "a. Advise to make the user story 'Testable' by providing clear acceptance crite…" at bounding box center [205, 60] width 0 height 8
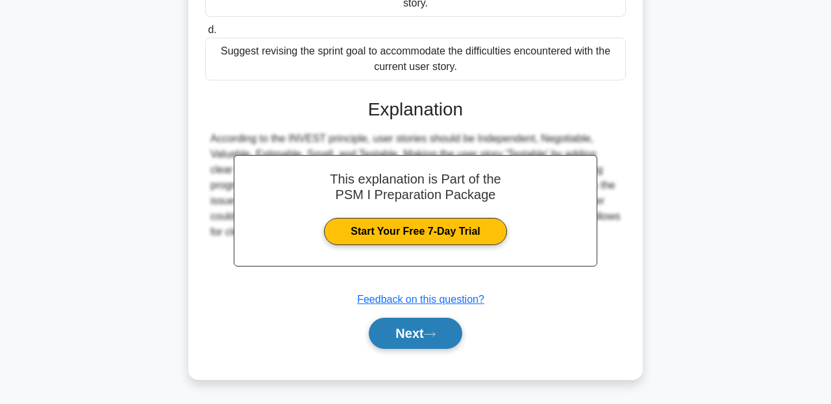
click at [426, 331] on button "Next" at bounding box center [415, 333] width 93 height 31
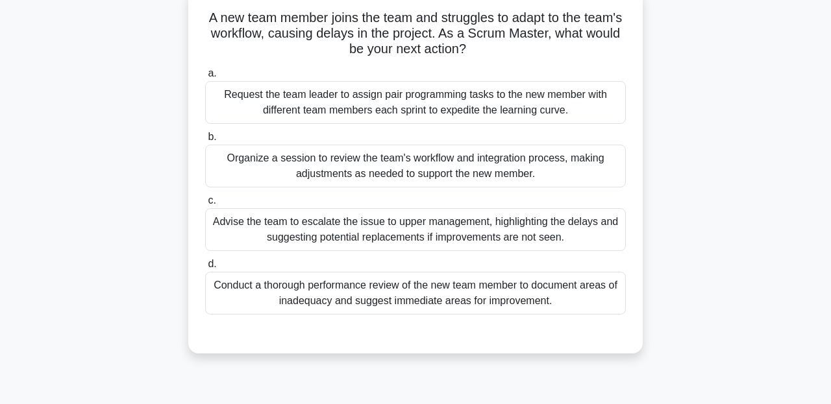
scroll to position [88, 0]
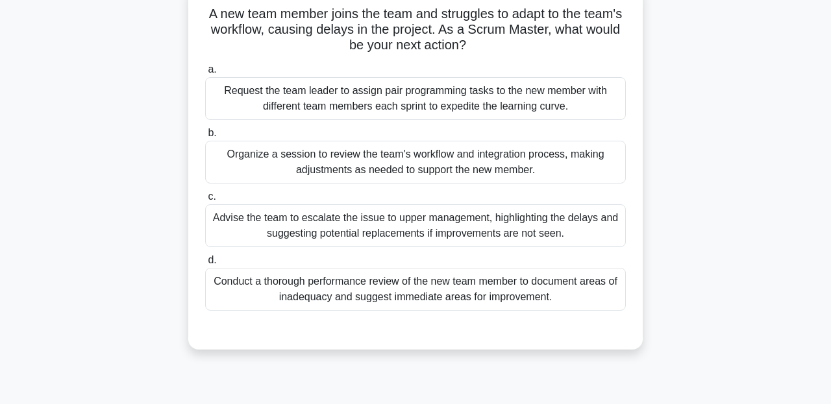
click at [286, 173] on div "Organize a session to review the team's workflow and integration process, makin…" at bounding box center [415, 162] width 421 height 43
click at [205, 138] on input "b. Organize a session to review the team's workflow and integration process, ma…" at bounding box center [205, 133] width 0 height 8
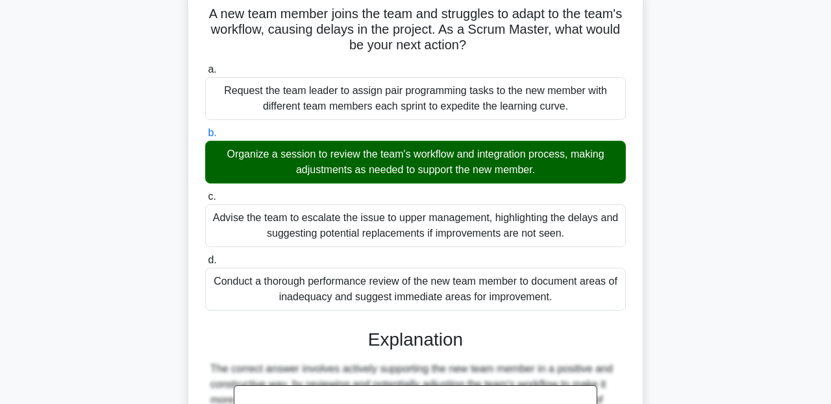
scroll to position [318, 0]
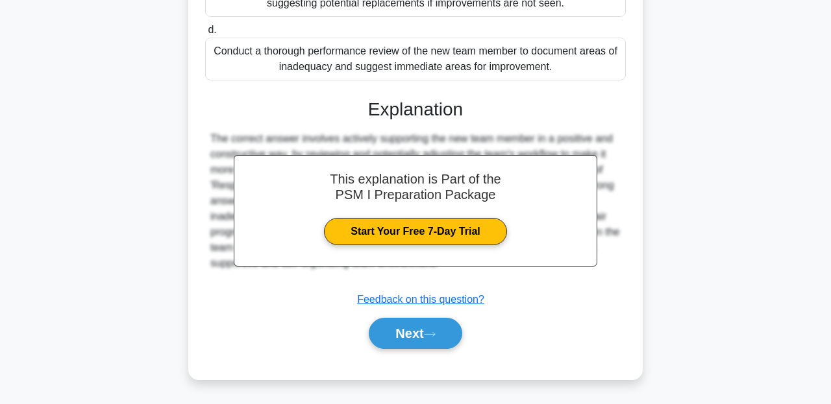
click at [405, 354] on div "a. Request the team leader to assign pair programming tasks to the new member w…" at bounding box center [415, 97] width 423 height 536
click at [409, 340] on button "Next" at bounding box center [415, 333] width 93 height 31
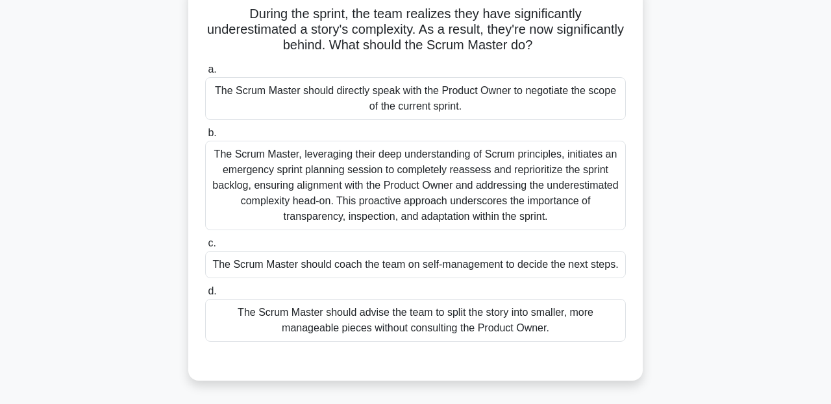
scroll to position [88, 0]
click at [352, 110] on div "The Scrum Master should directly speak with the Product Owner to negotiate the …" at bounding box center [415, 98] width 421 height 43
click at [205, 73] on input "a. The Scrum Master should directly speak with the Product Owner to negotiate t…" at bounding box center [205, 69] width 0 height 8
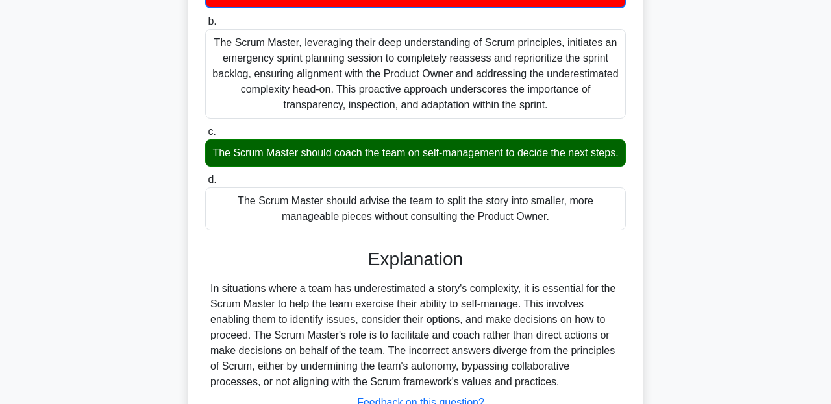
scroll to position [304, 0]
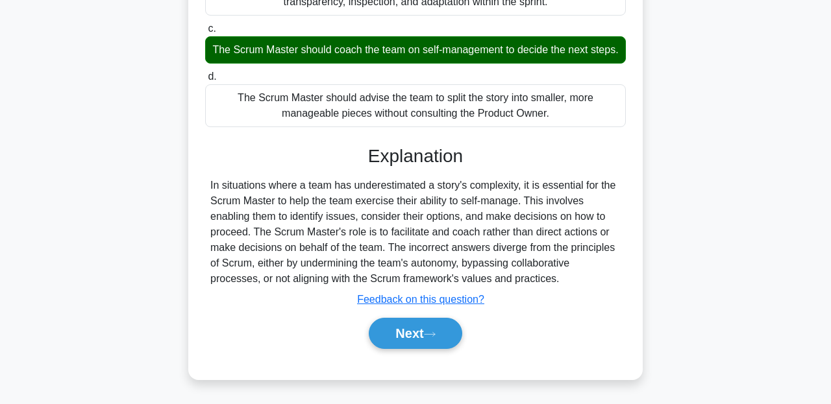
click at [430, 316] on div "Next" at bounding box center [415, 334] width 421 height 42
click at [430, 320] on button "Next" at bounding box center [415, 333] width 93 height 31
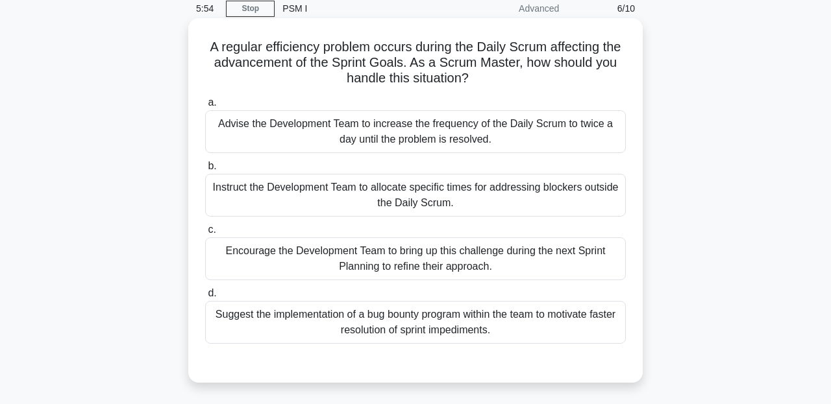
scroll to position [56, 0]
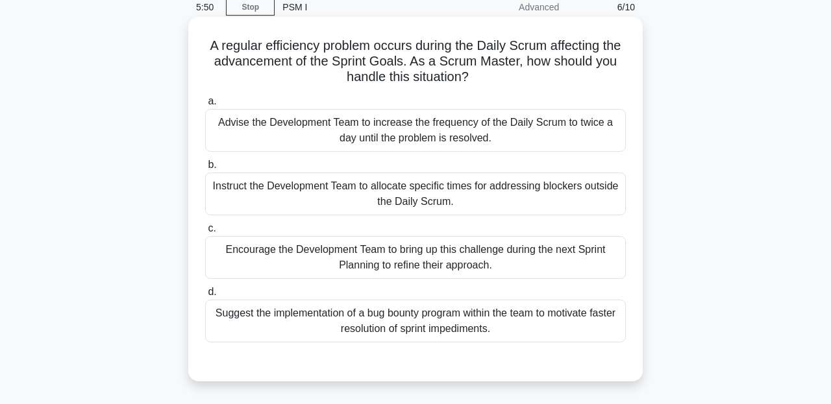
click at [363, 198] on div "Instruct the Development Team to allocate specific times for addressing blocker…" at bounding box center [415, 194] width 421 height 43
click at [205, 169] on input "b. Instruct the Development Team to allocate specific times for addressing bloc…" at bounding box center [205, 165] width 0 height 8
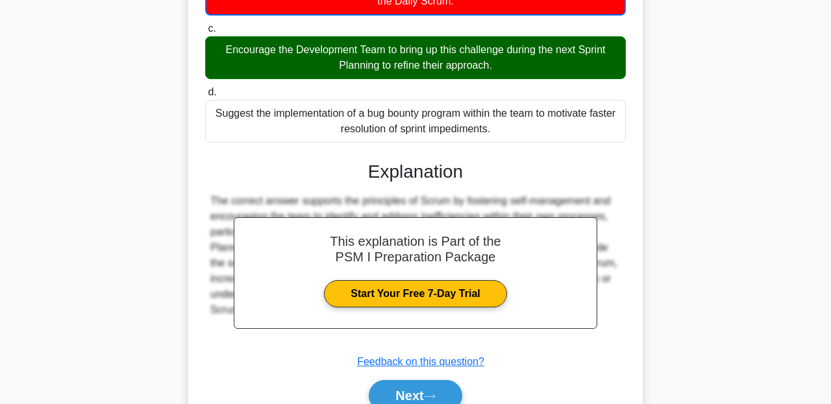
scroll to position [319, 0]
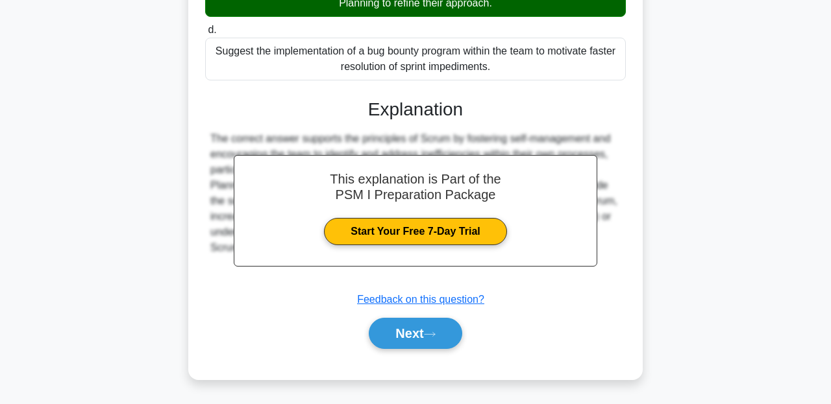
click at [444, 315] on div "Next" at bounding box center [415, 334] width 421 height 42
click at [436, 334] on icon at bounding box center [430, 334] width 12 height 7
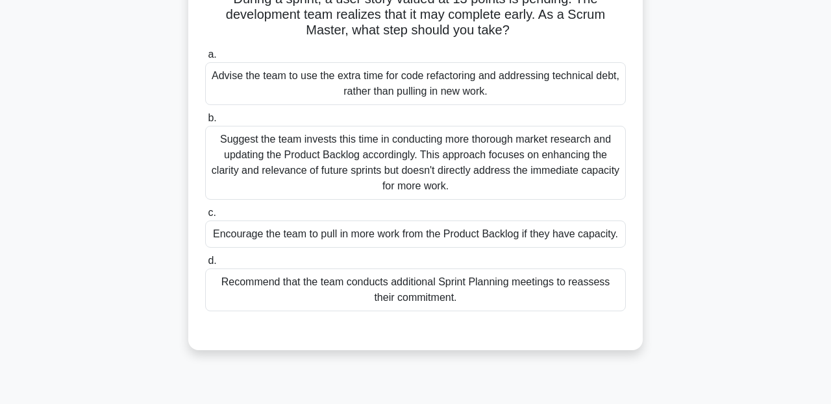
scroll to position [107, 0]
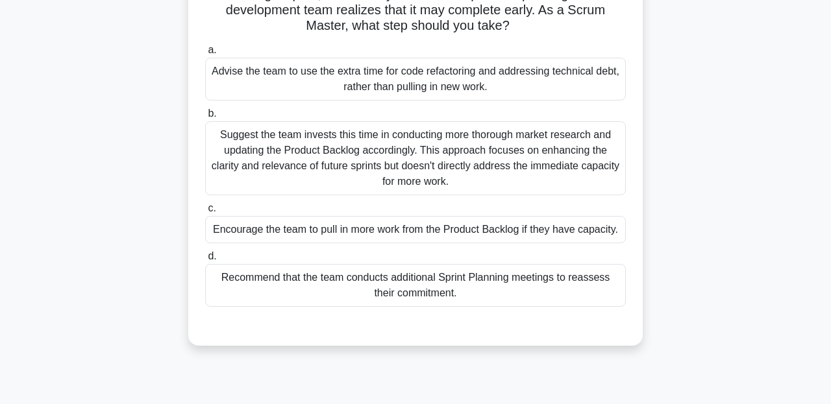
click at [303, 92] on div "Advise the team to use the extra time for code refactoring and addressing techn…" at bounding box center [415, 79] width 421 height 43
click at [205, 55] on input "a. Advise the team to use the extra time for code refactoring and addressing te…" at bounding box center [205, 50] width 0 height 8
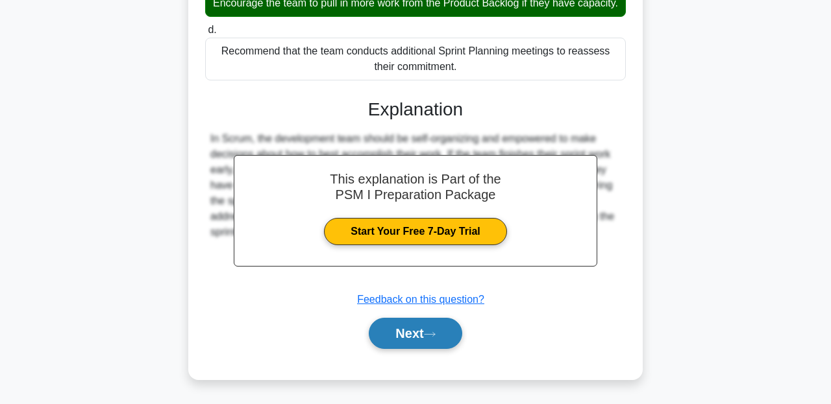
click at [399, 326] on button "Next" at bounding box center [415, 333] width 93 height 31
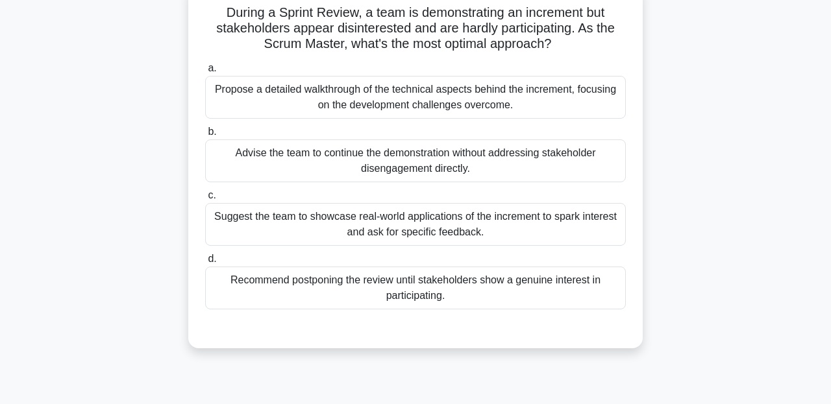
scroll to position [92, 0]
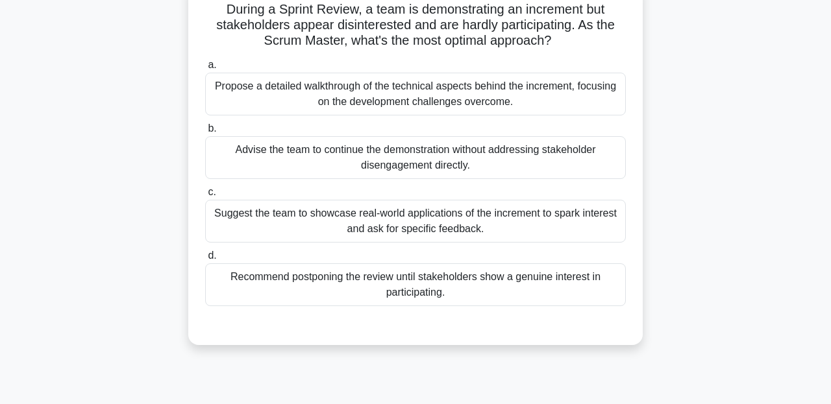
click at [299, 103] on div "Propose a detailed walkthrough of the technical aspects behind the increment, f…" at bounding box center [415, 94] width 421 height 43
click at [205, 69] on input "a. Propose a detailed walkthrough of the technical aspects behind the increment…" at bounding box center [205, 65] width 0 height 8
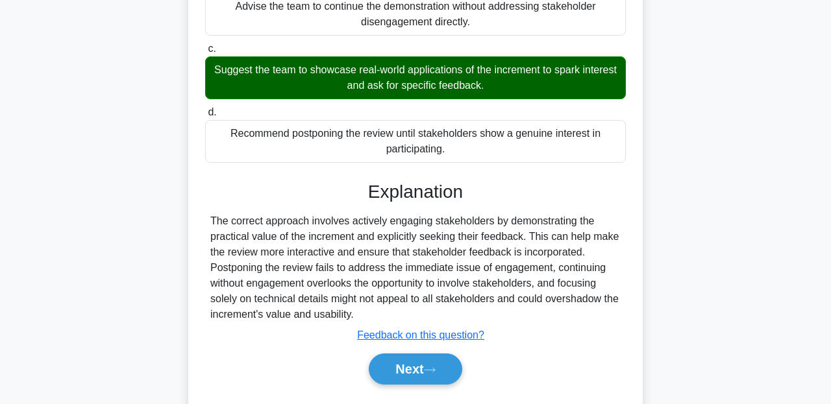
scroll to position [297, 0]
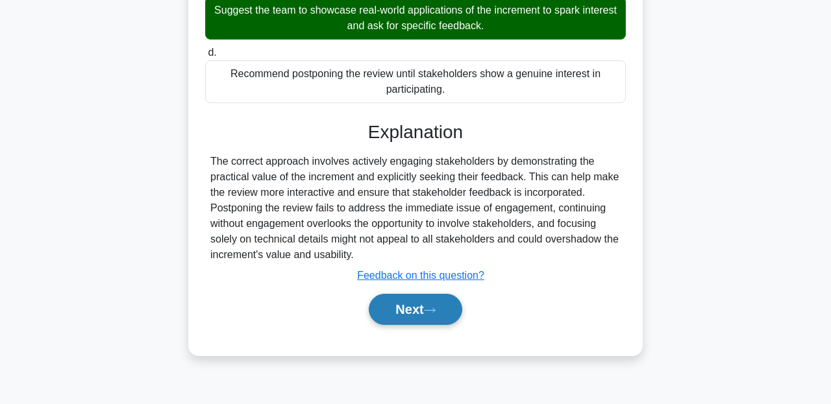
click at [400, 323] on button "Next" at bounding box center [415, 309] width 93 height 31
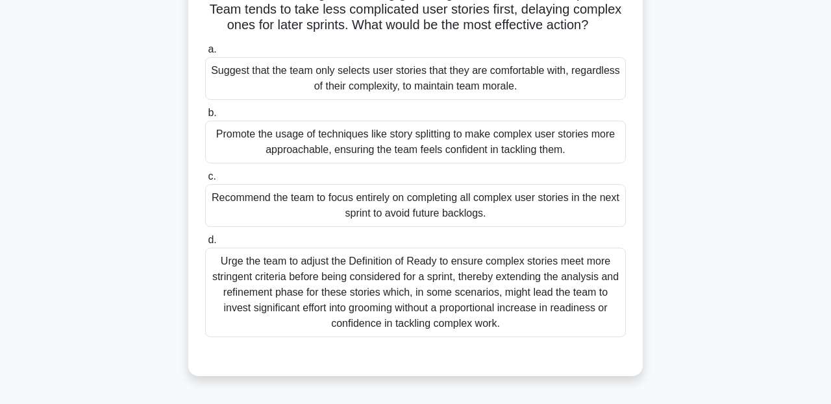
scroll to position [125, 0]
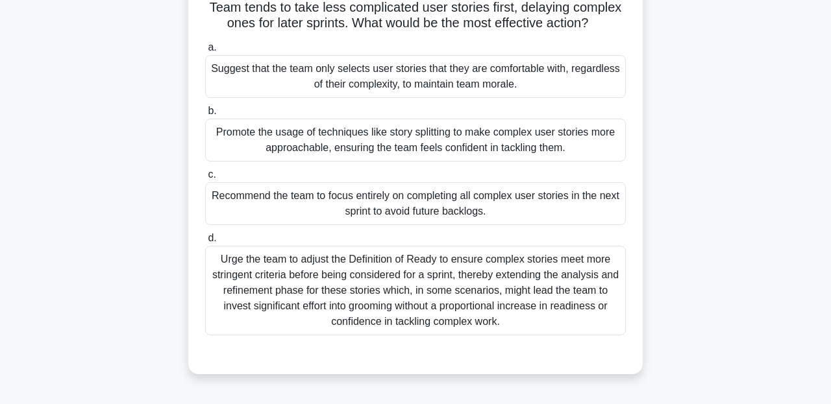
click at [416, 255] on div "Urge the team to adjust the Definition of Ready to ensure complex stories meet …" at bounding box center [415, 291] width 421 height 90
click at [205, 243] on input "d. Urge the team to adjust the Definition of Ready to ensure complex stories me…" at bounding box center [205, 238] width 0 height 8
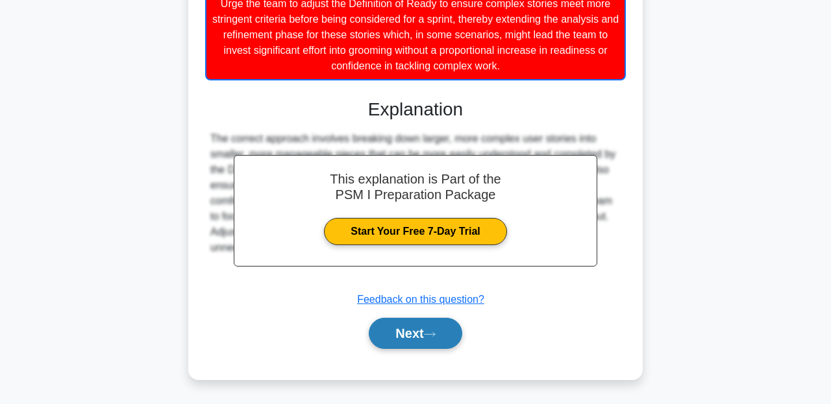
click at [431, 339] on button "Next" at bounding box center [415, 333] width 93 height 31
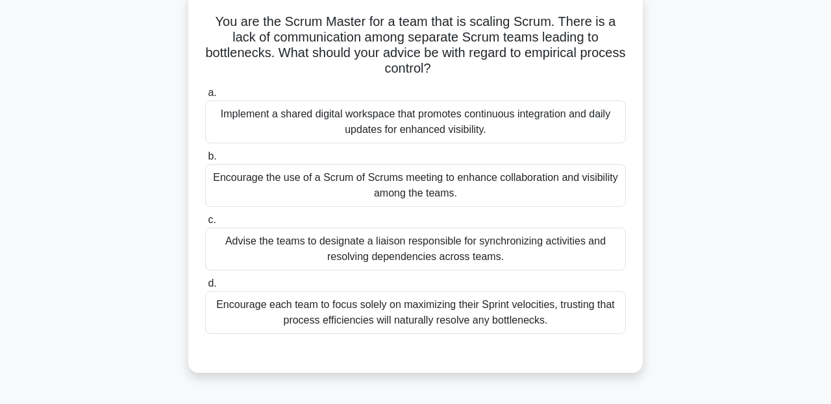
scroll to position [83, 0]
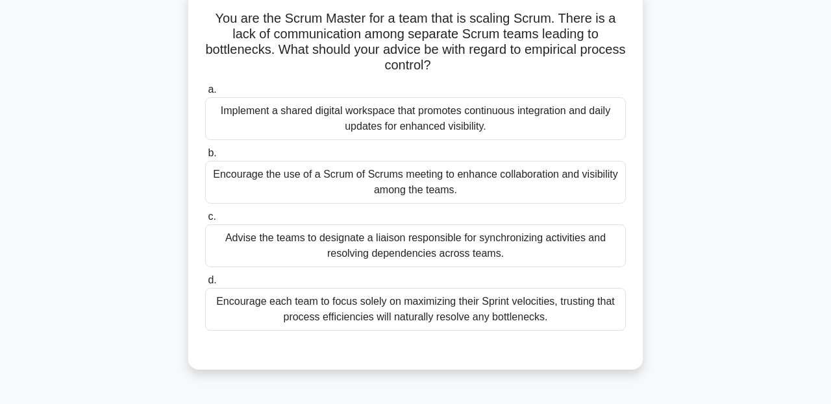
click at [330, 186] on div "Encourage the use of a Scrum of Scrums meeting to enhance collaboration and vis…" at bounding box center [415, 182] width 421 height 43
click at [205, 158] on input "b. Encourage the use of a Scrum of Scrums meeting to enhance collaboration and …" at bounding box center [205, 153] width 0 height 8
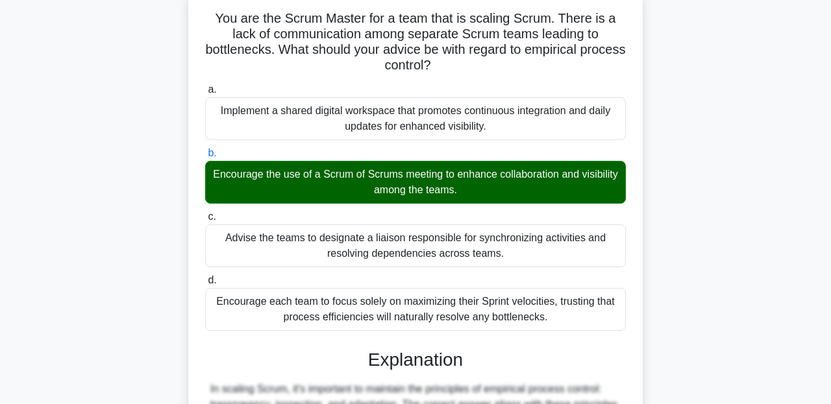
scroll to position [334, 0]
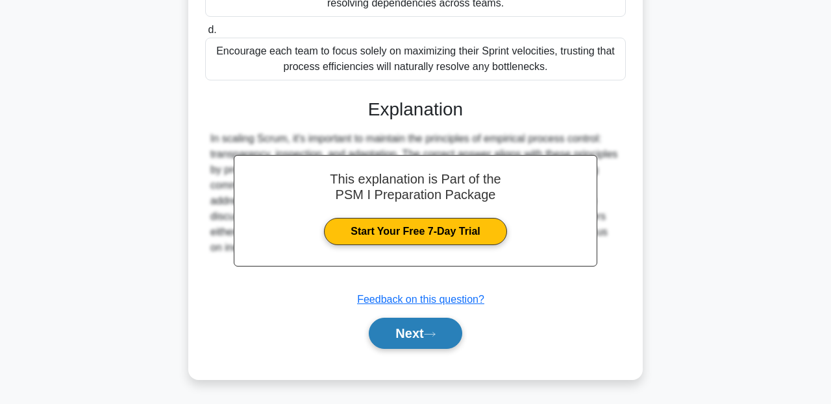
click at [407, 326] on button "Next" at bounding box center [415, 333] width 93 height 31
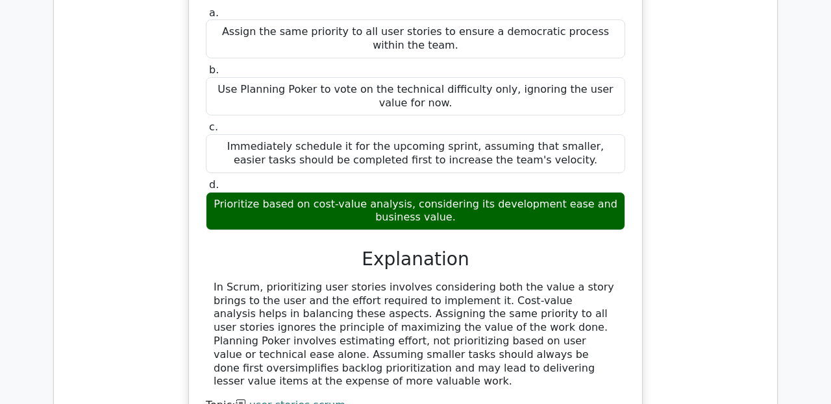
scroll to position [1239, 0]
